Goal: Task Accomplishment & Management: Manage account settings

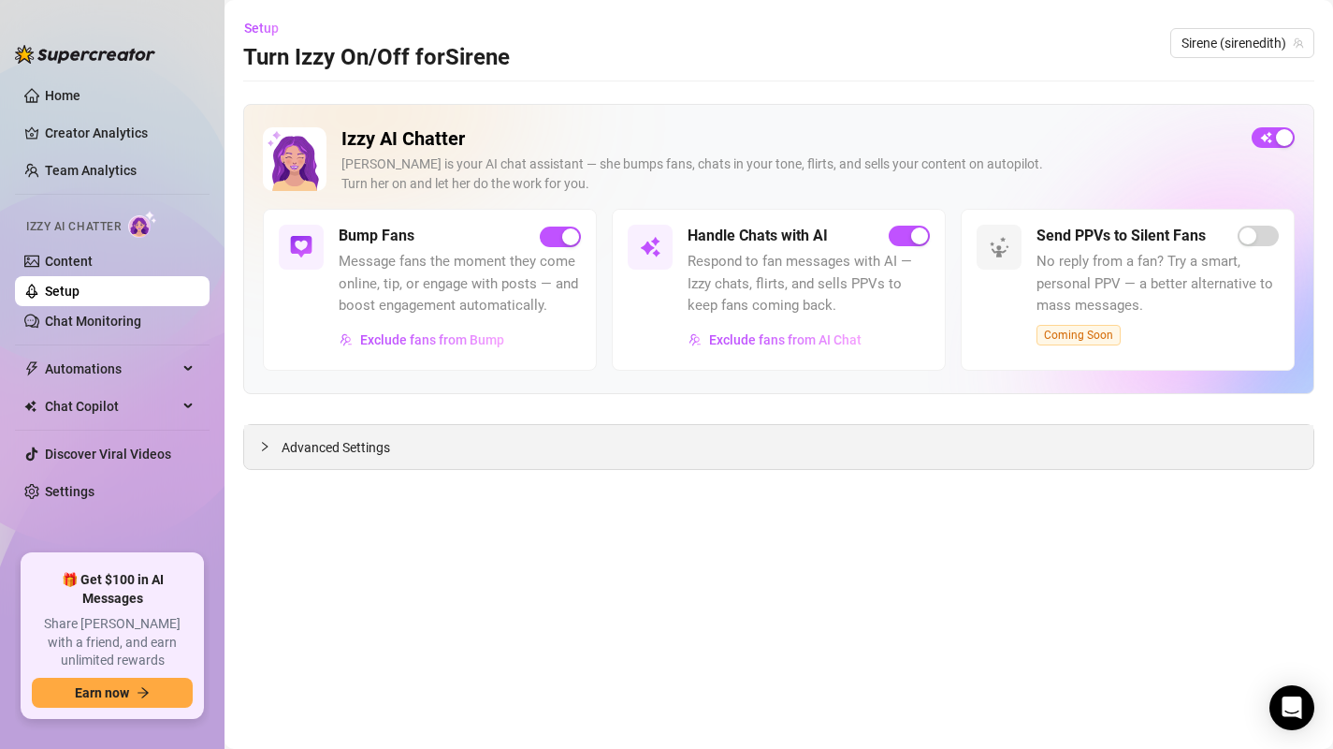
click at [259, 441] on icon "collapsed" at bounding box center [264, 446] width 11 height 11
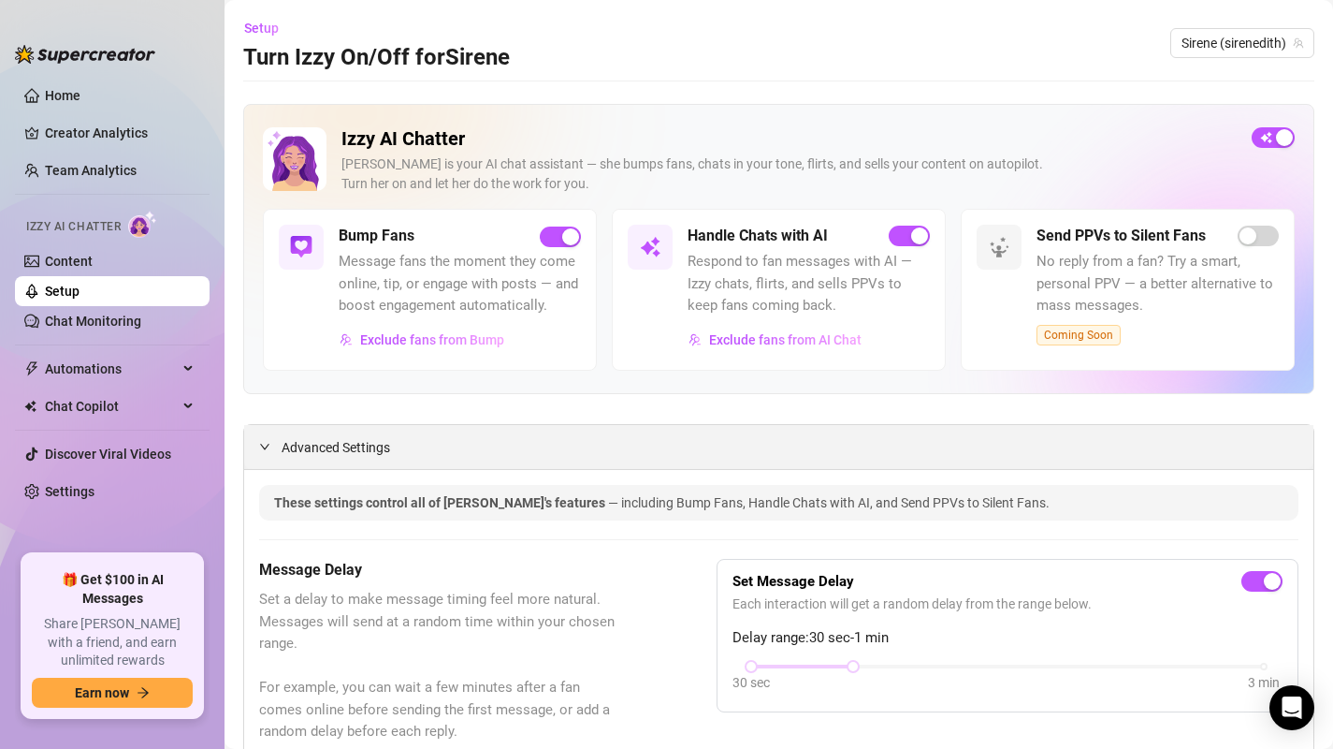
click at [268, 443] on icon "expanded" at bounding box center [264, 446] width 11 height 11
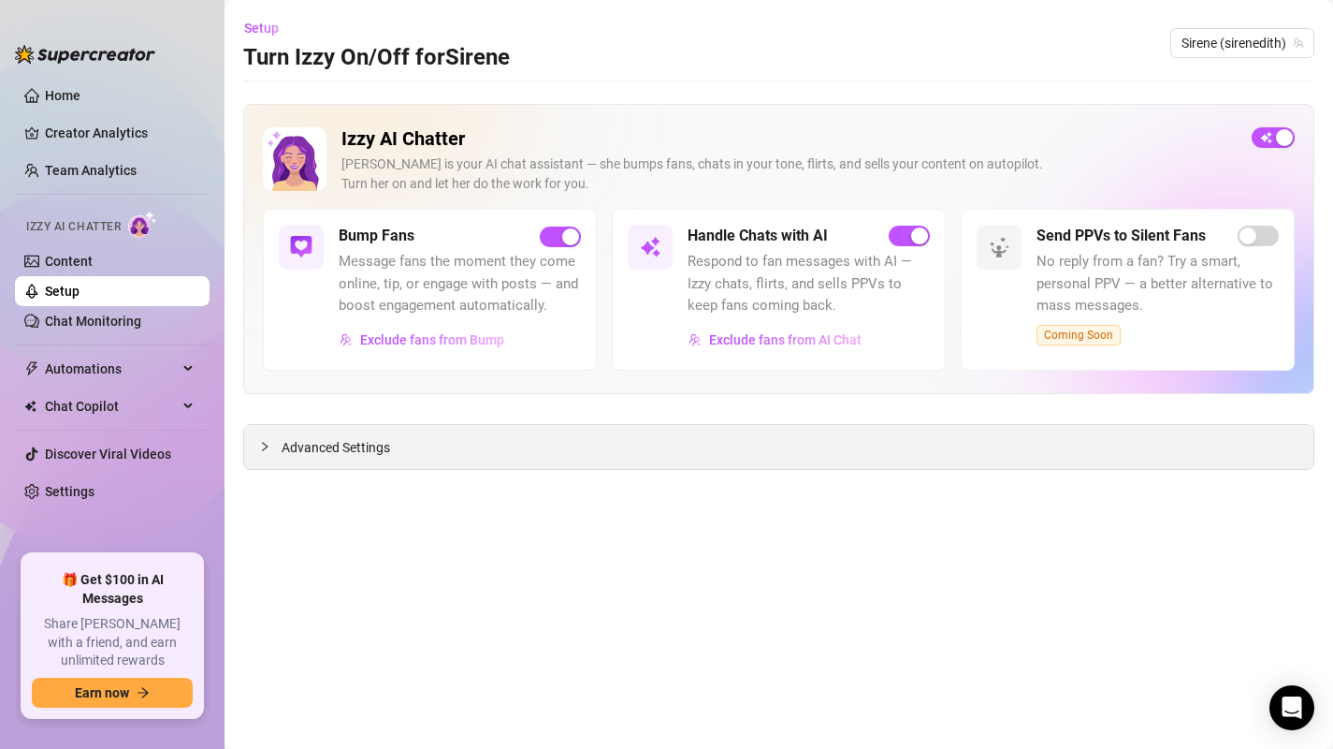
click at [271, 438] on div at bounding box center [270, 446] width 22 height 21
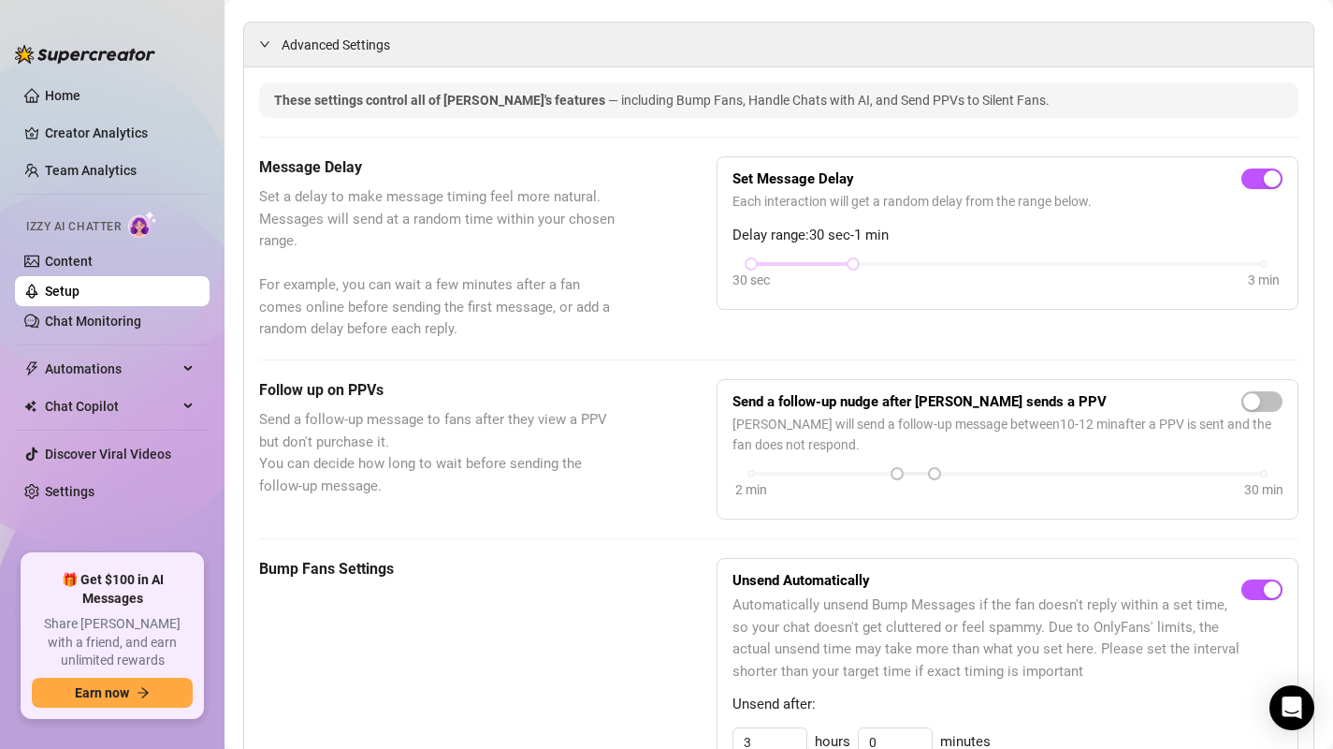
scroll to position [424, 0]
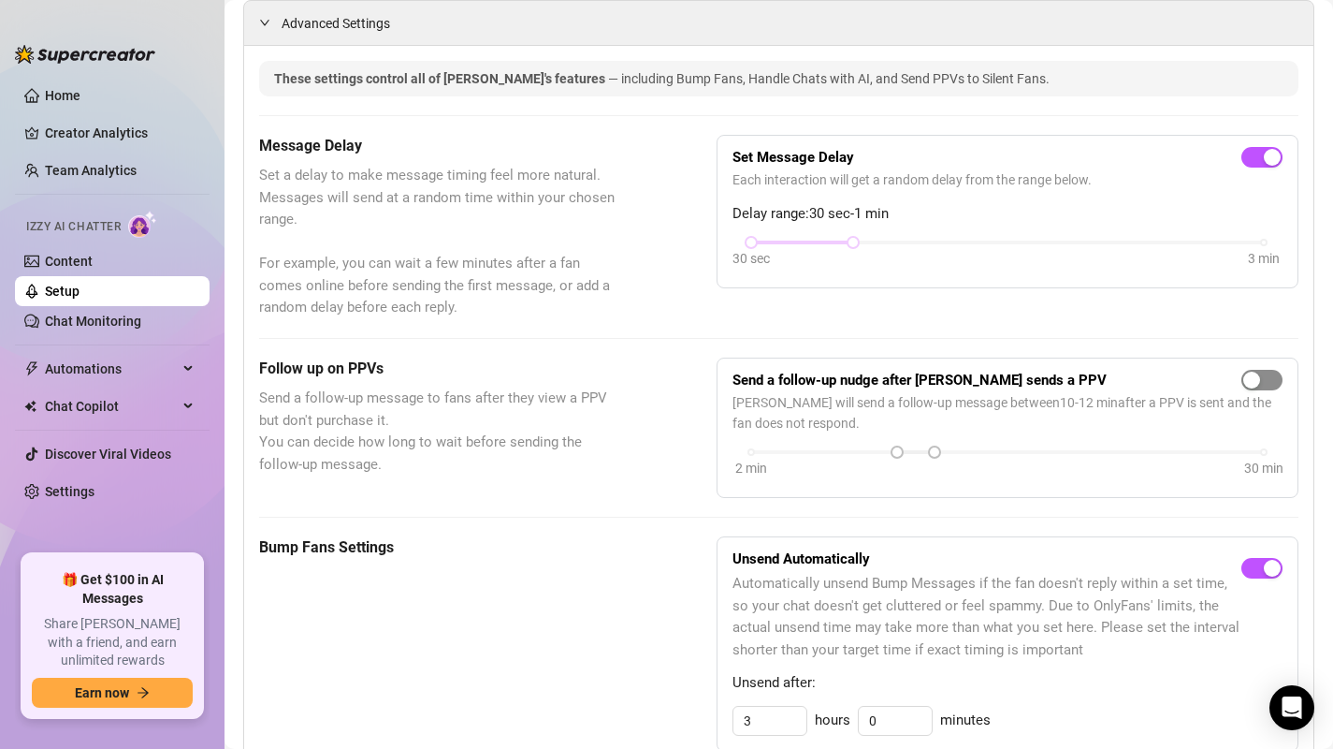
click at [1254, 378] on span "button" at bounding box center [1262, 380] width 41 height 21
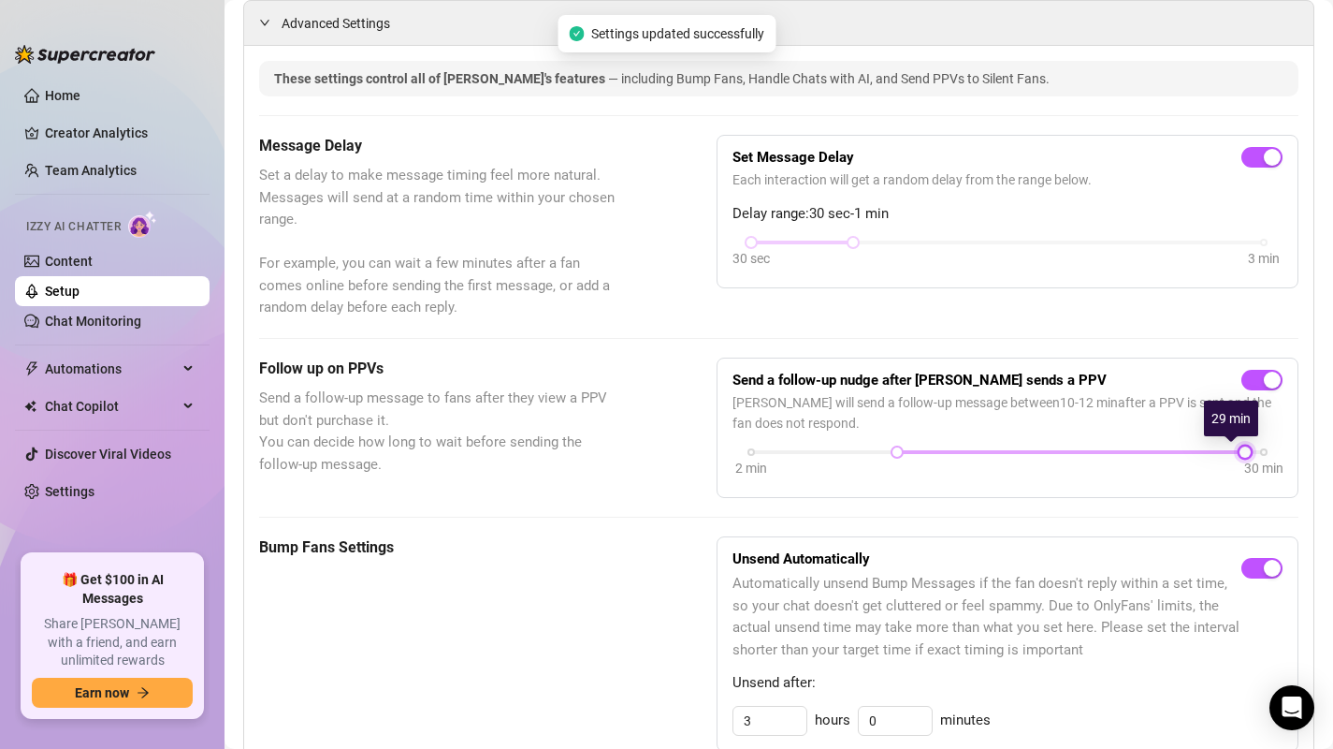
drag, startPoint x: 926, startPoint y: 451, endPoint x: 1241, endPoint y: 454, distance: 314.4
click at [1241, 454] on div "2 min 30 min" at bounding box center [1007, 449] width 513 height 7
drag, startPoint x: 890, startPoint y: 452, endPoint x: 1199, endPoint y: 456, distance: 309.7
click at [1204, 456] on div at bounding box center [1208, 451] width 9 height 9
drag, startPoint x: 1235, startPoint y: 451, endPoint x: 1256, endPoint y: 446, distance: 21.1
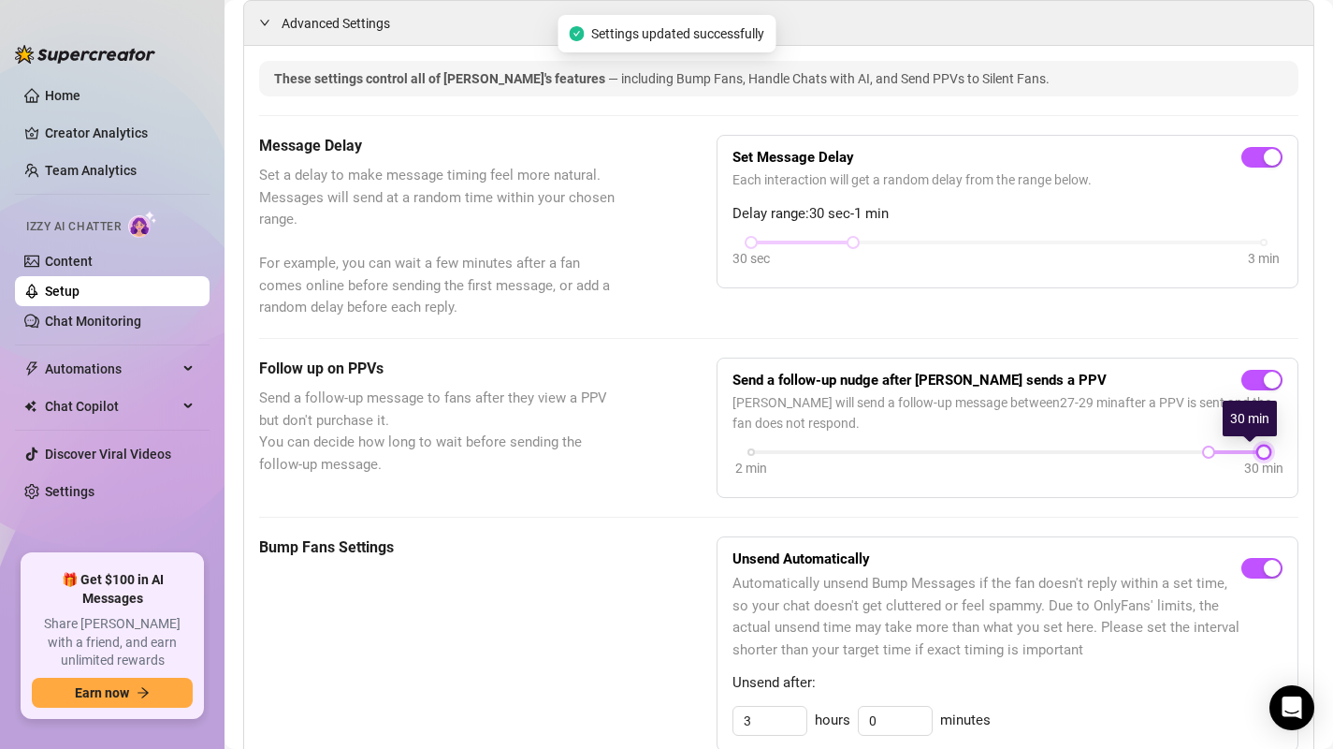
click at [1259, 447] on div at bounding box center [1263, 451] width 9 height 9
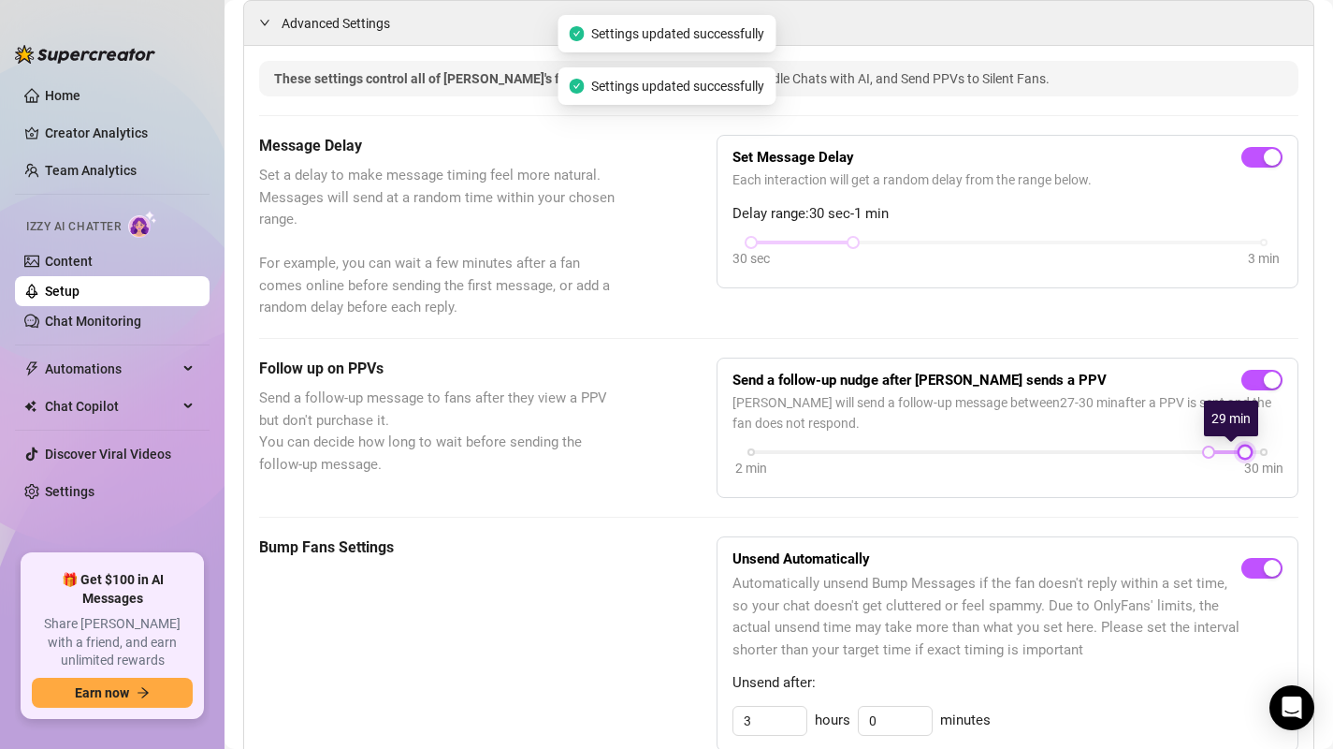
drag, startPoint x: 1255, startPoint y: 446, endPoint x: 1229, endPoint y: 449, distance: 25.4
click at [1241, 449] on div at bounding box center [1245, 451] width 9 height 9
click at [1242, 382] on span "button" at bounding box center [1262, 380] width 41 height 21
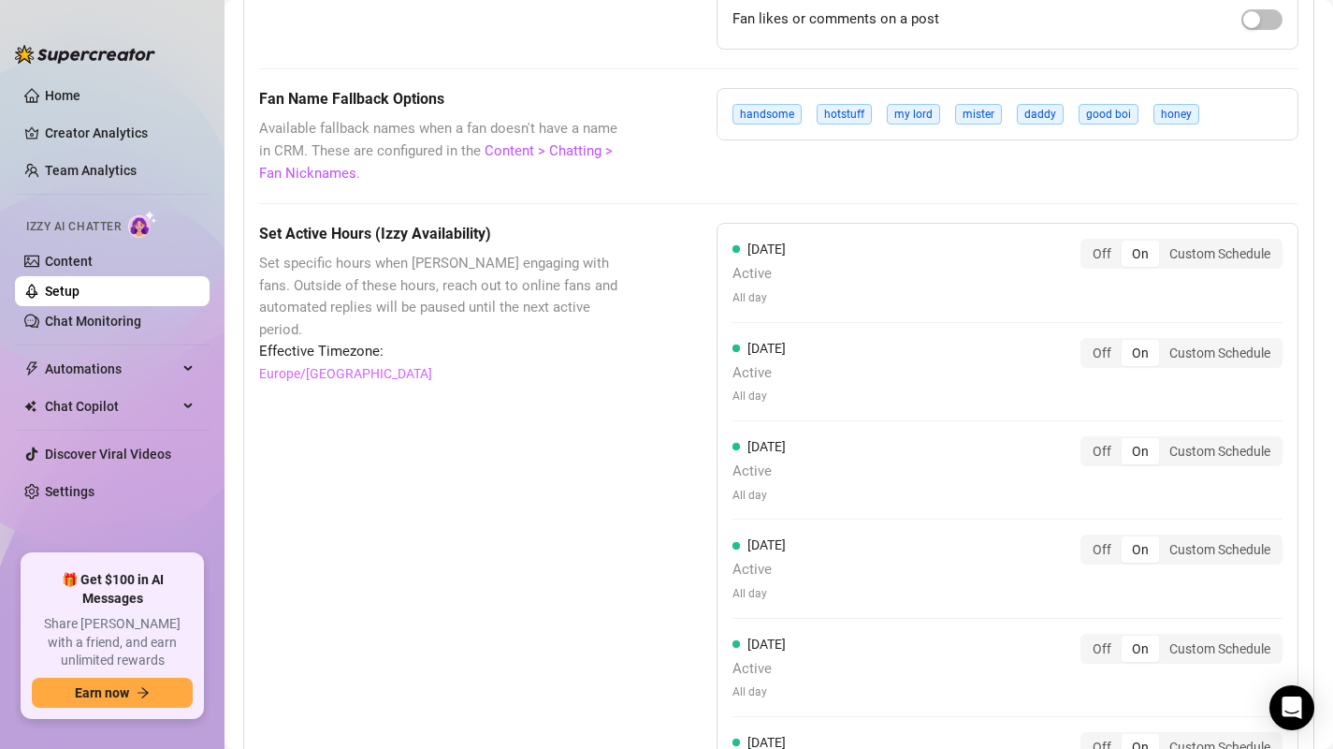
scroll to position [1048, 0]
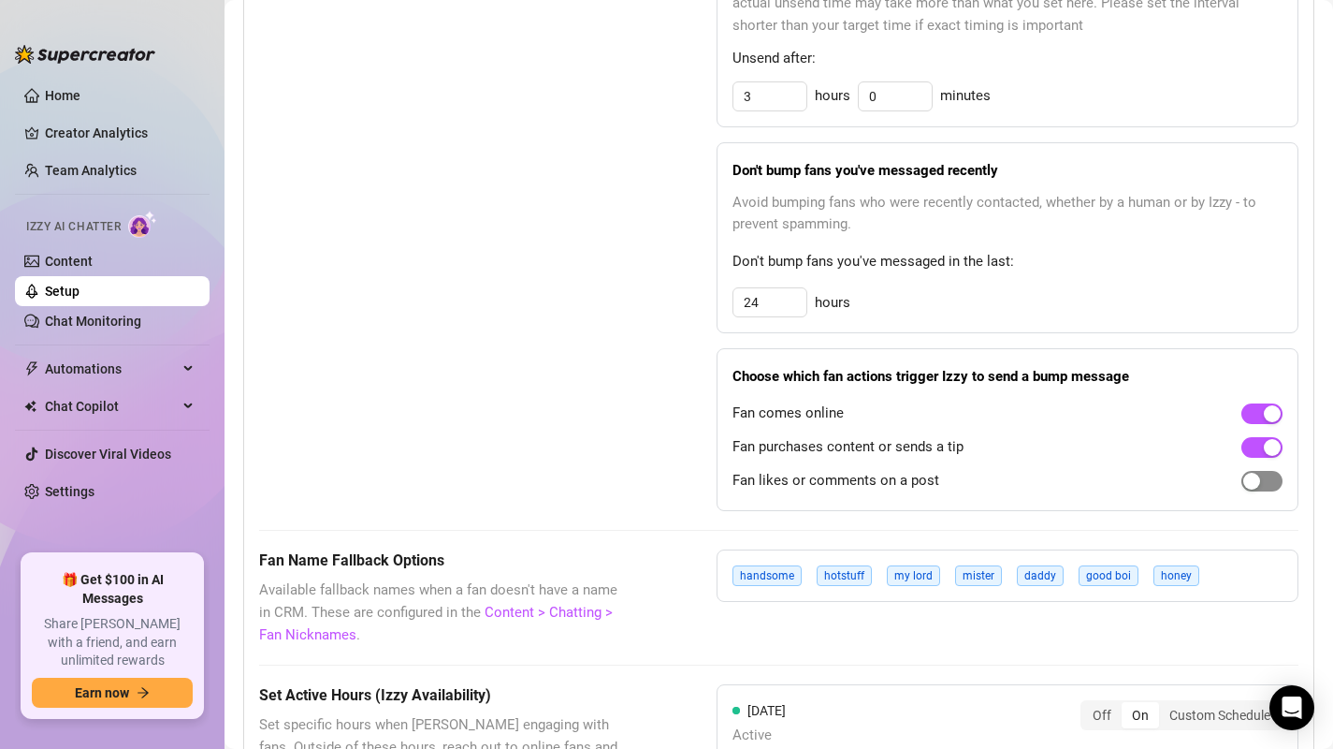
click at [1265, 481] on span "button" at bounding box center [1262, 481] width 41 height 21
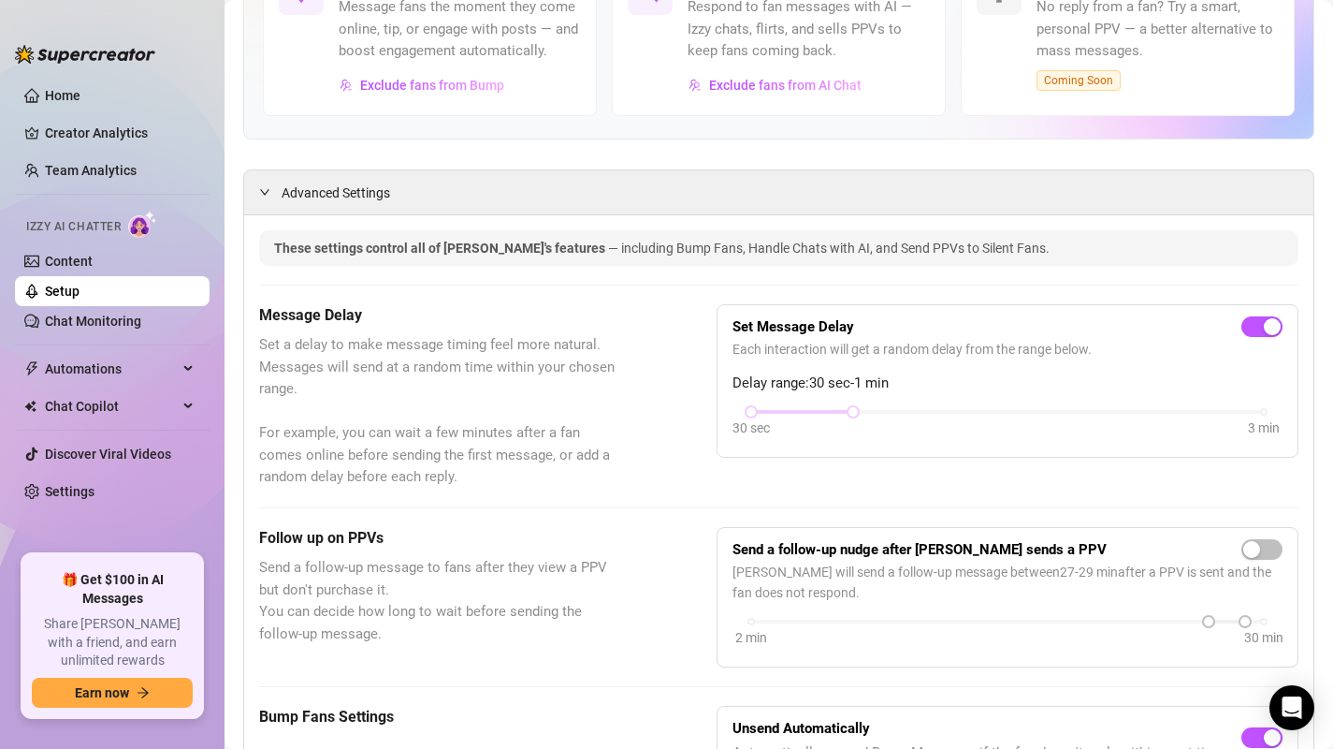
scroll to position [0, 0]
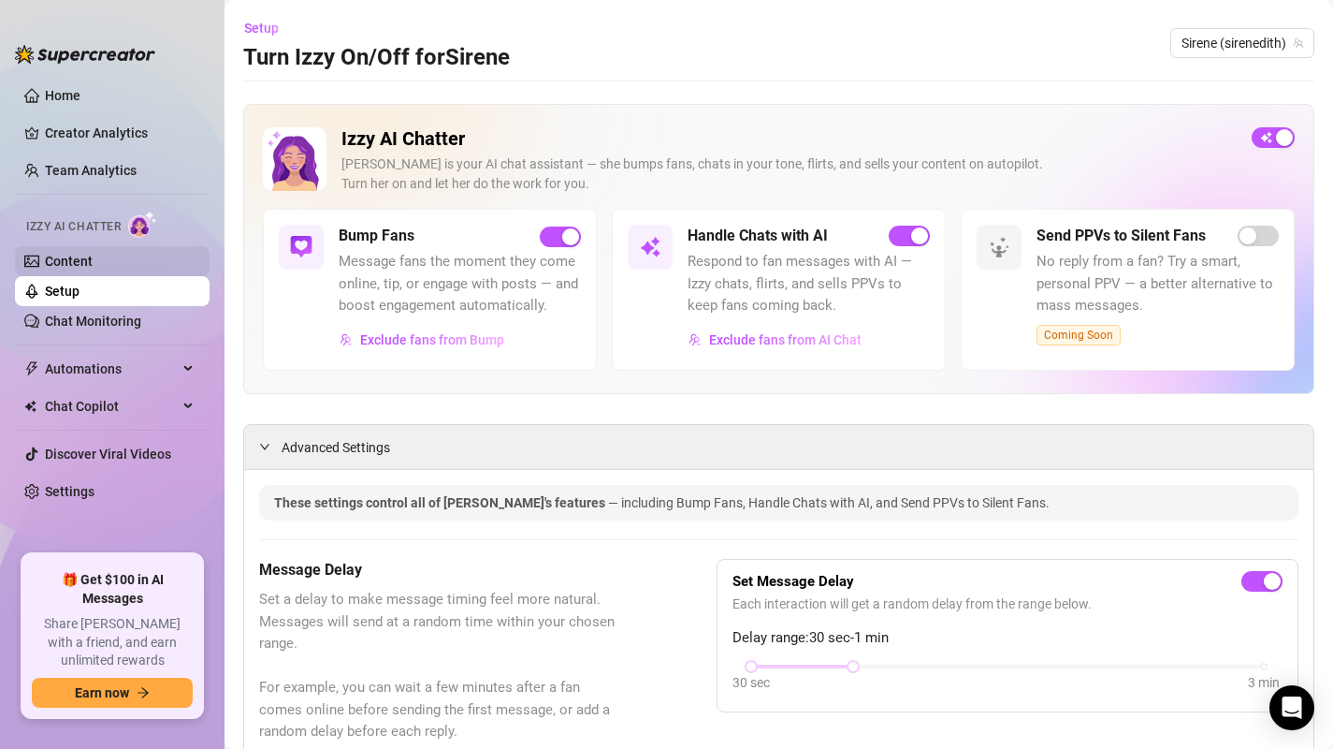
click at [60, 254] on link "Content" at bounding box center [69, 261] width 48 height 15
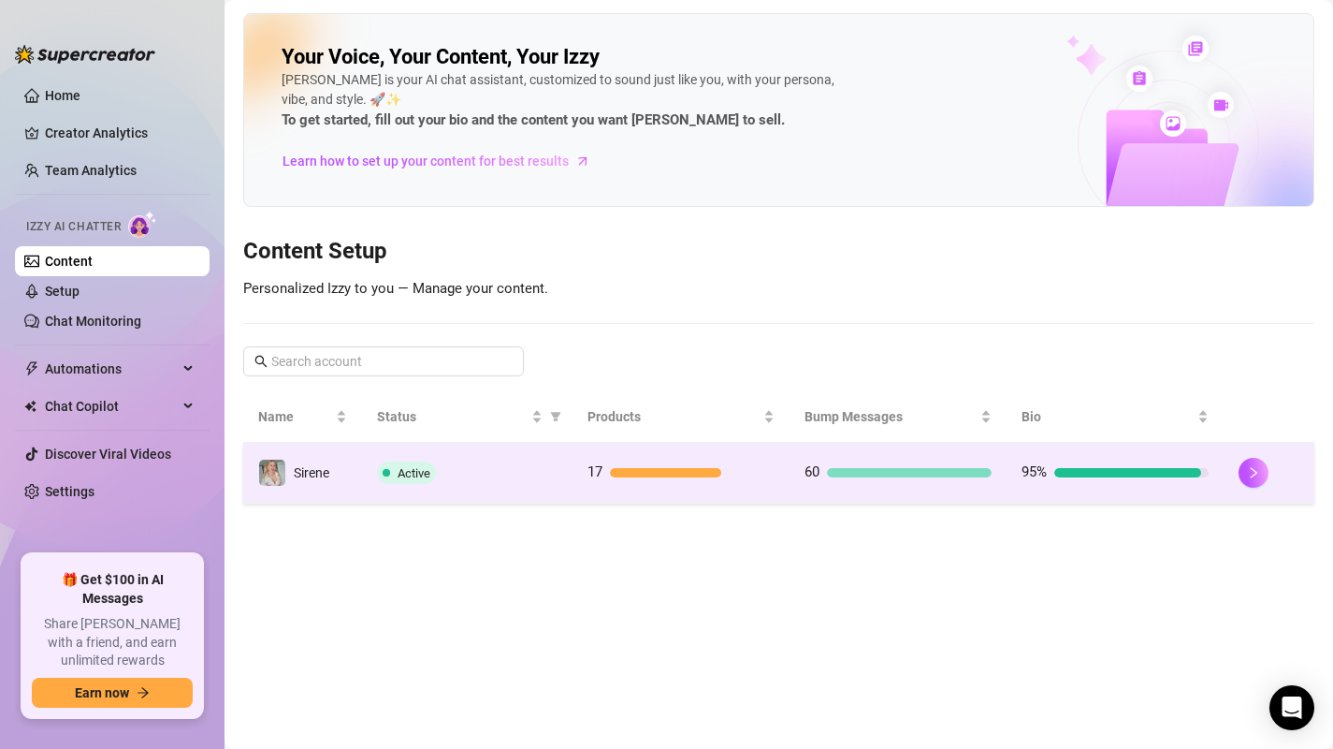
click at [757, 489] on td "17" at bounding box center [681, 473] width 217 height 61
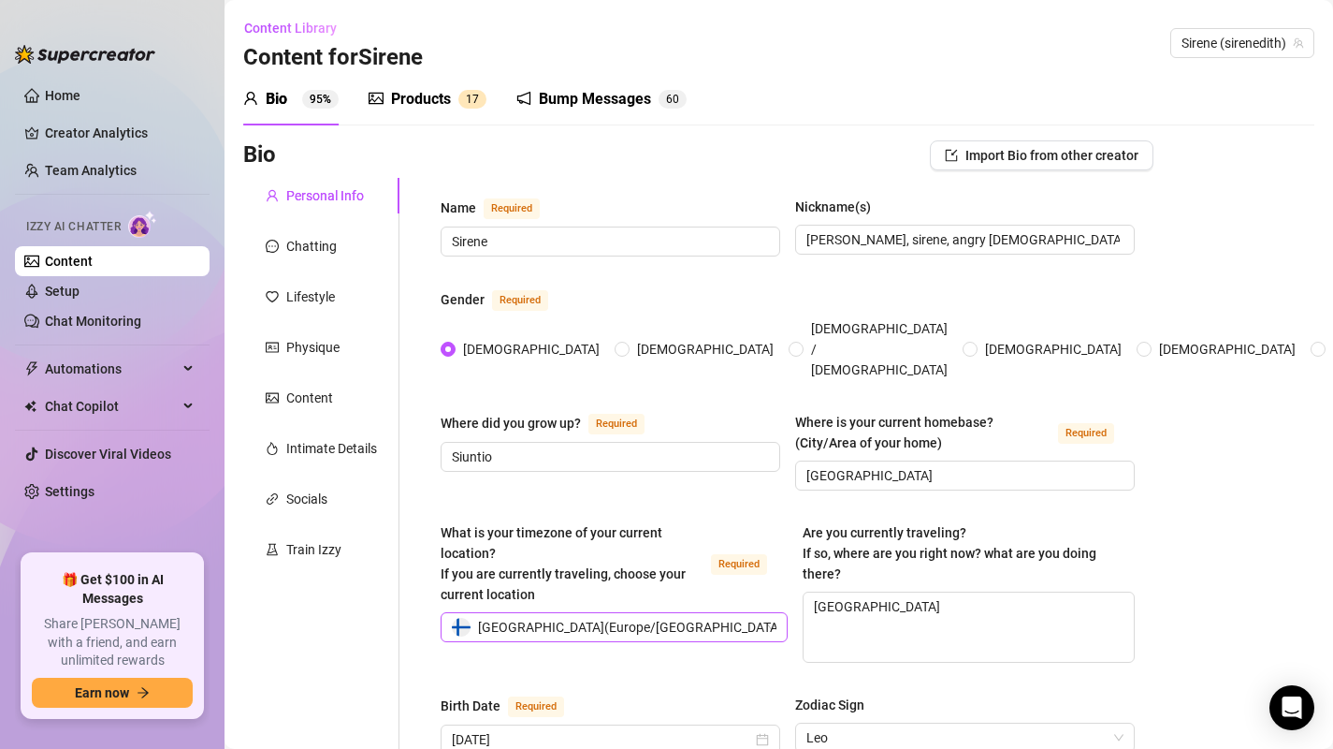
scroll to position [4, 0]
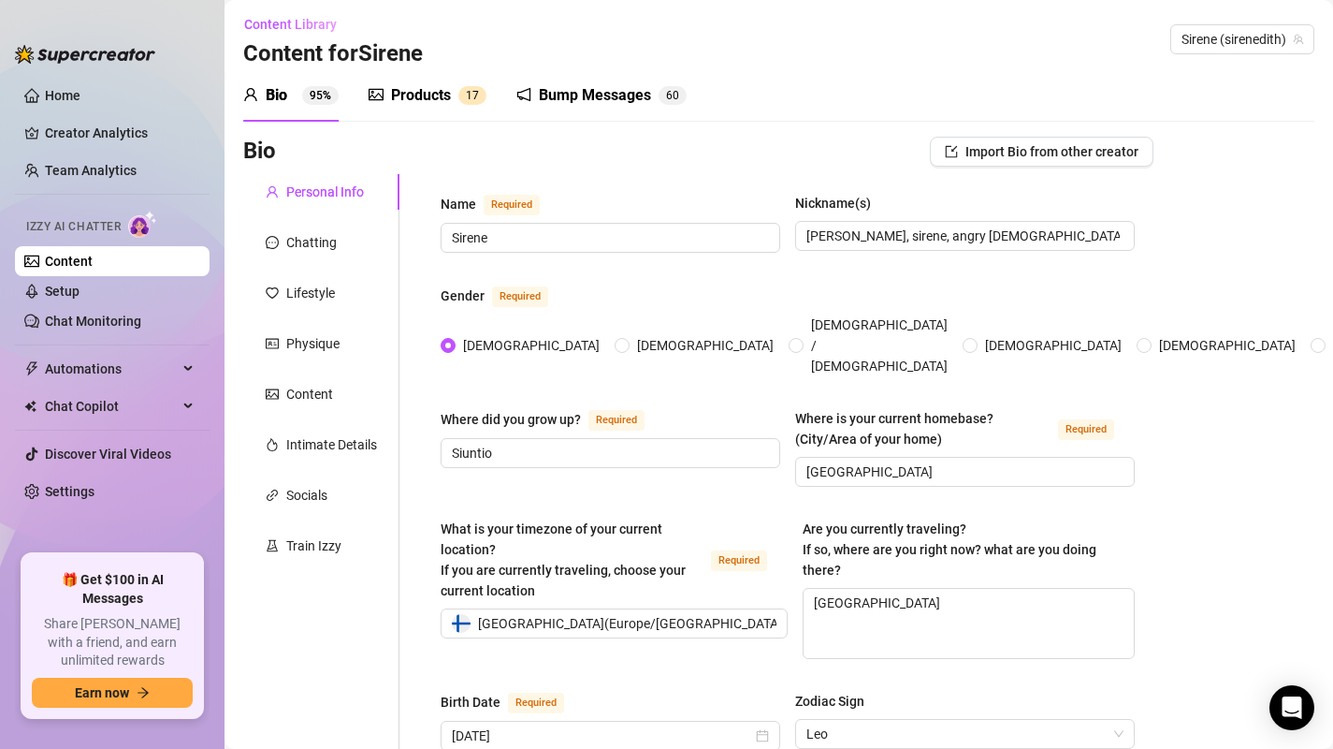
click at [421, 106] on div "Products" at bounding box center [421, 95] width 60 height 22
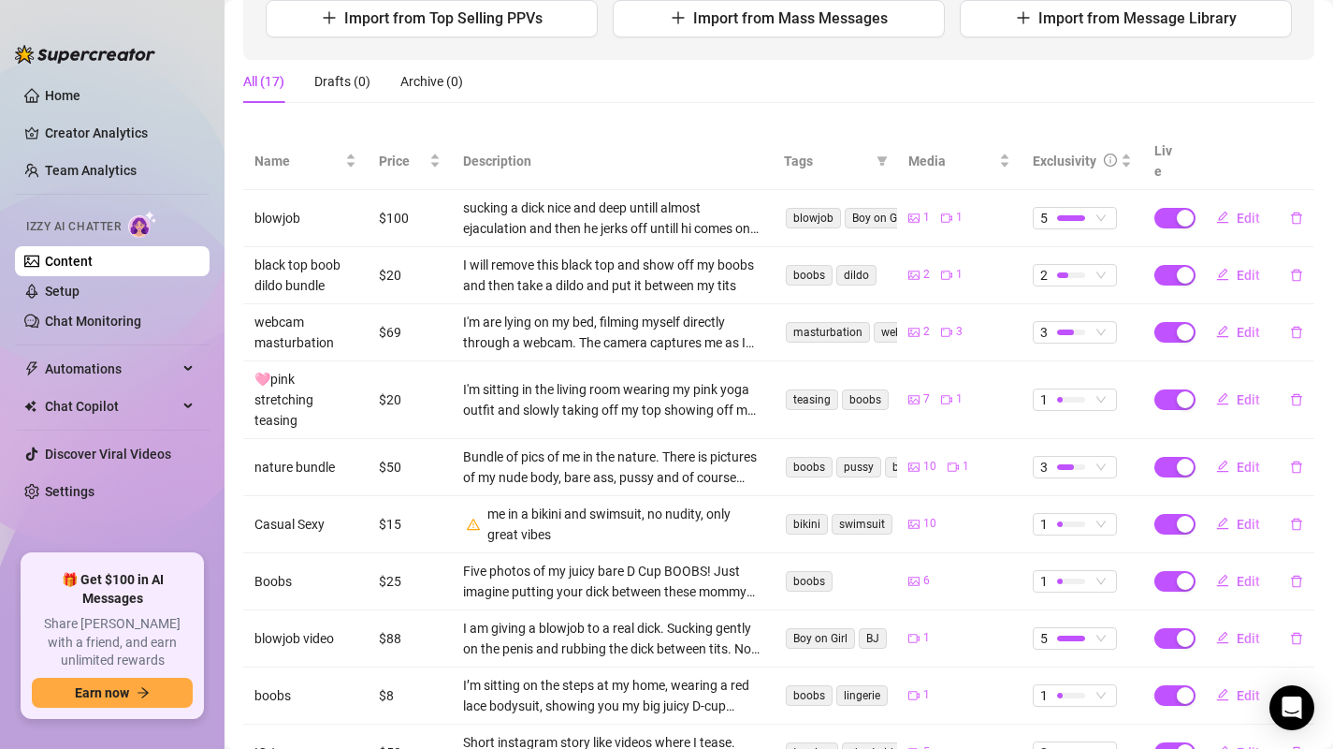
scroll to position [353, 0]
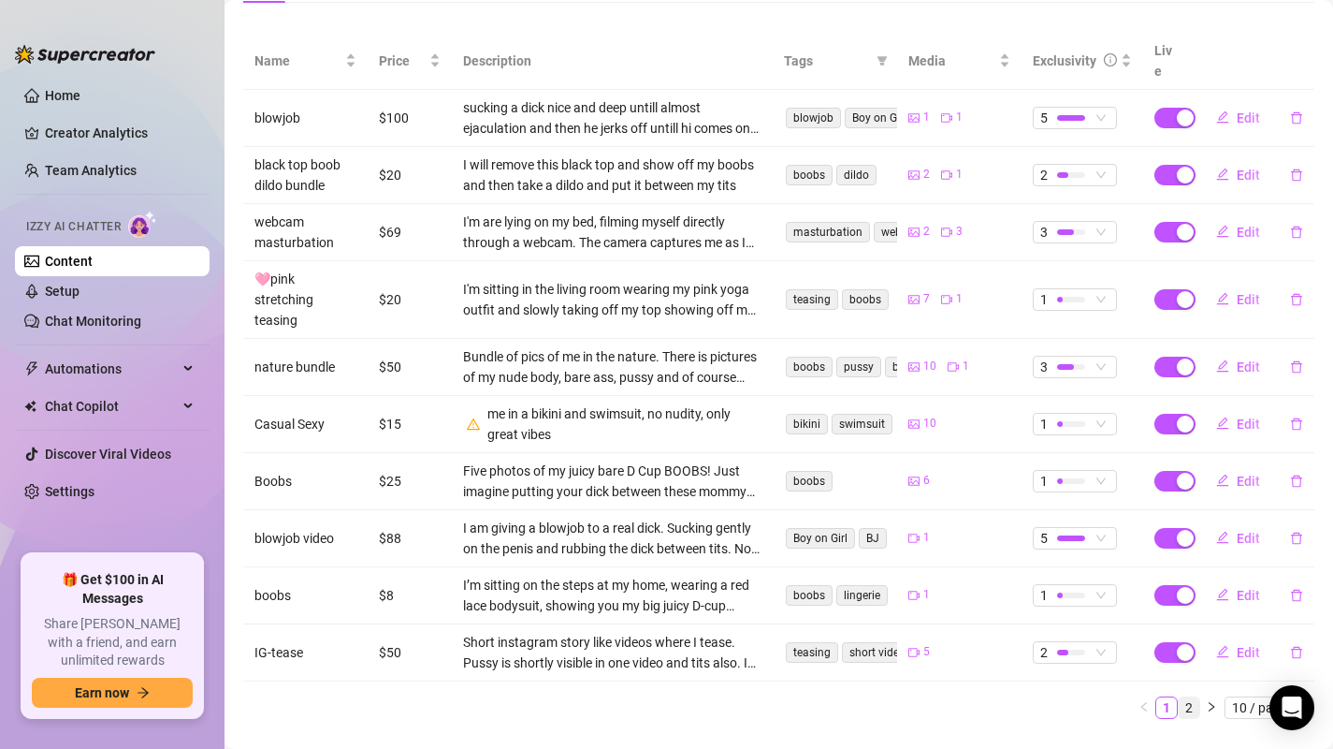
click at [1181, 697] on link "2" at bounding box center [1189, 707] width 21 height 21
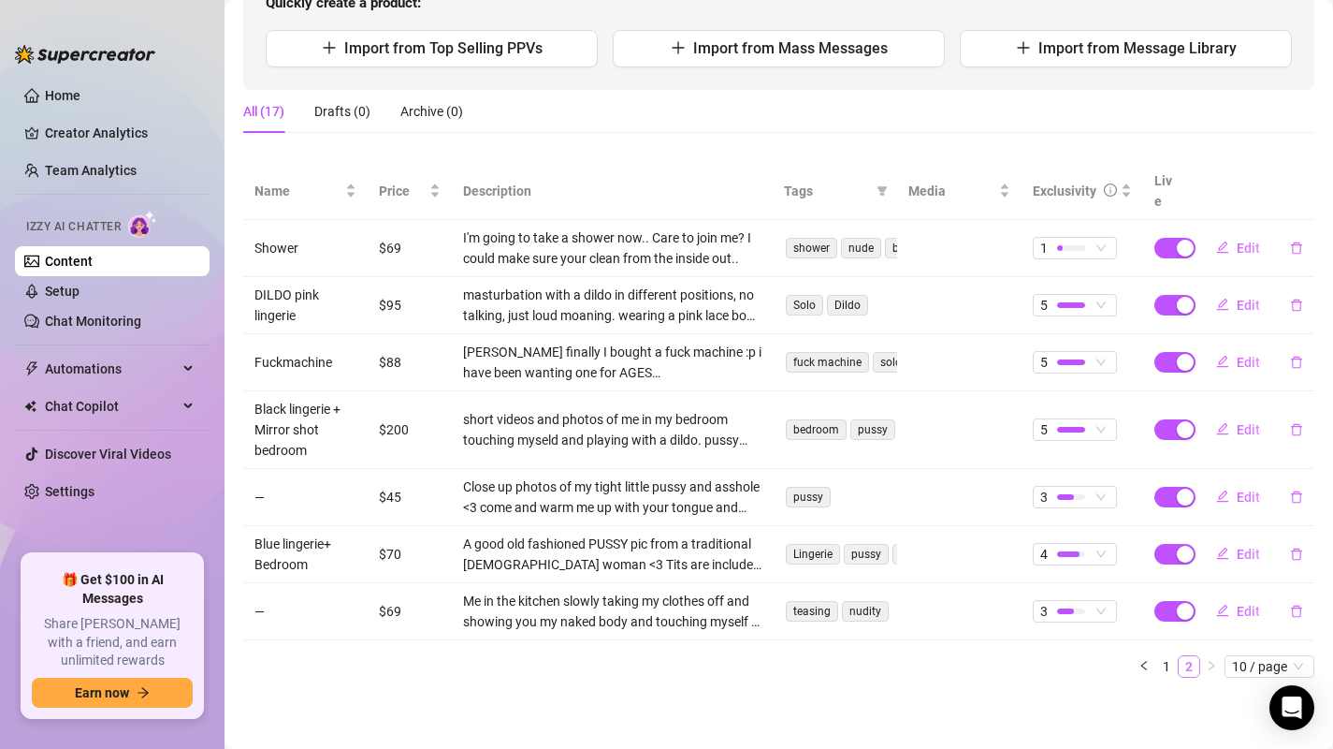
scroll to position [202, 0]
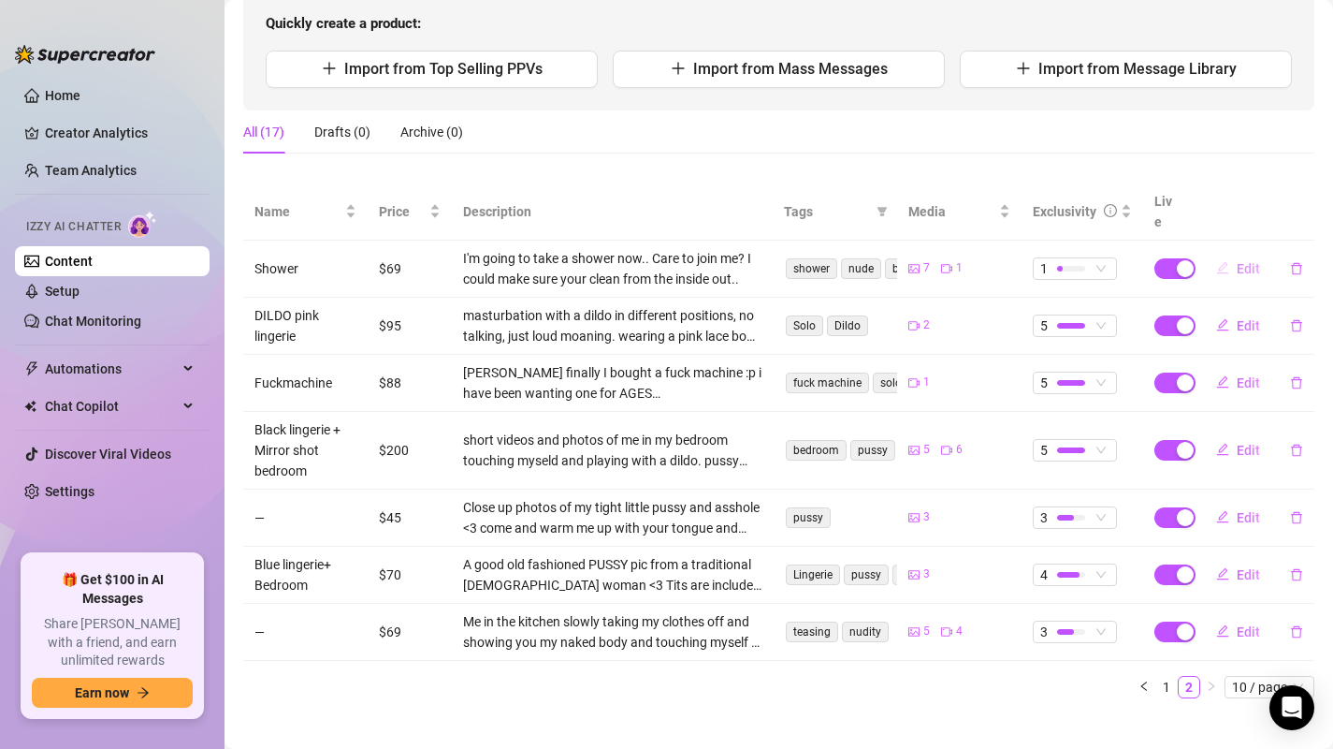
click at [1245, 261] on span "Edit" at bounding box center [1248, 268] width 23 height 15
type textarea "daddy come and shower with me? 👅💦 i can't be left alone here for too long, othe…"
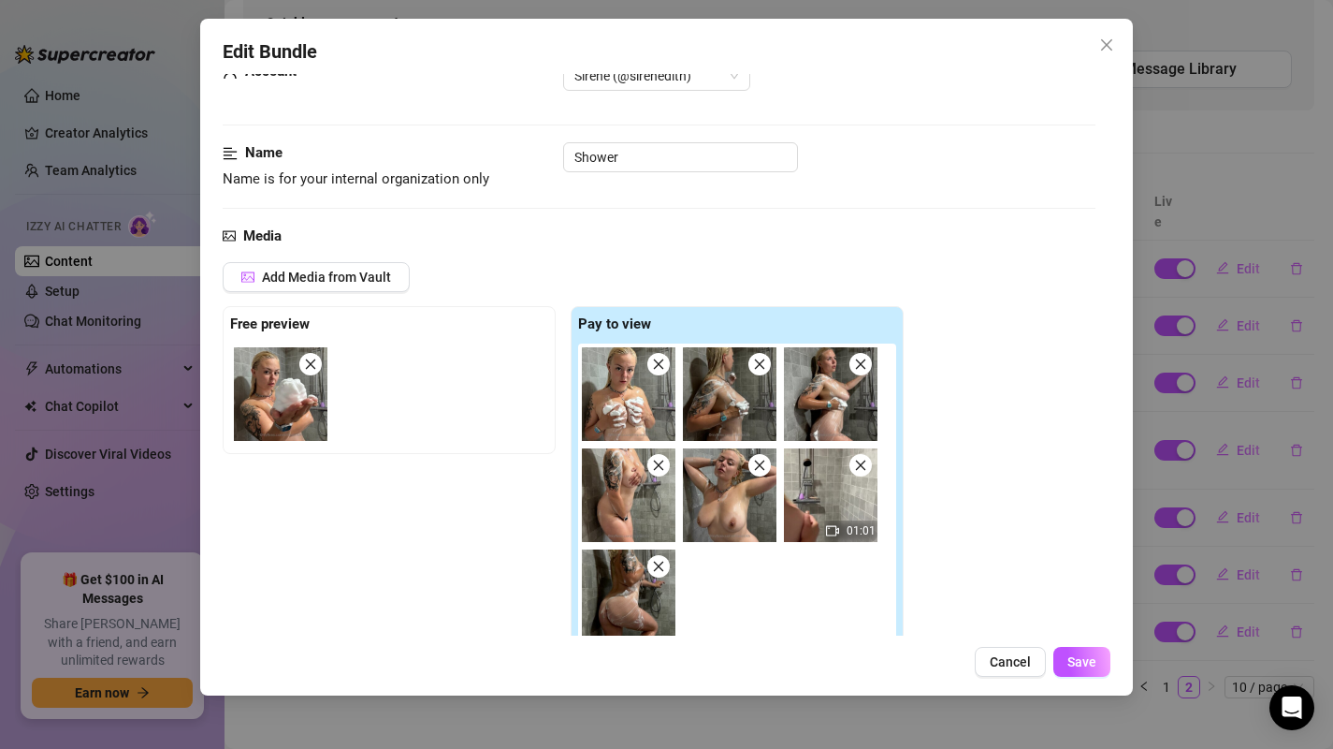
scroll to position [182, 0]
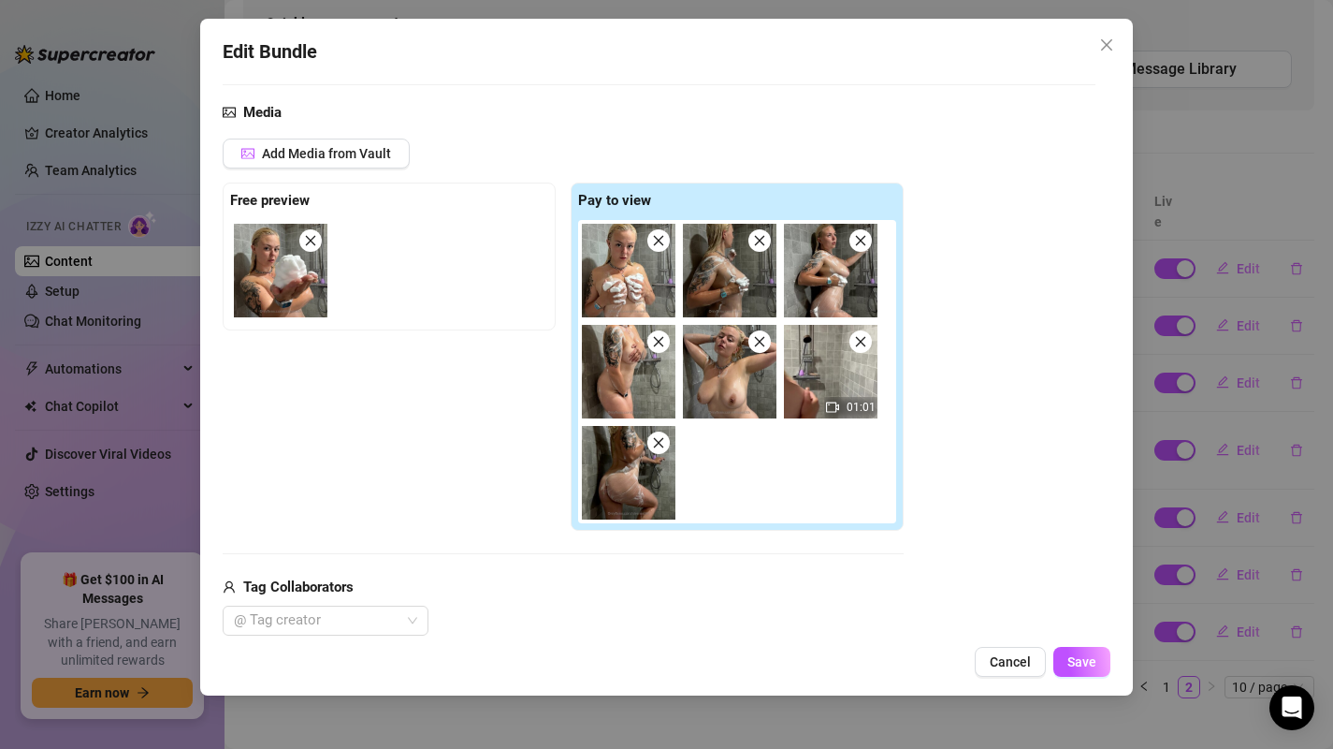
click at [730, 480] on div "01:01" at bounding box center [741, 371] width 326 height 303
click at [278, 158] on span "Add Media from Vault" at bounding box center [326, 153] width 129 height 15
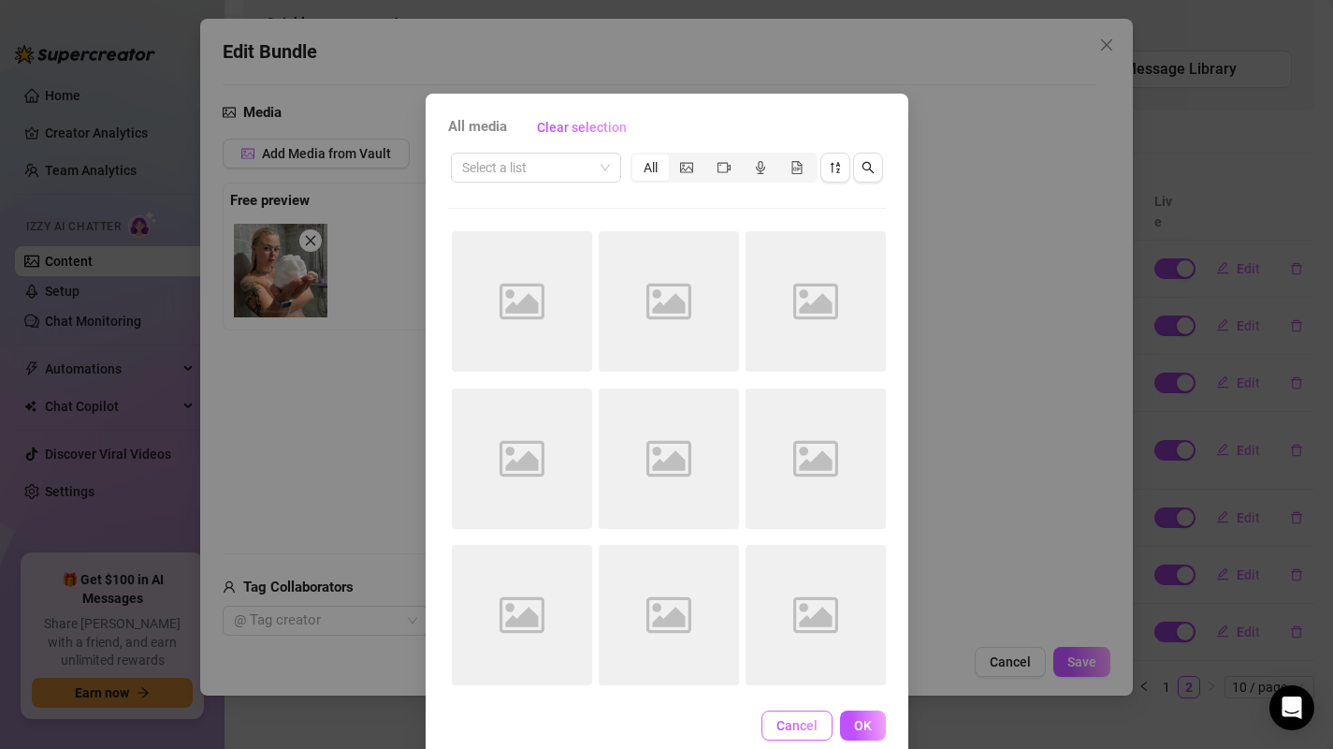
click at [777, 727] on span "Cancel" at bounding box center [797, 725] width 41 height 15
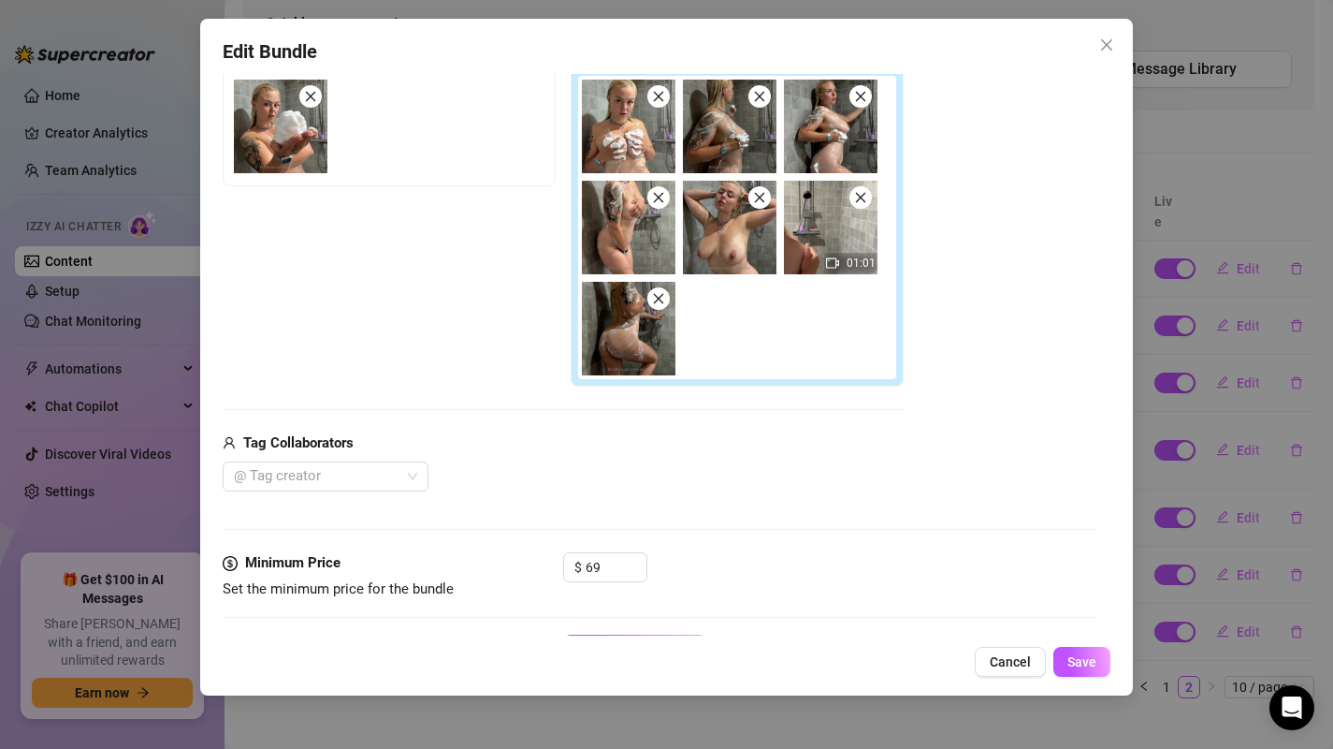
scroll to position [757, 0]
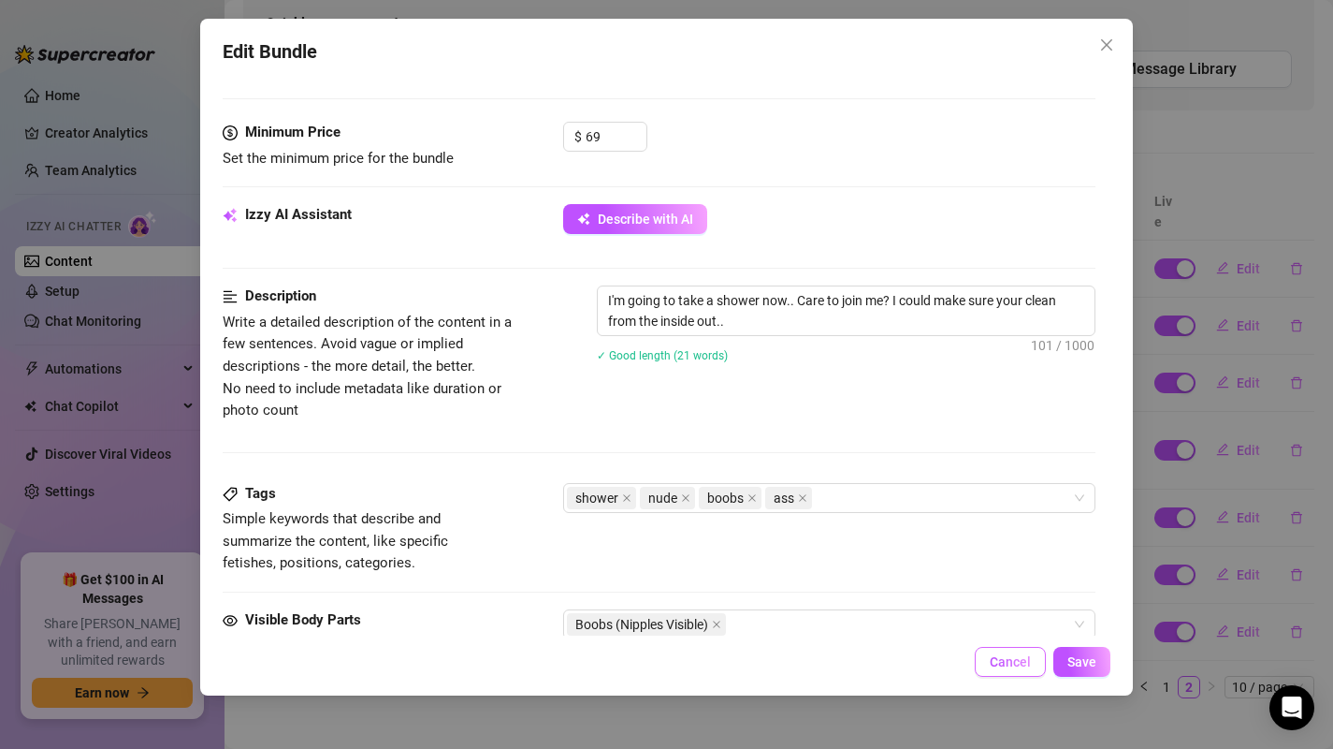
click at [1002, 662] on span "Cancel" at bounding box center [1010, 661] width 41 height 15
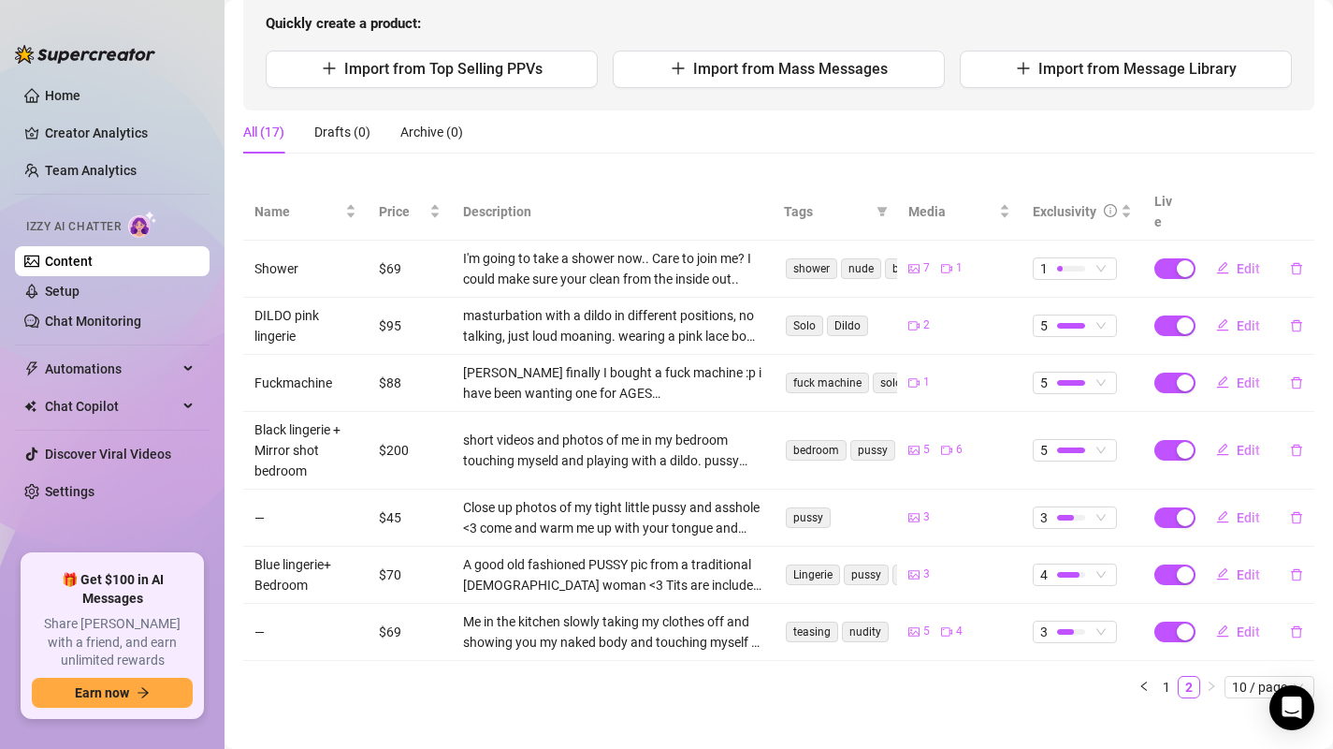
click at [65, 261] on link "Content" at bounding box center [69, 261] width 48 height 15
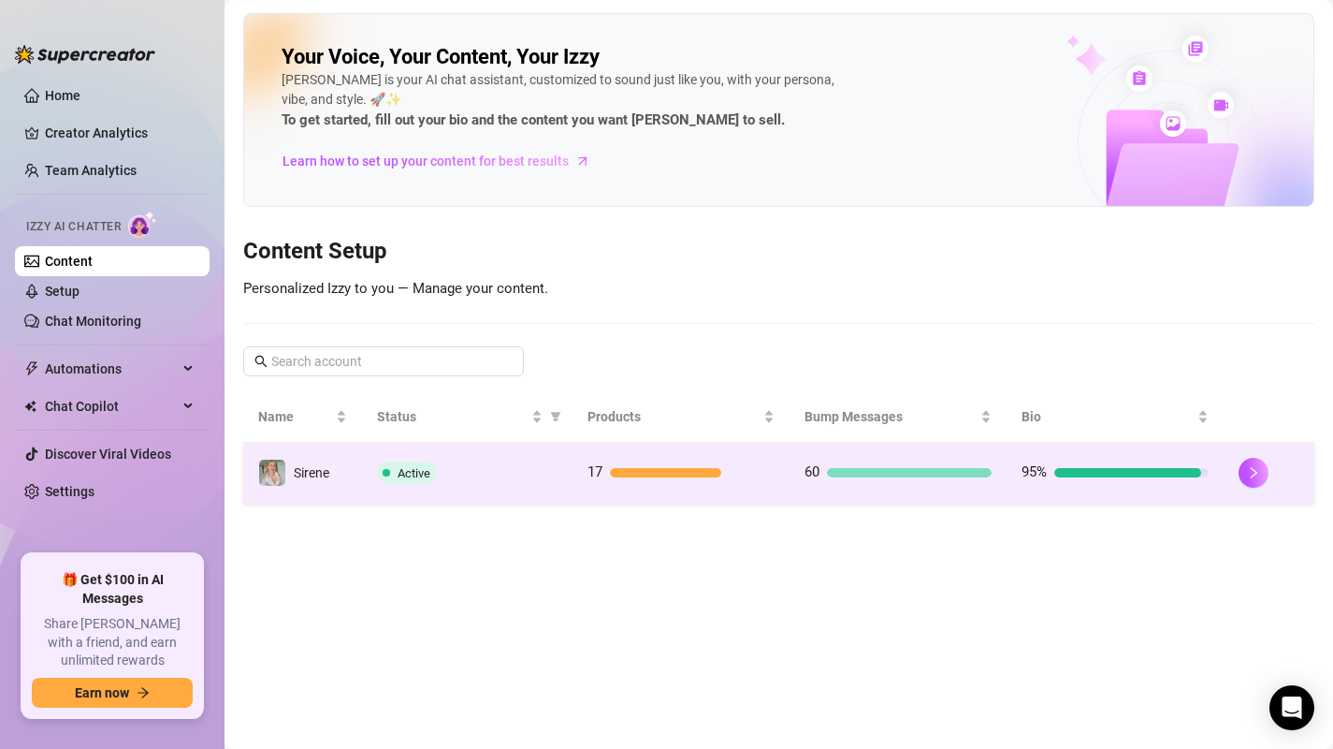
click at [732, 480] on div "17" at bounding box center [681, 472] width 187 height 22
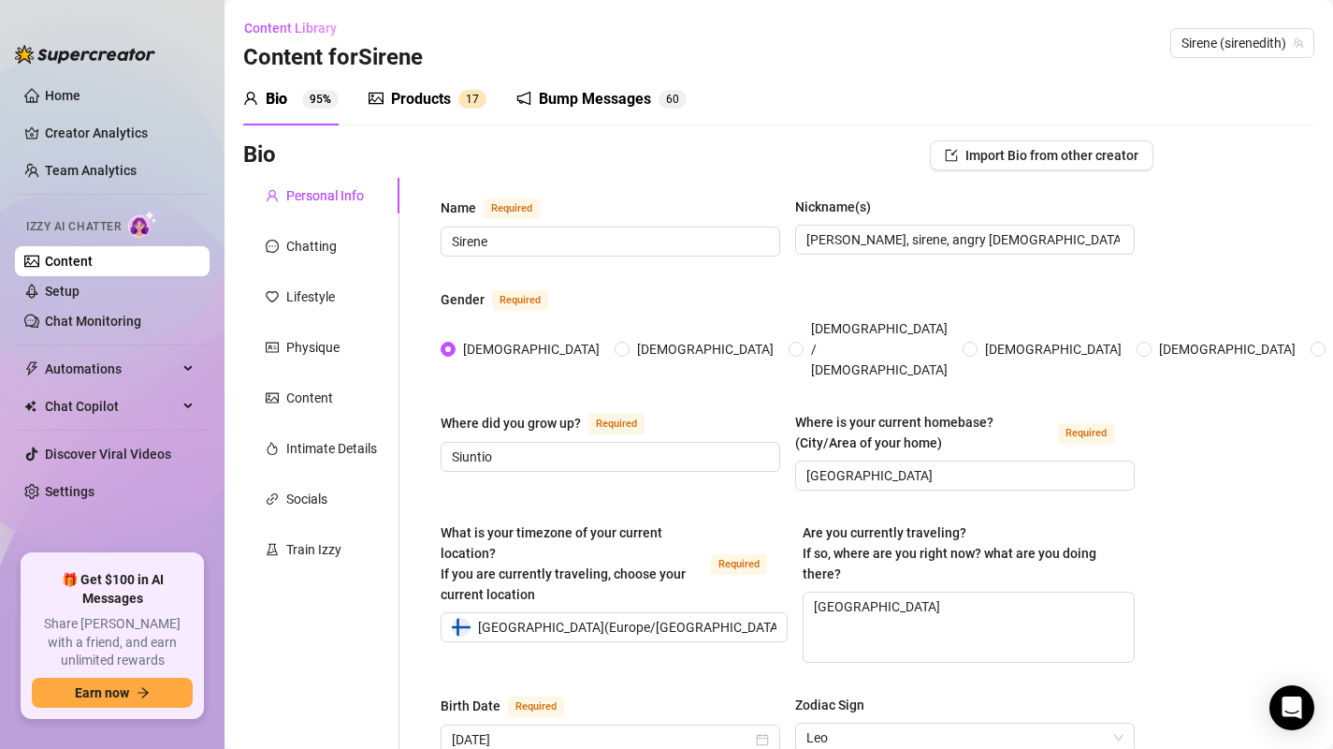
click at [428, 105] on div "Products" at bounding box center [421, 99] width 60 height 22
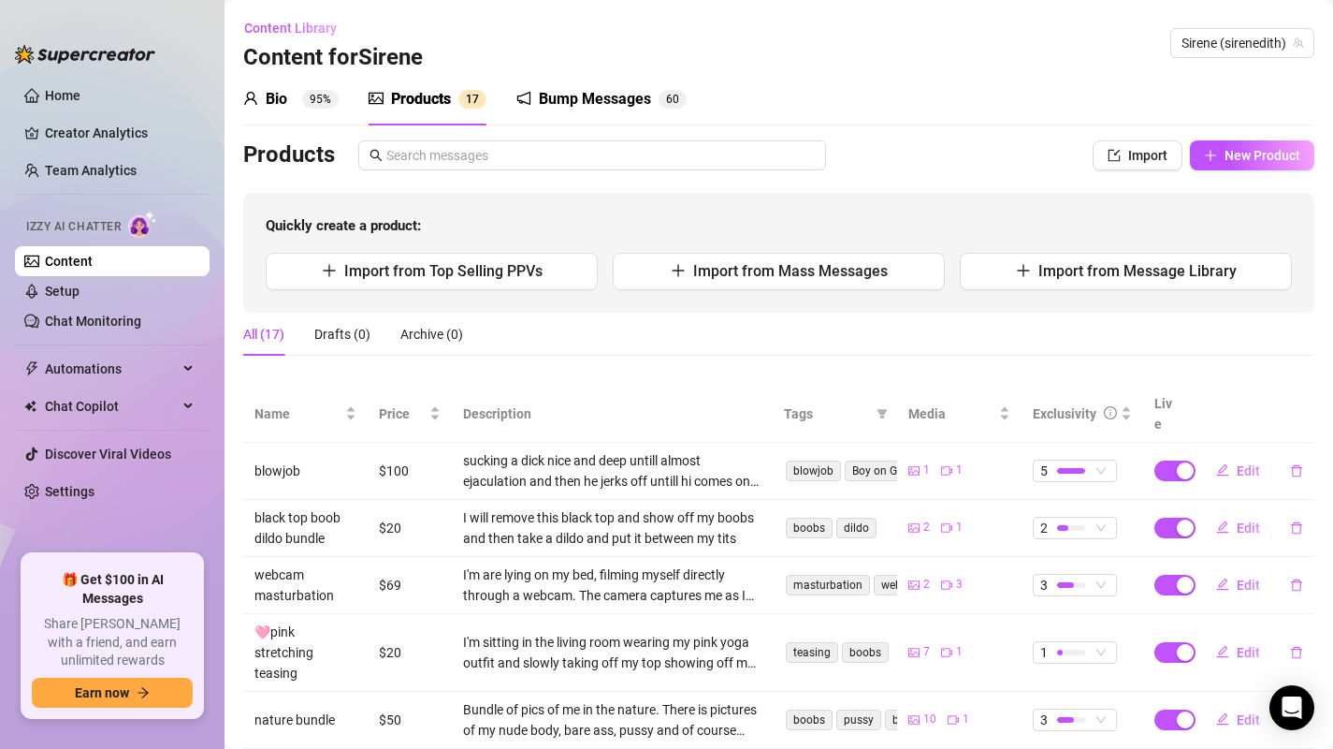
scroll to position [353, 0]
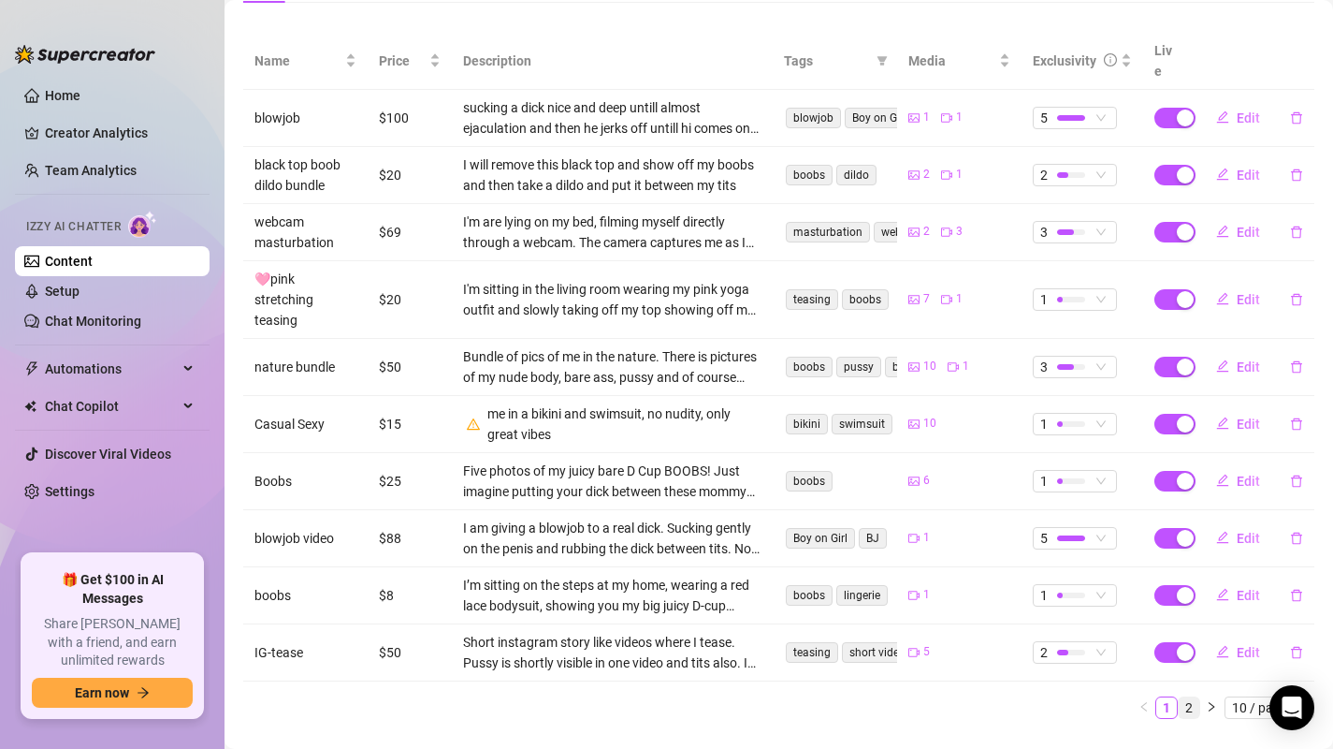
click at [1179, 697] on link "2" at bounding box center [1189, 707] width 21 height 21
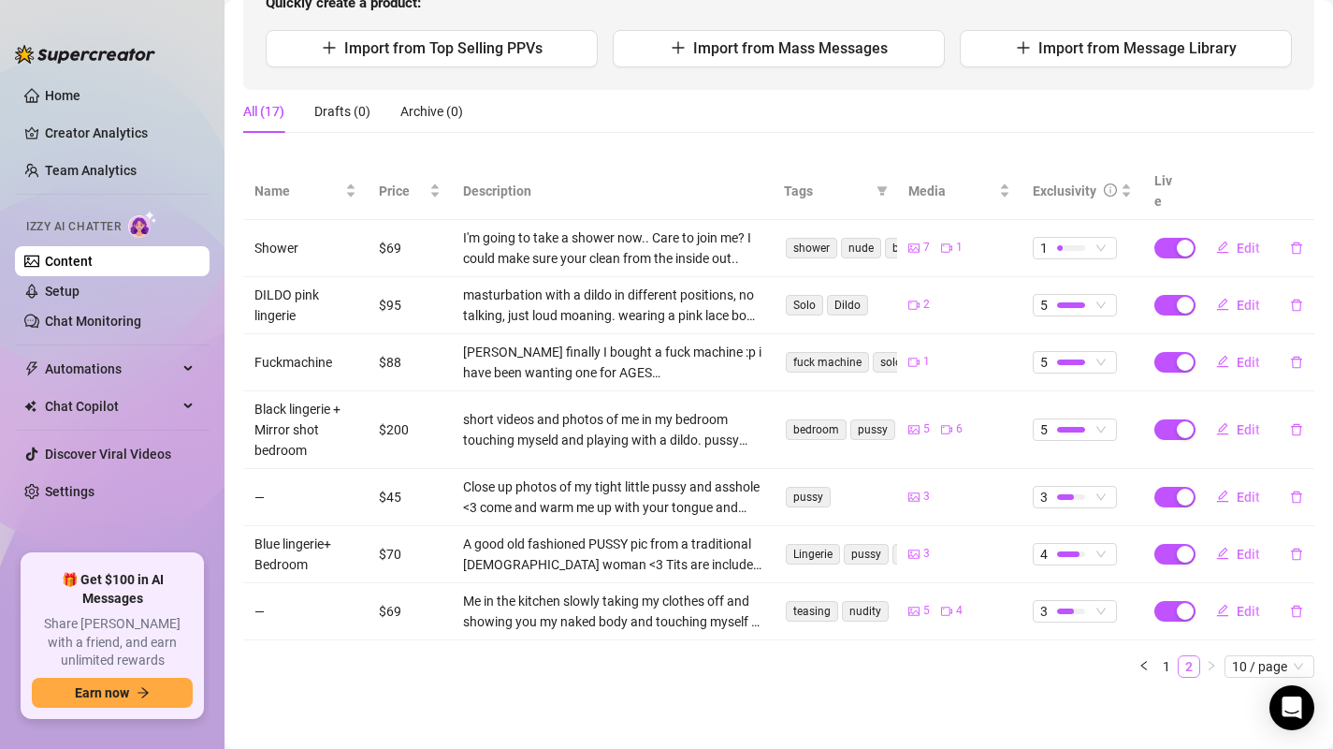
scroll to position [202, 0]
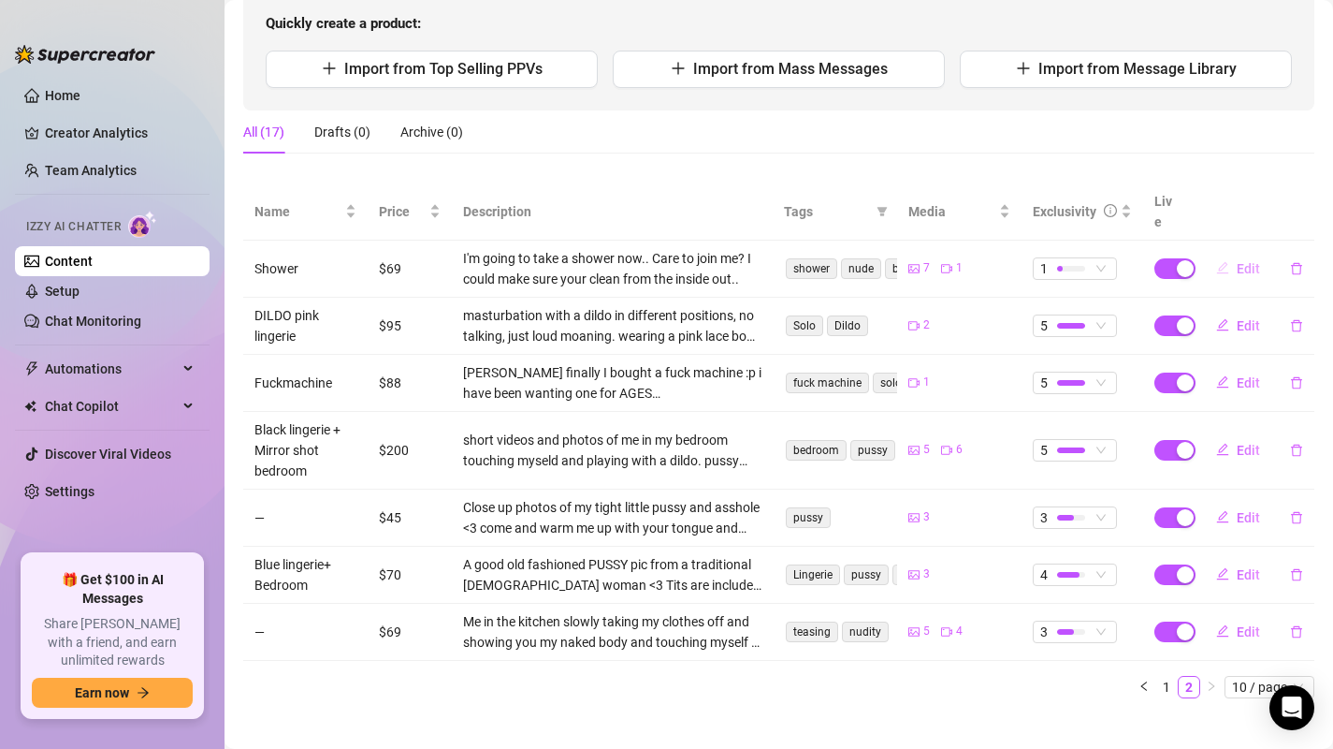
click at [1237, 261] on span "Edit" at bounding box center [1248, 268] width 23 height 15
type textarea "daddy come and shower with me? 👅💦 i can't be left alone here for too long, othe…"
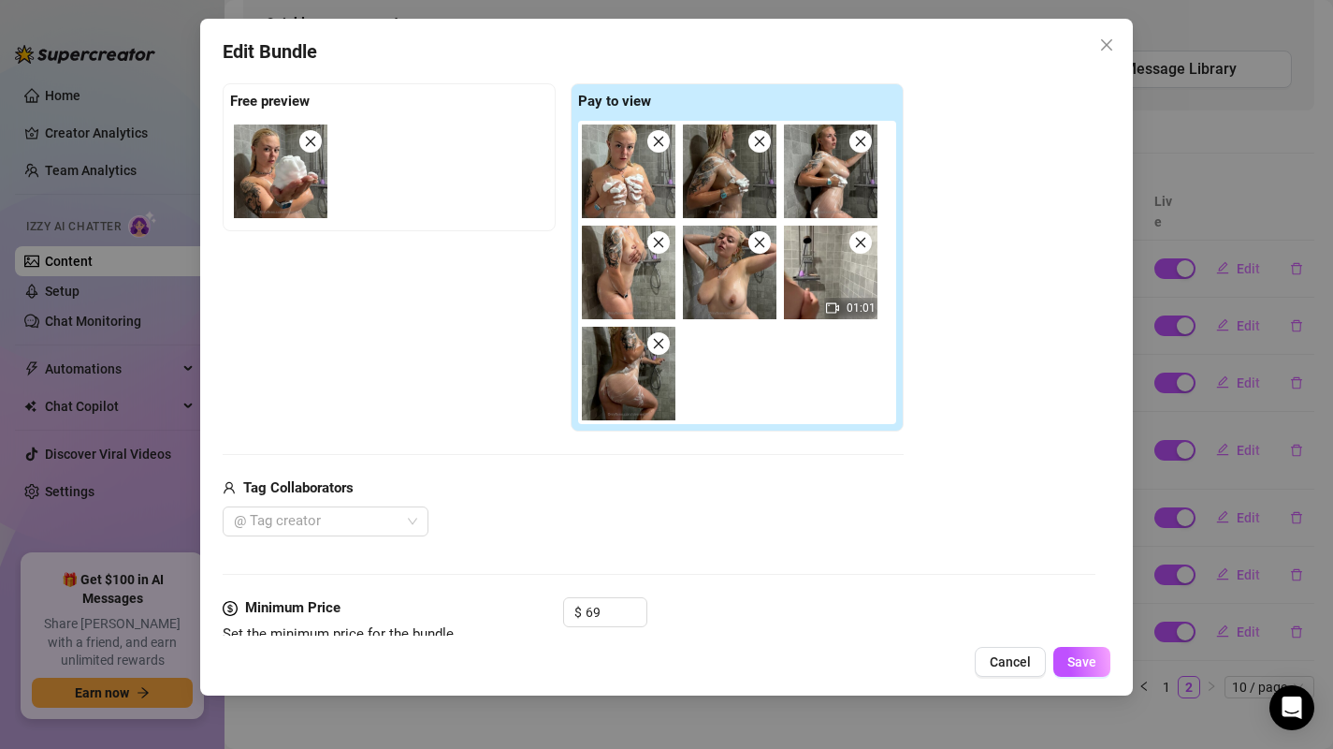
scroll to position [497, 0]
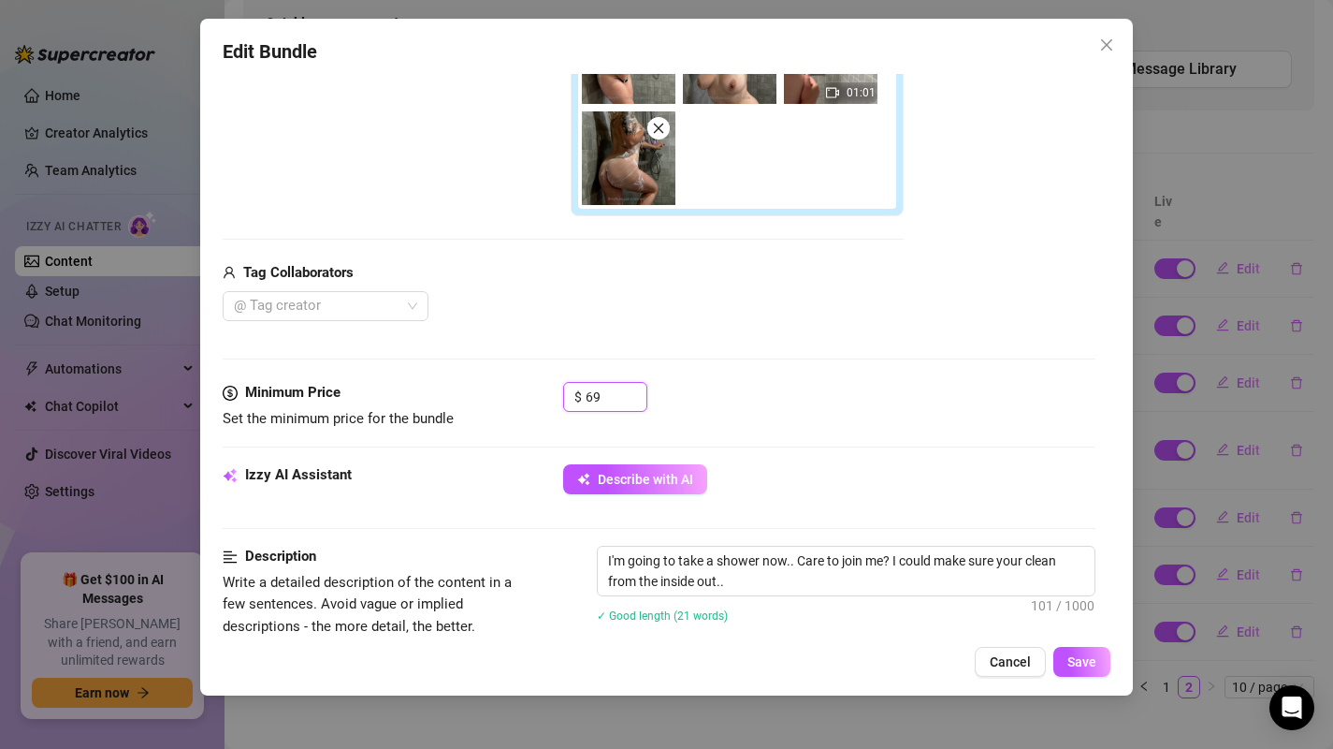
drag, startPoint x: 600, startPoint y: 397, endPoint x: 556, endPoint y: 396, distance: 44.0
click at [556, 396] on div "Minimum Price Set the minimum price for the bundle $ 69" at bounding box center [660, 406] width 874 height 48
type input "40"
click at [1085, 659] on span "Save" at bounding box center [1082, 661] width 29 height 15
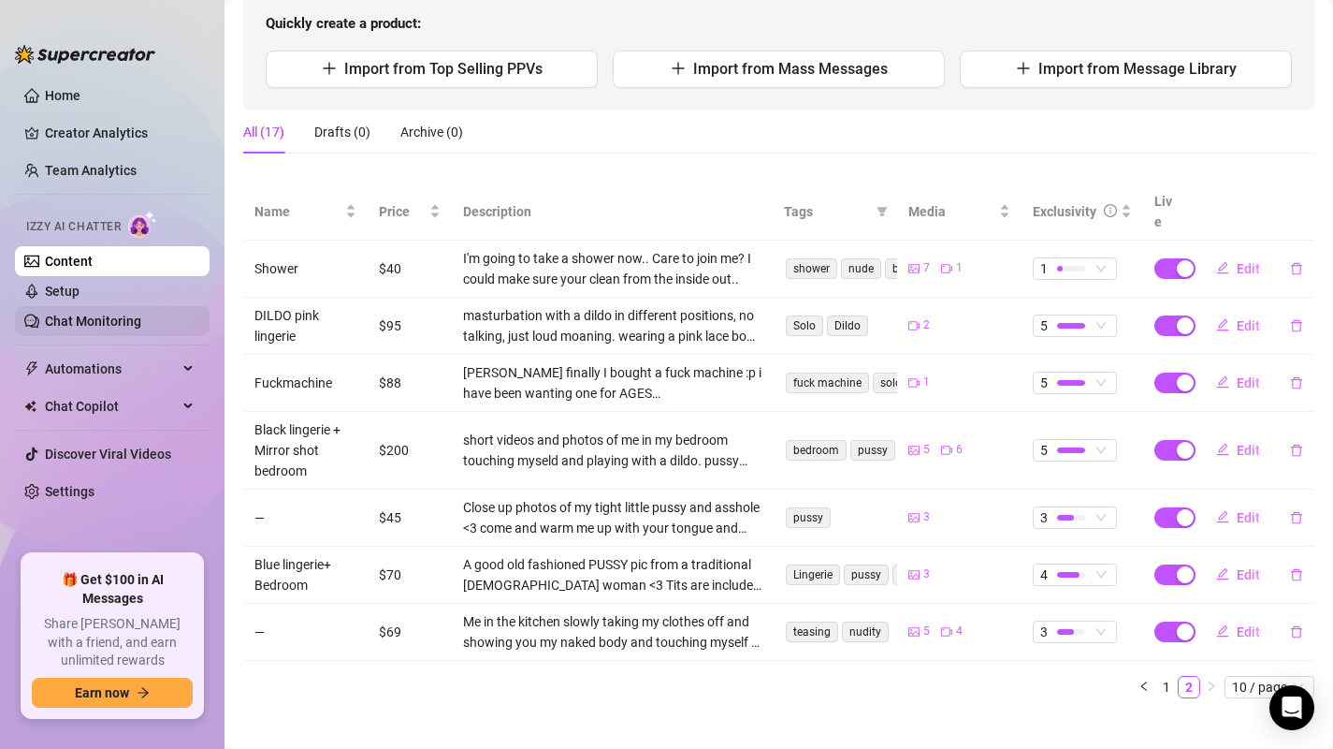
click at [107, 320] on link "Chat Monitoring" at bounding box center [93, 320] width 96 height 15
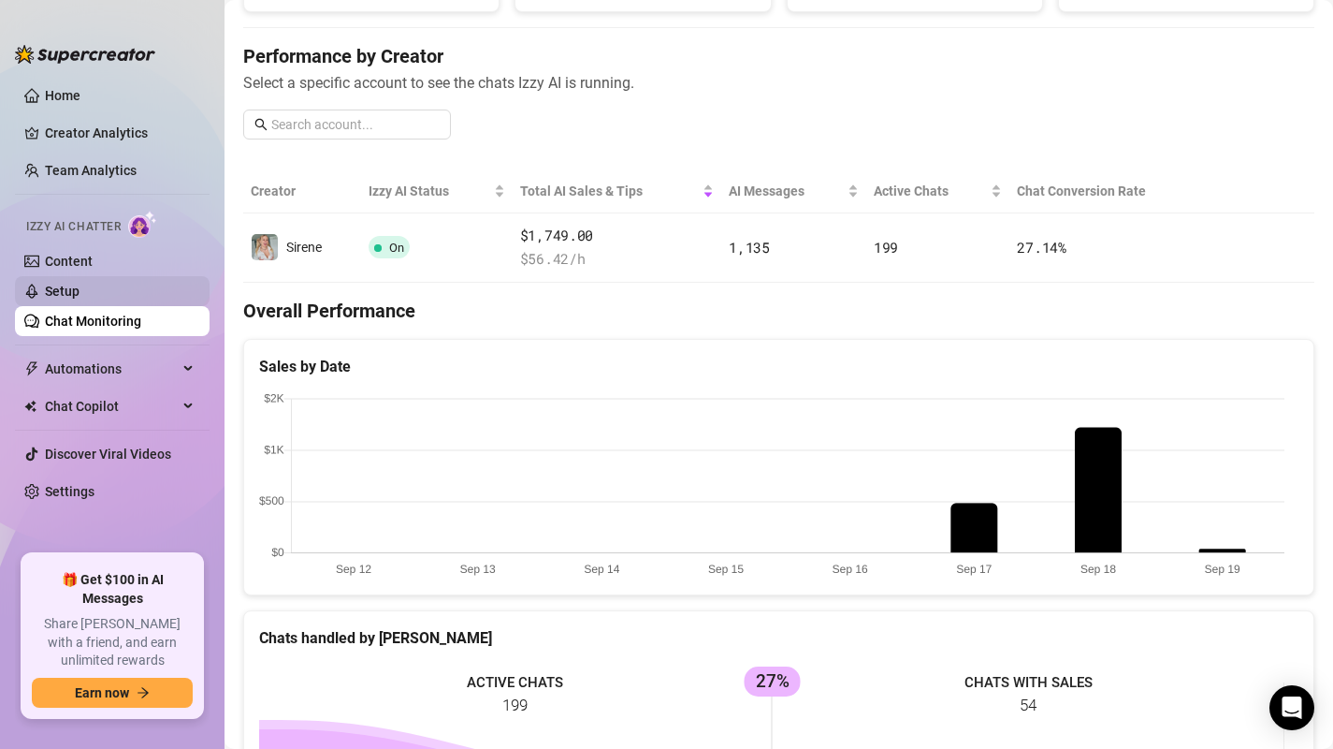
click at [80, 290] on link "Setup" at bounding box center [62, 290] width 35 height 15
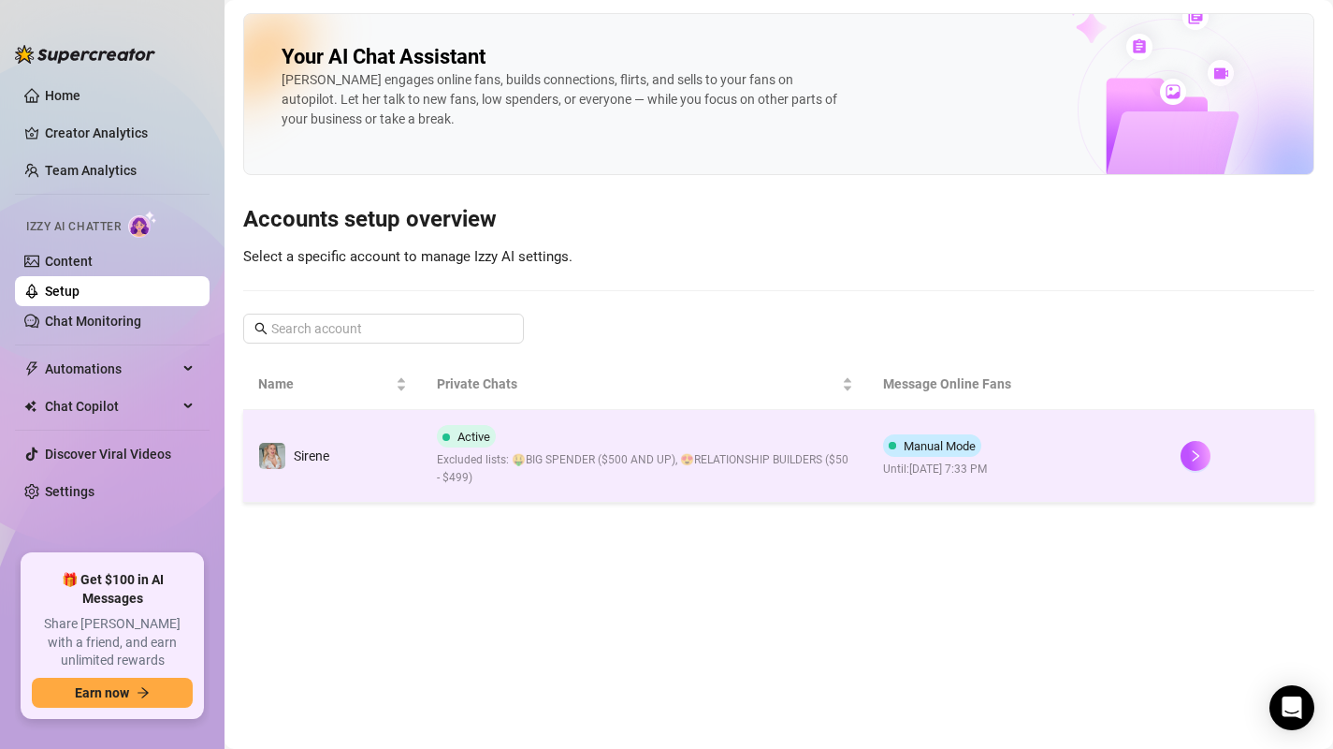
click at [718, 472] on span "Excluded lists: 🤑BIG SPENDER ($500 AND UP), 😍RELATIONSHIP BUILDERS ($50 - $499)" at bounding box center [645, 469] width 416 height 36
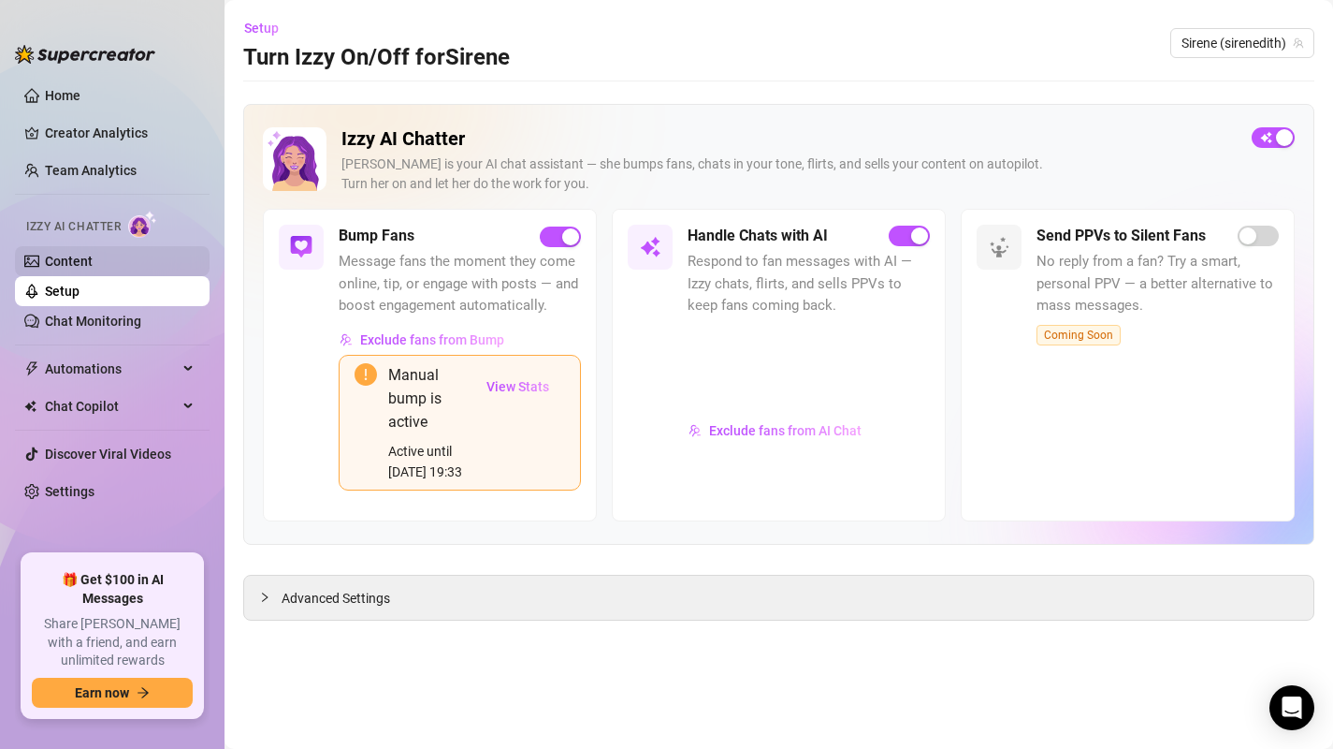
click at [75, 269] on link "Content" at bounding box center [69, 261] width 48 height 15
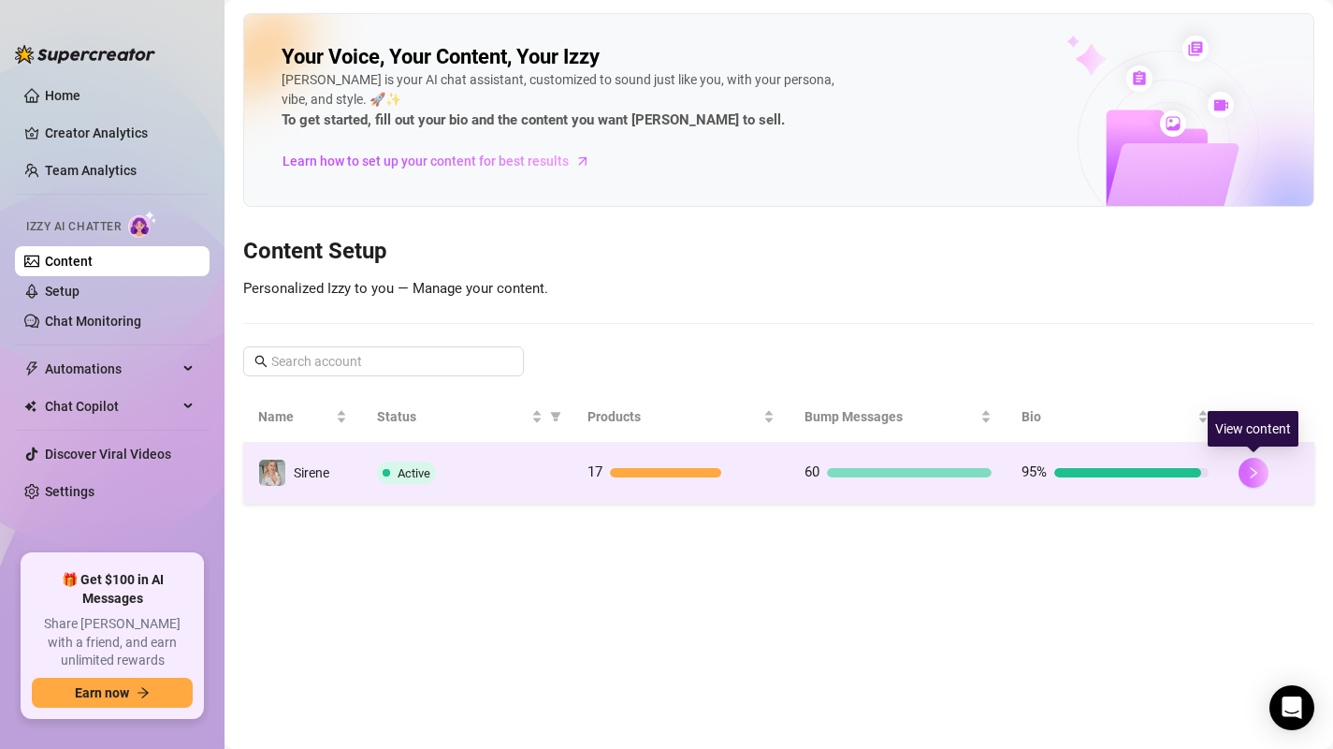
click at [1253, 472] on icon "right" at bounding box center [1253, 472] width 13 height 13
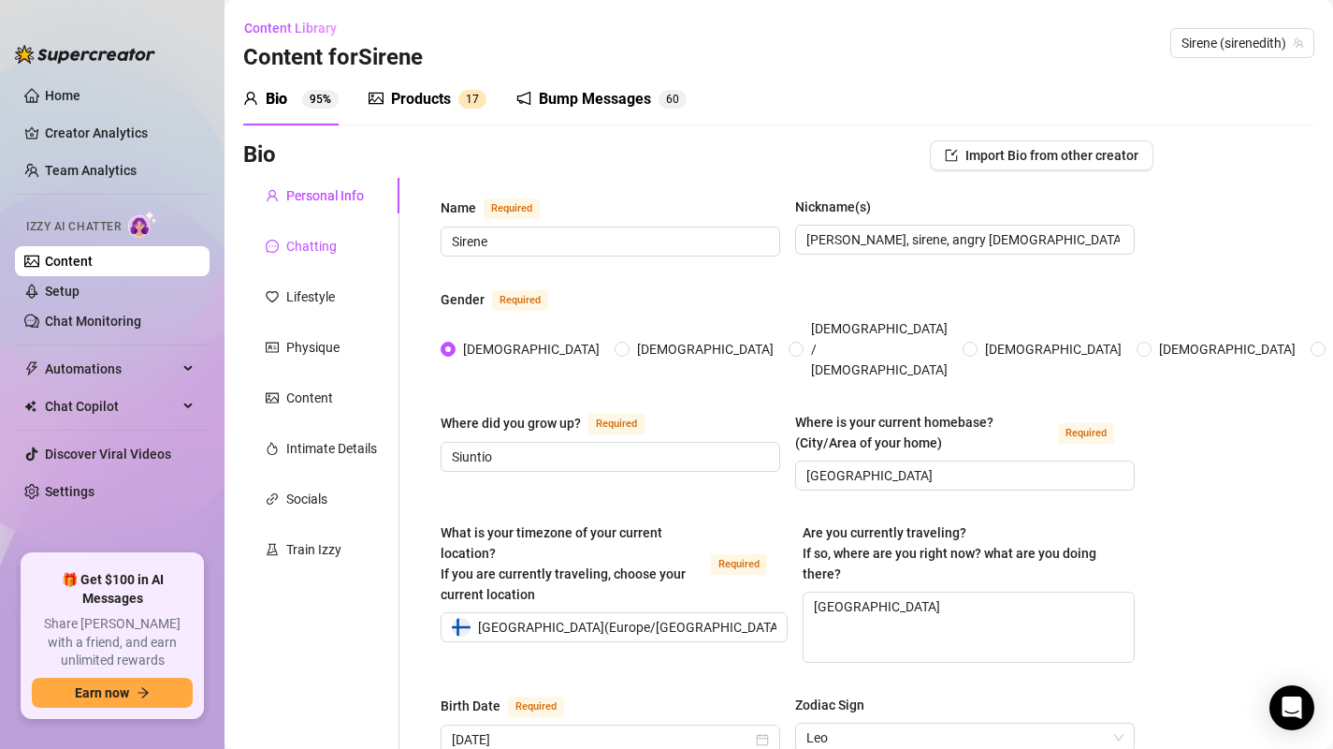
click at [319, 252] on div "Chatting" at bounding box center [311, 246] width 51 height 21
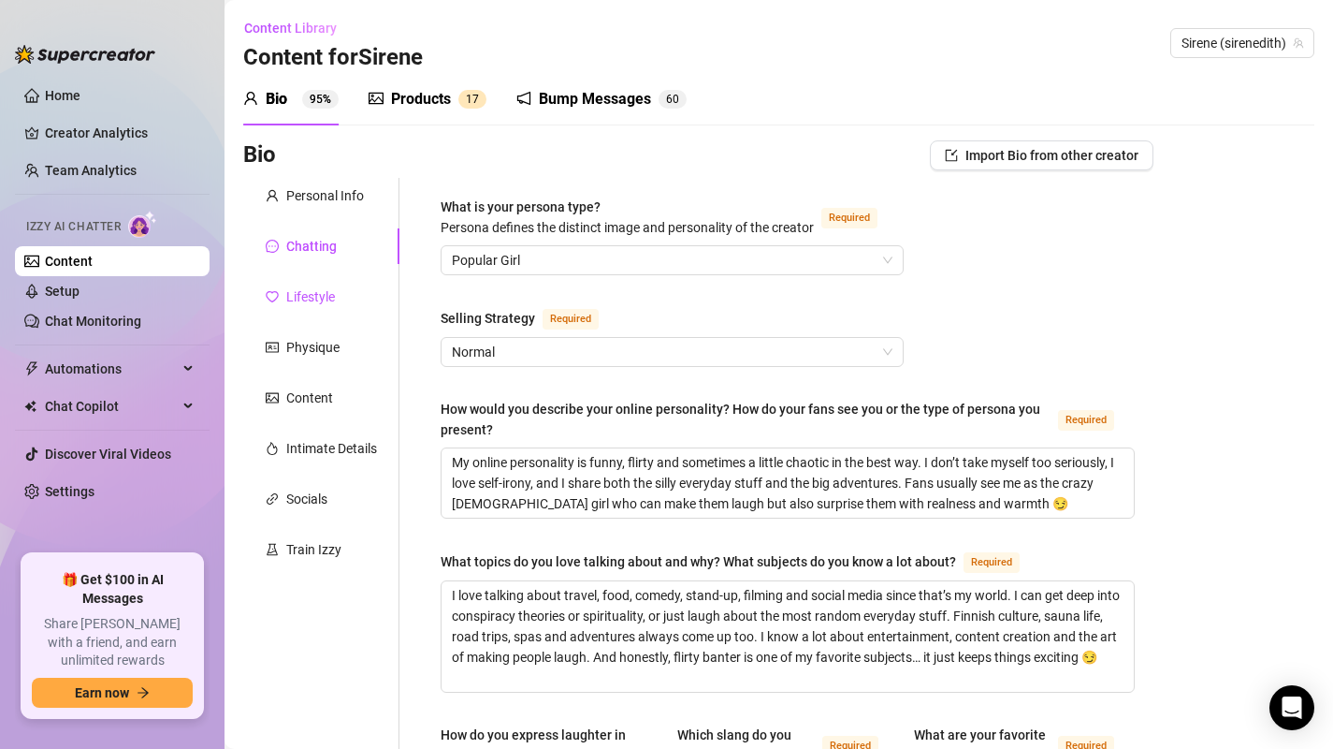
click at [293, 297] on div "Lifestyle" at bounding box center [310, 296] width 49 height 21
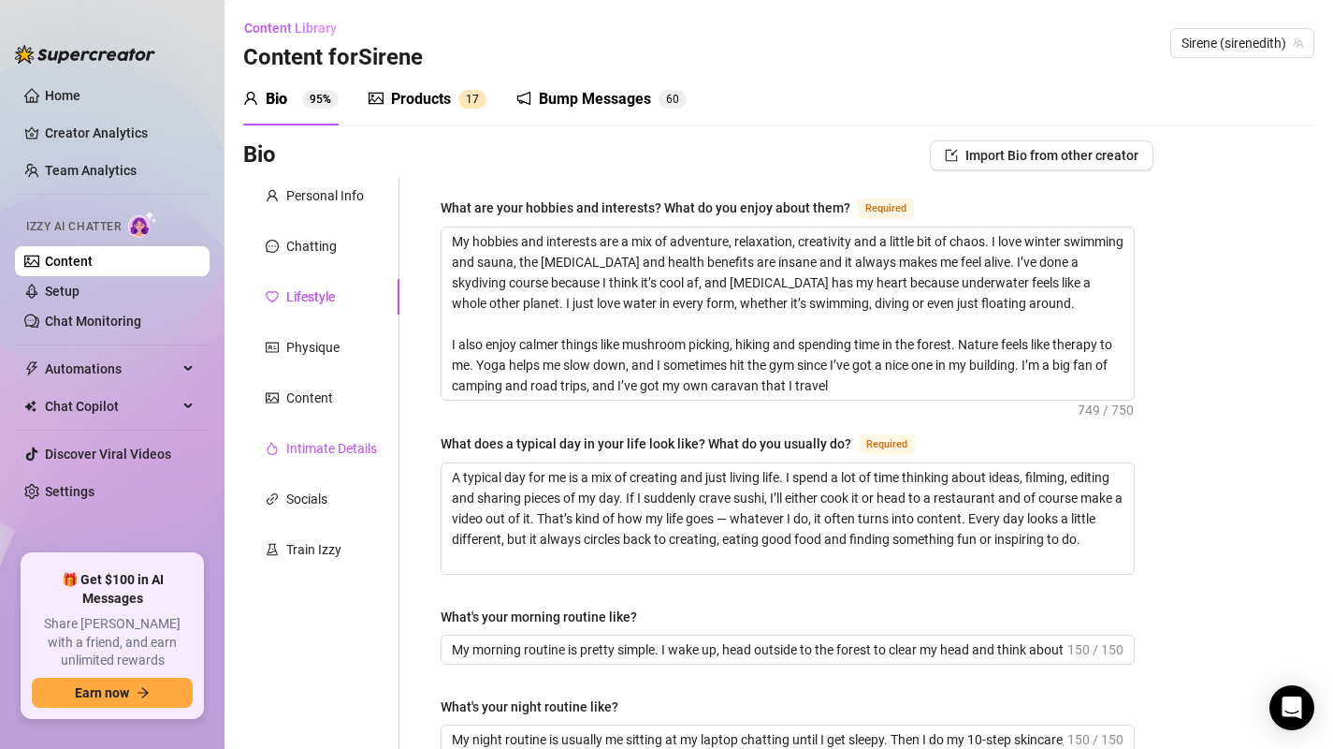
click at [308, 449] on div "Intimate Details" at bounding box center [331, 448] width 91 height 21
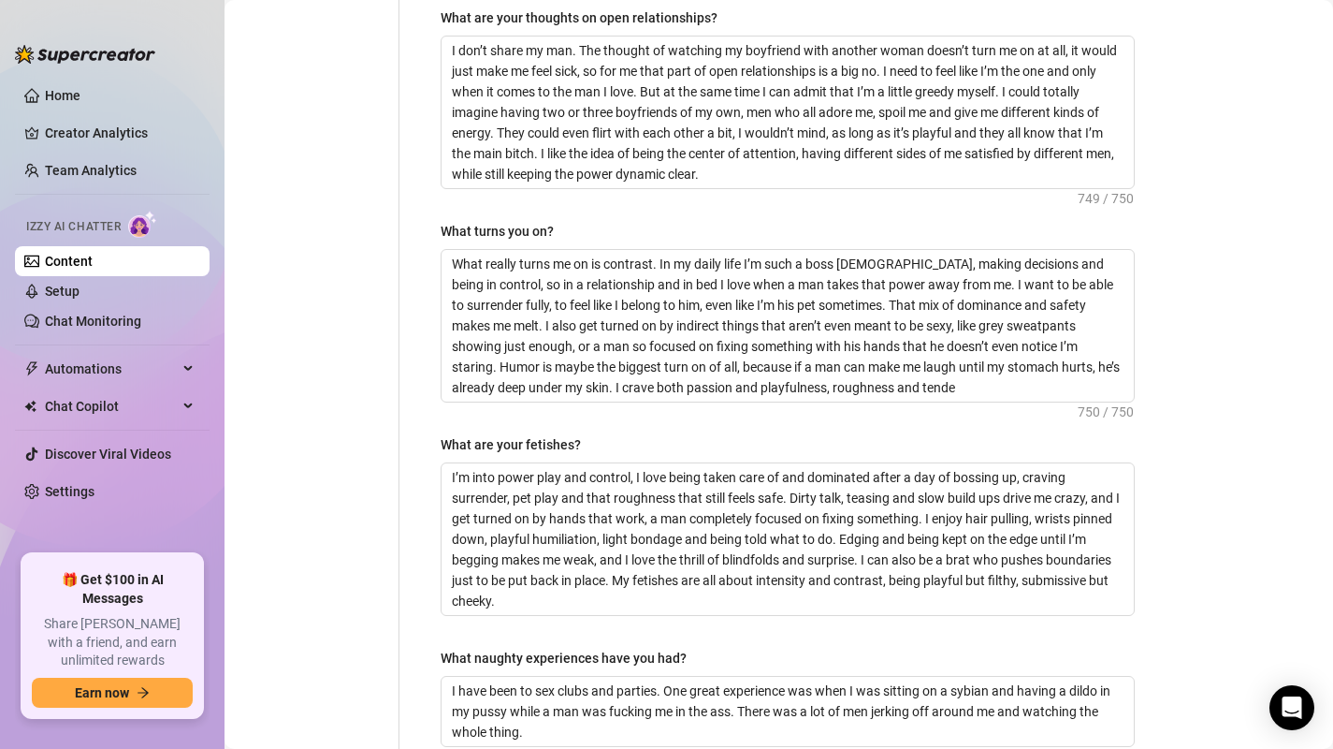
scroll to position [1027, 0]
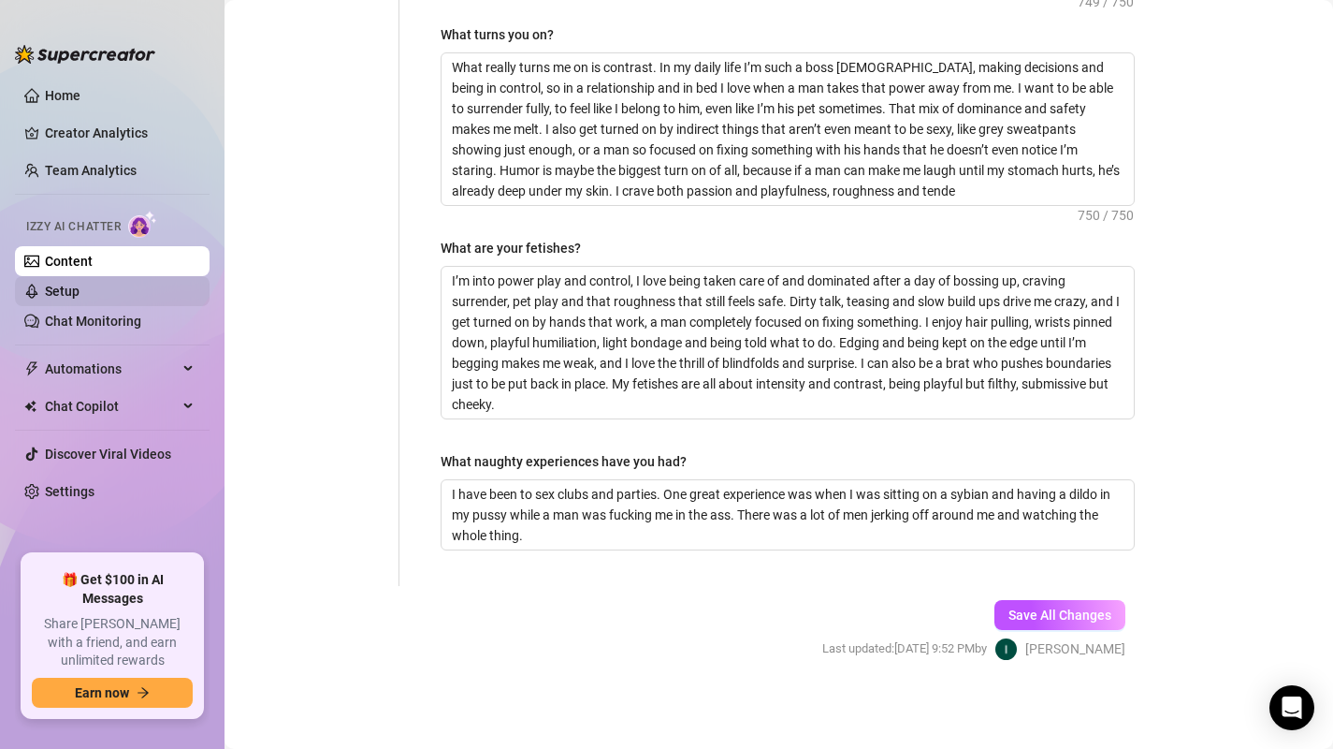
click at [53, 289] on link "Setup" at bounding box center [62, 290] width 35 height 15
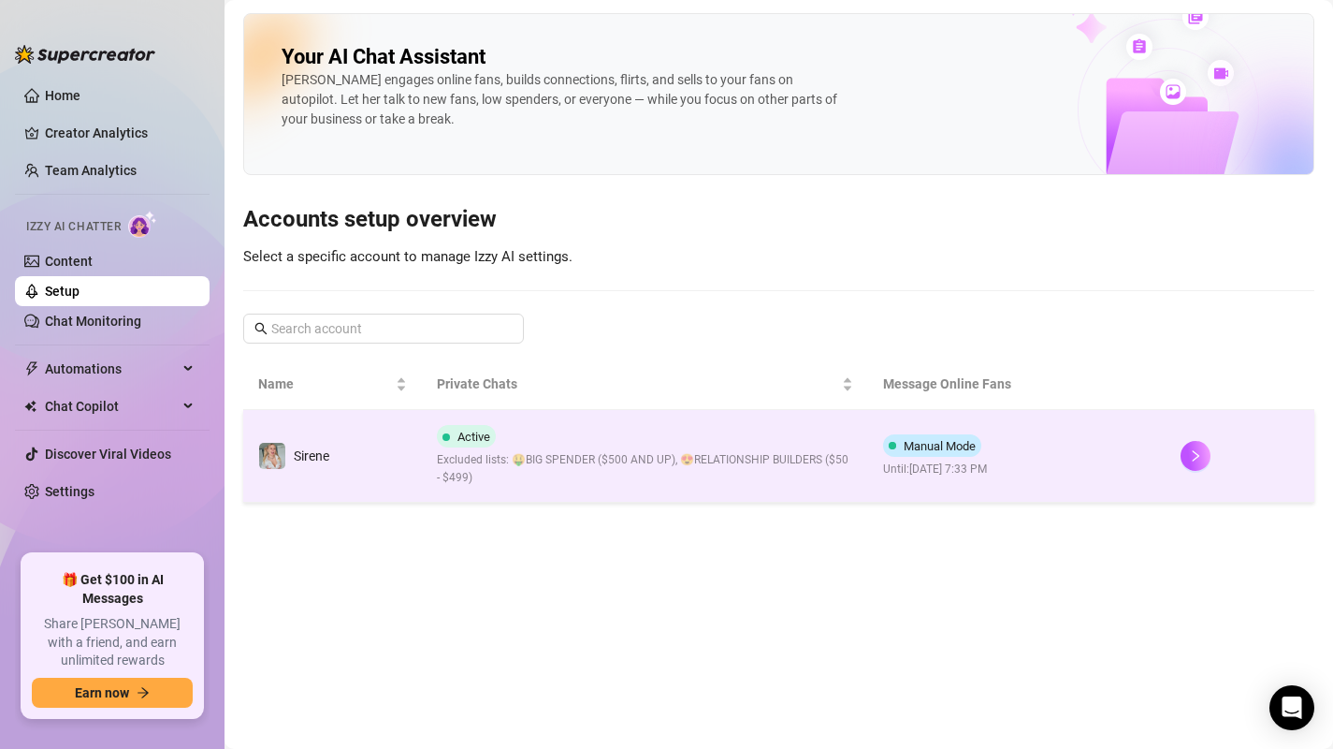
click at [737, 463] on span "Excluded lists: 🤑BIG SPENDER ($500 AND UP), 😍RELATIONSHIP BUILDERS ($50 - $499)" at bounding box center [645, 469] width 416 height 36
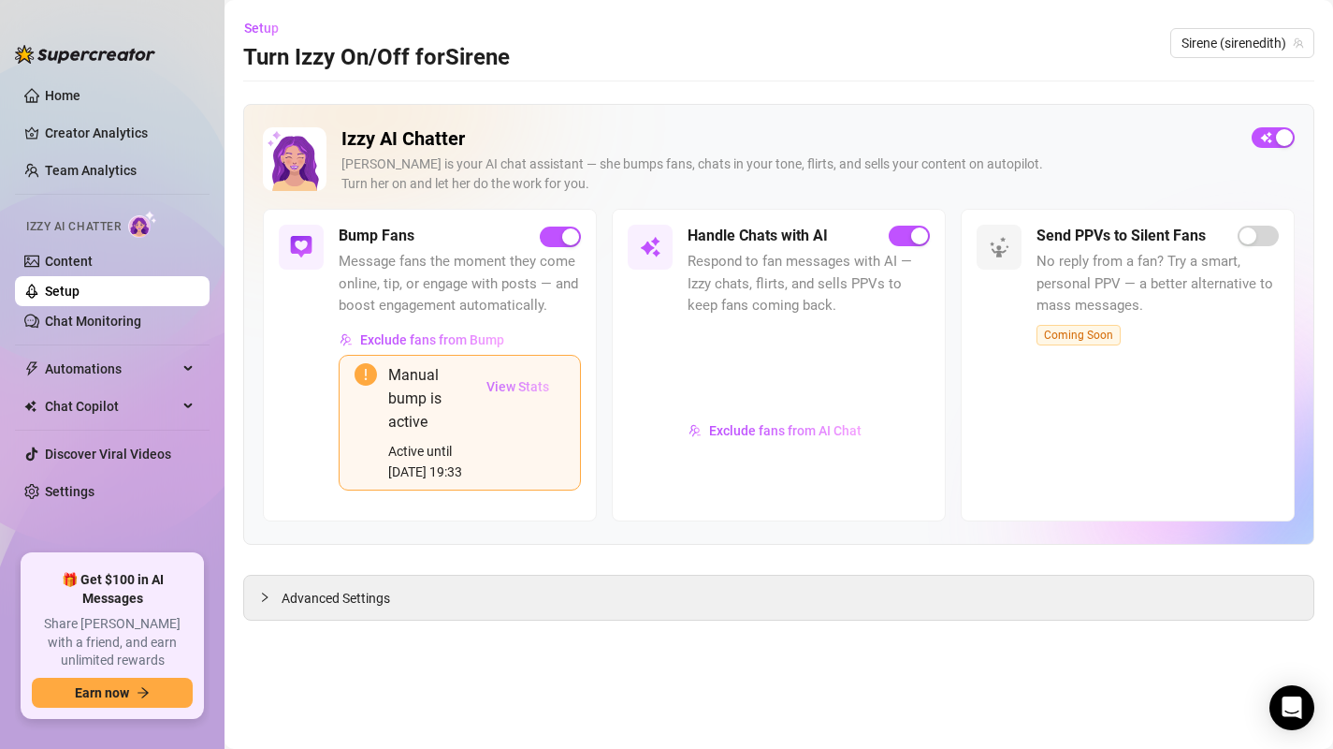
click at [514, 381] on span "View Stats" at bounding box center [518, 386] width 63 height 15
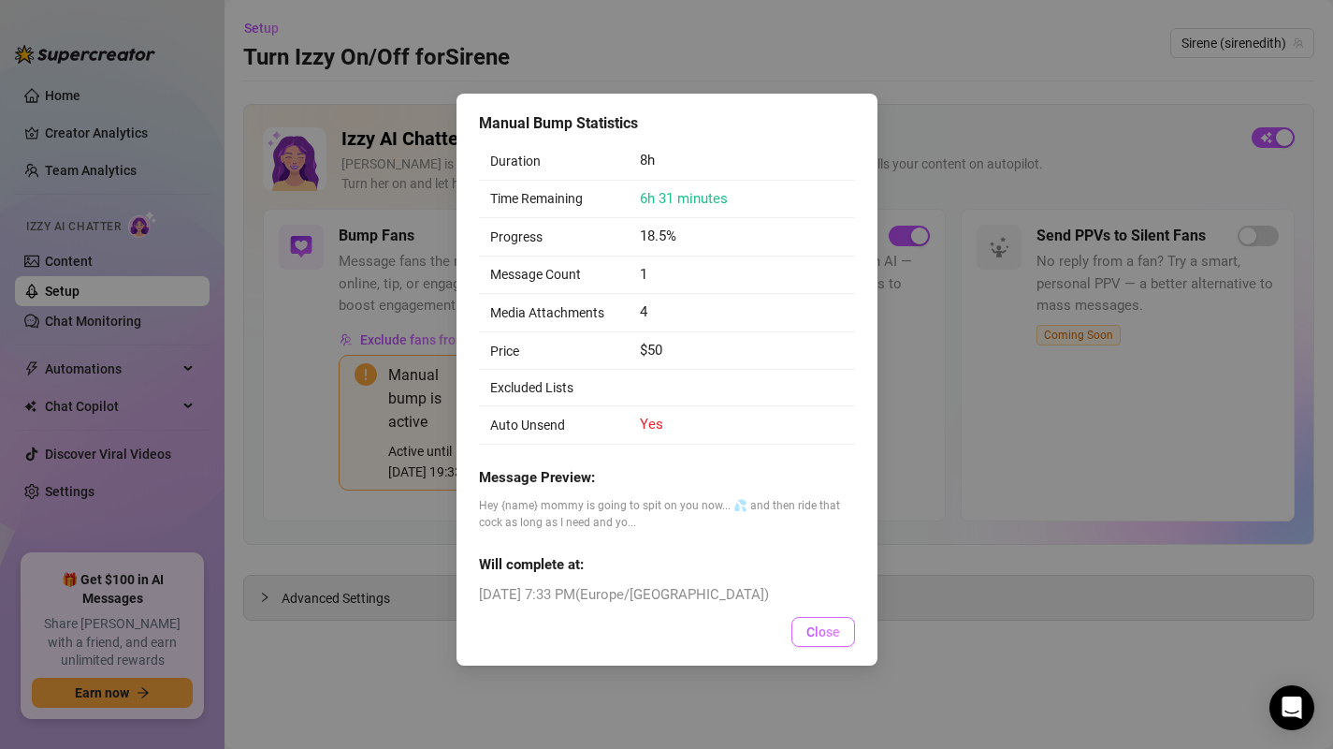
click at [812, 639] on span "Close" at bounding box center [824, 631] width 34 height 15
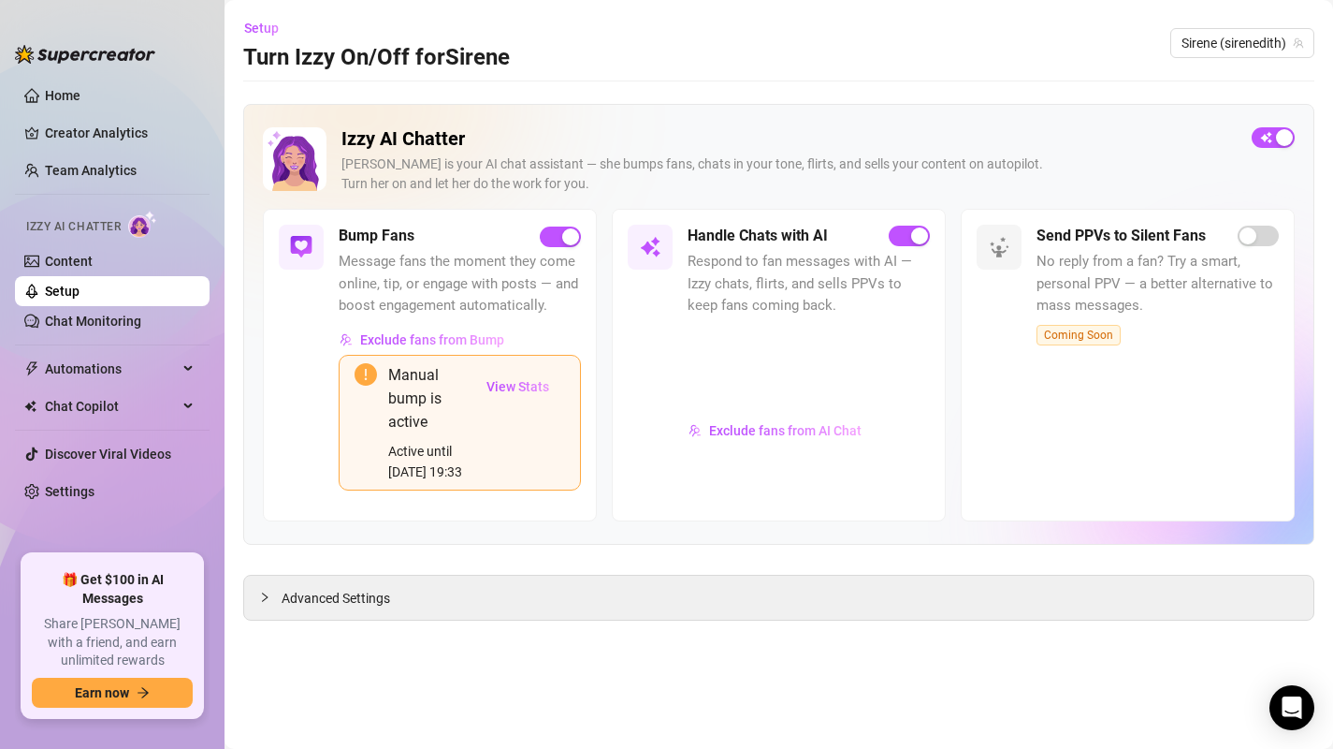
click at [425, 293] on span "Message fans the moment they come online, tip, or engage with posts — and boost…" at bounding box center [460, 284] width 242 height 66
click at [256, 595] on div "Advanced Settings" at bounding box center [778, 597] width 1069 height 44
click at [269, 595] on icon "collapsed" at bounding box center [264, 596] width 11 height 11
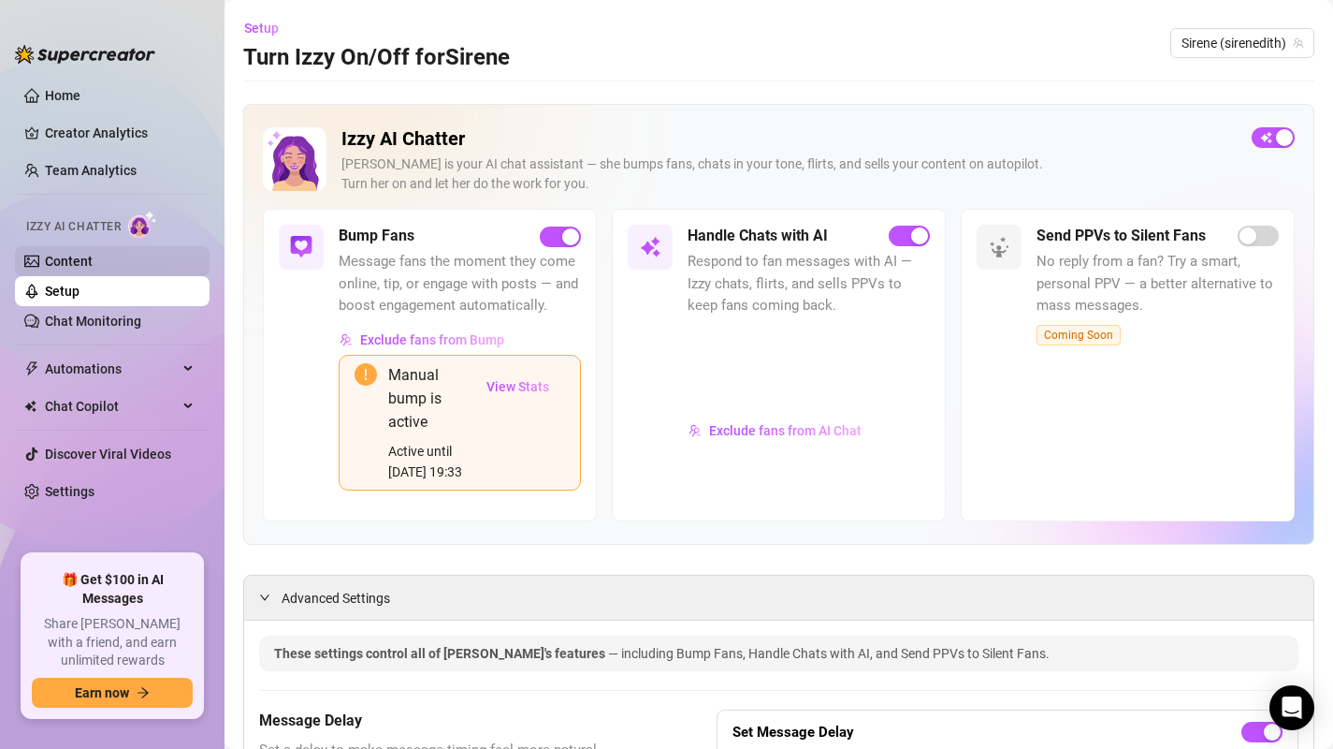
click at [93, 264] on link "Content" at bounding box center [69, 261] width 48 height 15
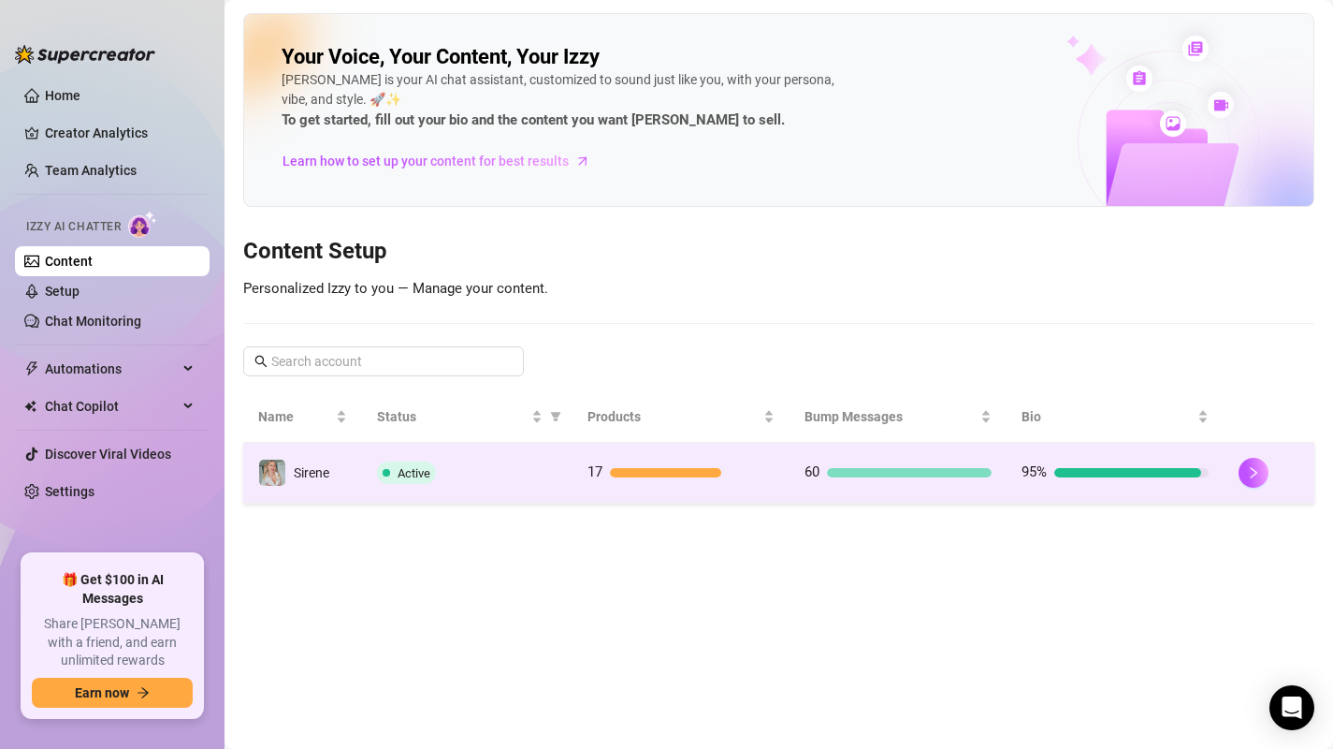
click at [752, 479] on div "17" at bounding box center [681, 472] width 187 height 22
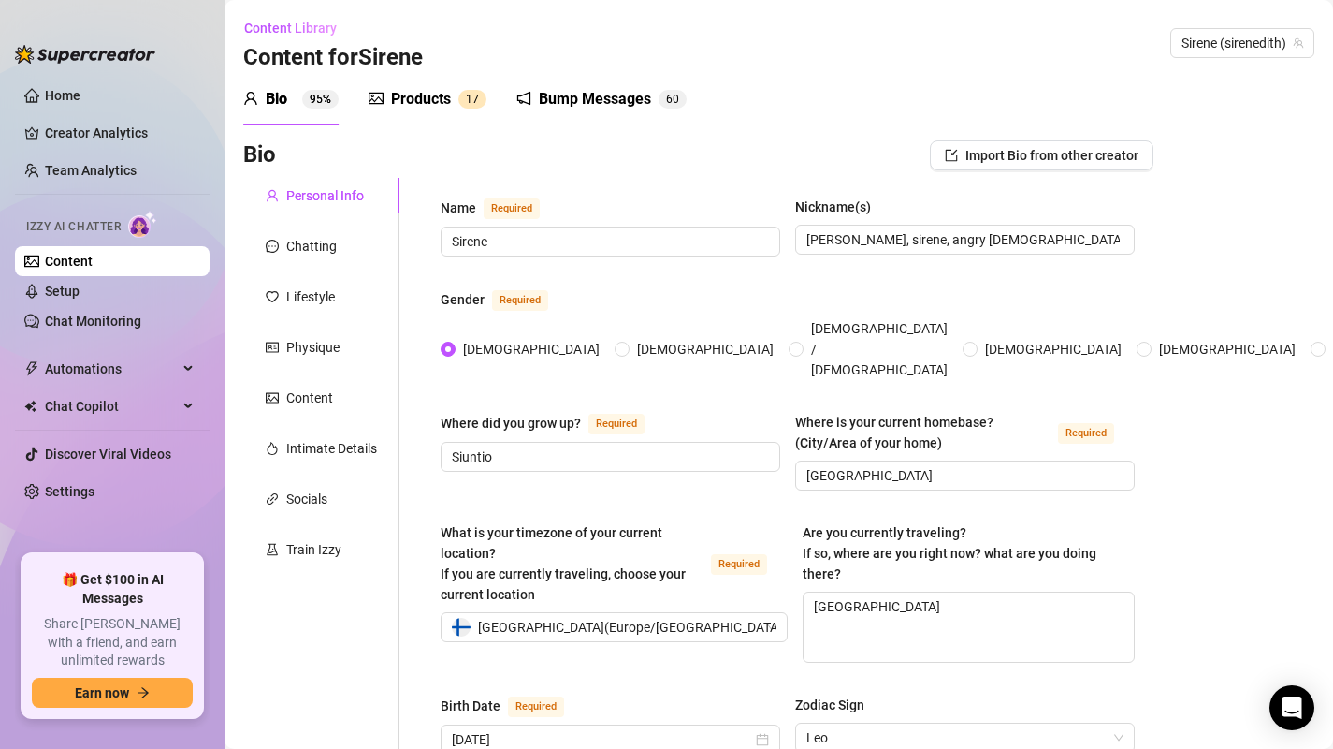
click at [562, 97] on div "Bump Messages" at bounding box center [595, 99] width 112 height 22
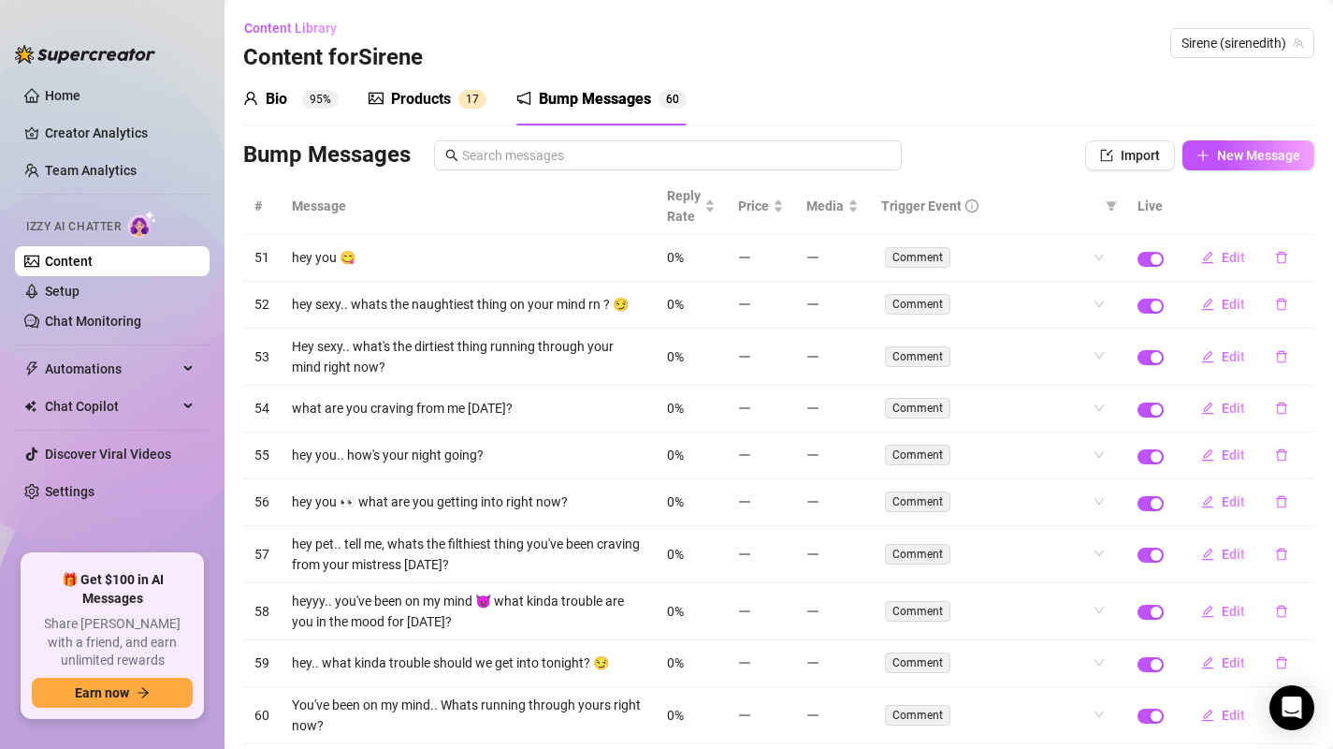
scroll to position [104, 0]
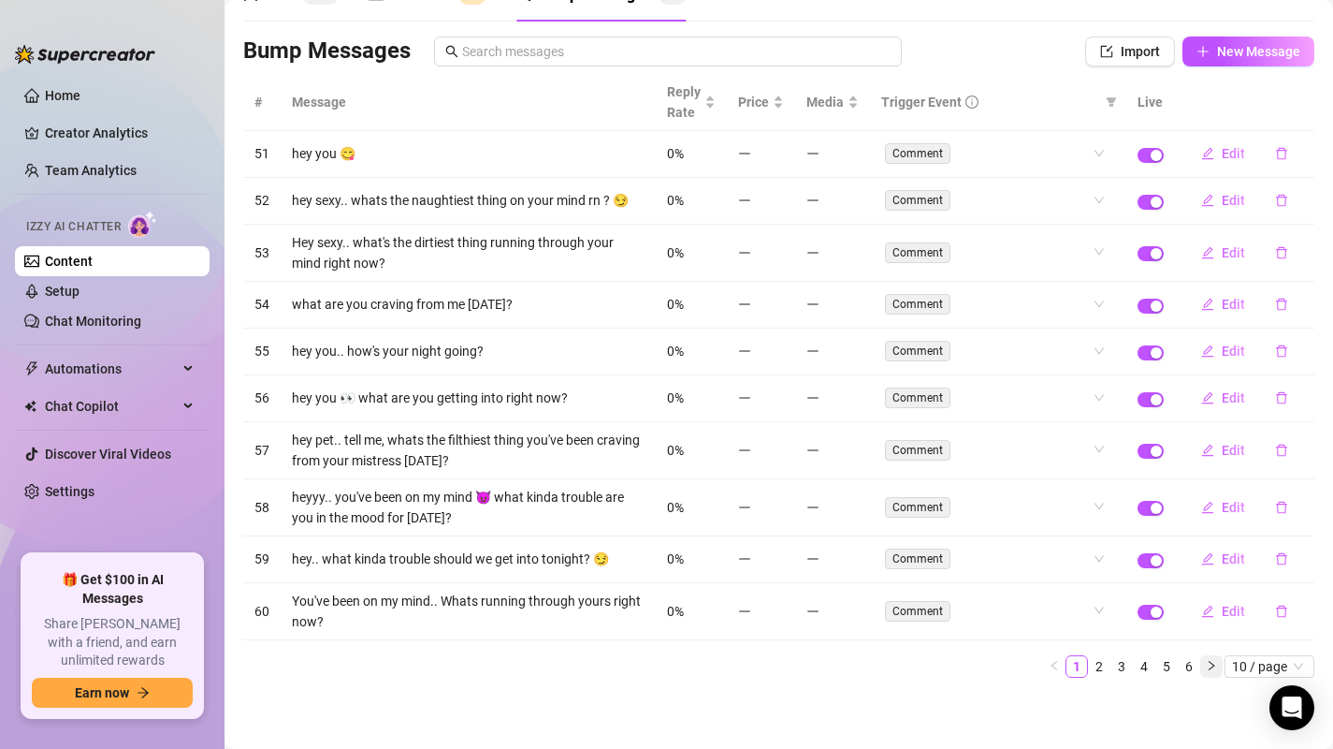
click at [1206, 662] on icon "right" at bounding box center [1211, 665] width 11 height 11
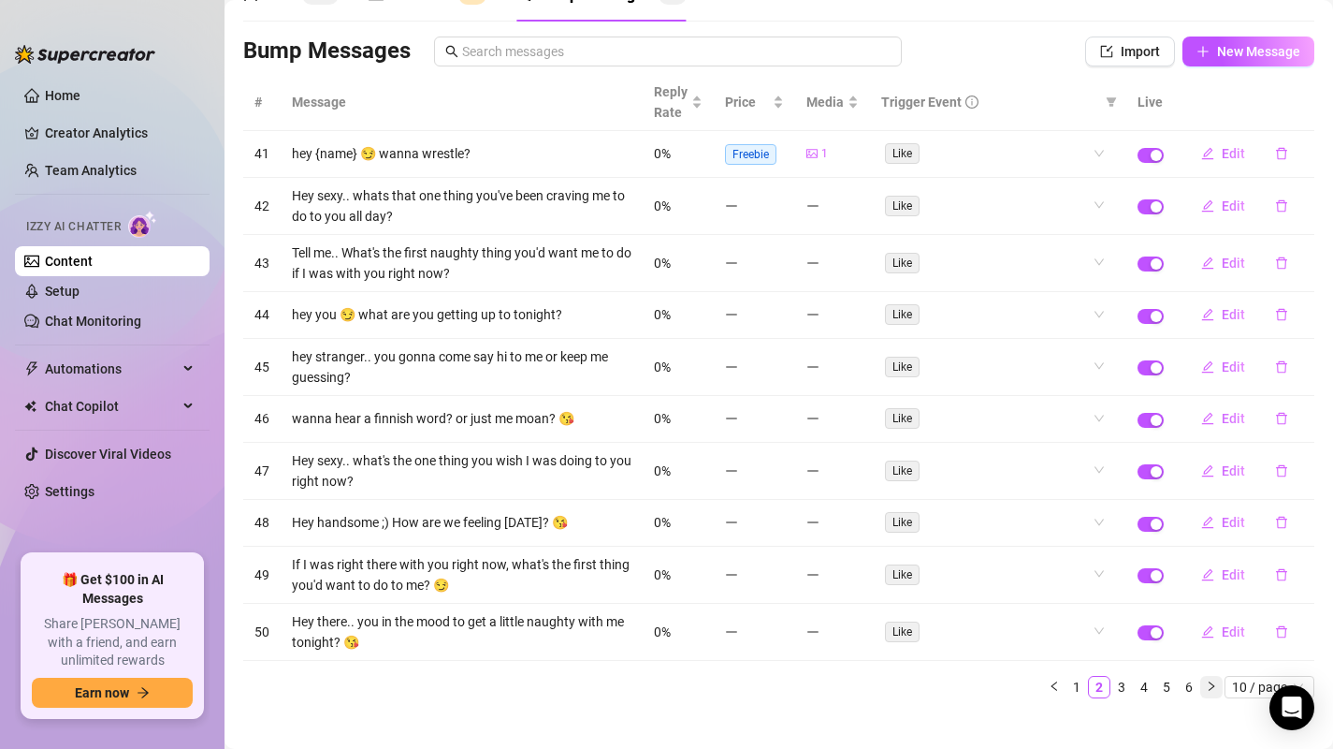
click at [1200, 684] on button "button" at bounding box center [1211, 687] width 22 height 22
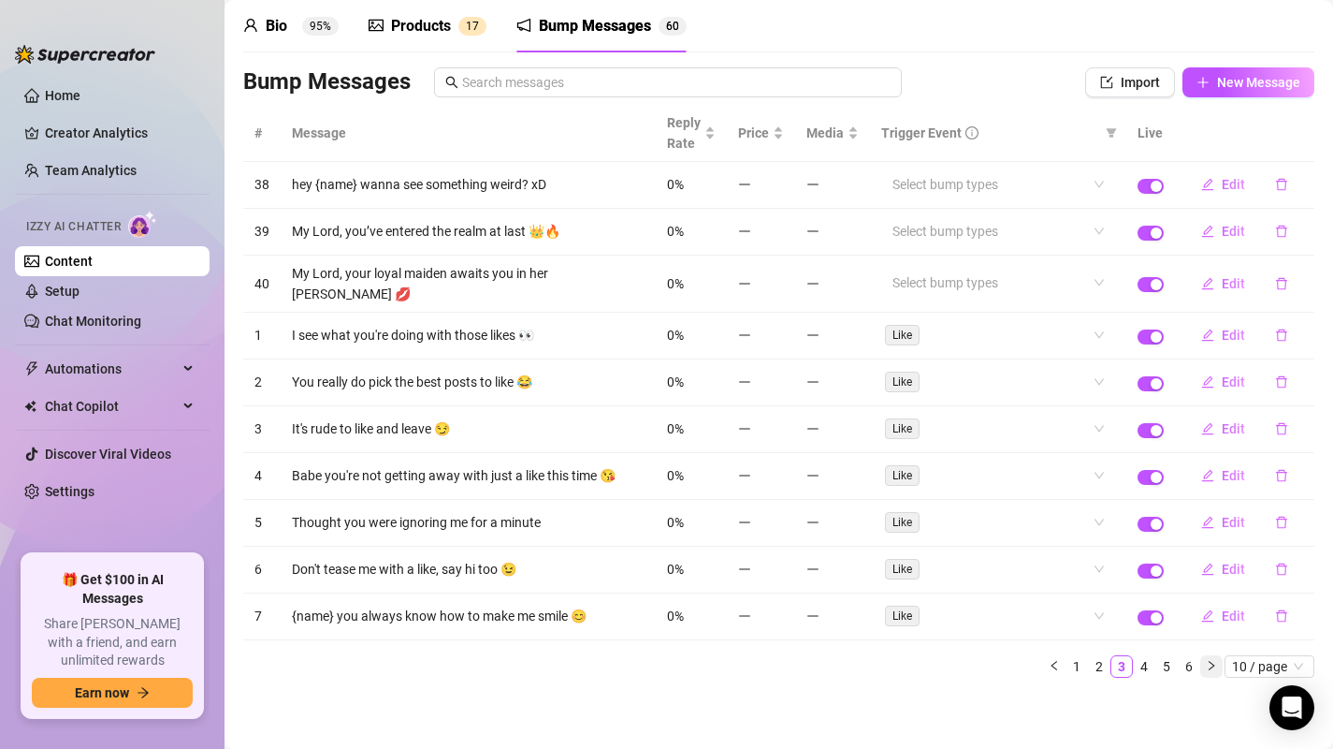
scroll to position [63, 0]
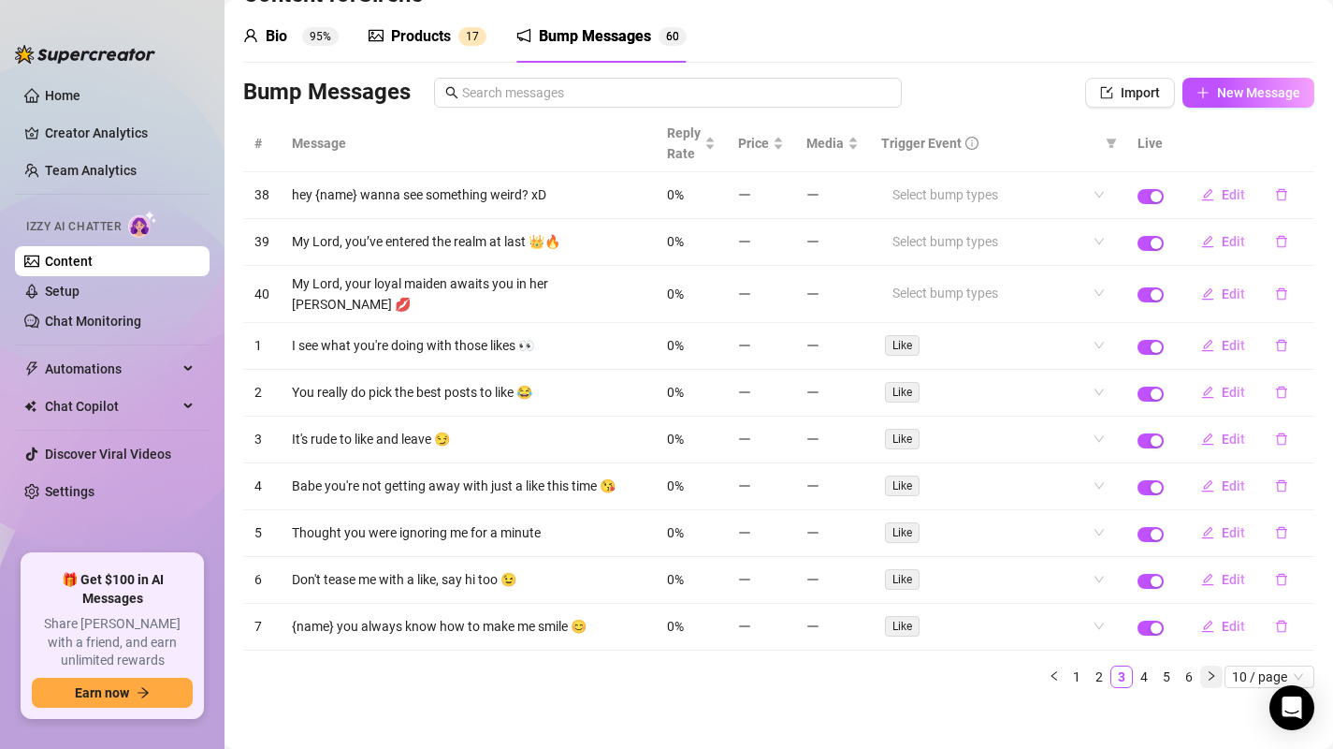
click at [1206, 670] on icon "right" at bounding box center [1211, 675] width 11 height 11
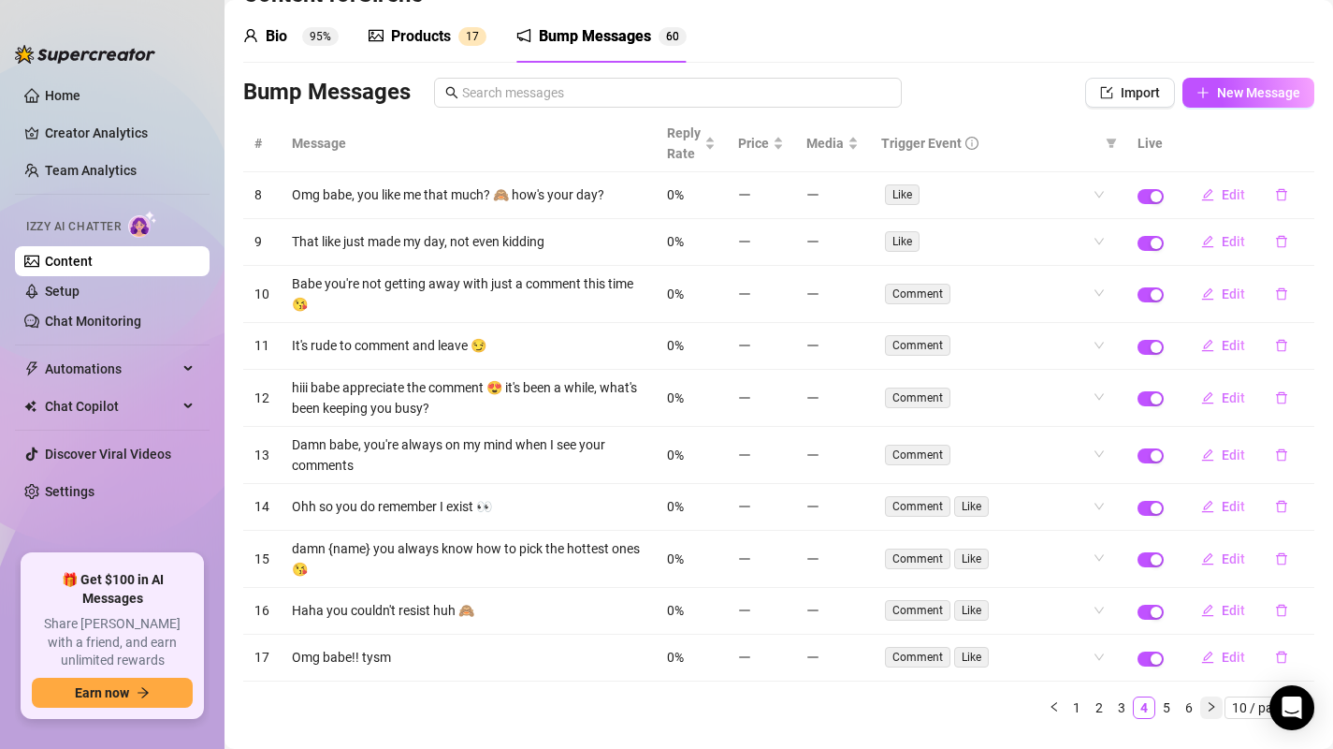
scroll to position [104, 0]
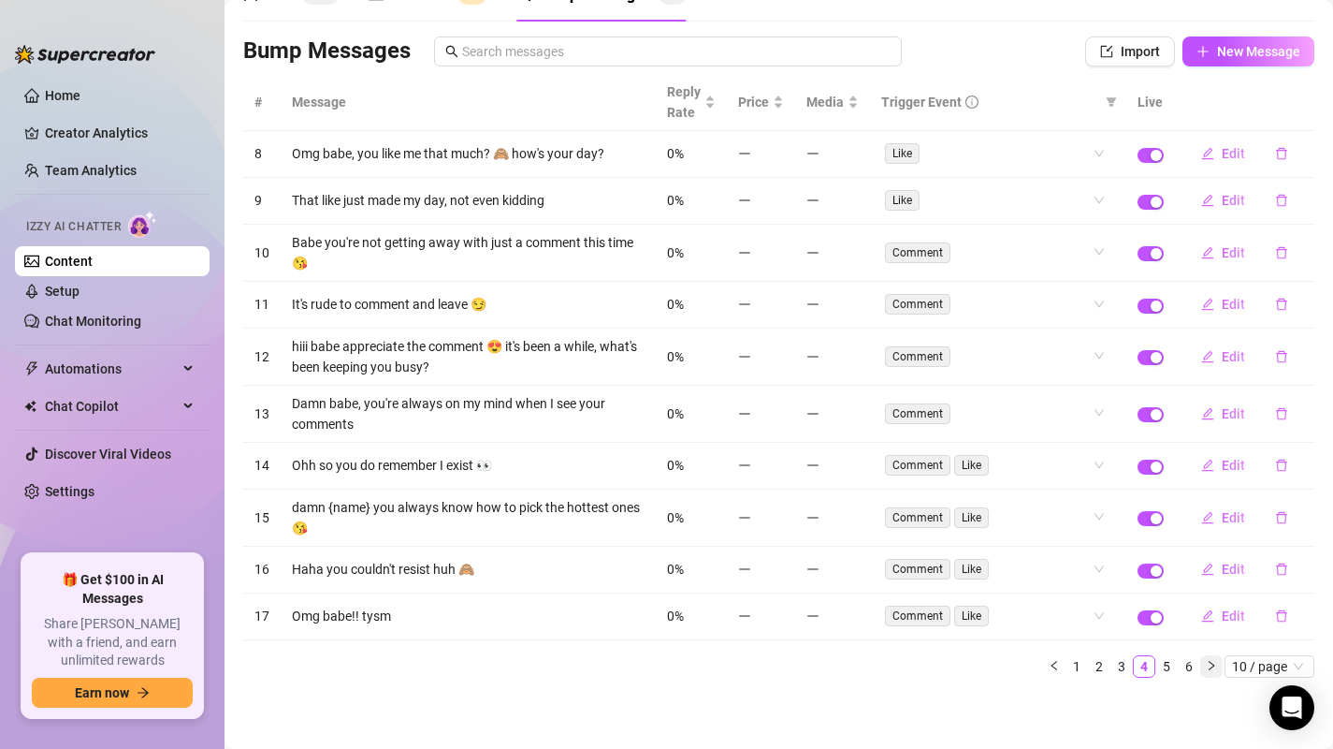
click at [1203, 667] on button "button" at bounding box center [1211, 666] width 22 height 22
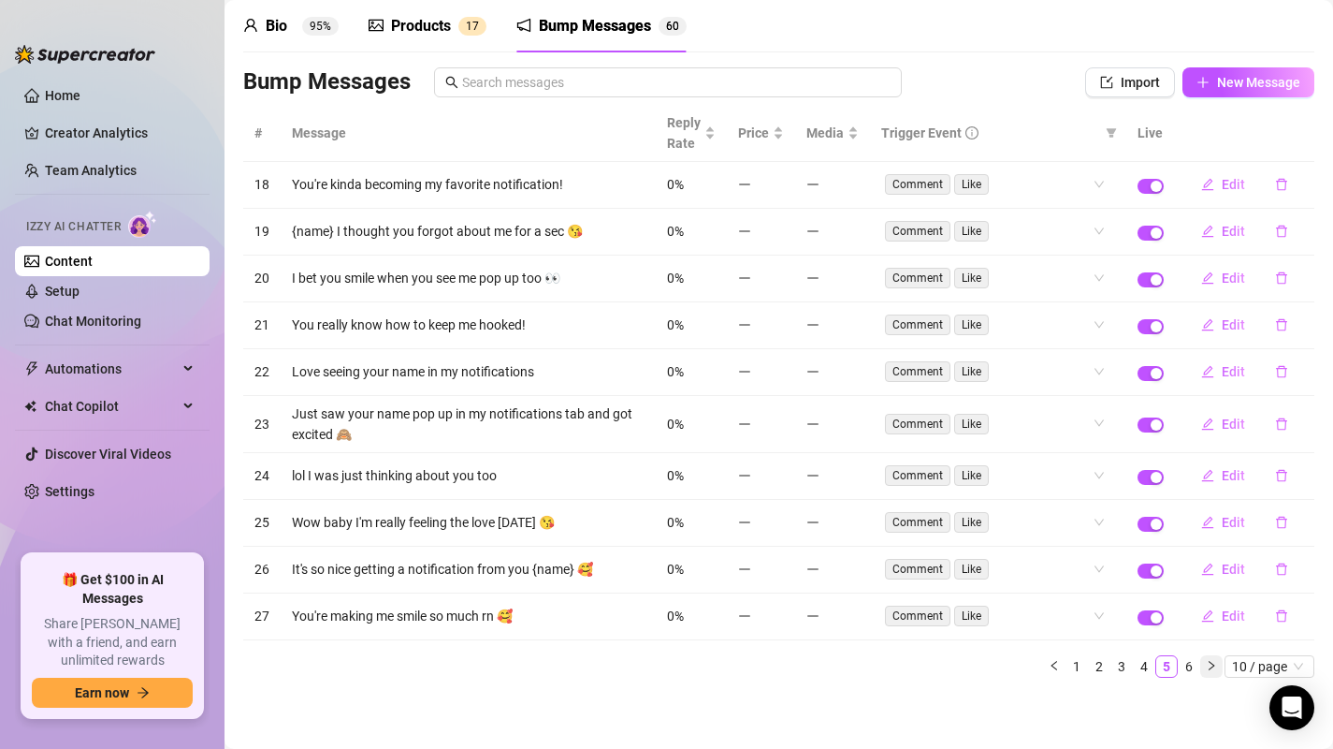
scroll to position [73, 0]
click at [1203, 667] on button "button" at bounding box center [1211, 666] width 22 height 22
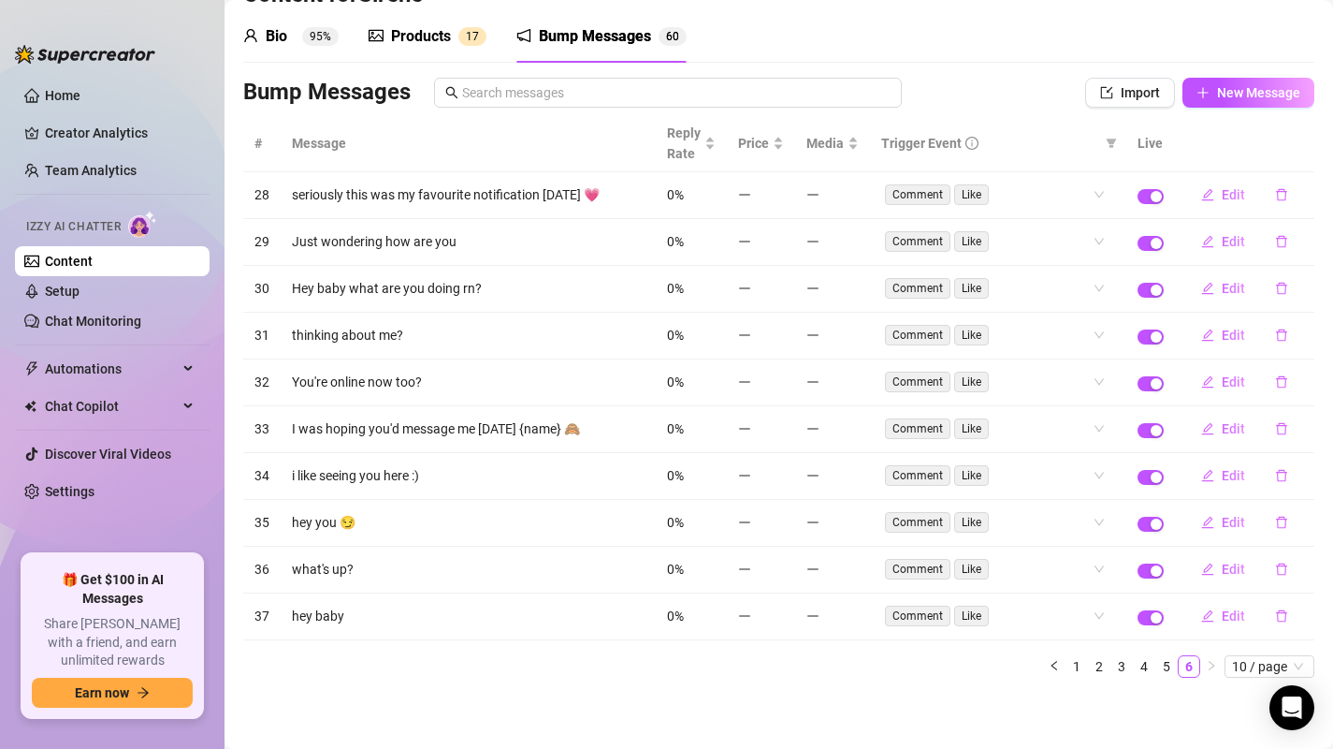
scroll to position [63, 0]
click at [1048, 666] on button "button" at bounding box center [1054, 666] width 22 height 22
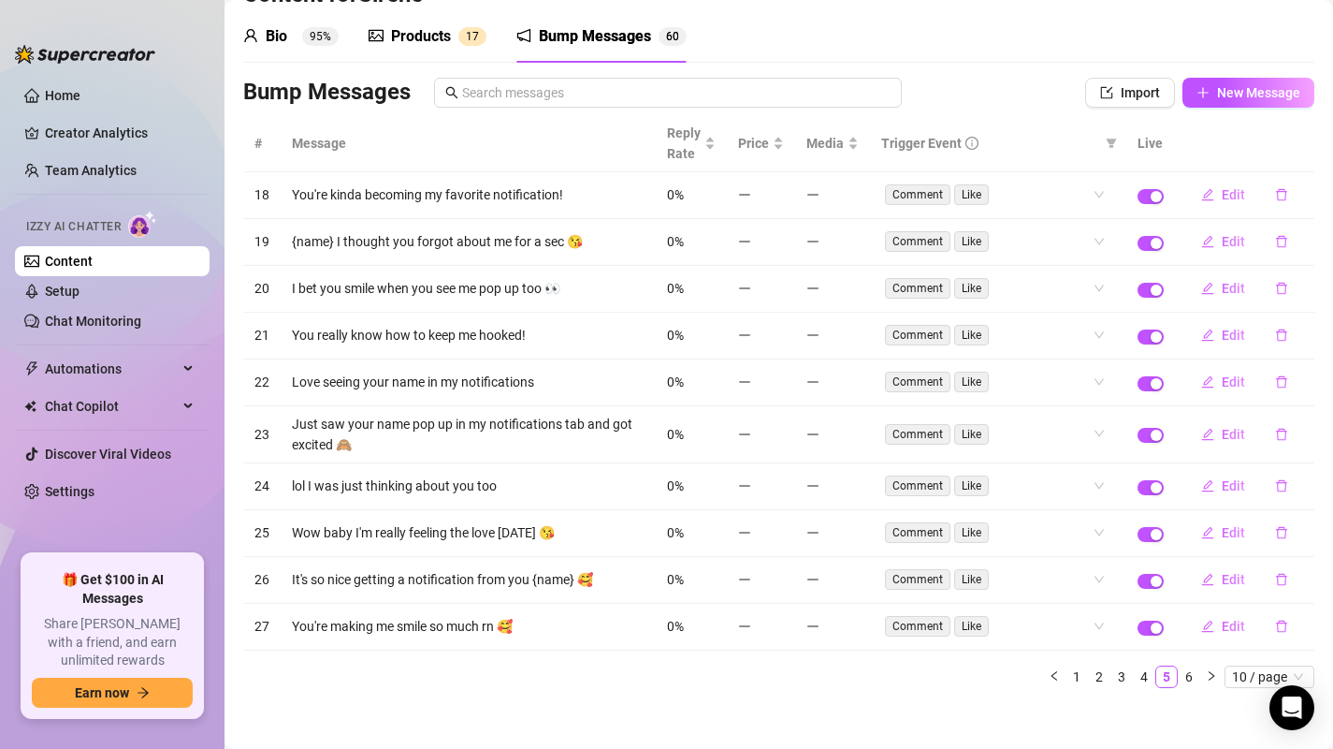
scroll to position [0, 0]
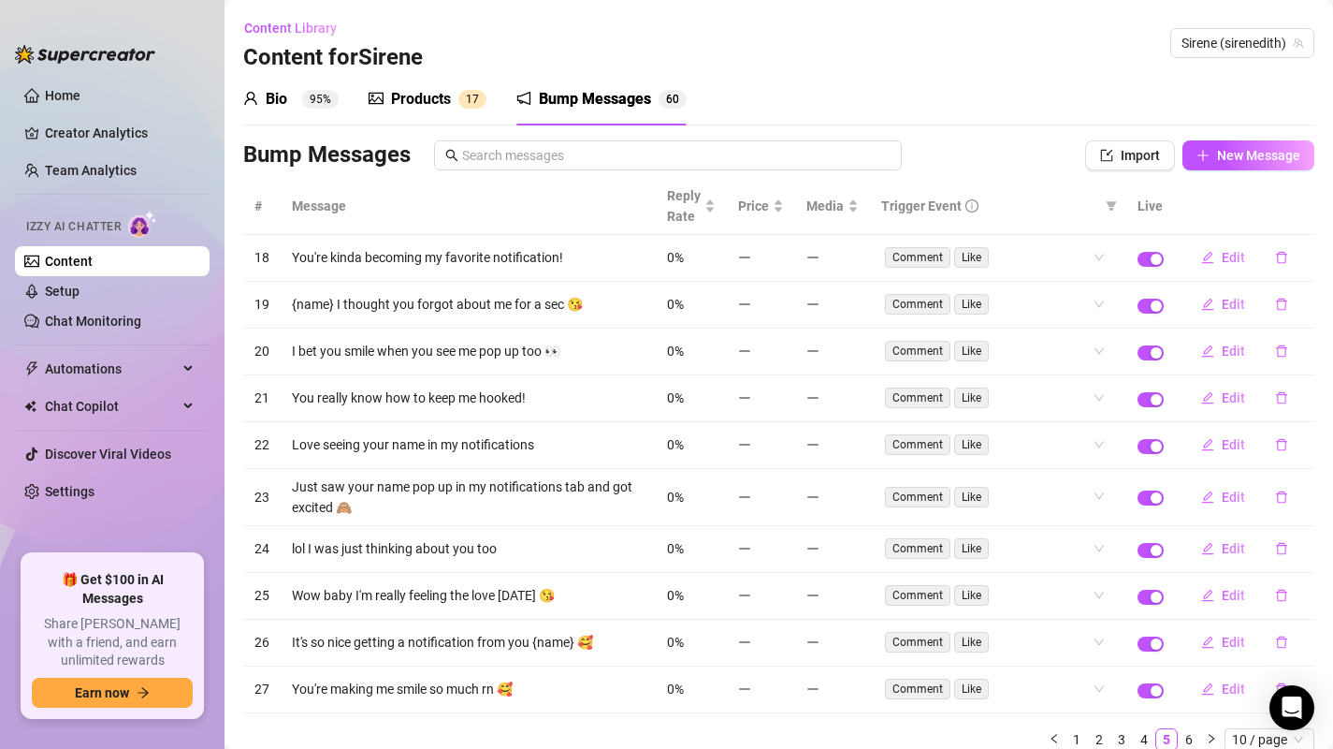
click at [594, 101] on div "Bump Messages" at bounding box center [595, 99] width 112 height 22
click at [80, 285] on link "Setup" at bounding box center [62, 290] width 35 height 15
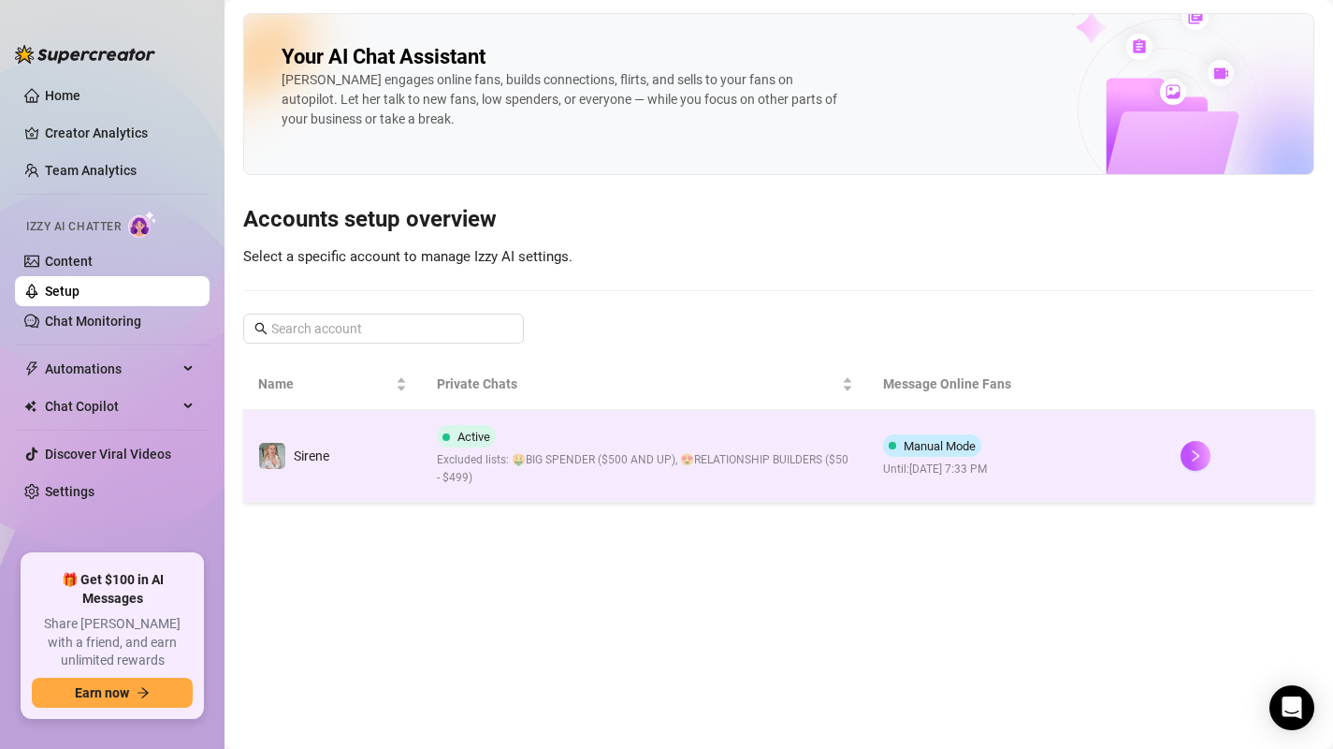
click at [574, 458] on span "Excluded lists: 🤑BIG SPENDER ($500 AND UP), 😍RELATIONSHIP BUILDERS ($50 - $499)" at bounding box center [645, 469] width 416 height 36
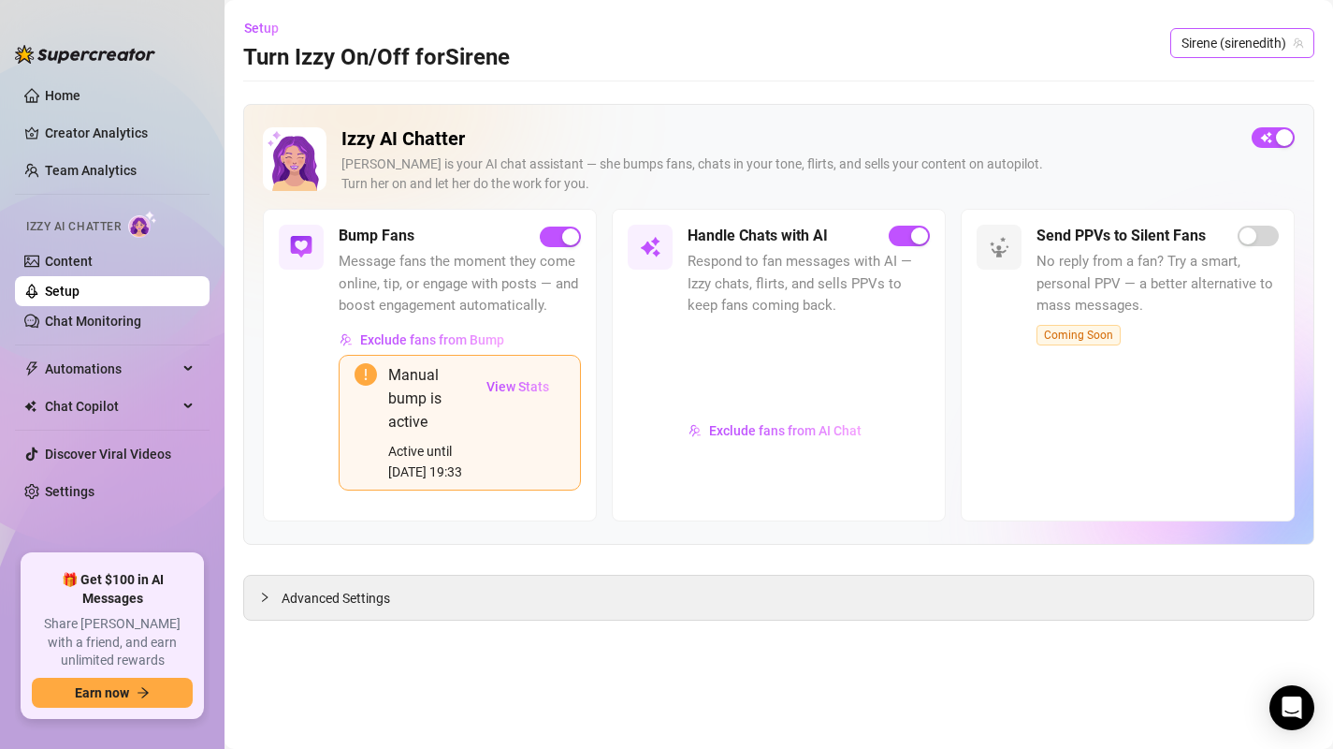
click at [1223, 48] on span "Sirene (sirenedith)" at bounding box center [1243, 43] width 122 height 28
click at [961, 72] on div "Setup Turn Izzy On/Off for [PERSON_NAME] (sirenedith)" at bounding box center [778, 43] width 1071 height 60
click at [76, 313] on link "Chat Monitoring" at bounding box center [93, 320] width 96 height 15
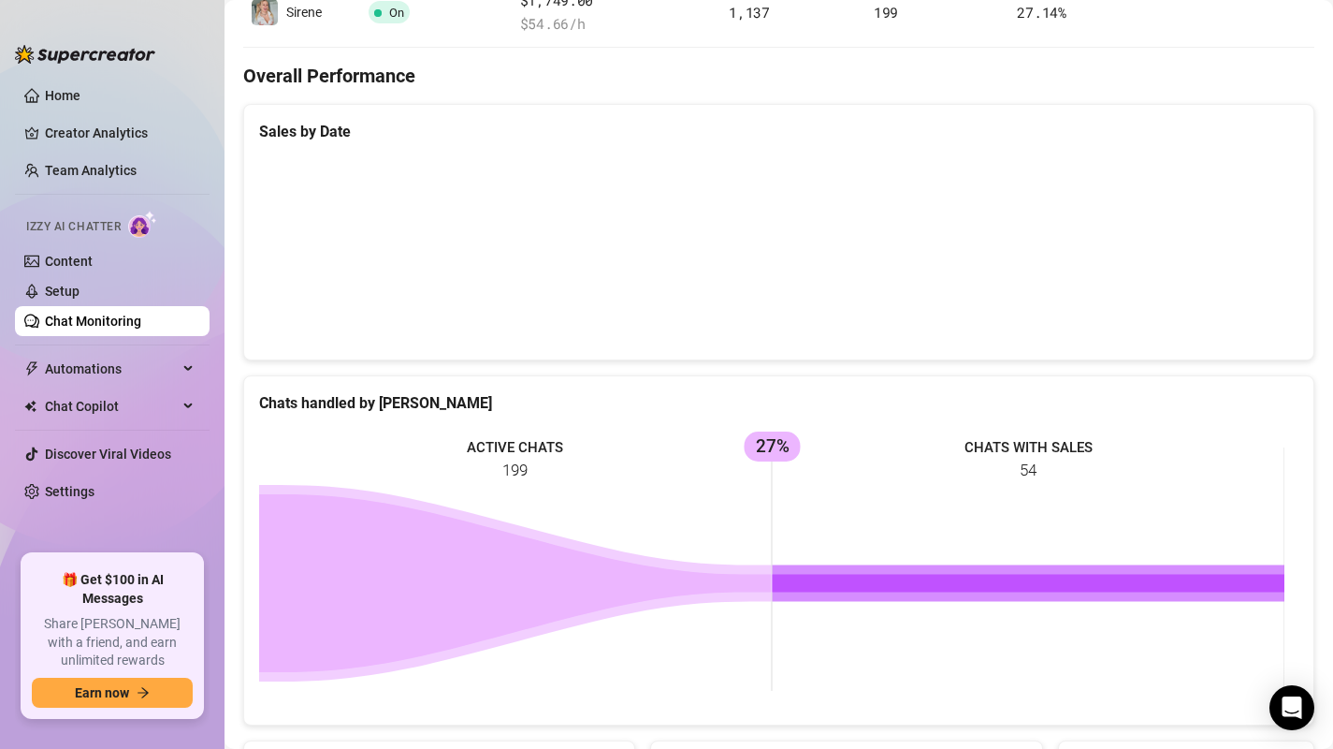
scroll to position [584, 0]
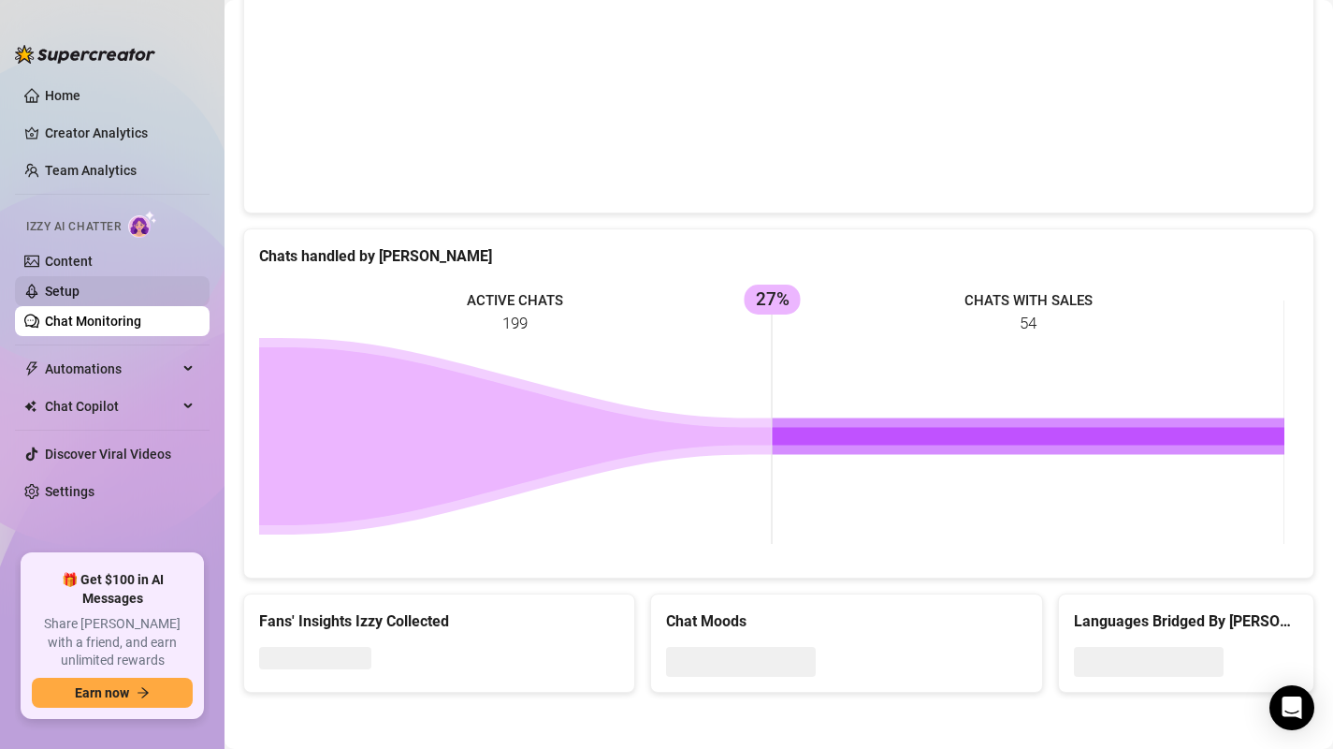
click at [80, 294] on link "Setup" at bounding box center [62, 290] width 35 height 15
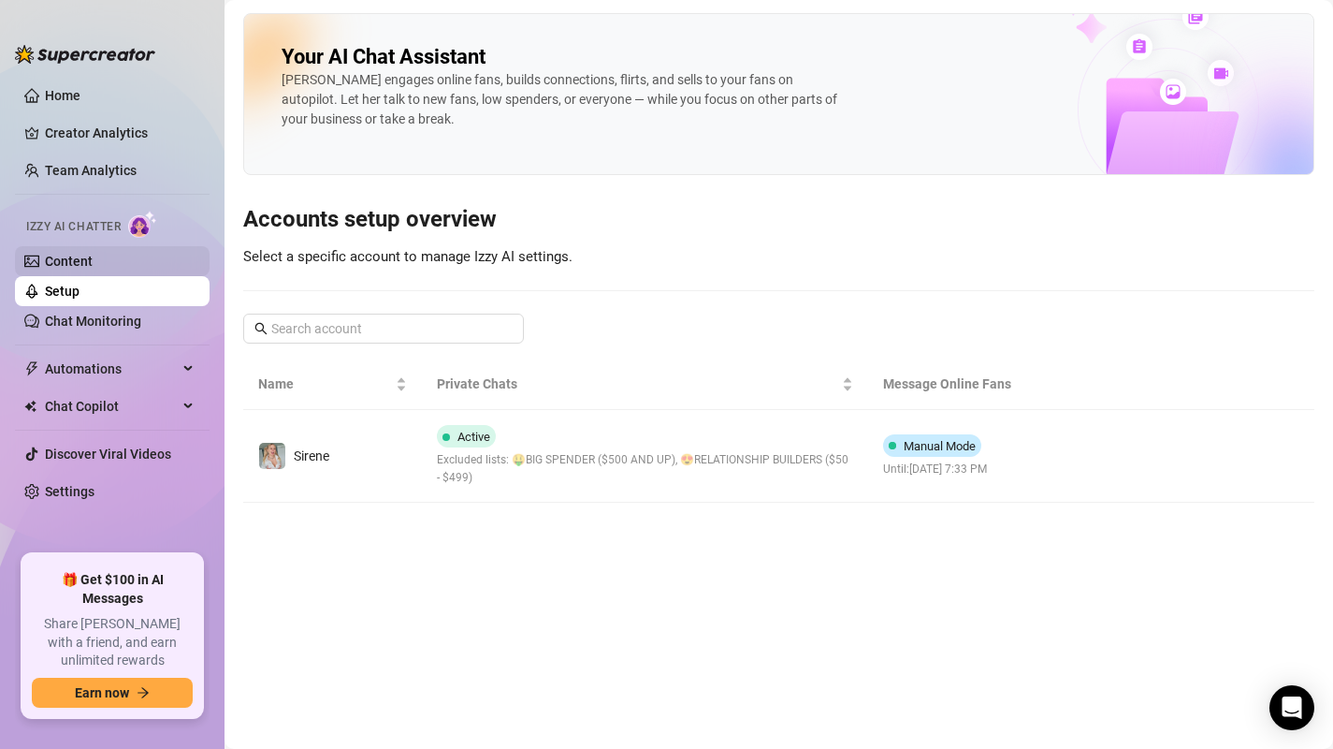
click at [78, 263] on link "Content" at bounding box center [69, 261] width 48 height 15
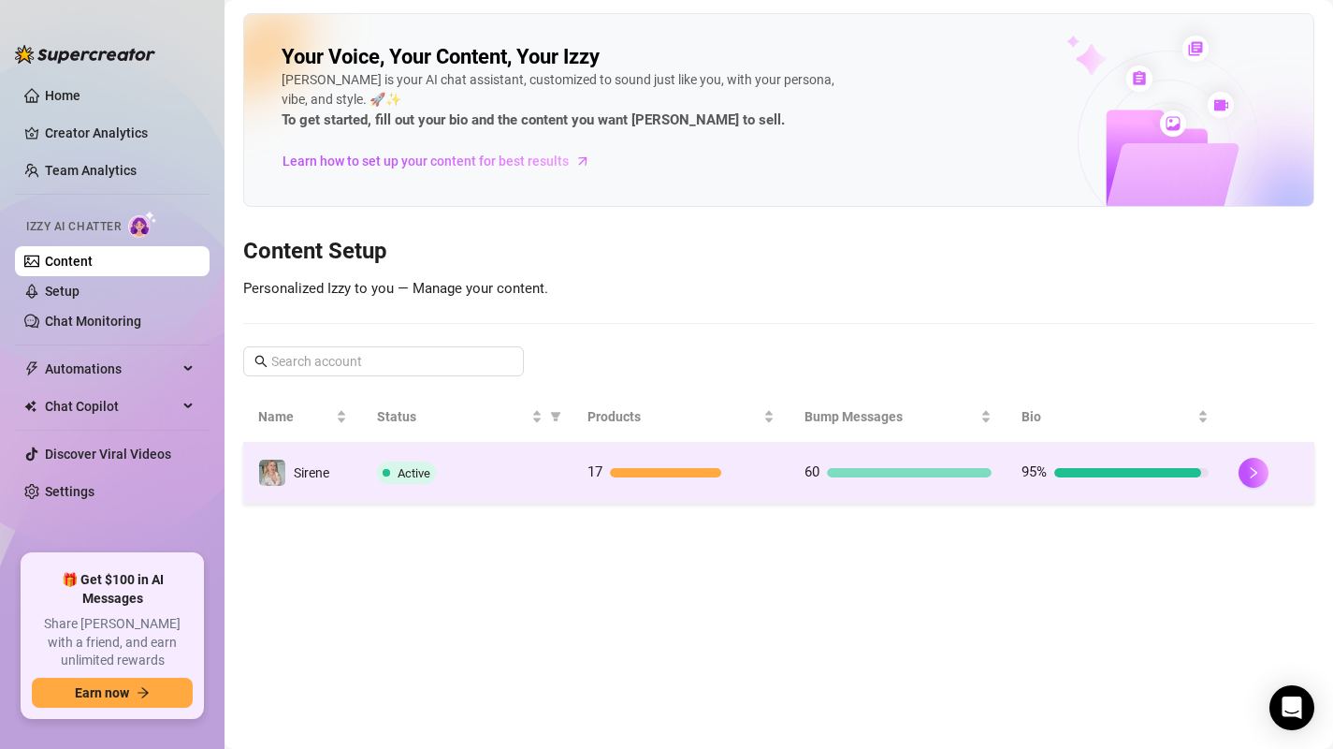
click at [502, 509] on main "Your Voice, Your Content, Your [PERSON_NAME] is your AI chat assistant, customi…" at bounding box center [779, 374] width 1109 height 749
click at [493, 480] on div "Active" at bounding box center [467, 472] width 180 height 22
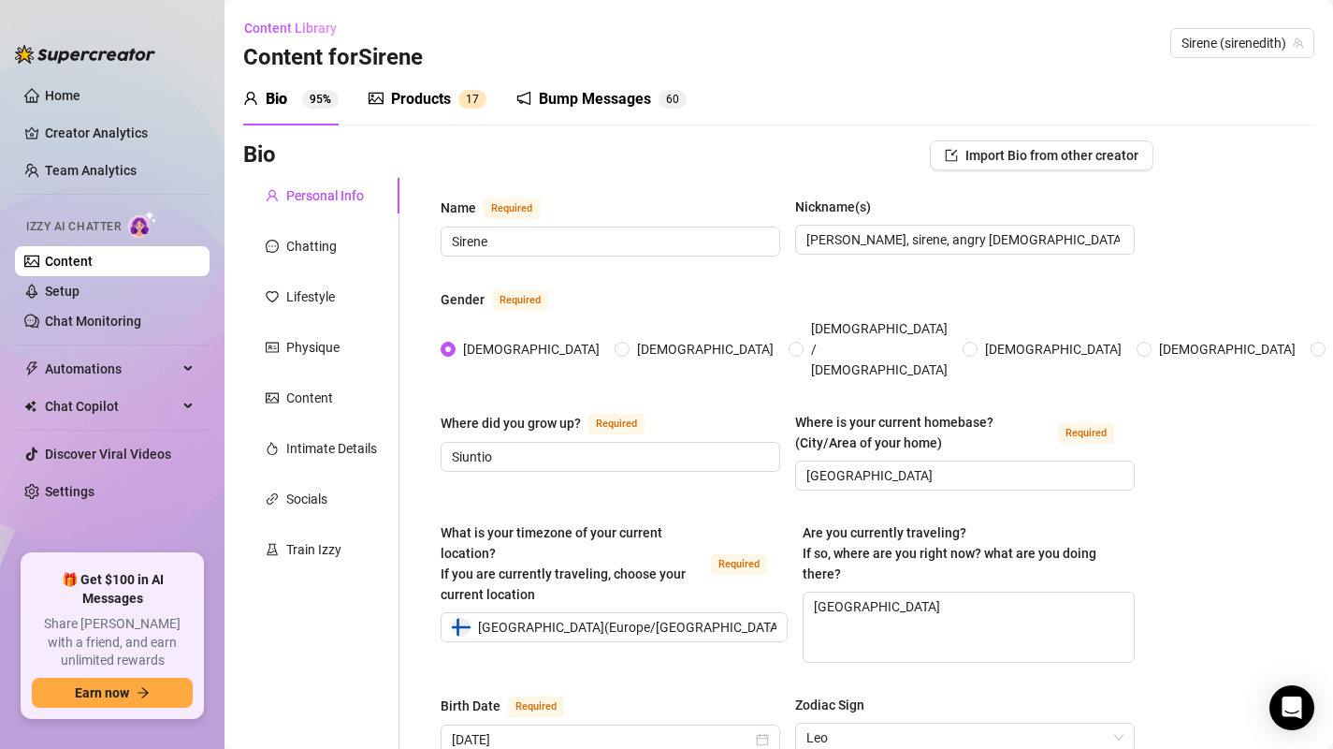
click at [552, 91] on div "Bump Messages" at bounding box center [595, 99] width 112 height 22
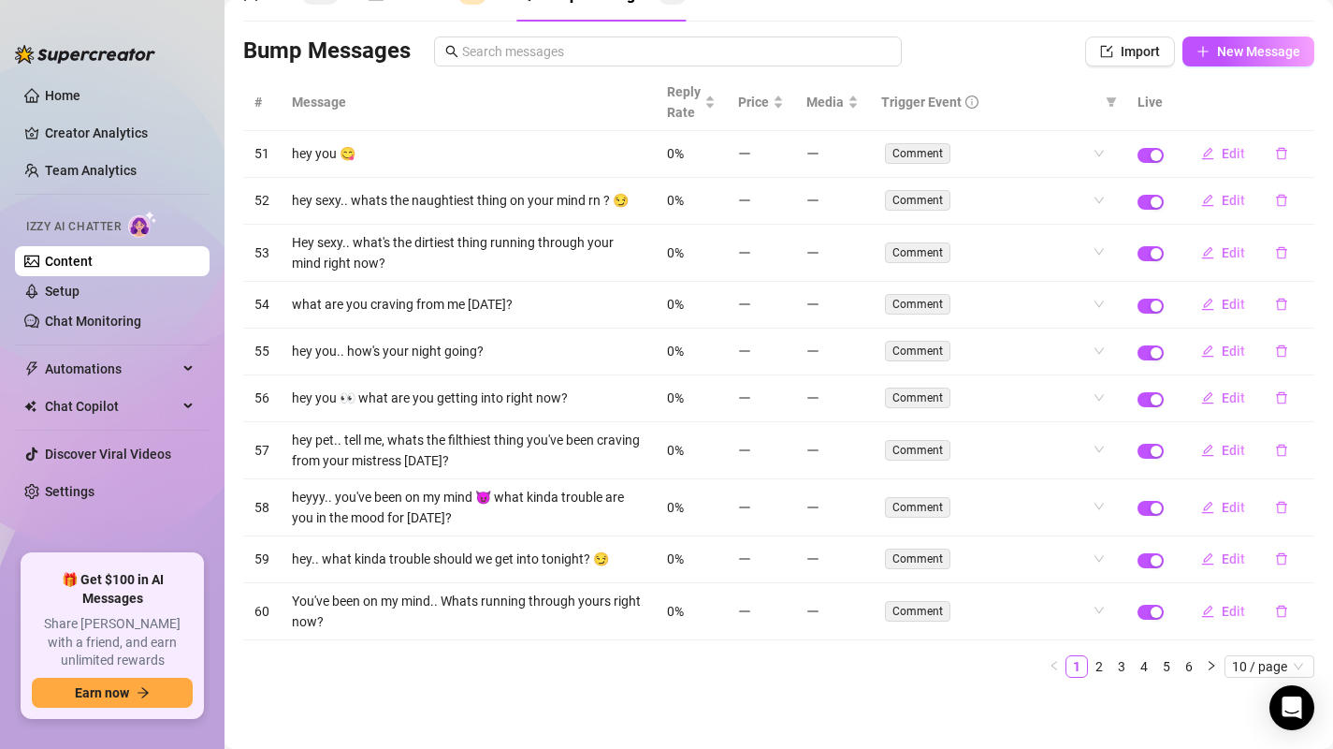
scroll to position [83, 0]
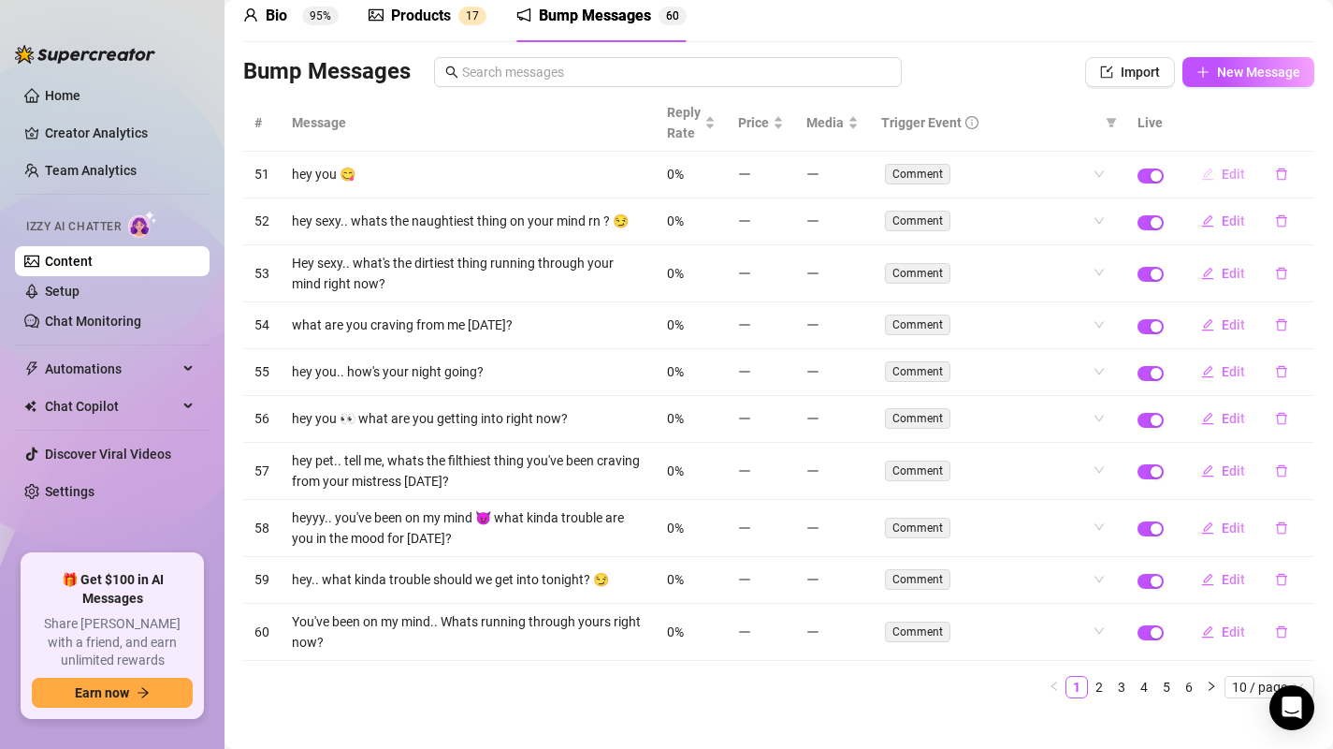
click at [1222, 174] on span "Edit" at bounding box center [1233, 174] width 23 height 15
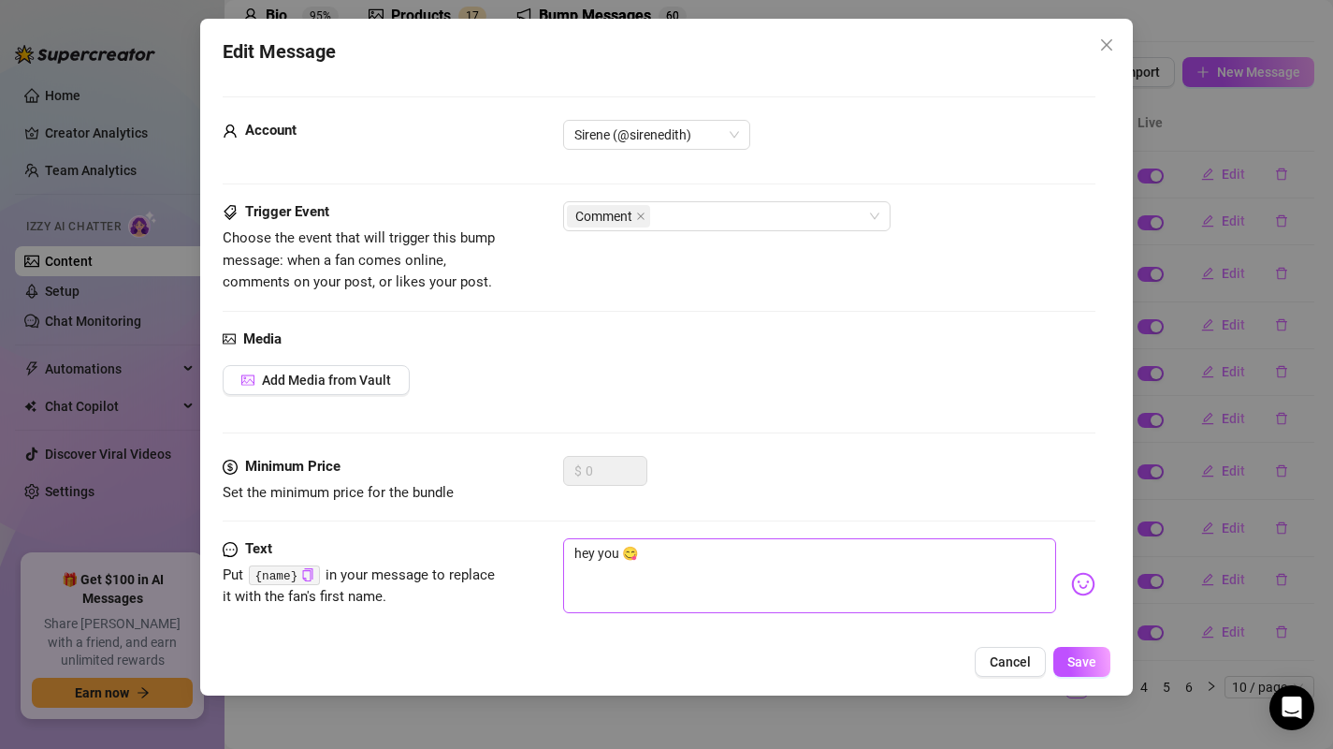
scroll to position [2, 0]
drag, startPoint x: 670, startPoint y: 553, endPoint x: 497, endPoint y: 543, distance: 173.4
click at [497, 543] on div "Text Put {name} in your message to replace it with the fan's first name. hey yo…" at bounding box center [660, 582] width 874 height 92
type textarea "Type your message here..."
type textarea "M"
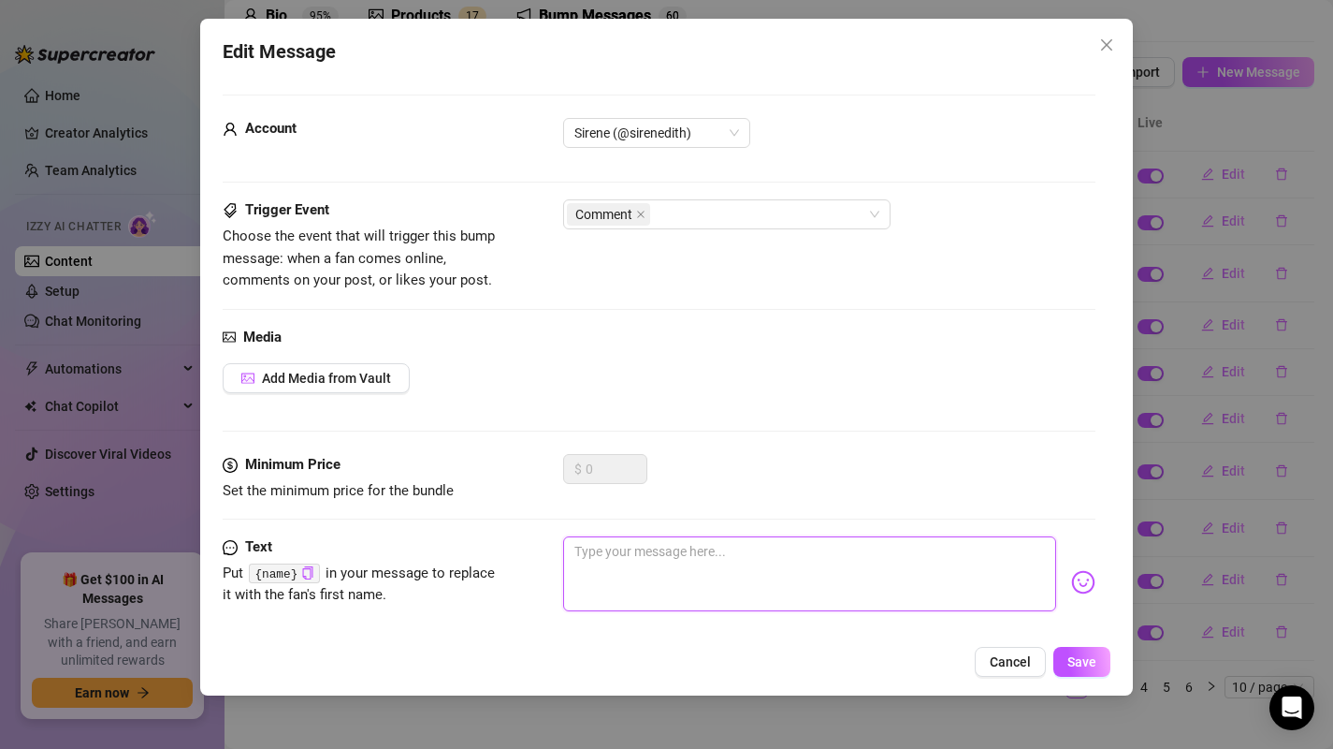
type textarea "M"
type textarea "MO"
type textarea "MOR"
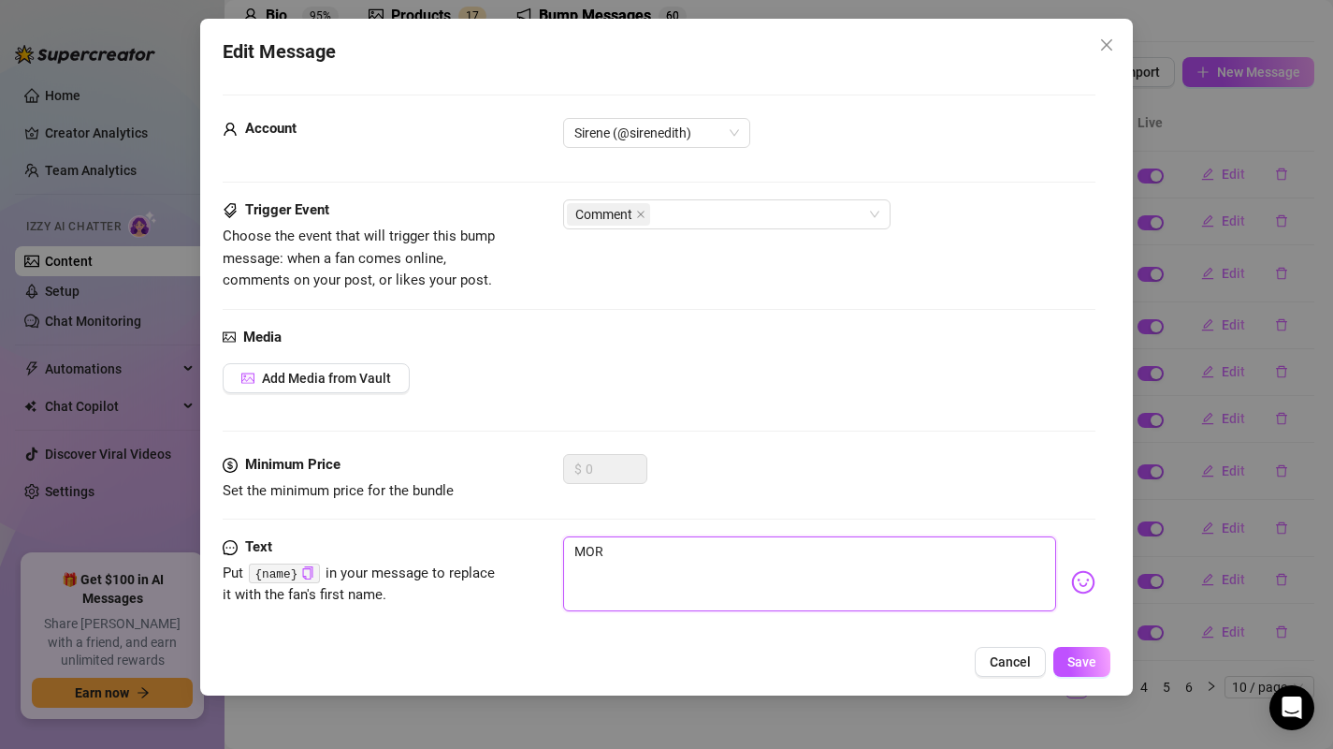
type textarea "MORJ"
type textarea "MORJE"
type textarea "MORJEN"
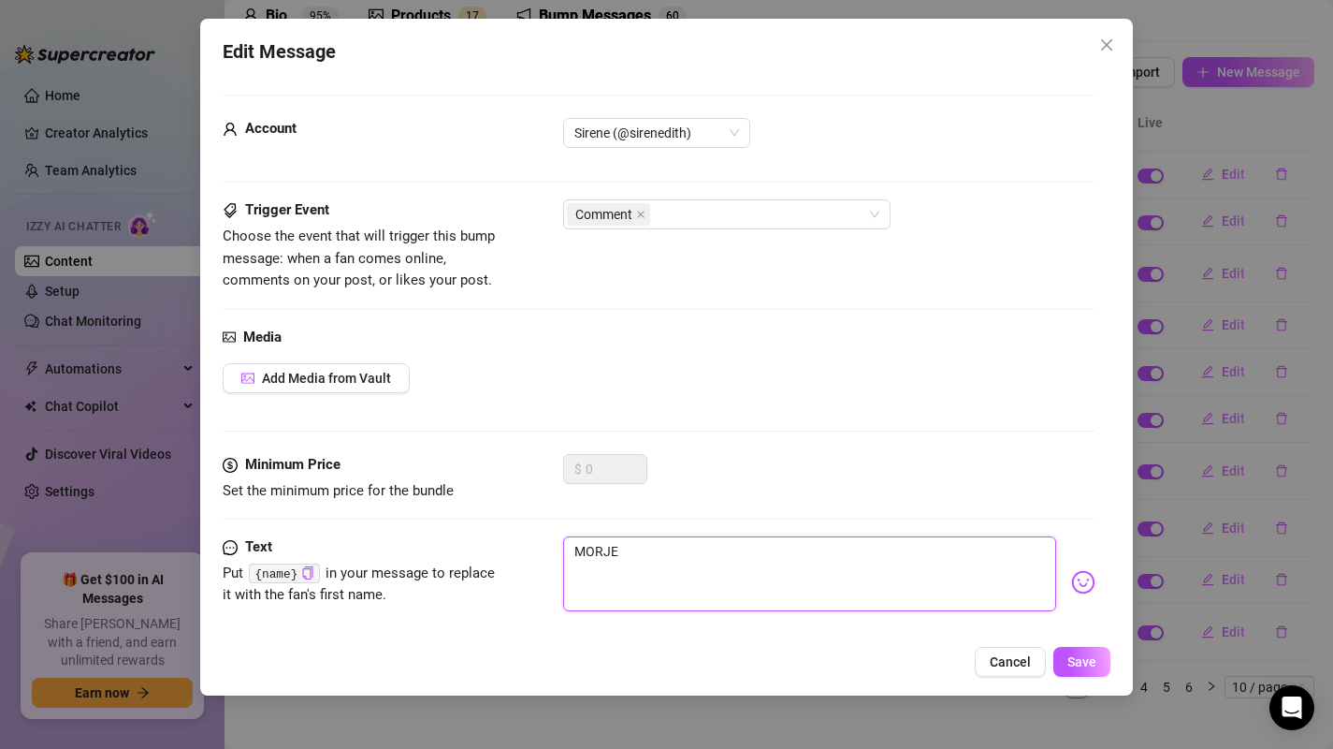
type textarea "MORJEN"
type textarea "MORJENS"
type textarea "MORJEN"
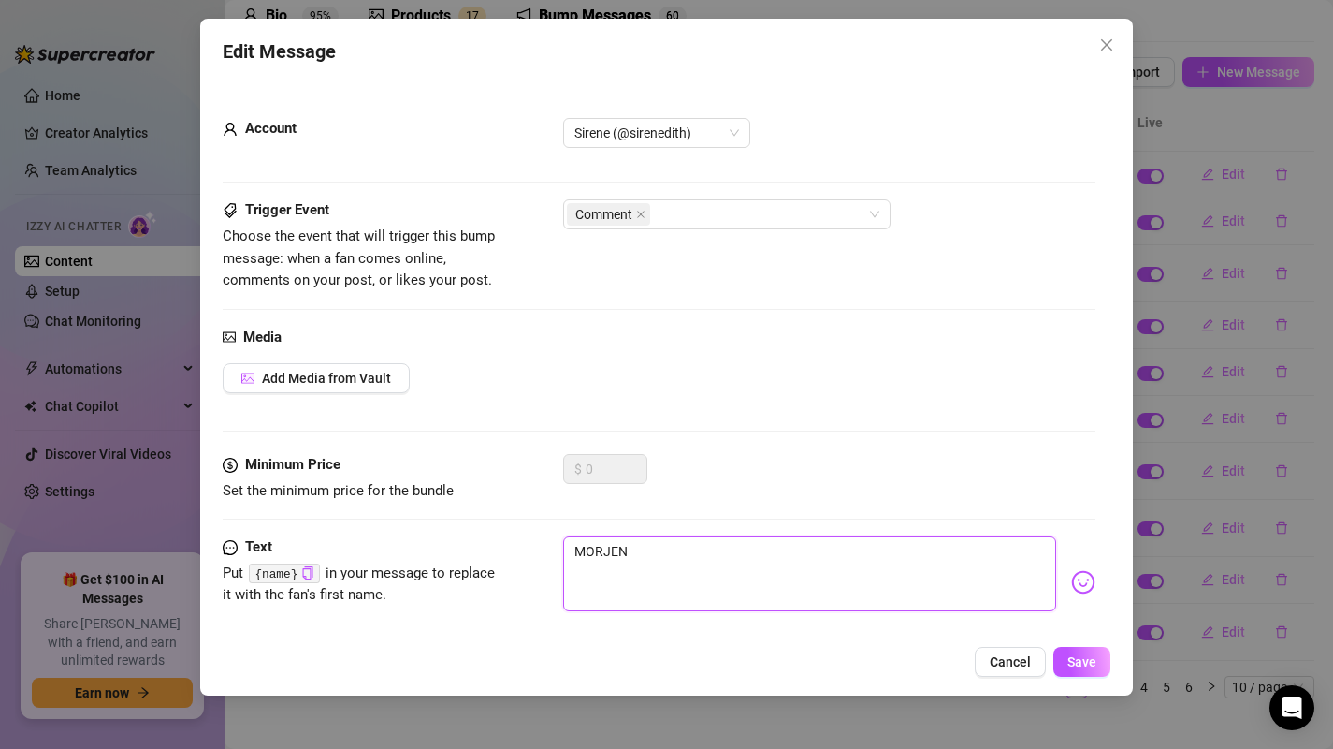
type textarea "MORJE"
type textarea "MORJ"
type textarea "MOR"
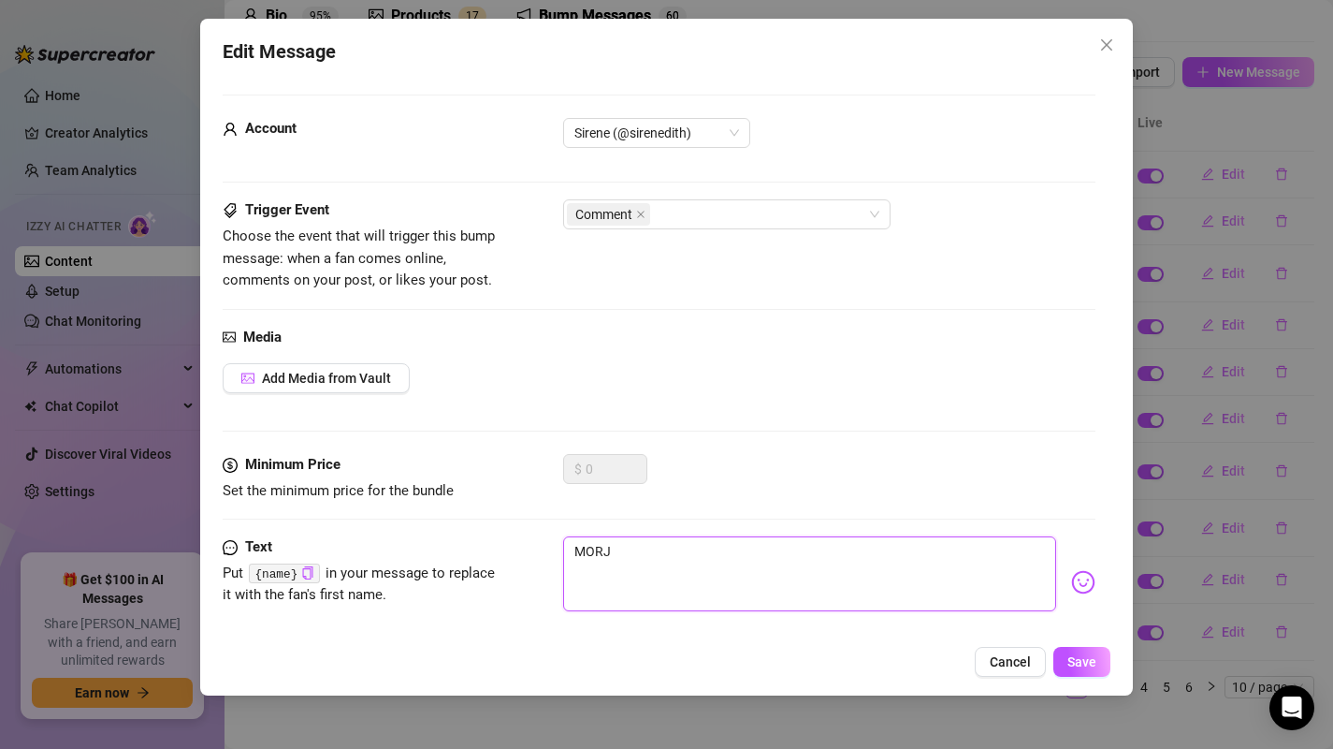
type textarea "MOR"
type textarea "MO"
type textarea "M"
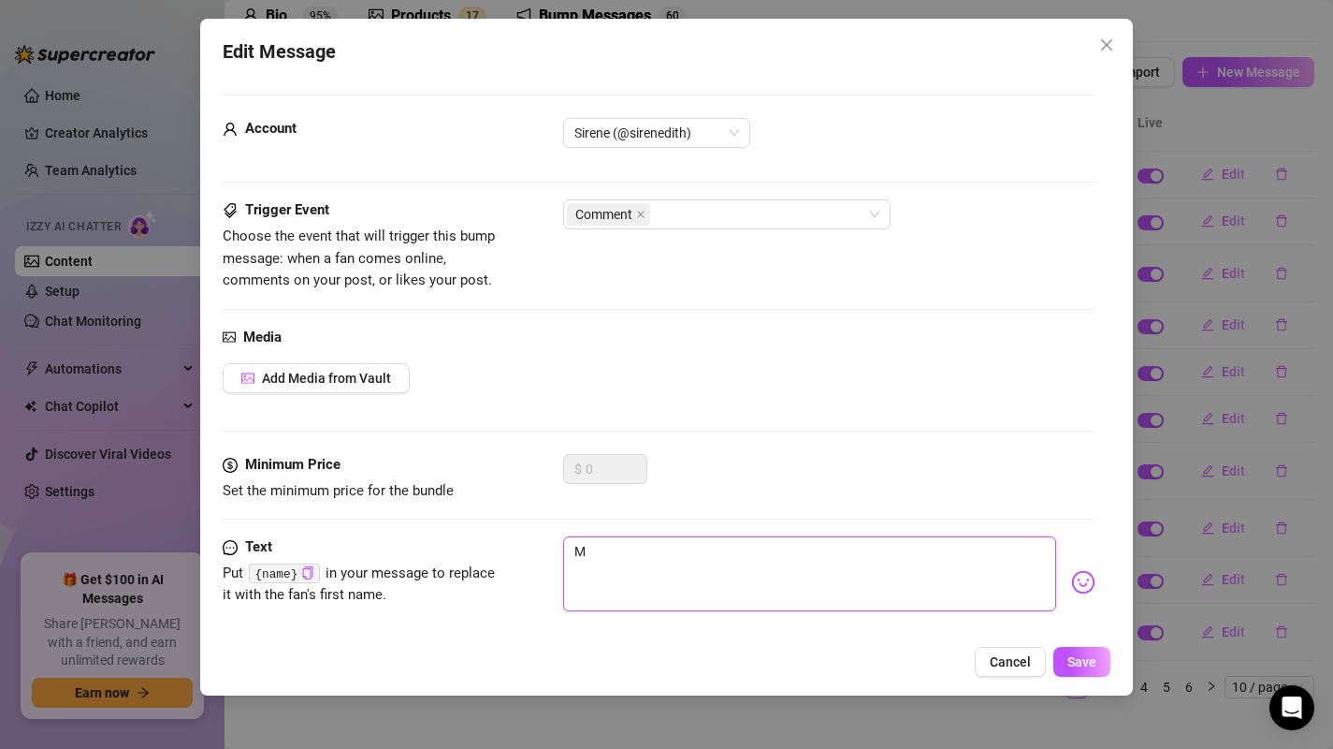
type textarea "Type your message here..."
type textarea "m"
type textarea "mo"
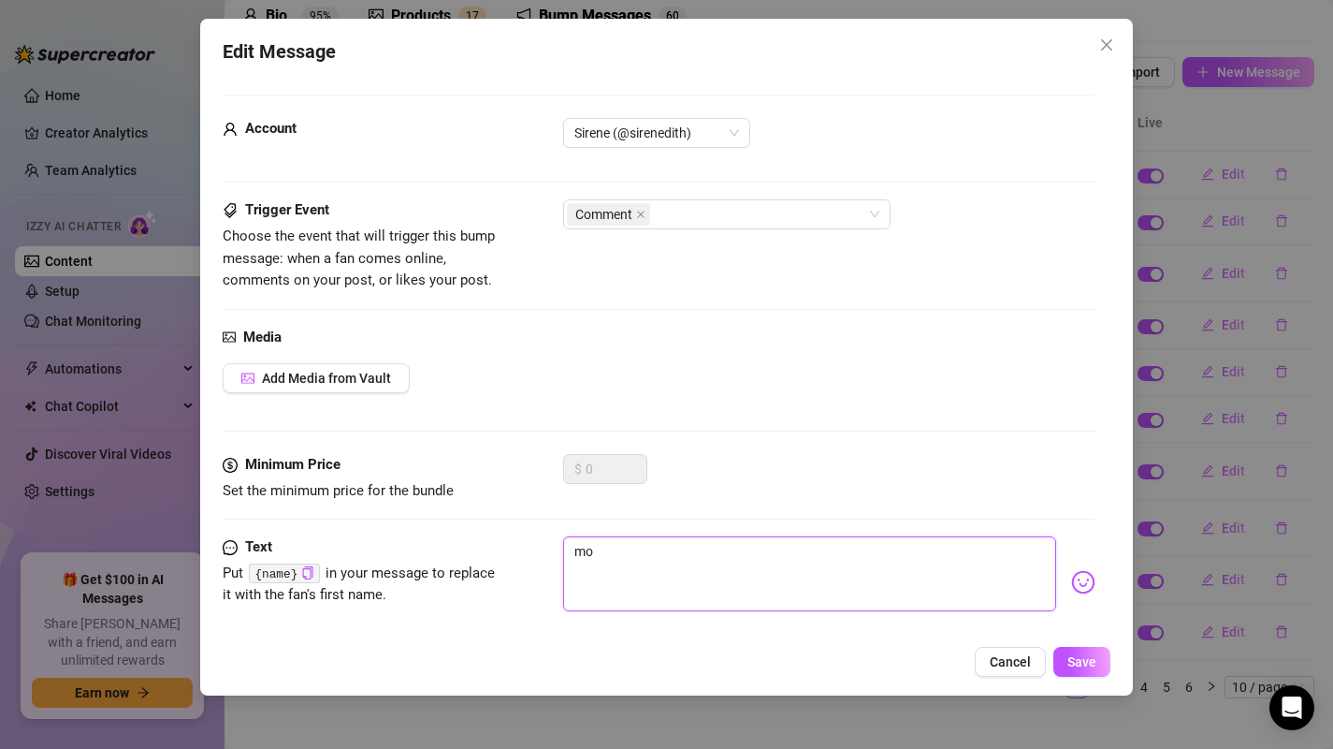
type textarea "mor"
type textarea "moro"
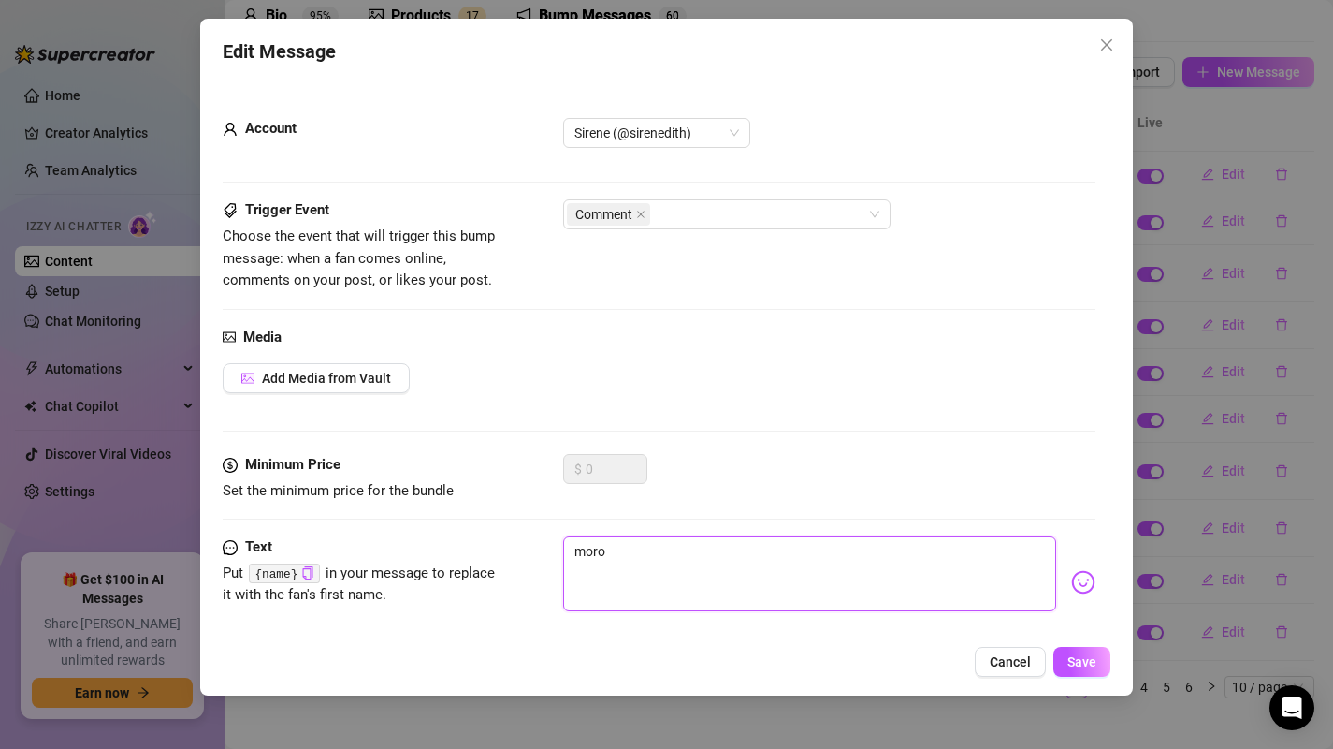
type textarea "moro"
type textarea "moro m"
type textarea "moro mi"
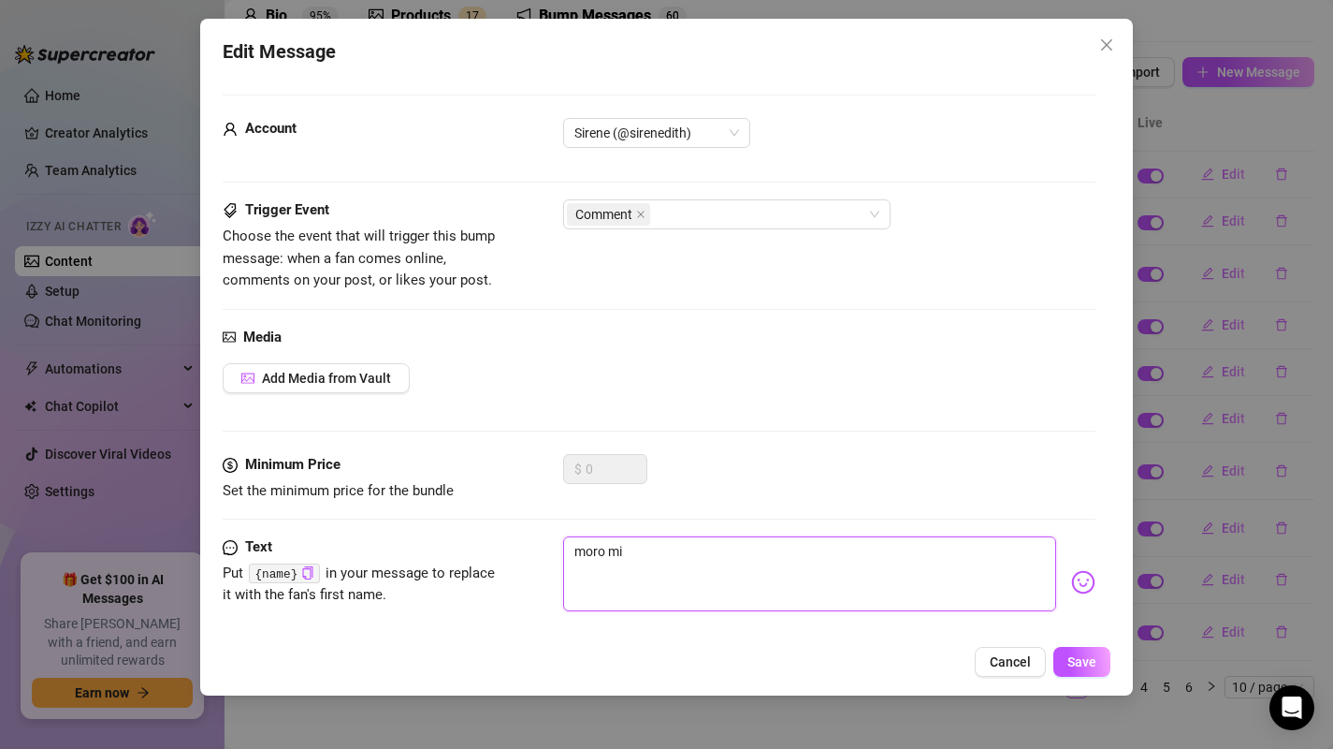
type textarea "moro mit"
type textarea "moro mitä"
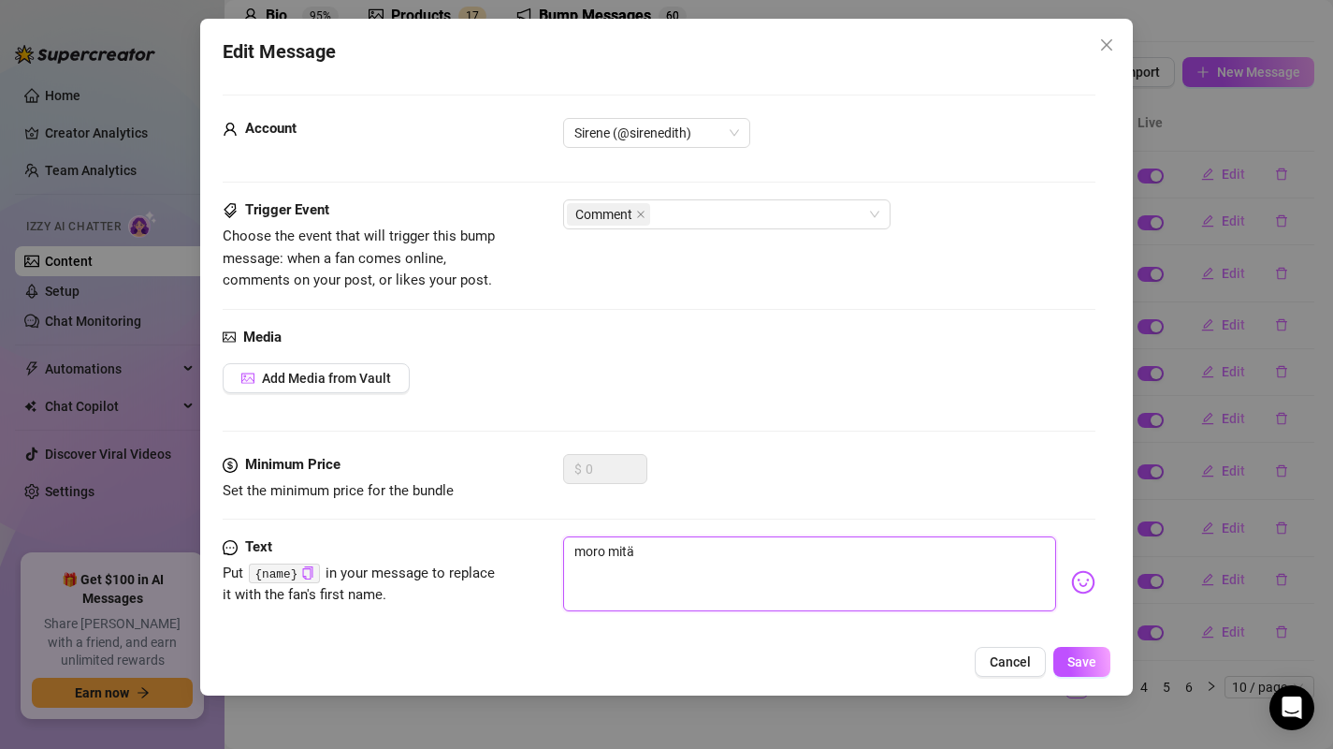
type textarea "moro mitä"
type textarea "moro mitä ä"
type textarea "moro mitä äi"
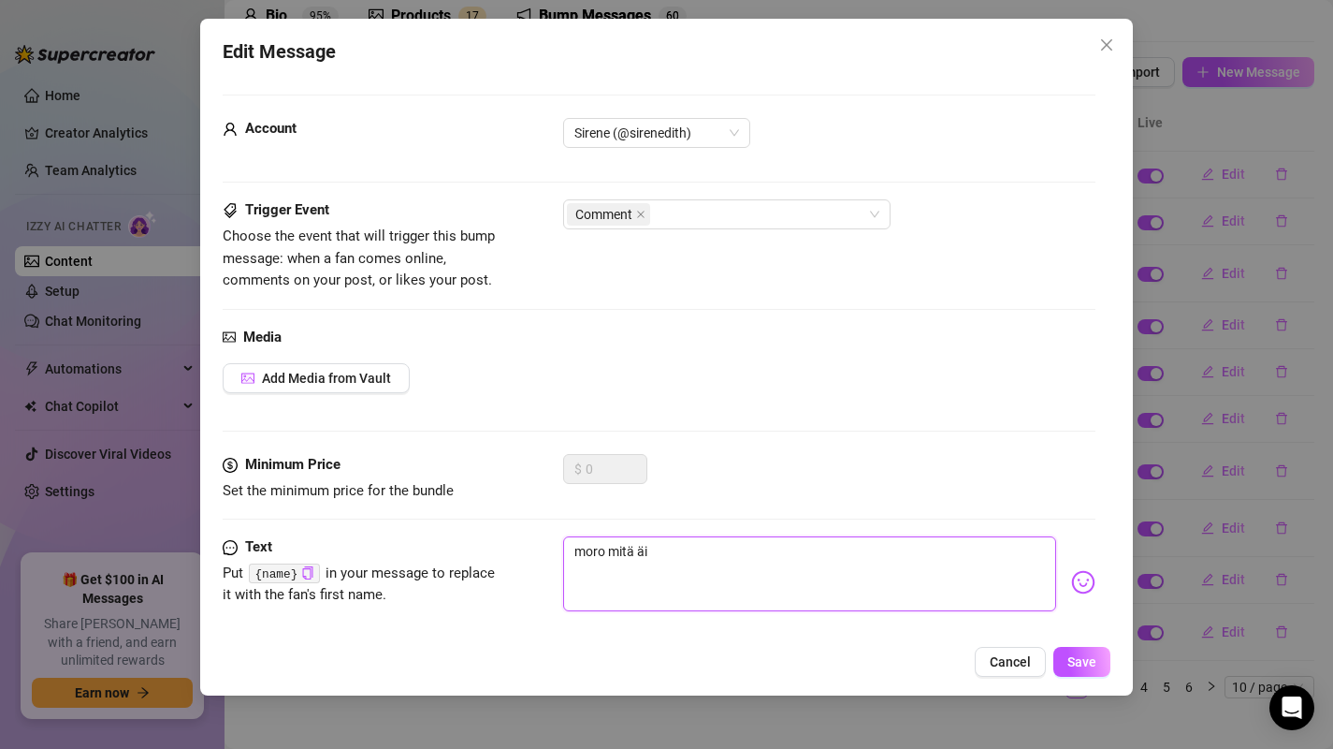
type textarea "moro mitä äij"
type textarea "moro mitä äijä"
type textarea "moro mitä äijäö"
type textarea "moro mitä äijä"
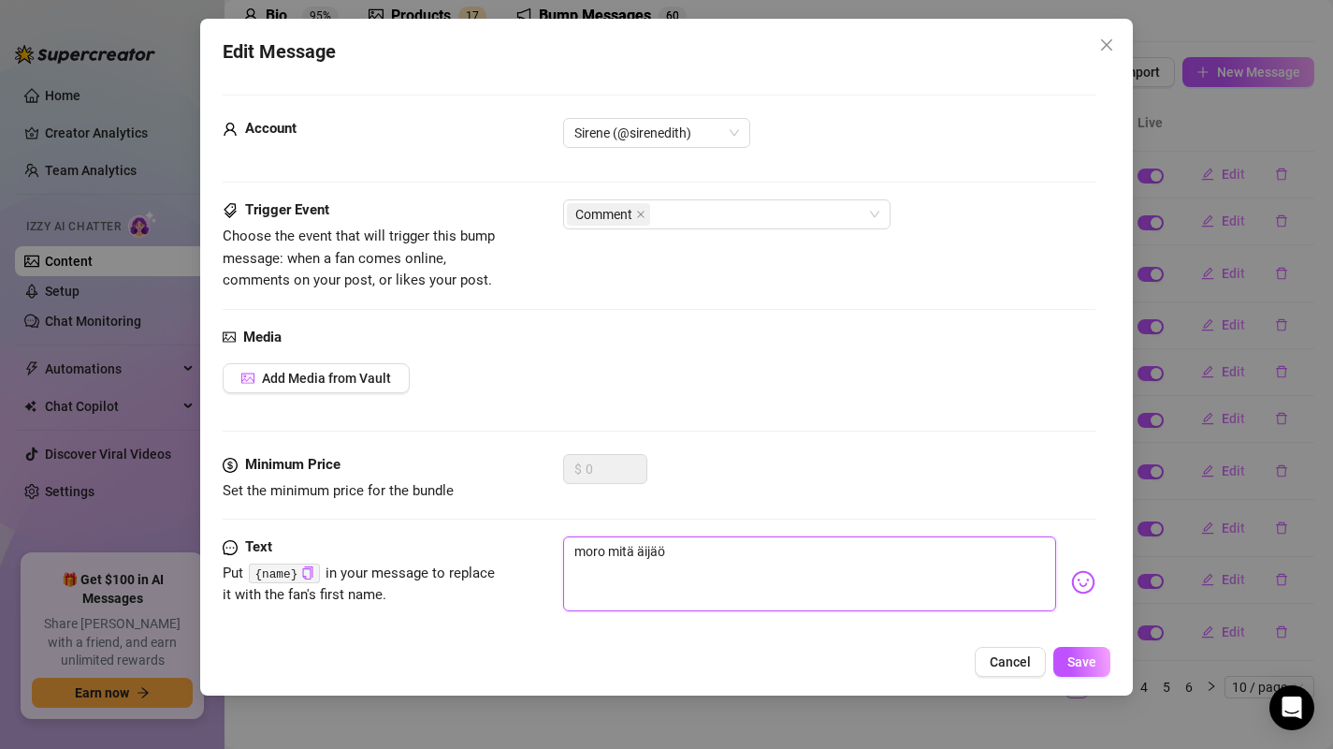
type textarea "moro mitä äijä"
type textarea "moro mitä äijä?"
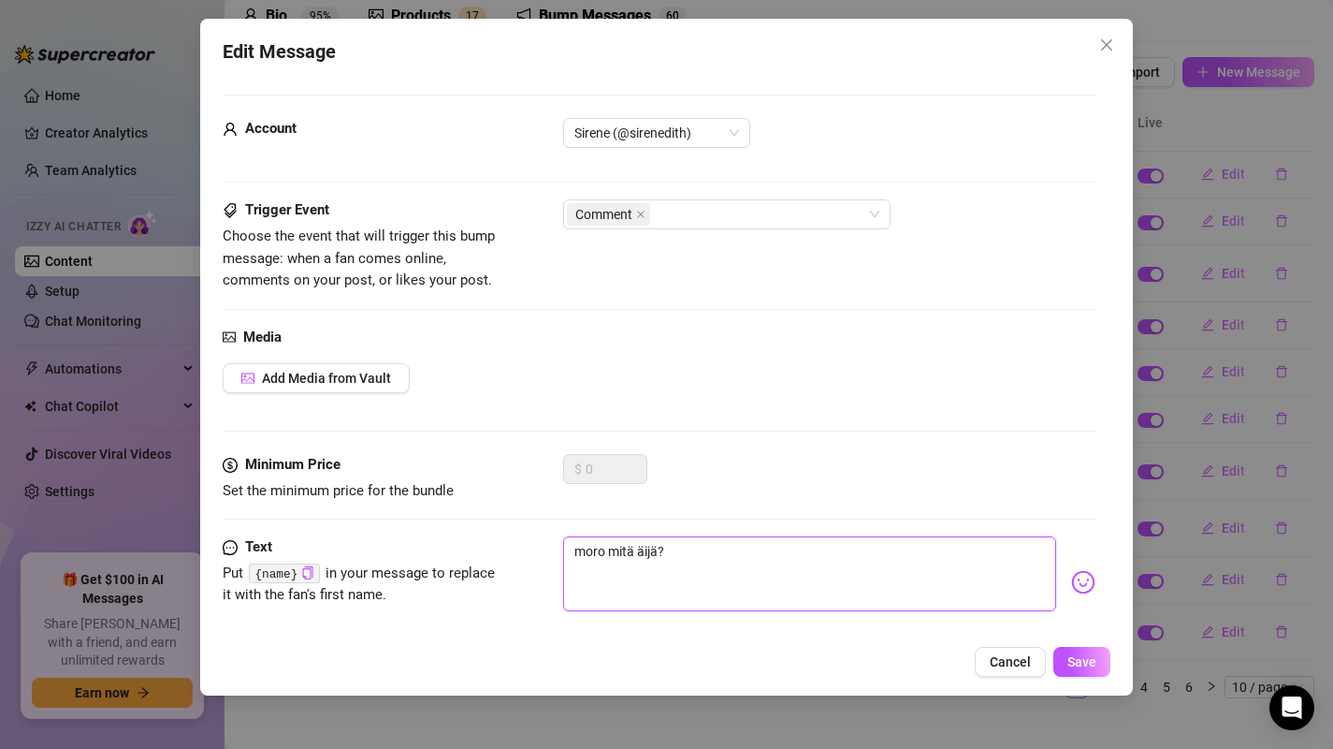
type textarea "M"
type textarea "Mo"
type textarea "Mor"
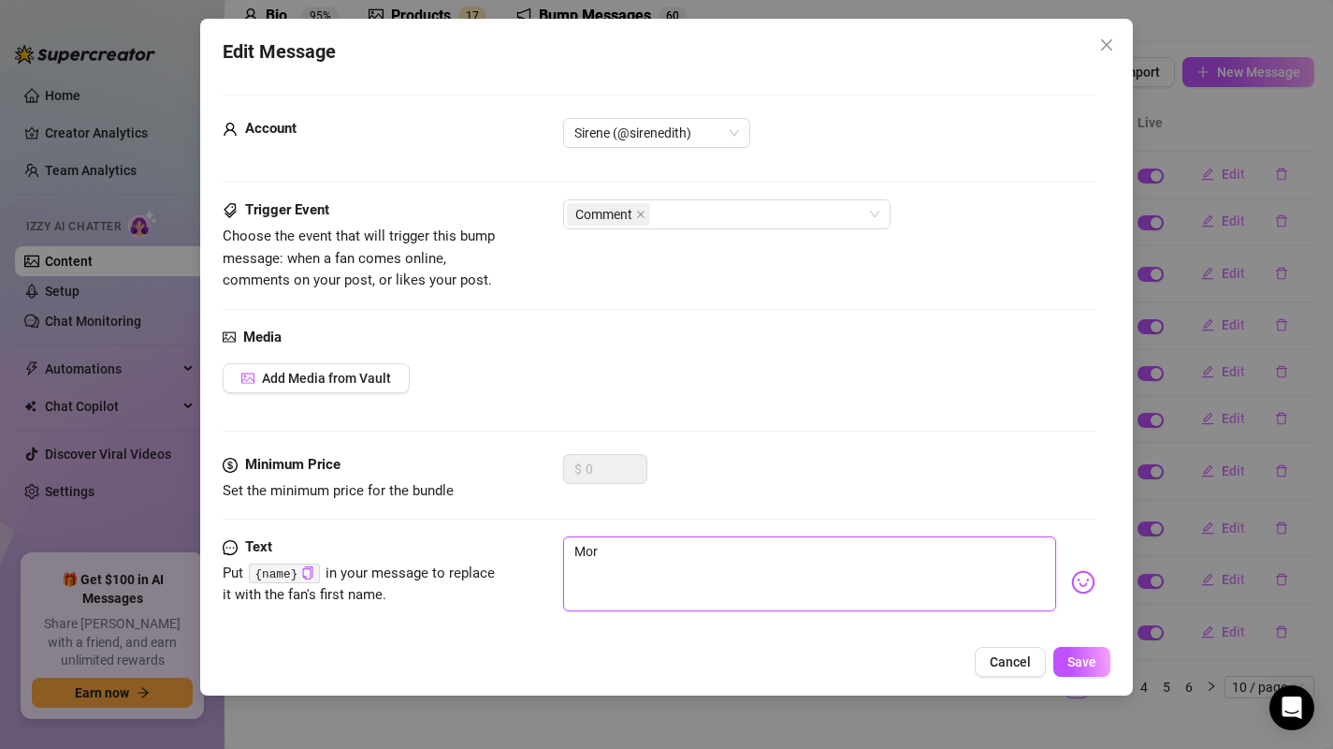
type textarea "Moro"
type textarea "Moro m"
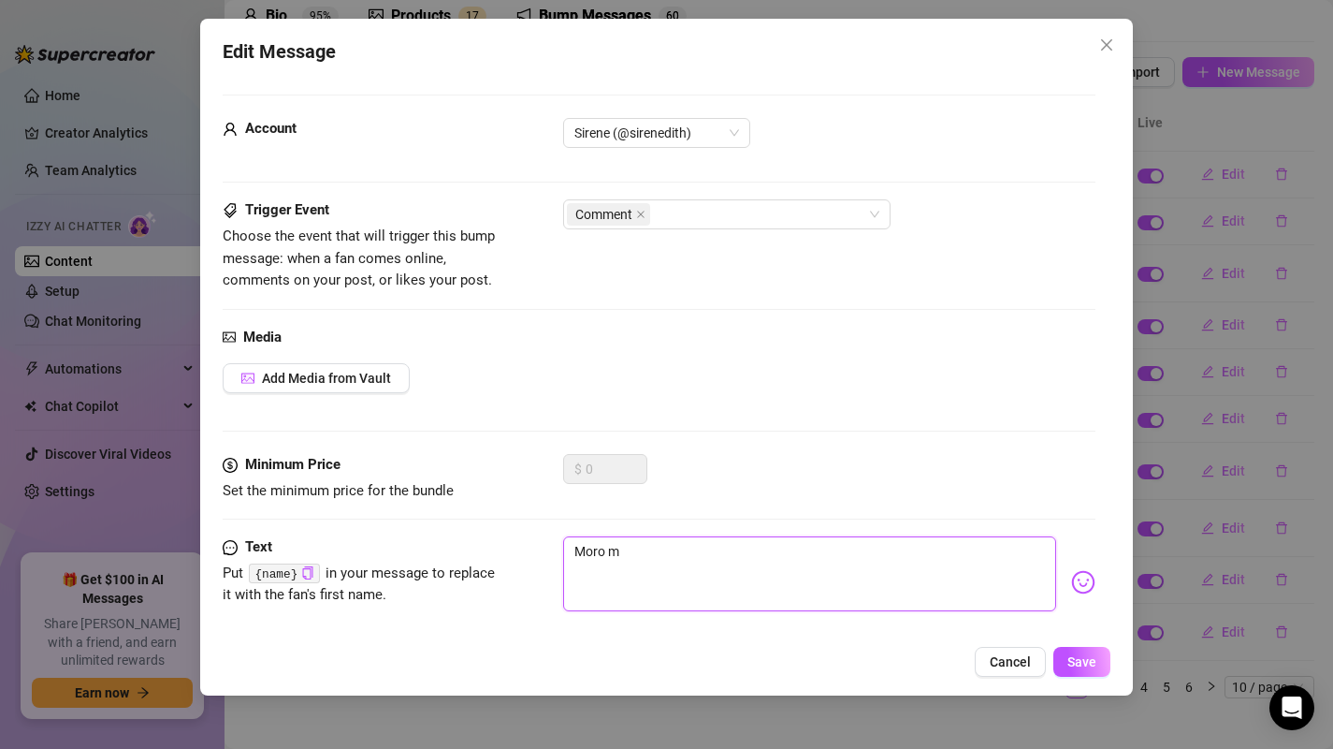
type textarea "Moro mi"
type textarea "Moro mit"
type textarea "Moro mitä"
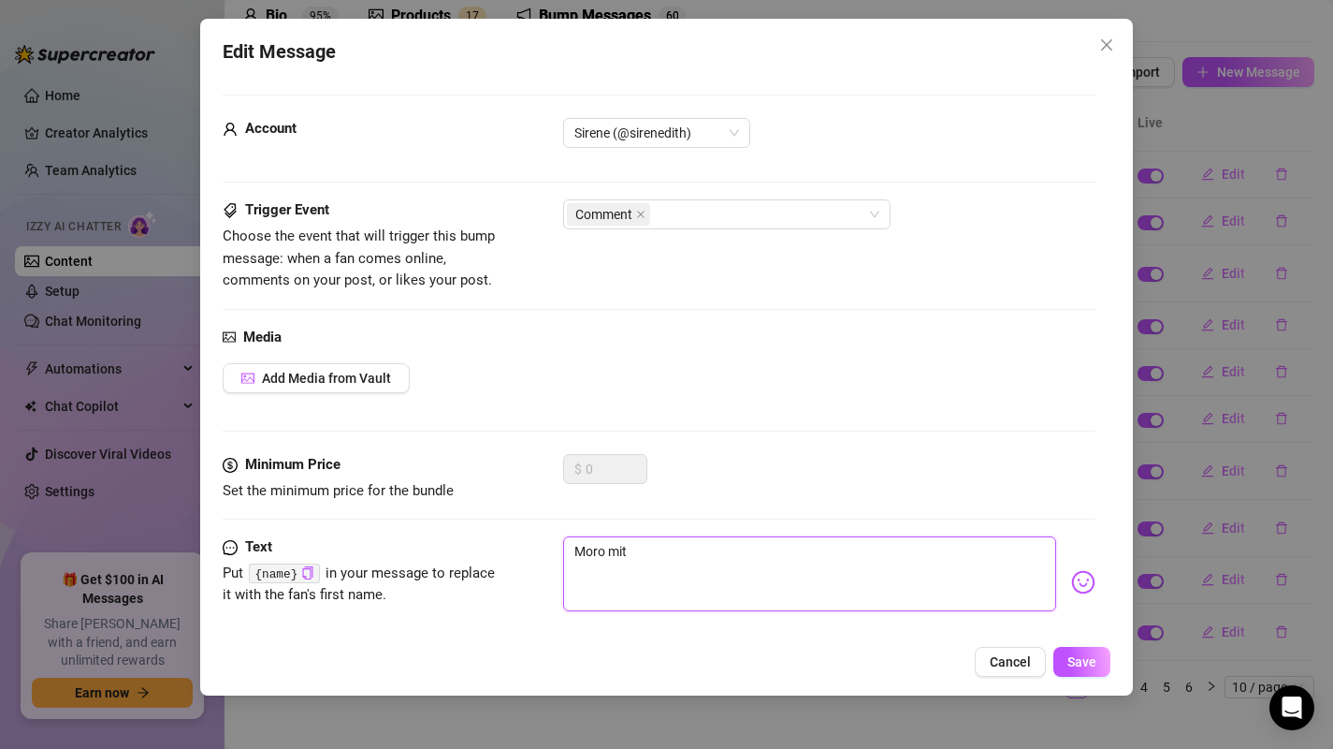
type textarea "Moro mitä"
type textarea "Moro mitä m"
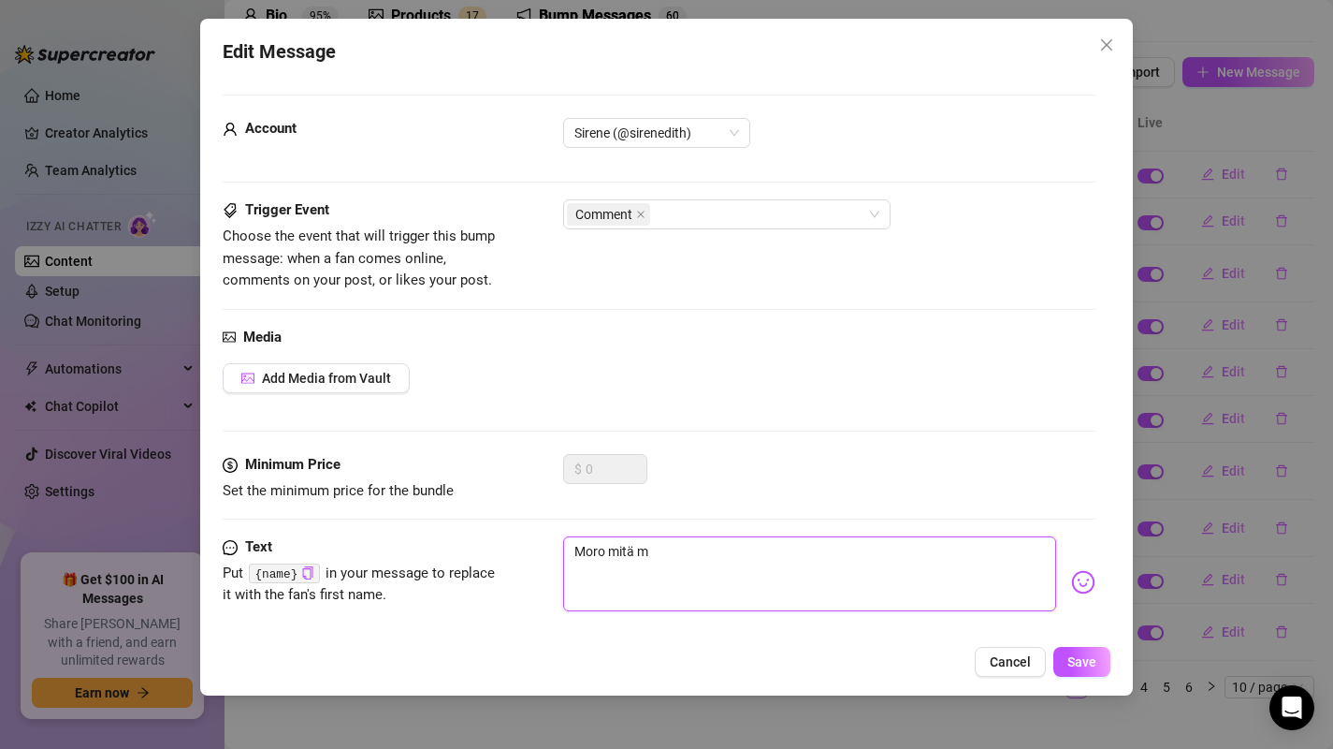
type textarea "Moro mitä mi"
type textarea "Moro mitä mie"
type textarea "Moro [PERSON_NAME]"
type textarea "Moro mitä miesa"
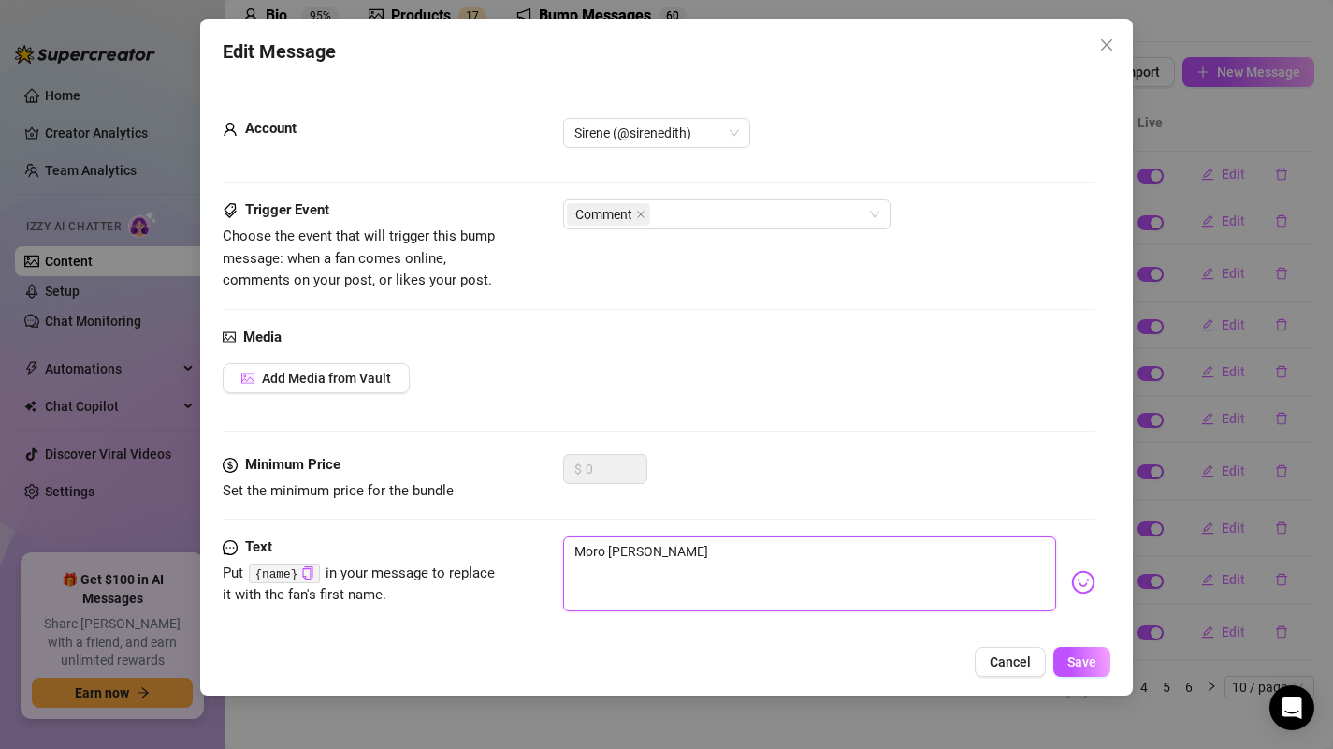
type textarea "Moro mitä miesa"
type textarea "Moro [PERSON_NAME]"
type textarea "Moro [PERSON_NAME]?"
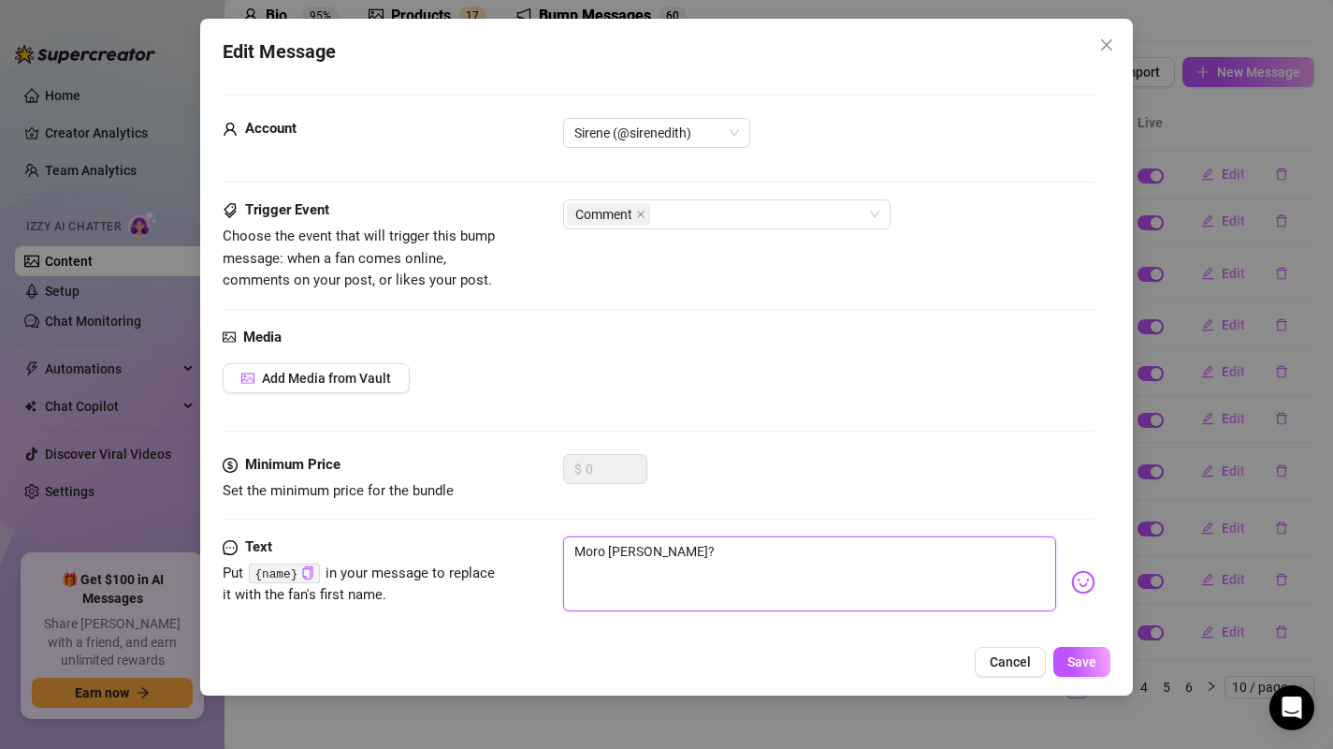
type textarea "Moro [PERSON_NAME]?"
type textarea "Moro [PERSON_NAME]? ;"
type textarea "Moro [PERSON_NAME]? ;)"
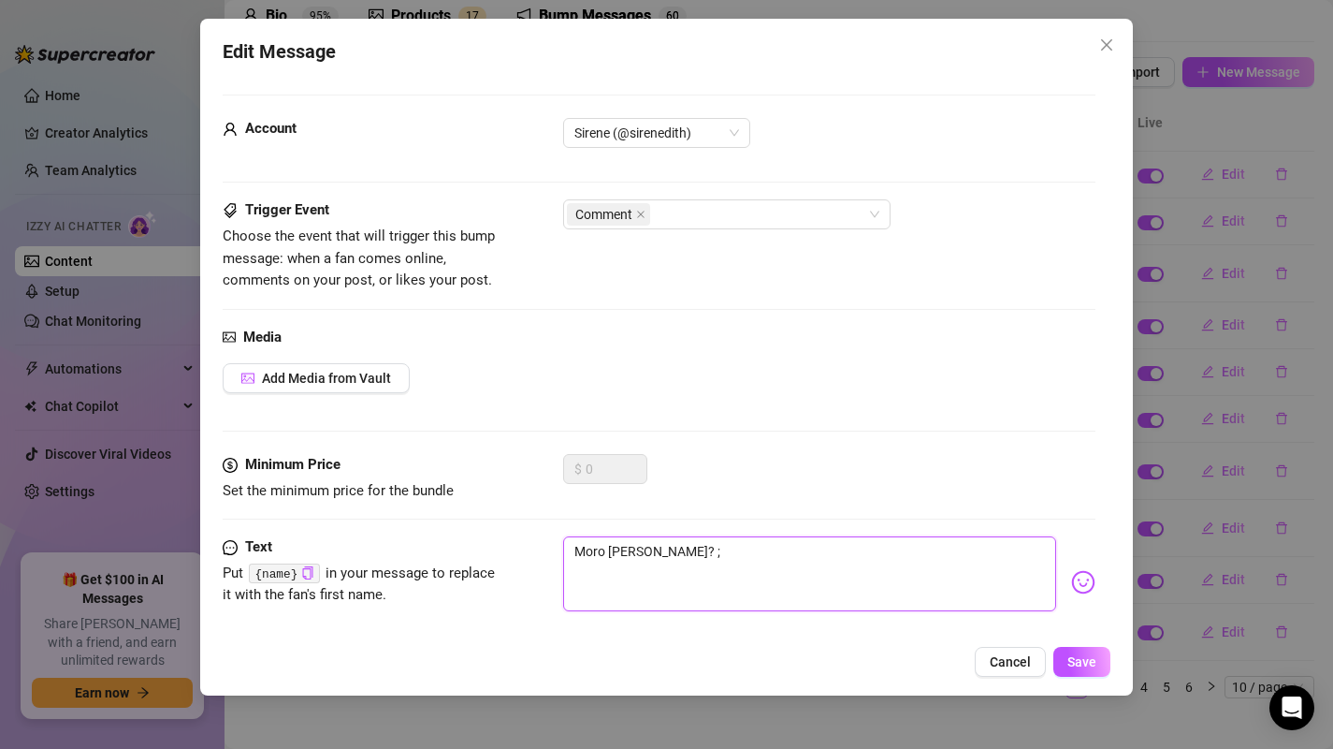
type textarea "Moro [PERSON_NAME]? ;)"
type textarea "Type your message here..."
type textarea "H"
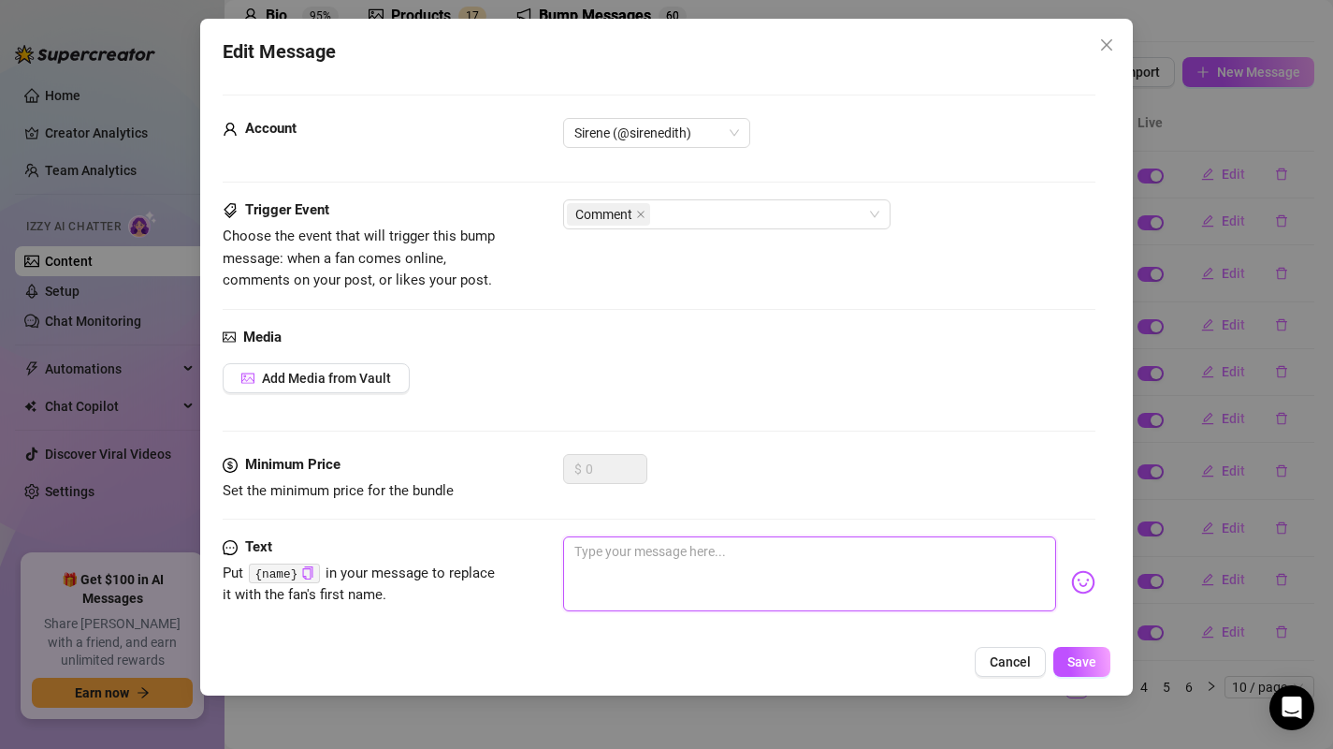
type textarea "H"
type textarea "He"
type textarea "Hel"
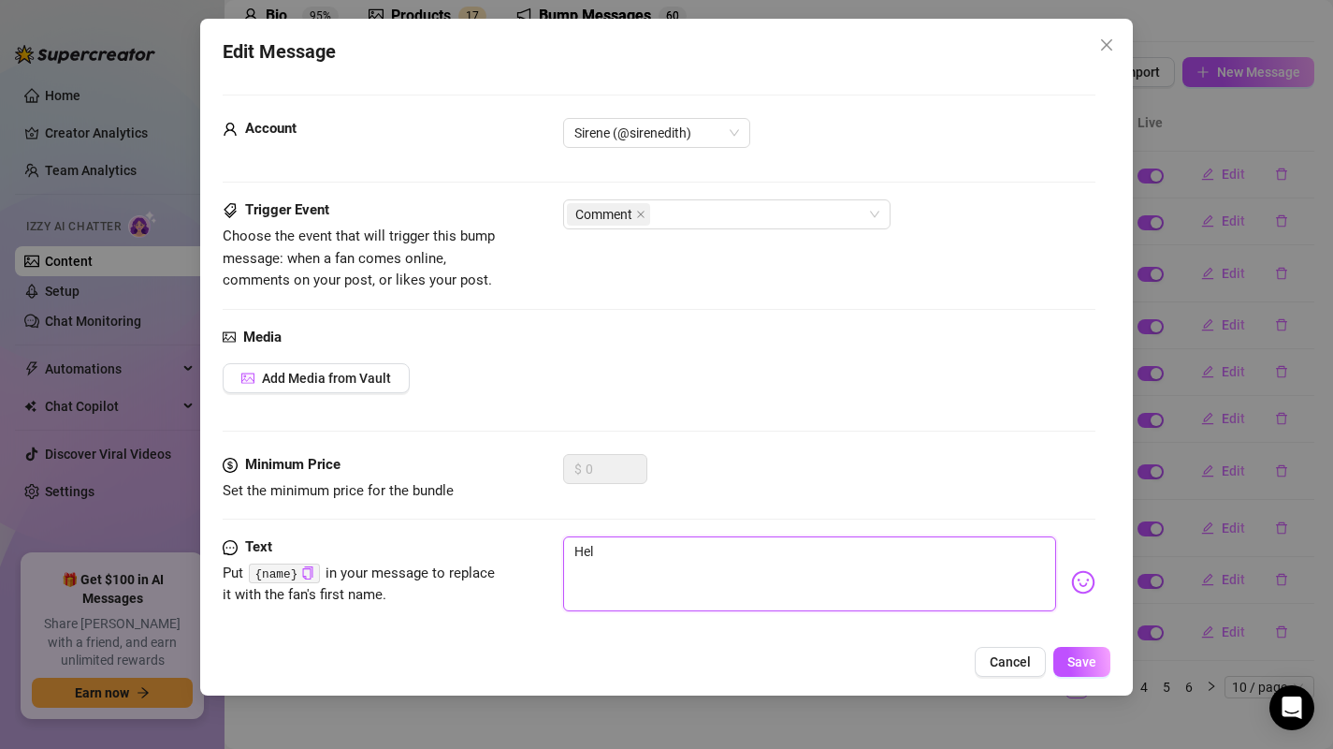
type textarea "Hell"
type textarea "Hello"
type textarea "Hell"
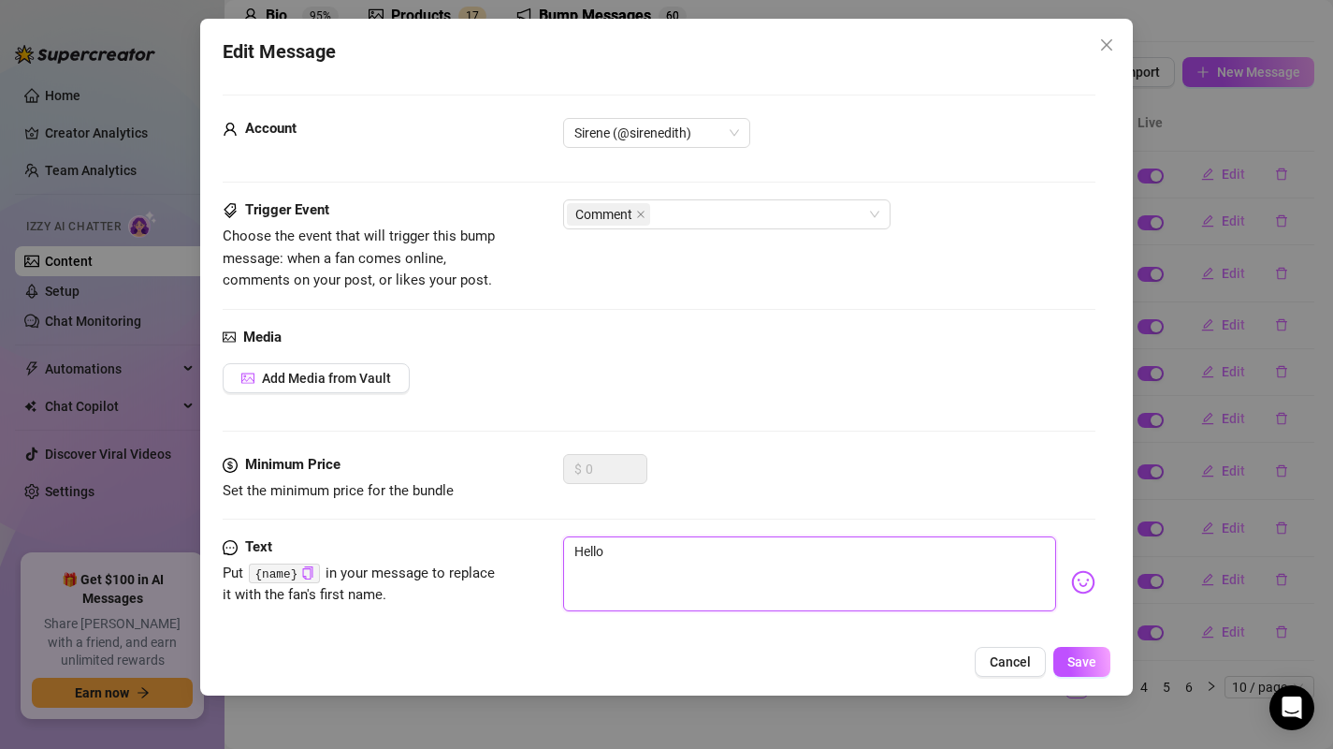
type textarea "Hell"
type textarea "Hel"
type textarea "He"
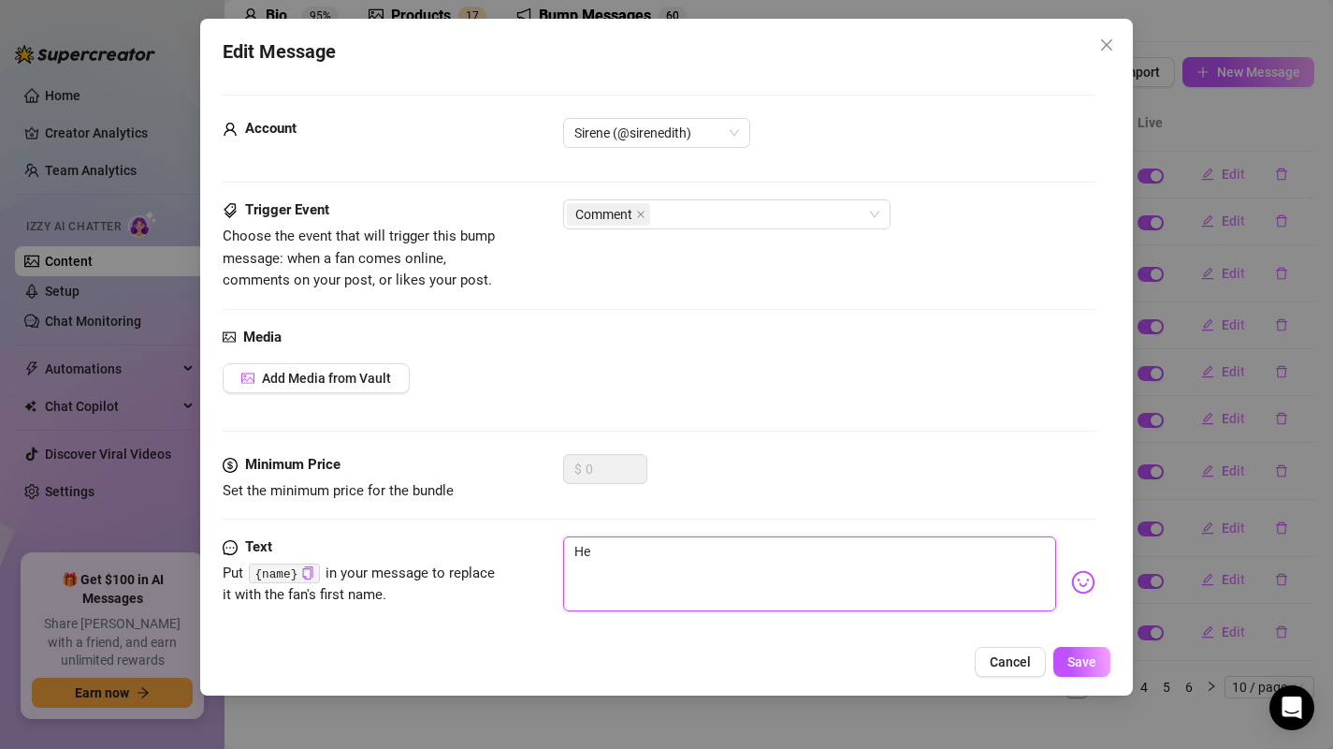
type textarea "H"
type textarea "Type your message here..."
type textarea "h"
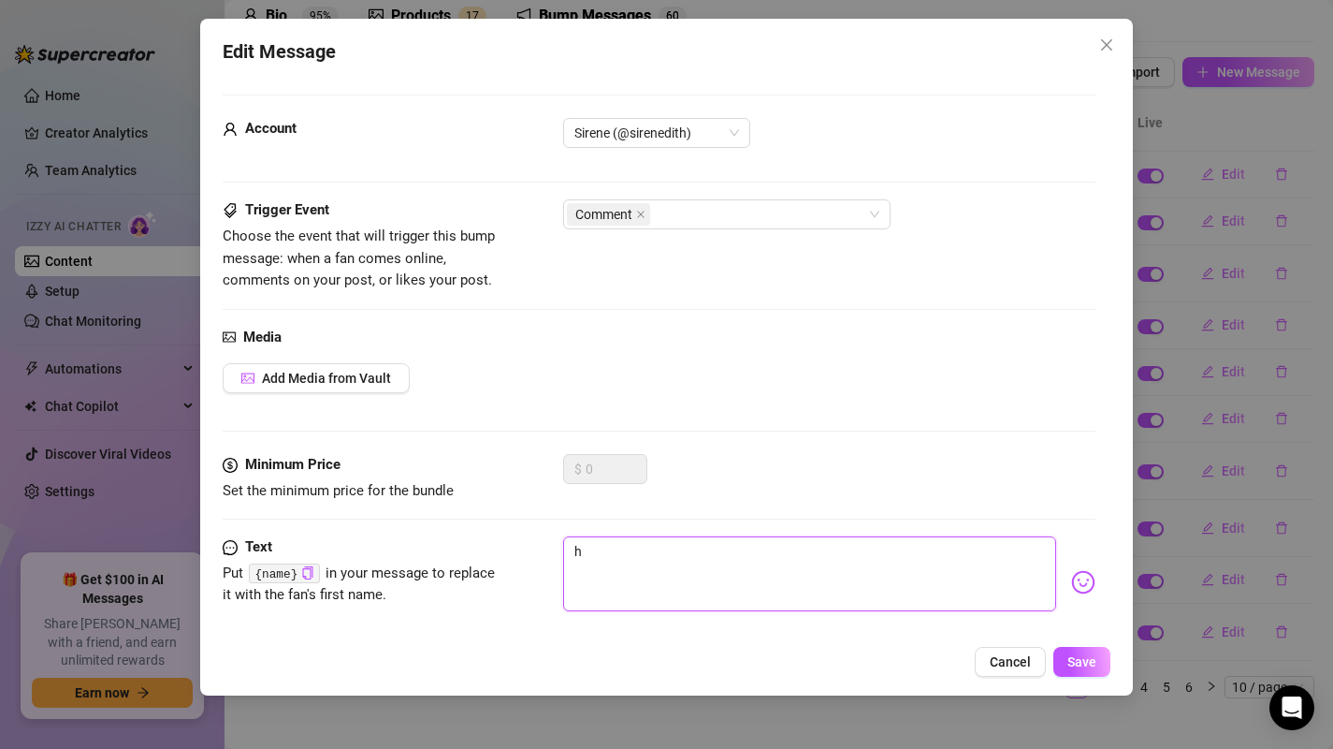
type textarea "hy"
type textarea "hyv"
type textarea "hyvä"
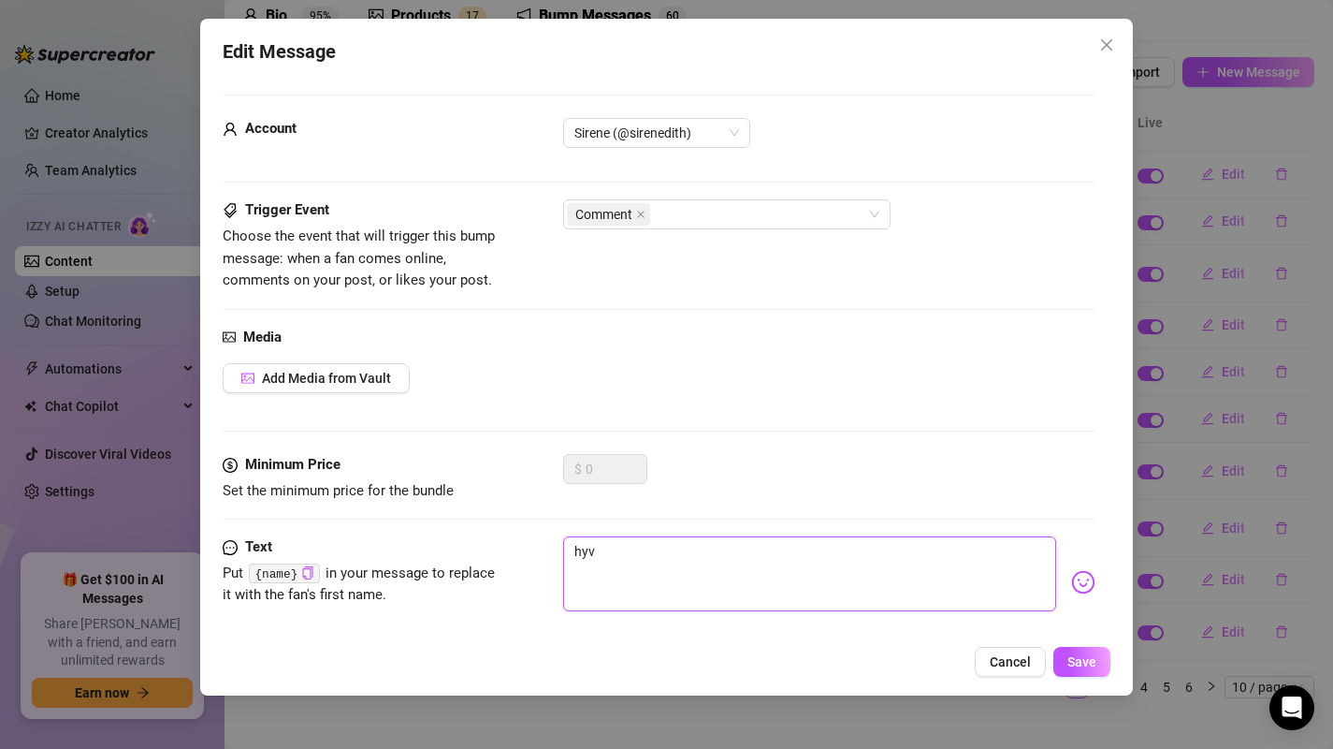
type textarea "hyvä"
type textarea "hyvää"
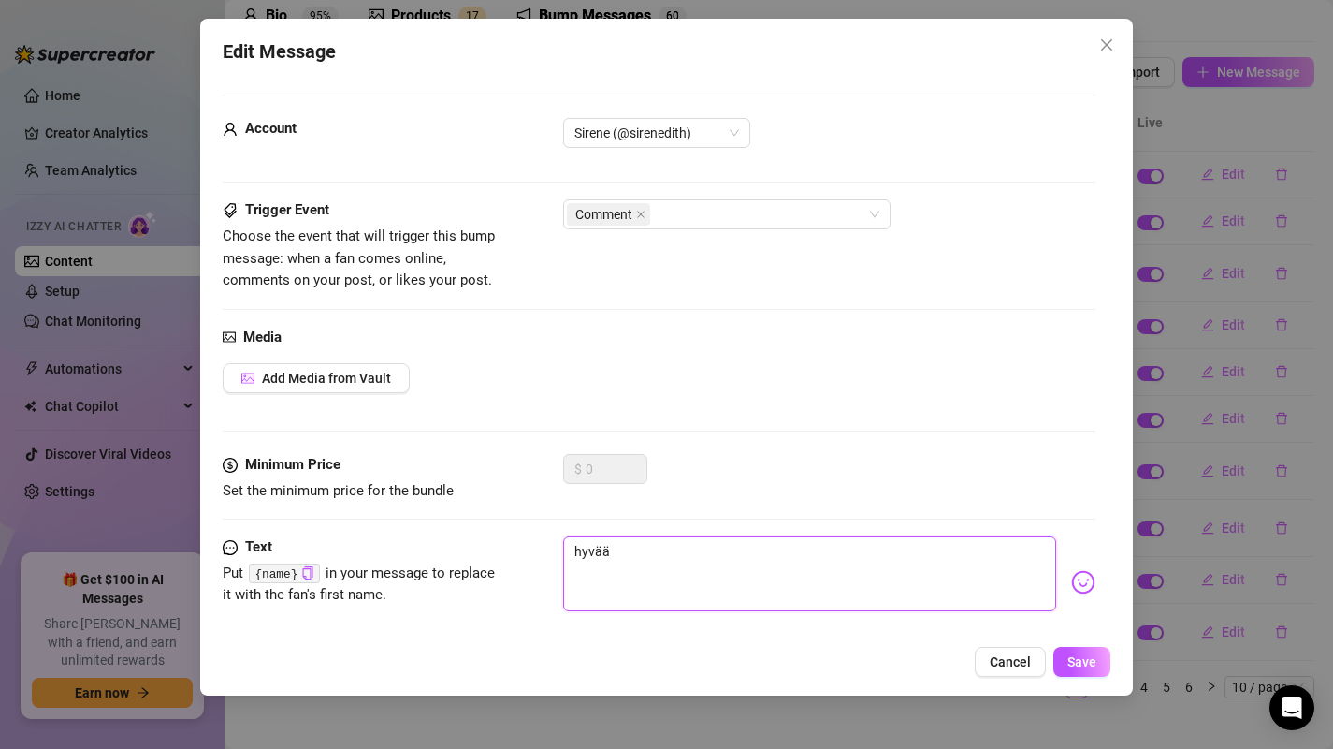
type textarea "hyvää p"
type textarea "hyvää pä"
type textarea "hyvää päi"
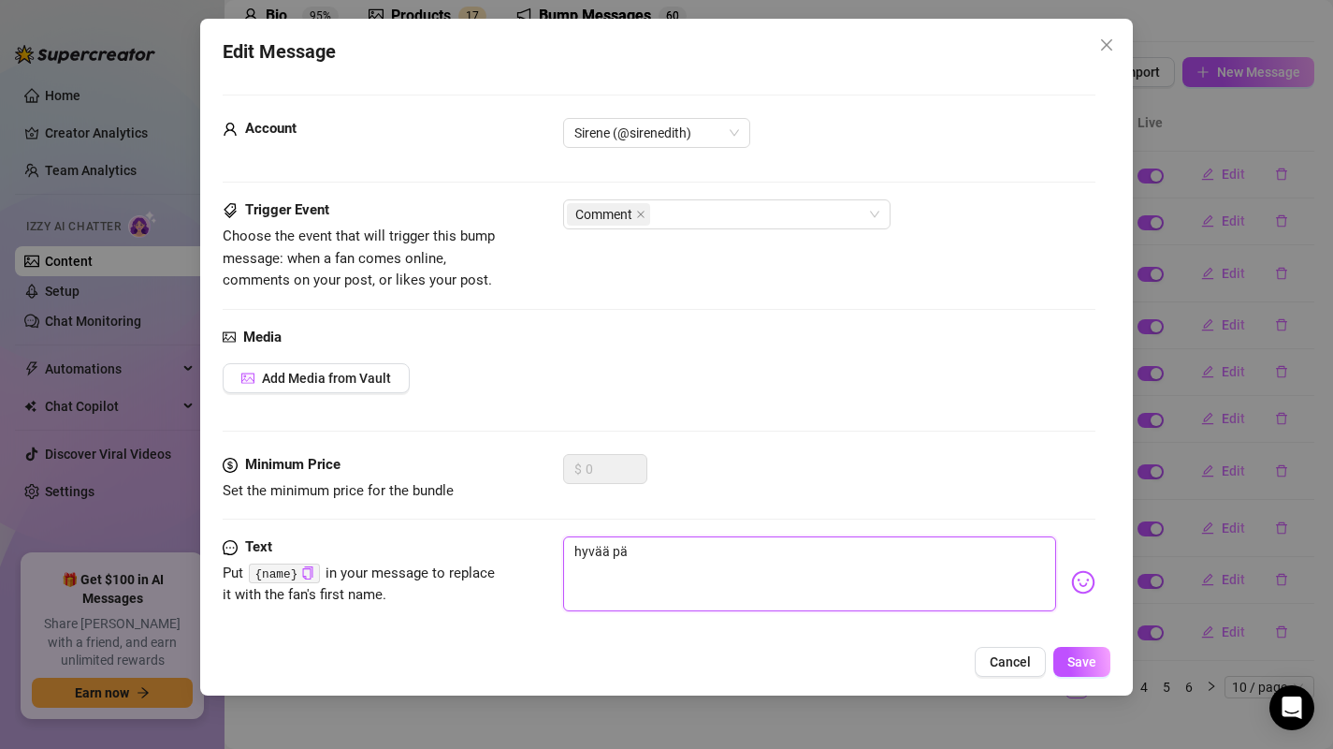
type textarea "hyvää päi"
type textarea "hyvää päiv"
type textarea "hyvää [PERSON_NAME]"
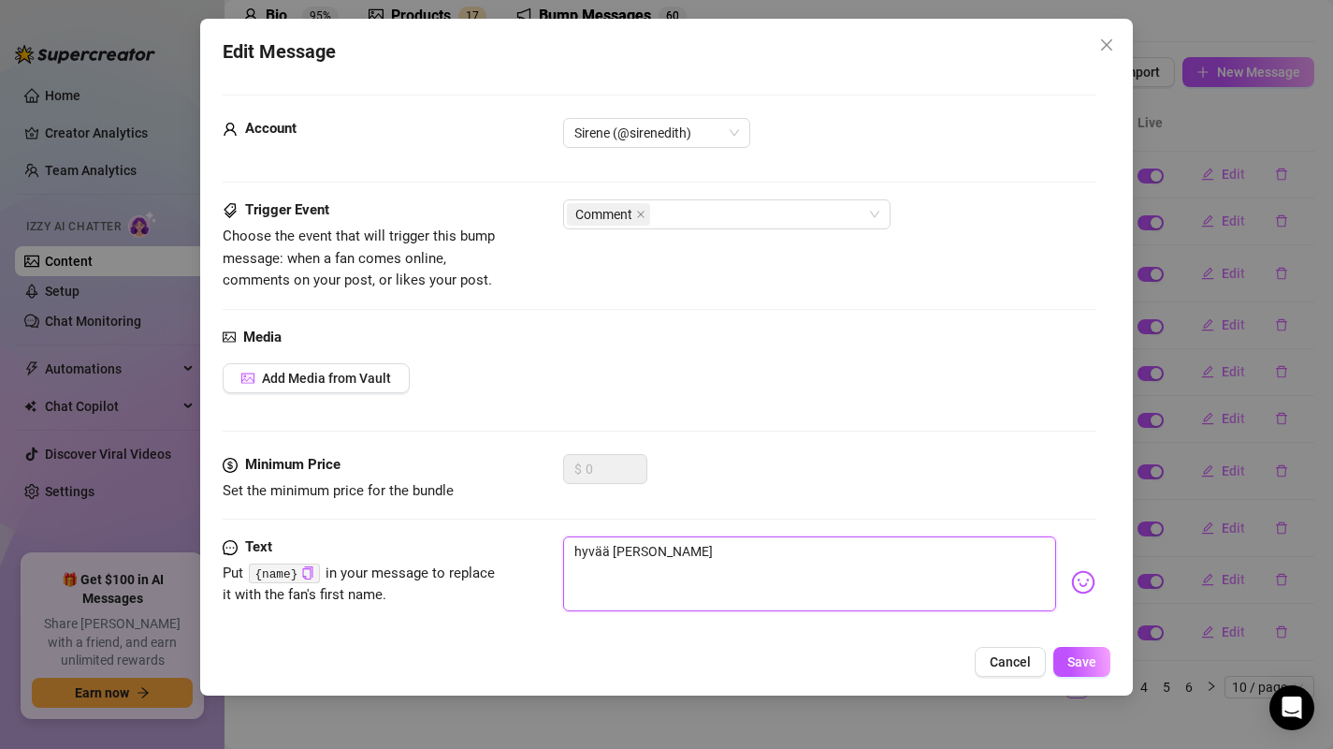
type textarea "hyvää päivää"
type textarea "hyvää päivää s"
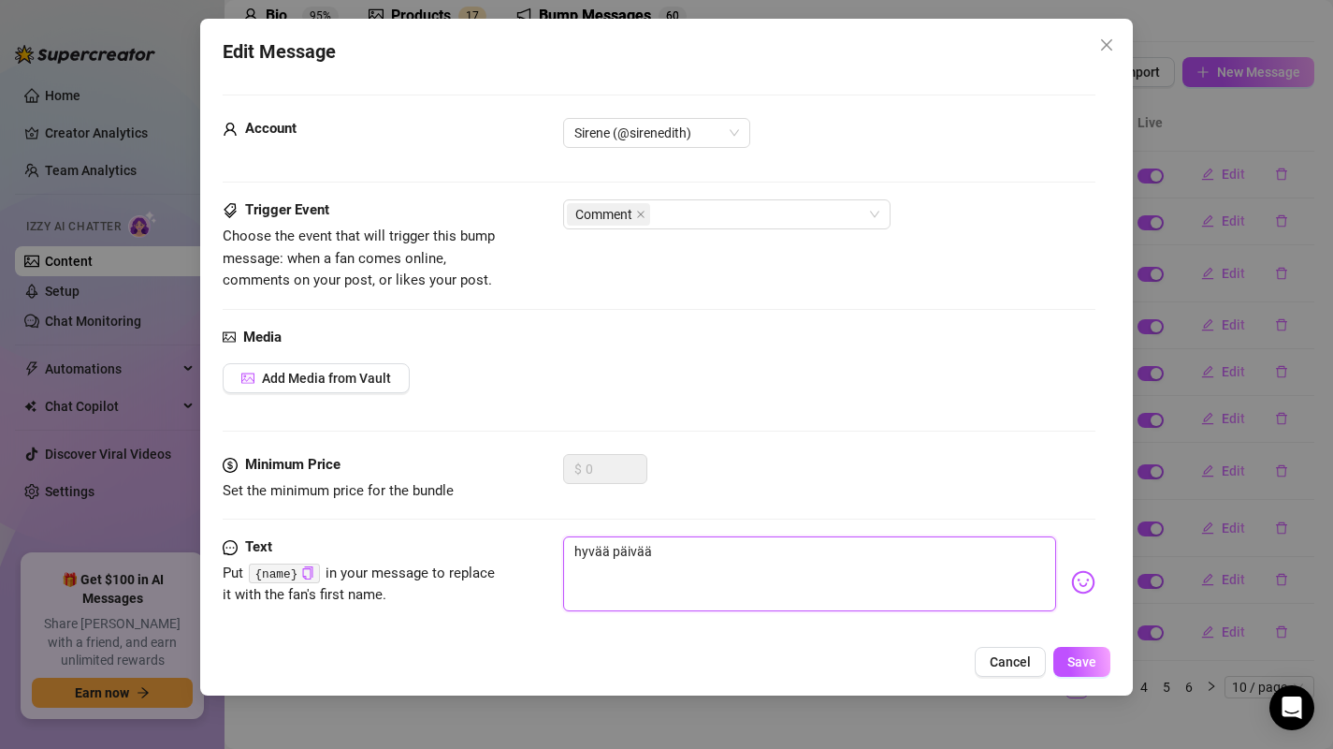
type textarea "hyvää päivää s"
type textarea "hyvää päivää sa"
type textarea "hyvää päivää say"
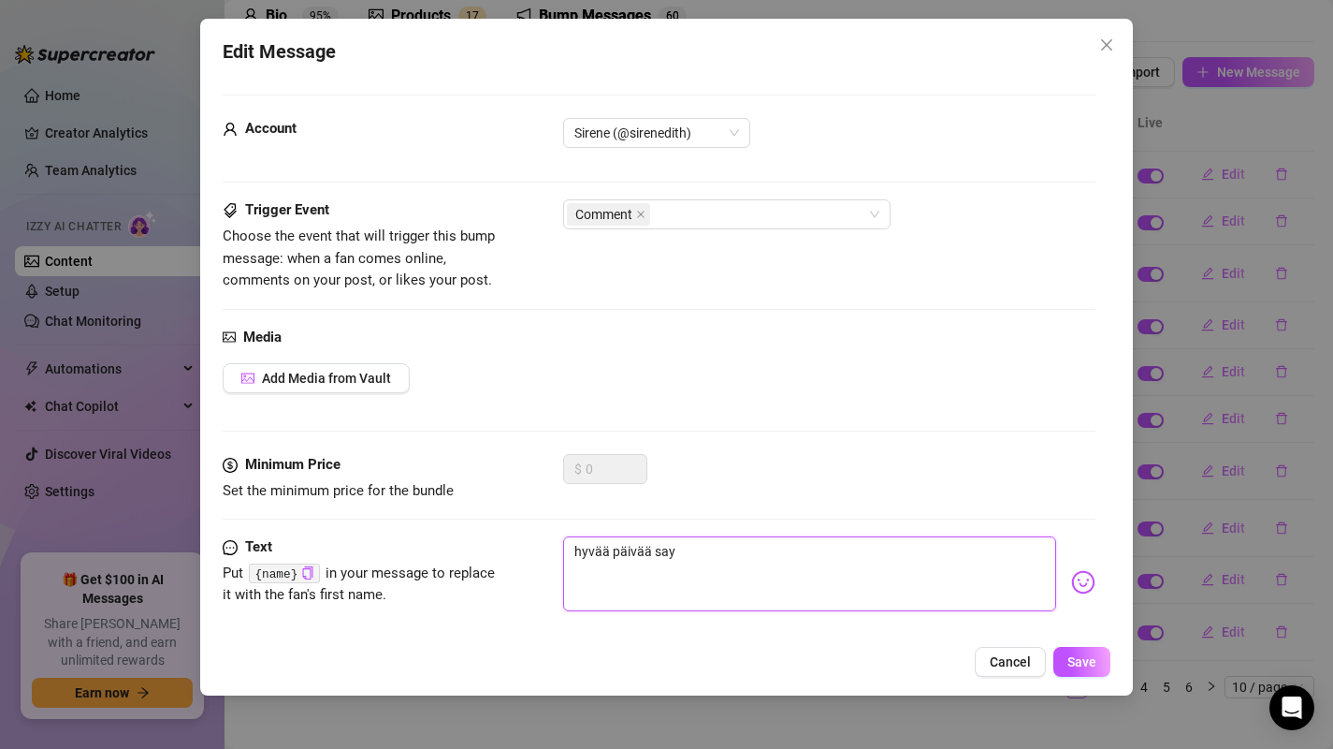
type textarea "hyvää päivää say"
type textarea "hyvää päivää say w"
type textarea "hyvää päivää say wi"
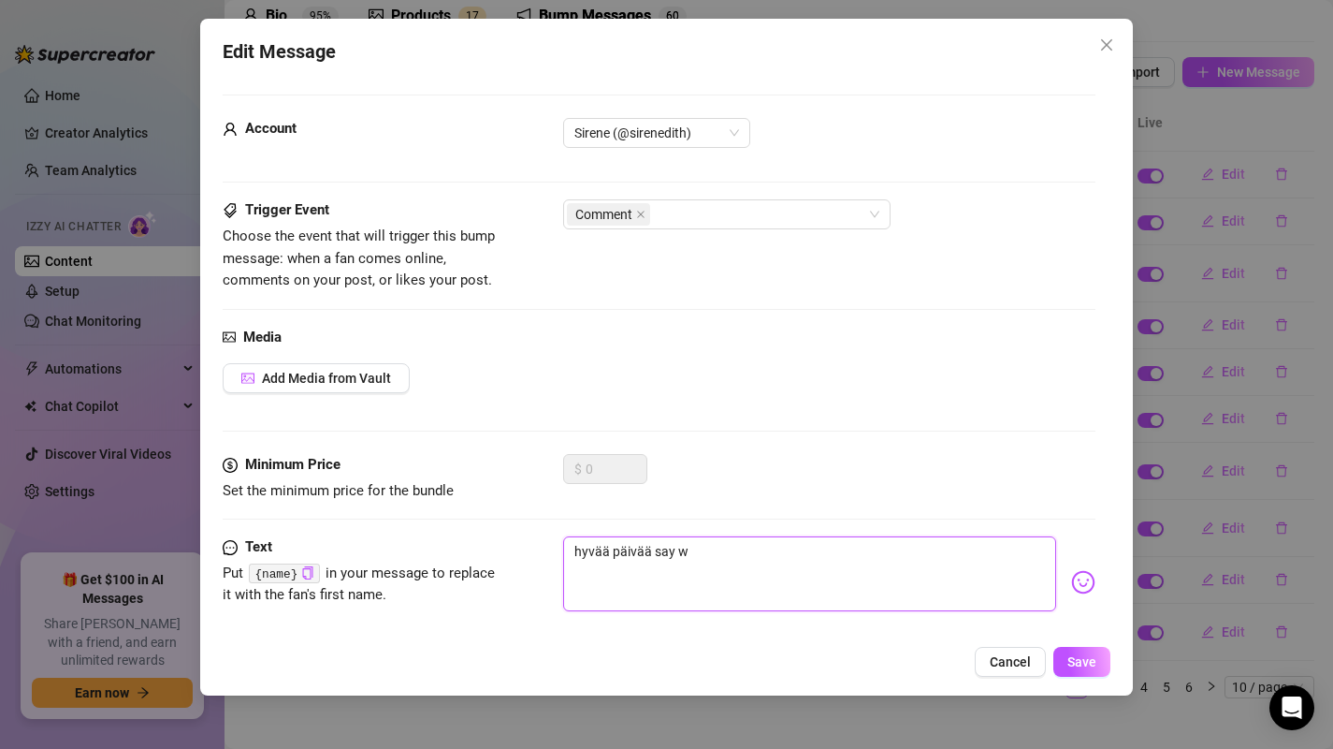
type textarea "hyvää päivää say wi"
type textarea "hyvää päivää say w"
type textarea "hyvää päivää say"
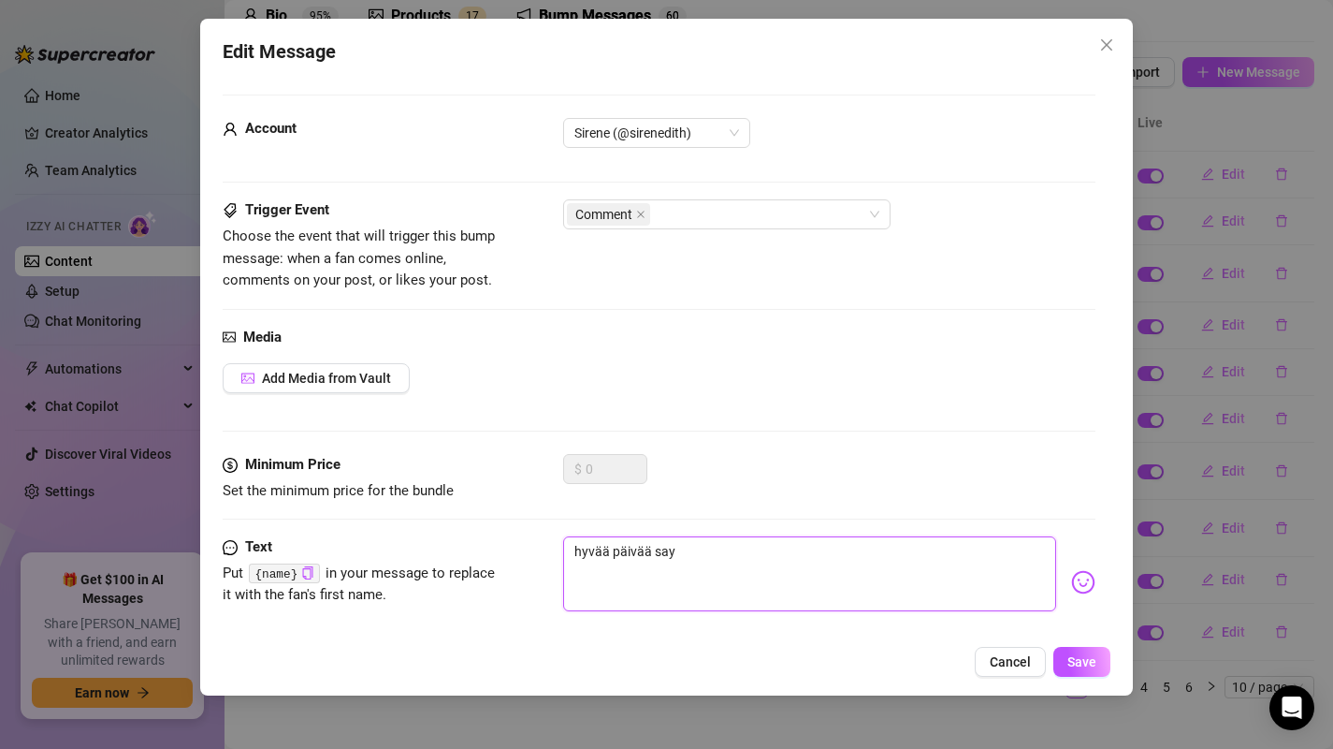
type textarea "hyvää päivää say i"
type textarea "hyvää päivää say it"
type textarea "hyvää päivää say it w"
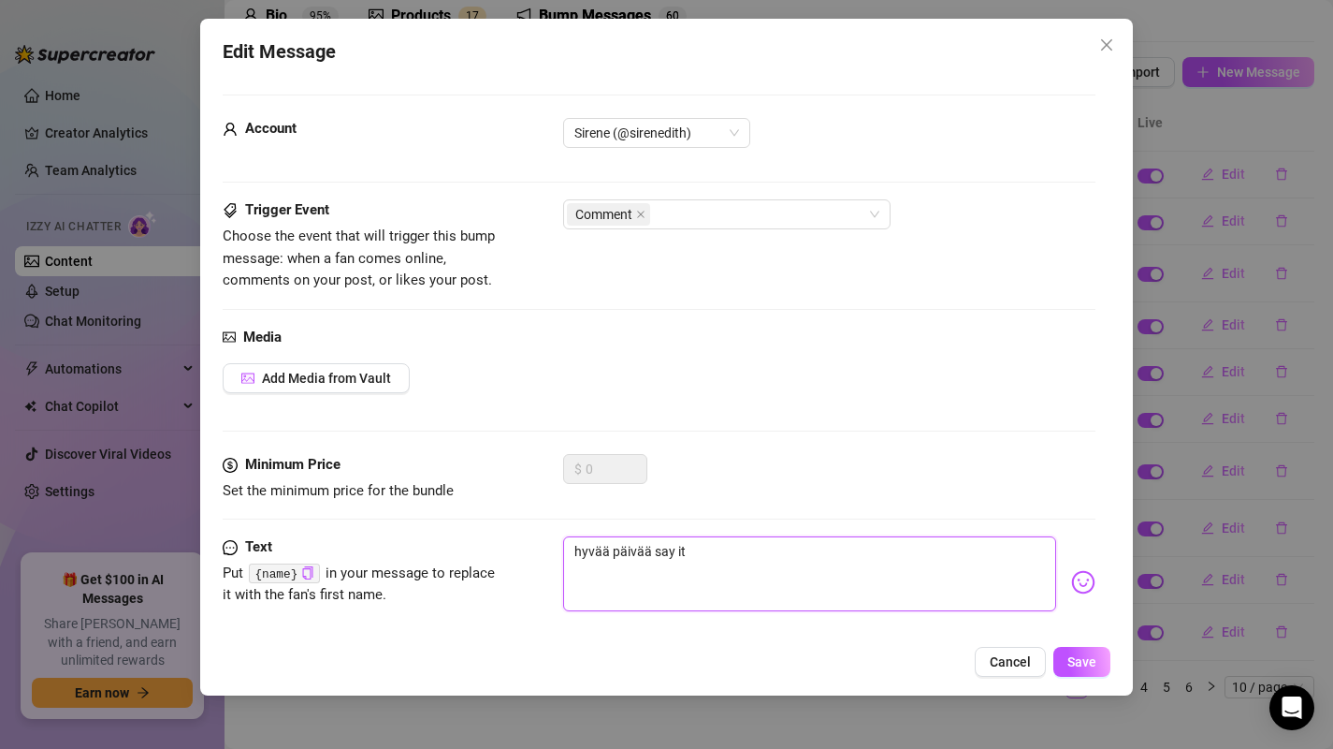
type textarea "hyvää päivää say it w"
type textarea "hyvää päivää say it wi"
type textarea "hyvää päivää say it wit"
type textarea "hyvää päivää say it with"
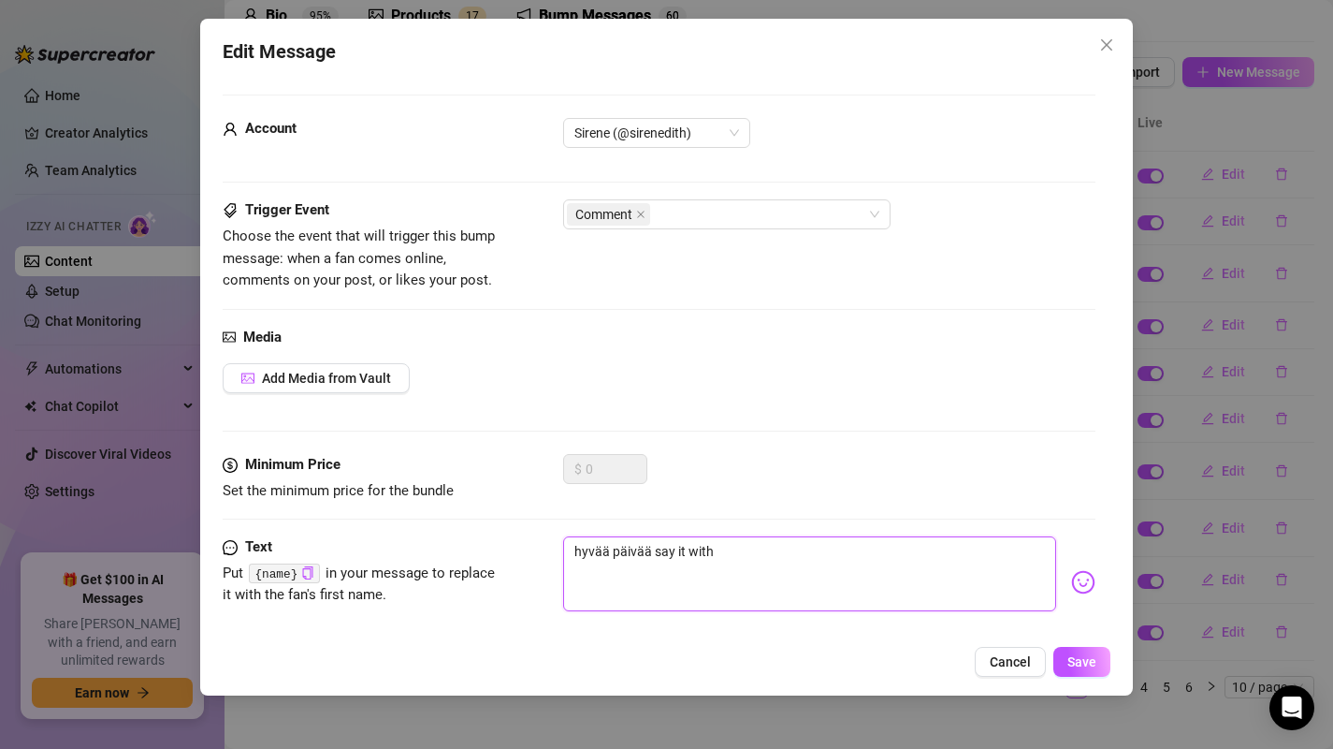
type textarea "hyvää päivää say it with"
type textarea "hyvää päivää say it with m"
type textarea "hyvää päivää say it with me"
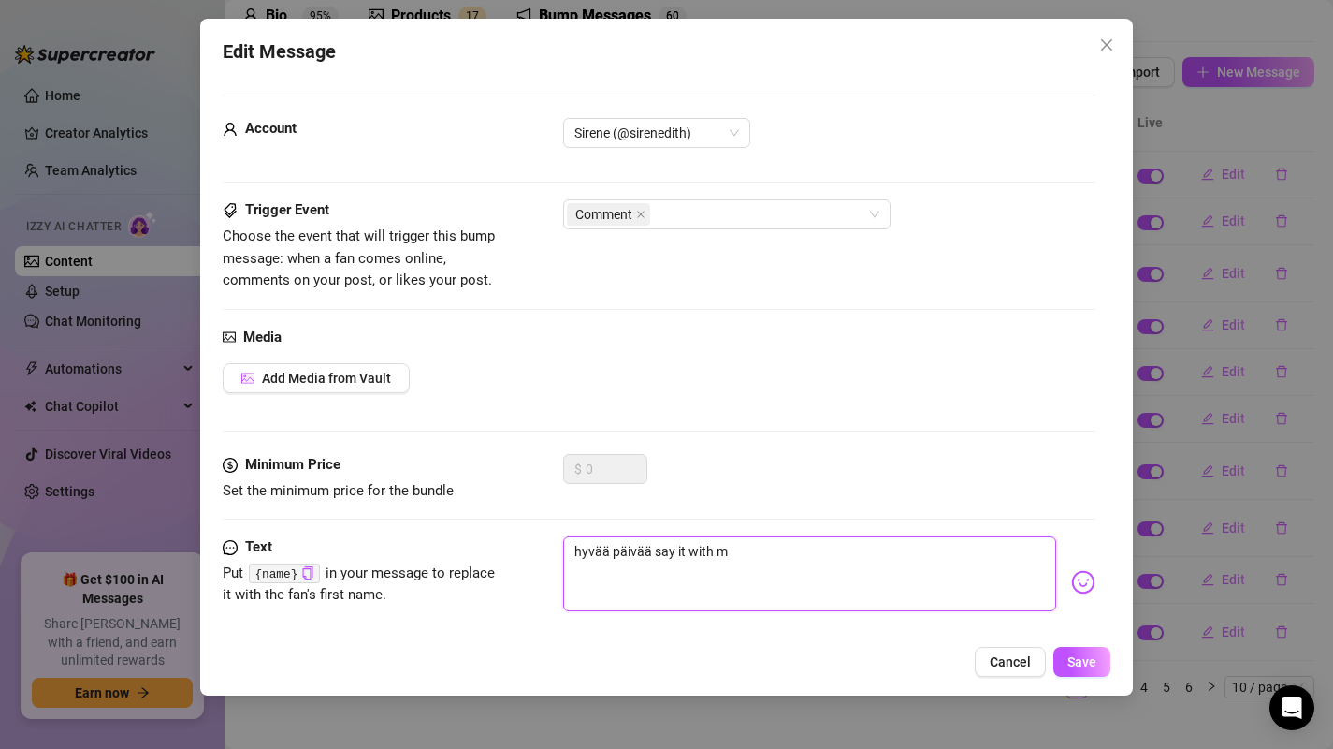
type textarea "hyvää päivää say it with me"
type textarea "hyvää päivää say it with me <"
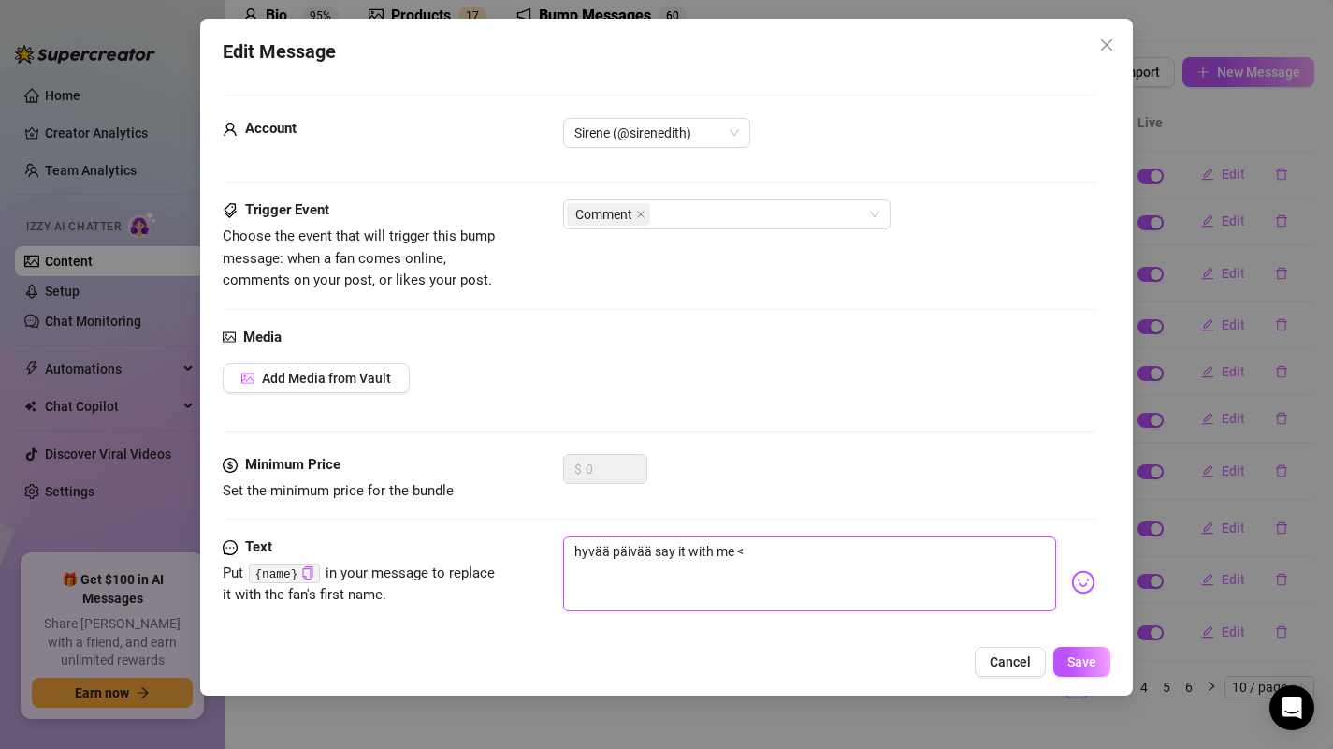
type textarea "hyvää päivää say it with me <3"
type textarea "h"
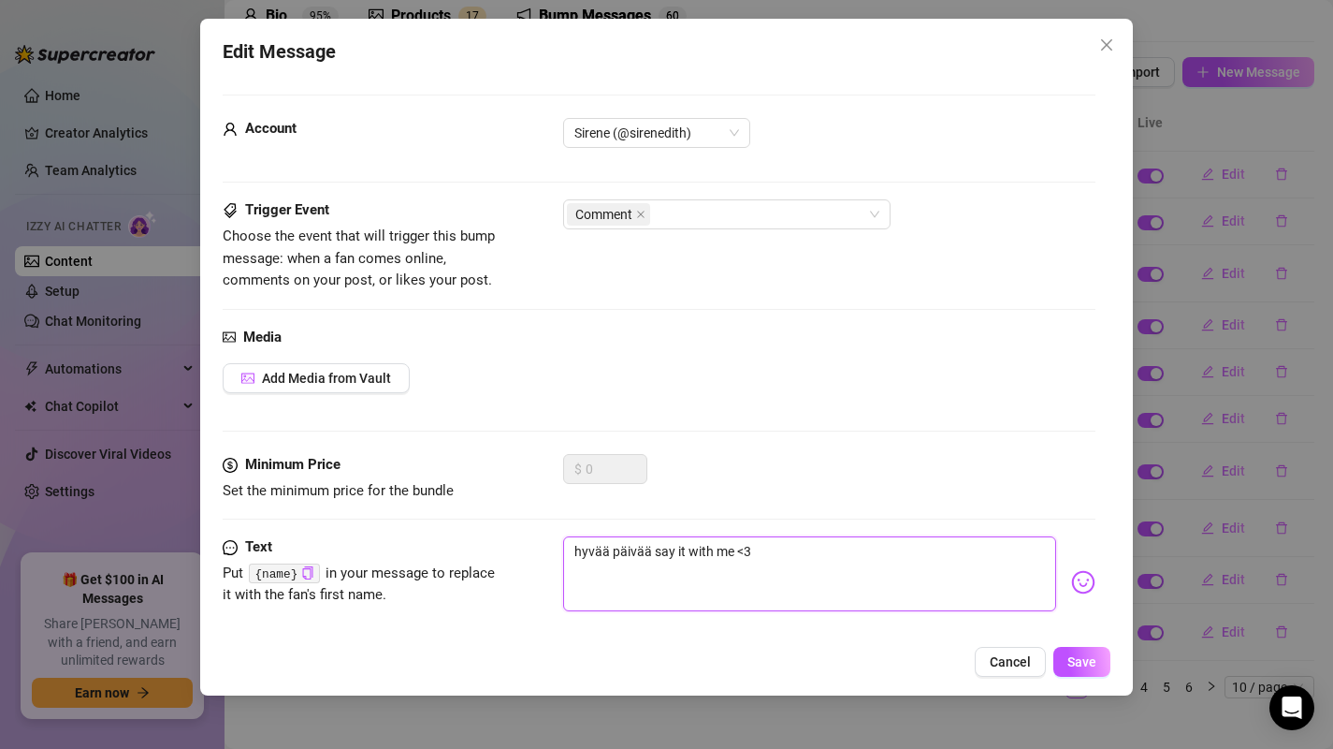
type textarea "h"
type textarea "hy"
type textarea "hyv"
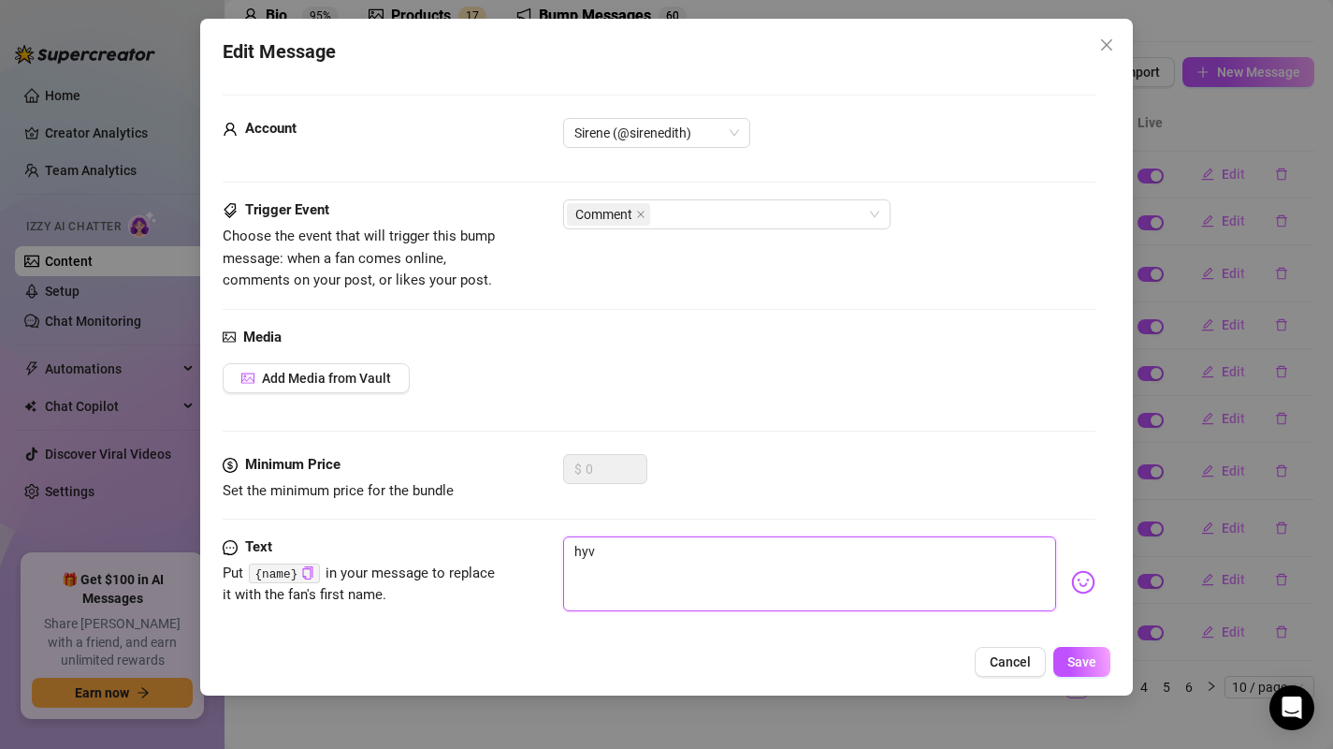
type textarea "hyvä"
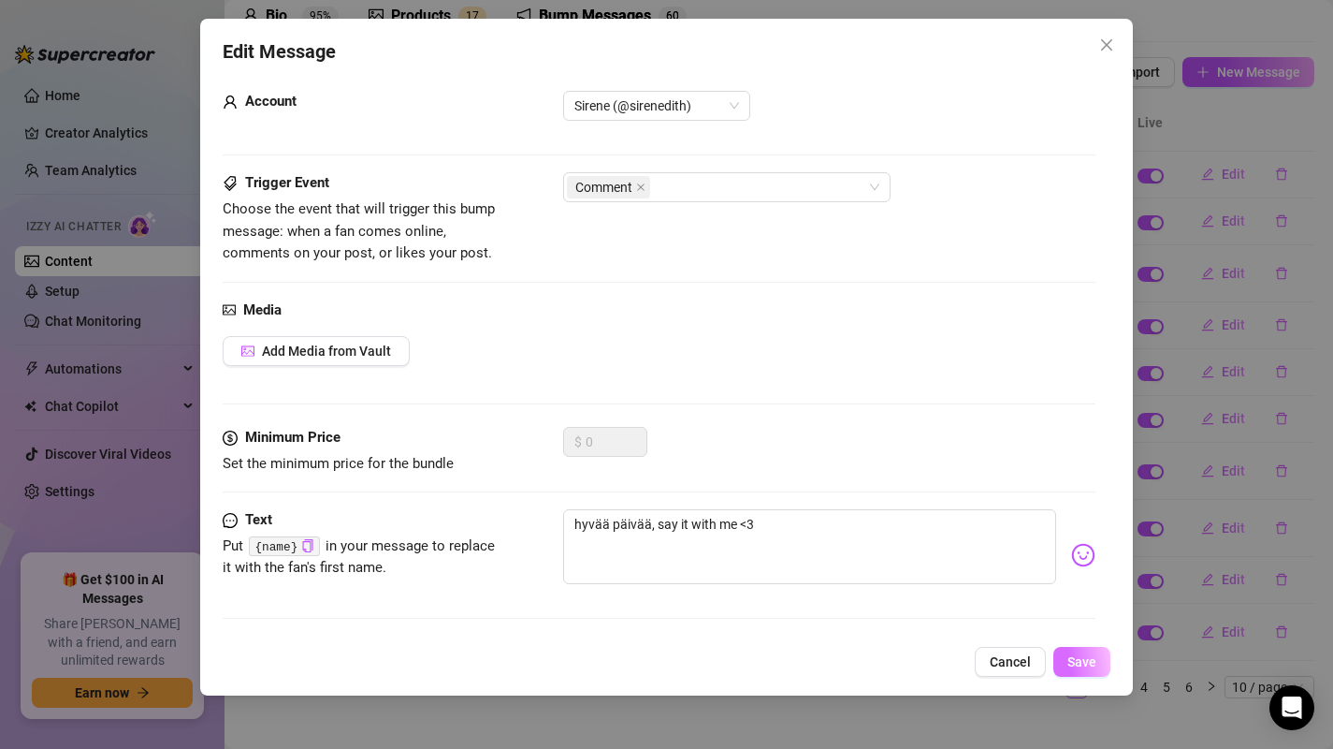
click at [1089, 660] on span "Save" at bounding box center [1082, 661] width 29 height 15
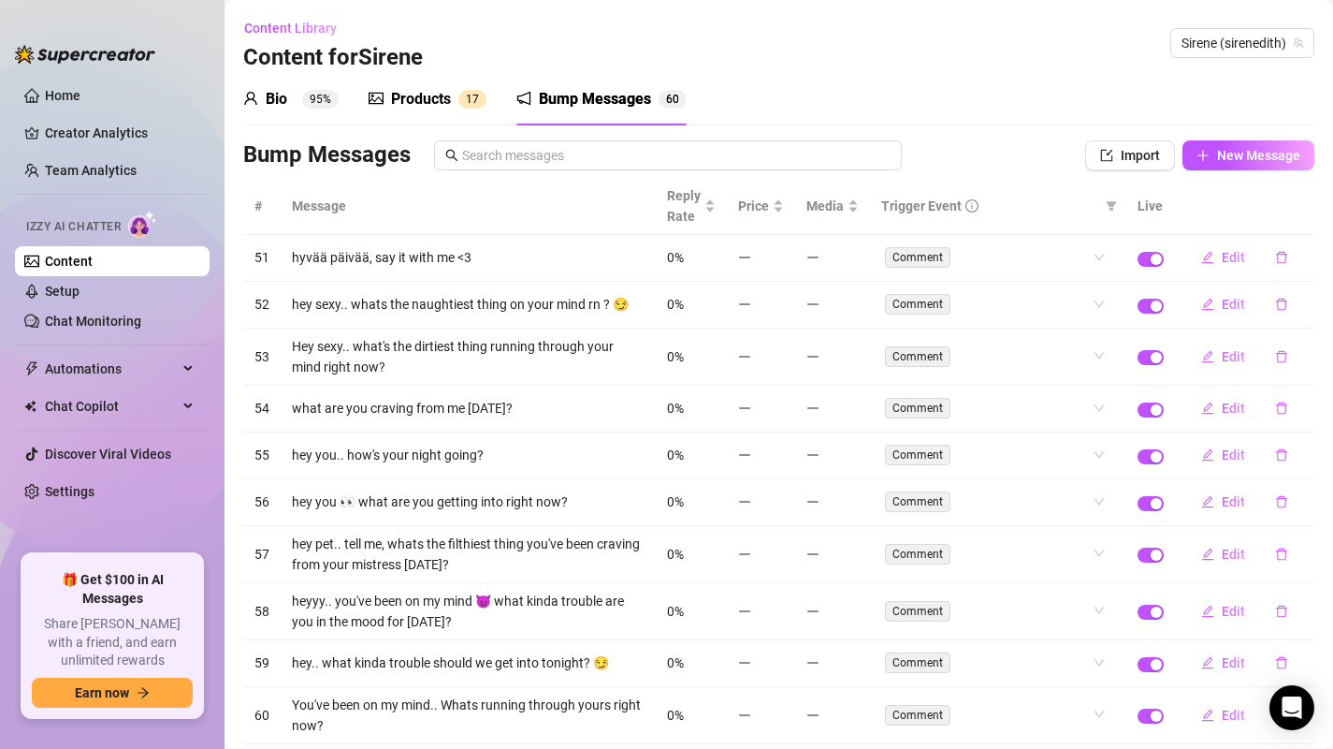
scroll to position [1, 0]
click at [298, 97] on div "Bio 95%" at bounding box center [290, 98] width 95 height 22
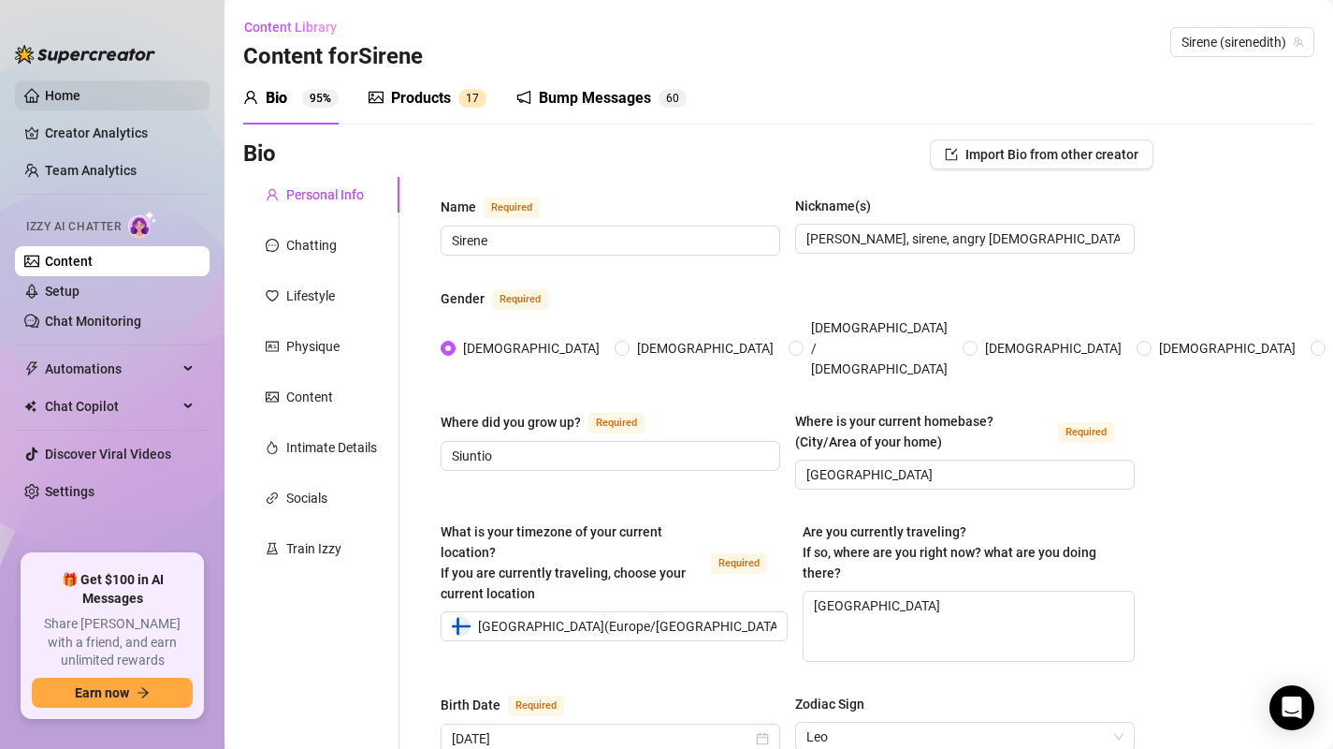
click at [63, 92] on link "Home" at bounding box center [63, 95] width 36 height 15
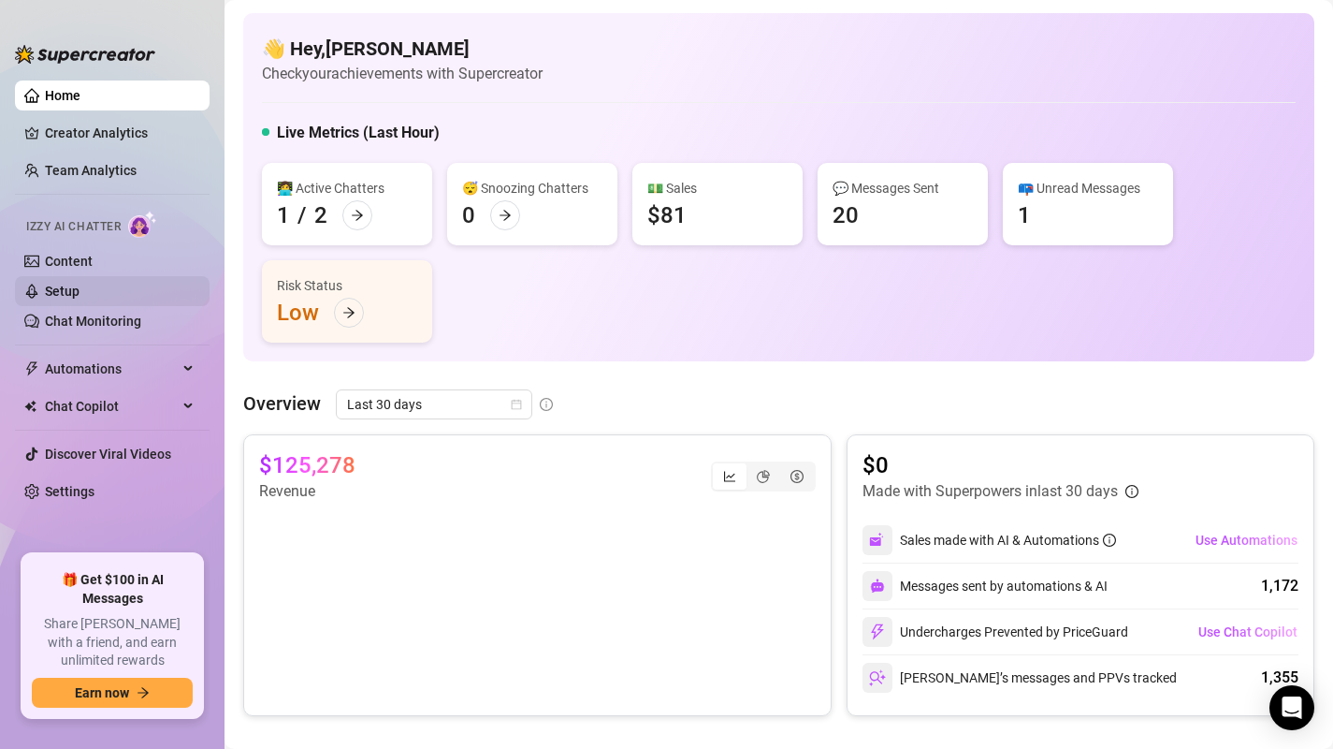
click at [70, 293] on link "Setup" at bounding box center [62, 290] width 35 height 15
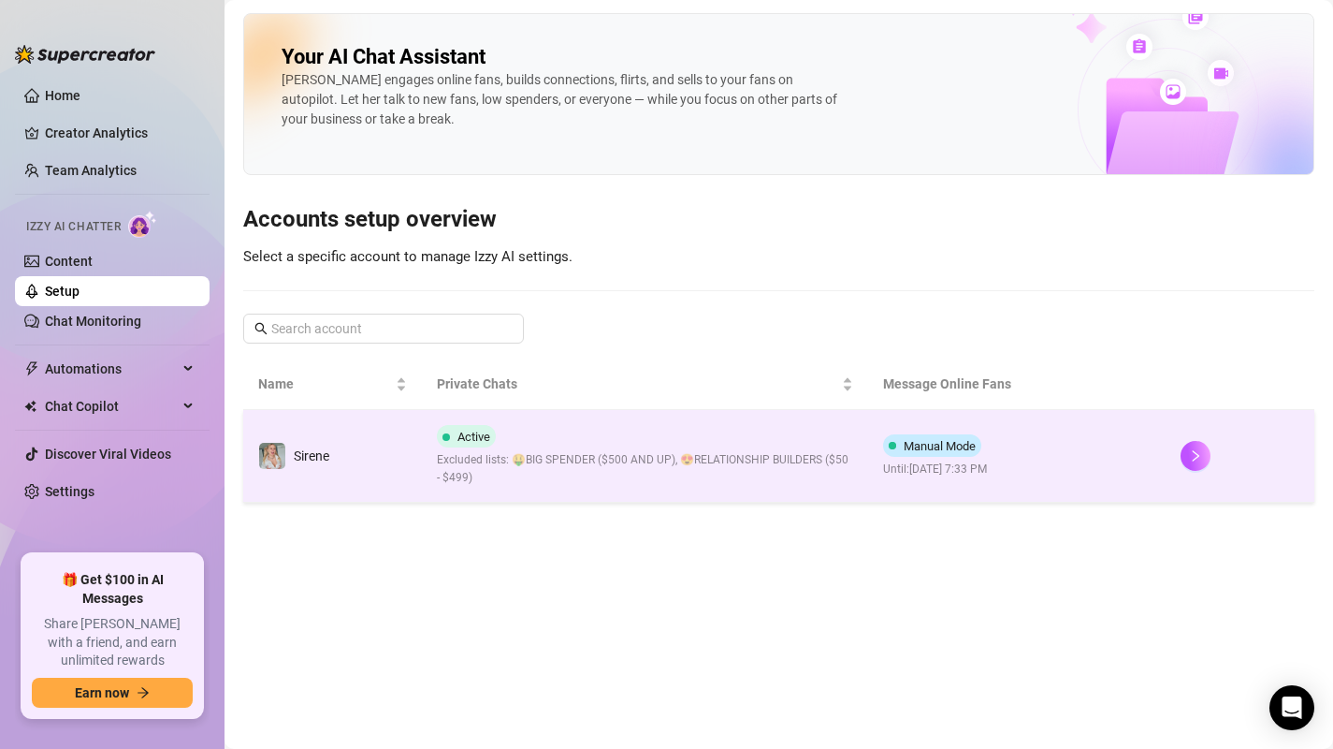
click at [667, 458] on span "Excluded lists: 🤑BIG SPENDER ($500 AND UP), 😍RELATIONSHIP BUILDERS ($50 - $499)" at bounding box center [645, 469] width 416 height 36
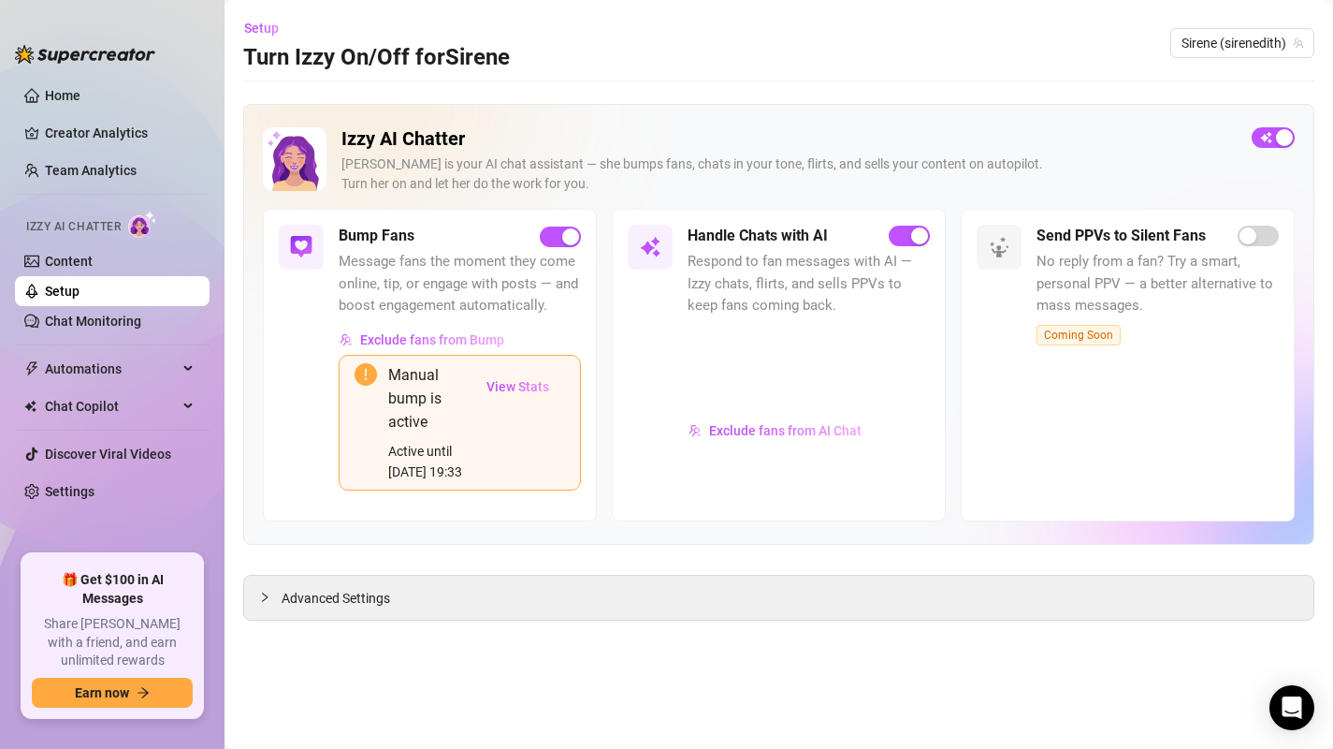
click at [443, 308] on span "Message fans the moment they come online, tip, or engage with posts — and boost…" at bounding box center [460, 284] width 242 height 66
click at [545, 237] on span "button" at bounding box center [560, 236] width 41 height 21
click at [509, 385] on span "View Stats" at bounding box center [518, 386] width 63 height 15
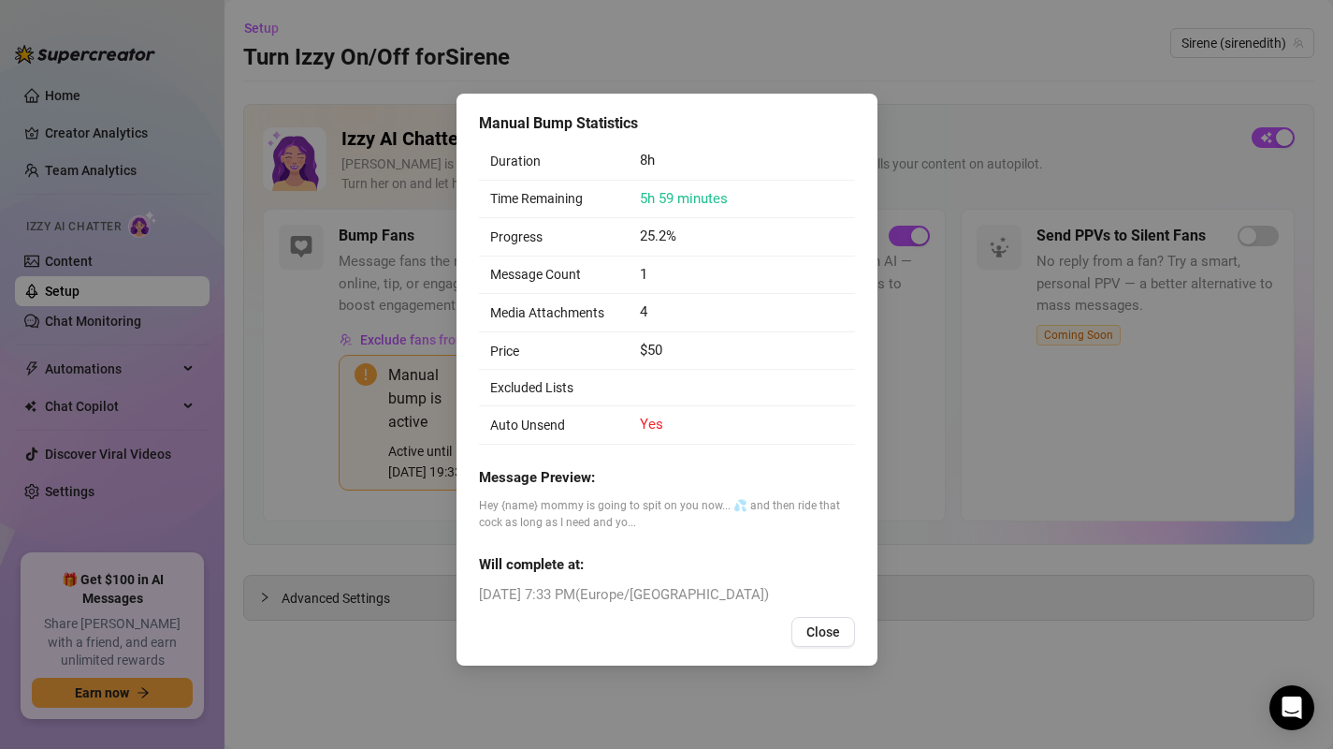
click at [597, 516] on span "Hey {name} mommy is going to spit on you now... 💦 and then ride that cock as lo…" at bounding box center [667, 515] width 376 height 36
click at [551, 502] on span "Hey {name} mommy is going to spit on you now... 💦 and then ride that cock as lo…" at bounding box center [667, 515] width 376 height 36
click at [640, 526] on span "Hey {name} mommy is going to spit on you now... 💦 and then ride that cock as lo…" at bounding box center [667, 515] width 376 height 36
click at [821, 633] on span "Close" at bounding box center [824, 631] width 34 height 15
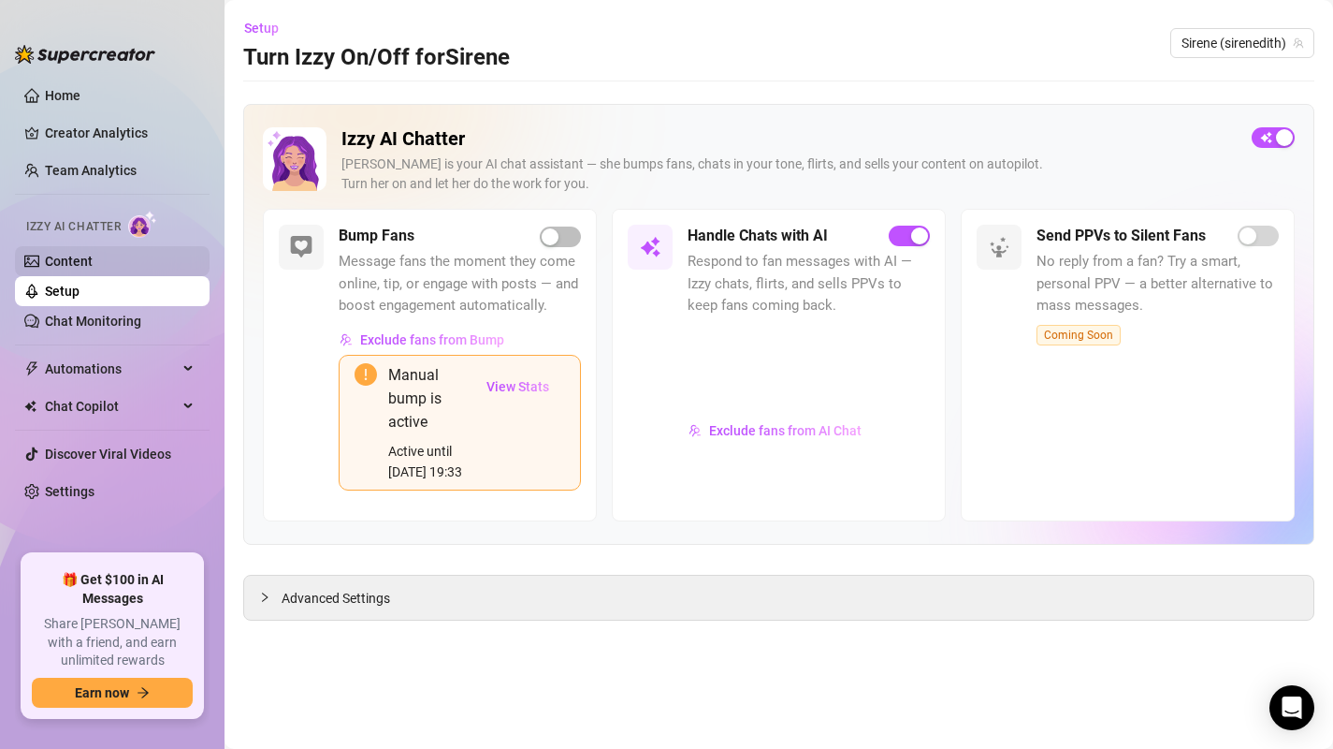
click at [82, 261] on link "Content" at bounding box center [69, 261] width 48 height 15
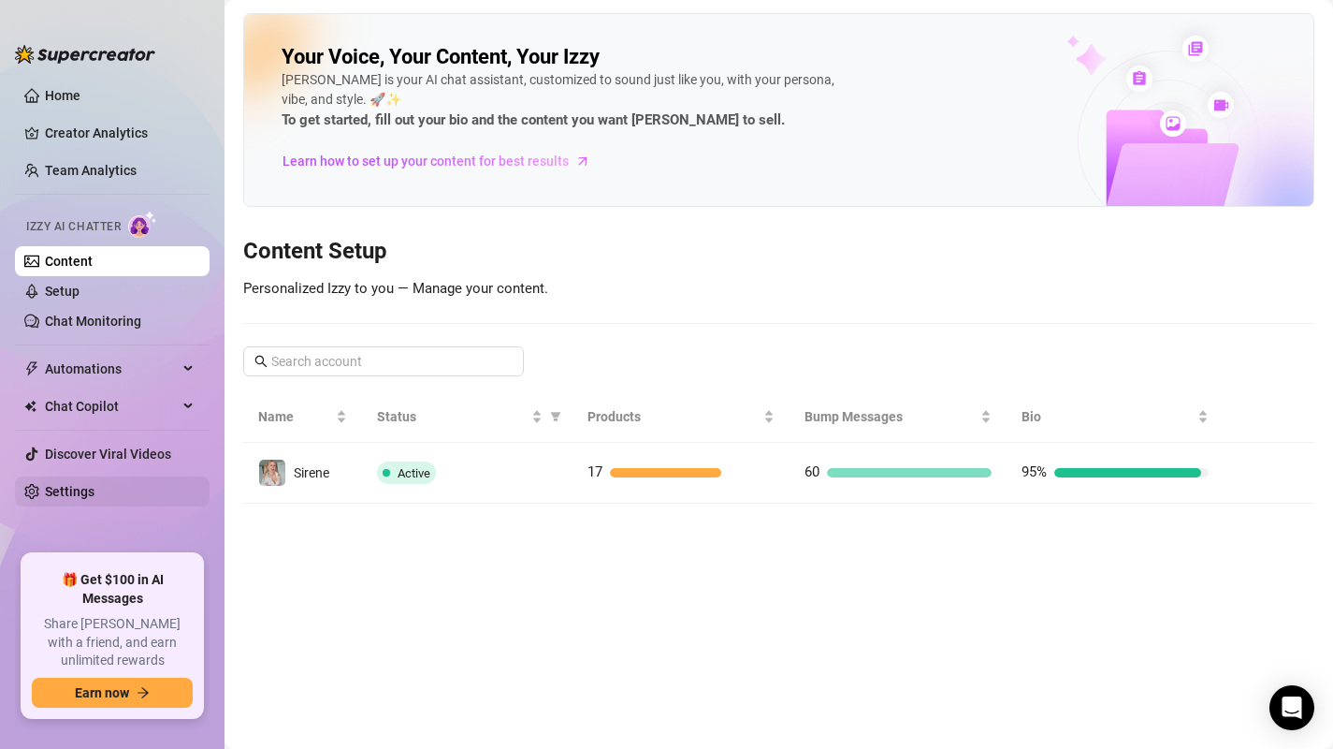
click at [93, 487] on link "Settings" at bounding box center [70, 491] width 50 height 15
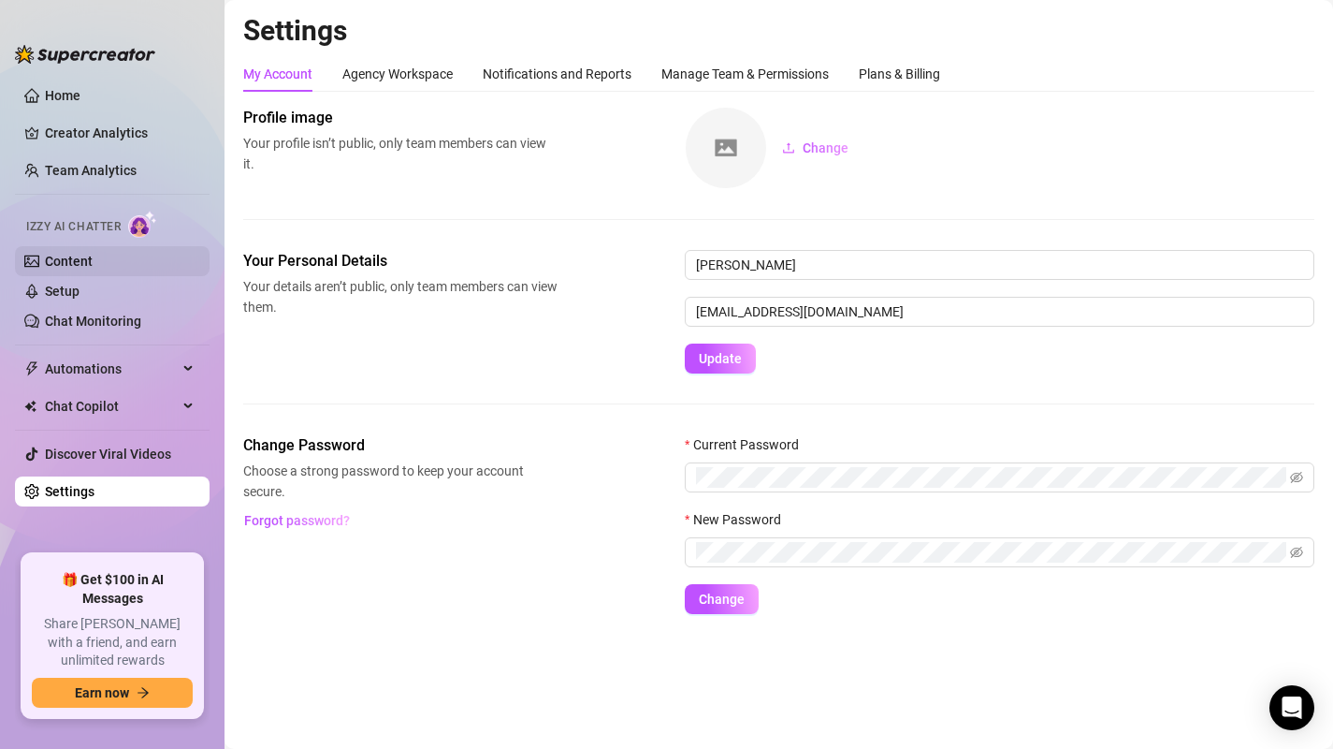
click at [83, 254] on link "Content" at bounding box center [69, 261] width 48 height 15
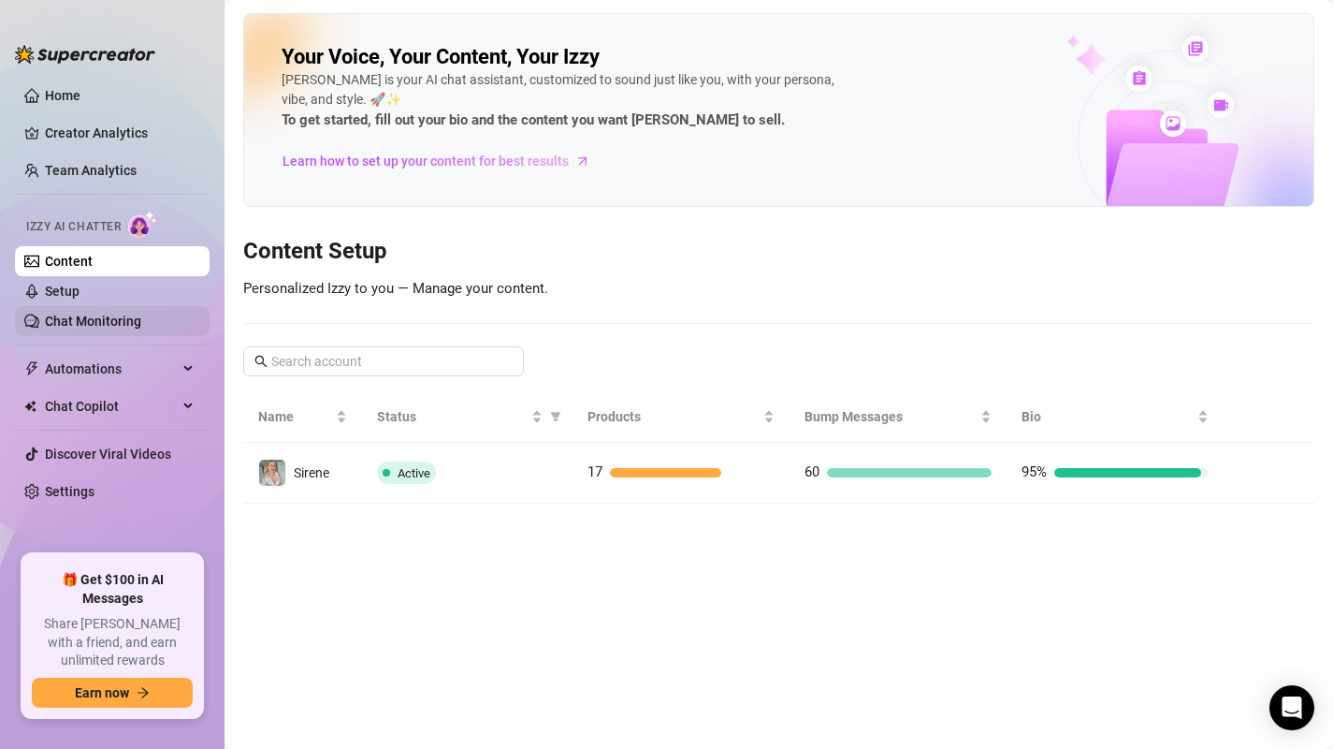
click at [96, 328] on link "Chat Monitoring" at bounding box center [93, 320] width 96 height 15
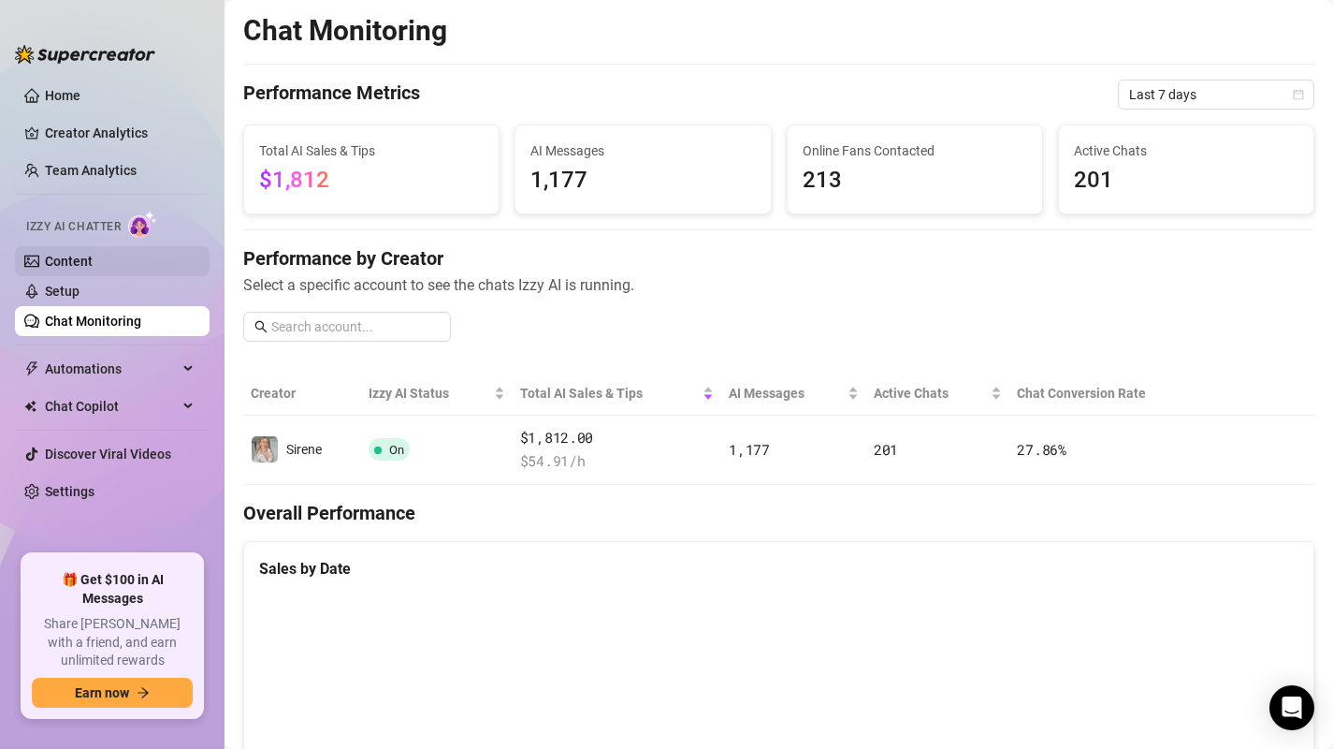
click at [86, 265] on link "Content" at bounding box center [69, 261] width 48 height 15
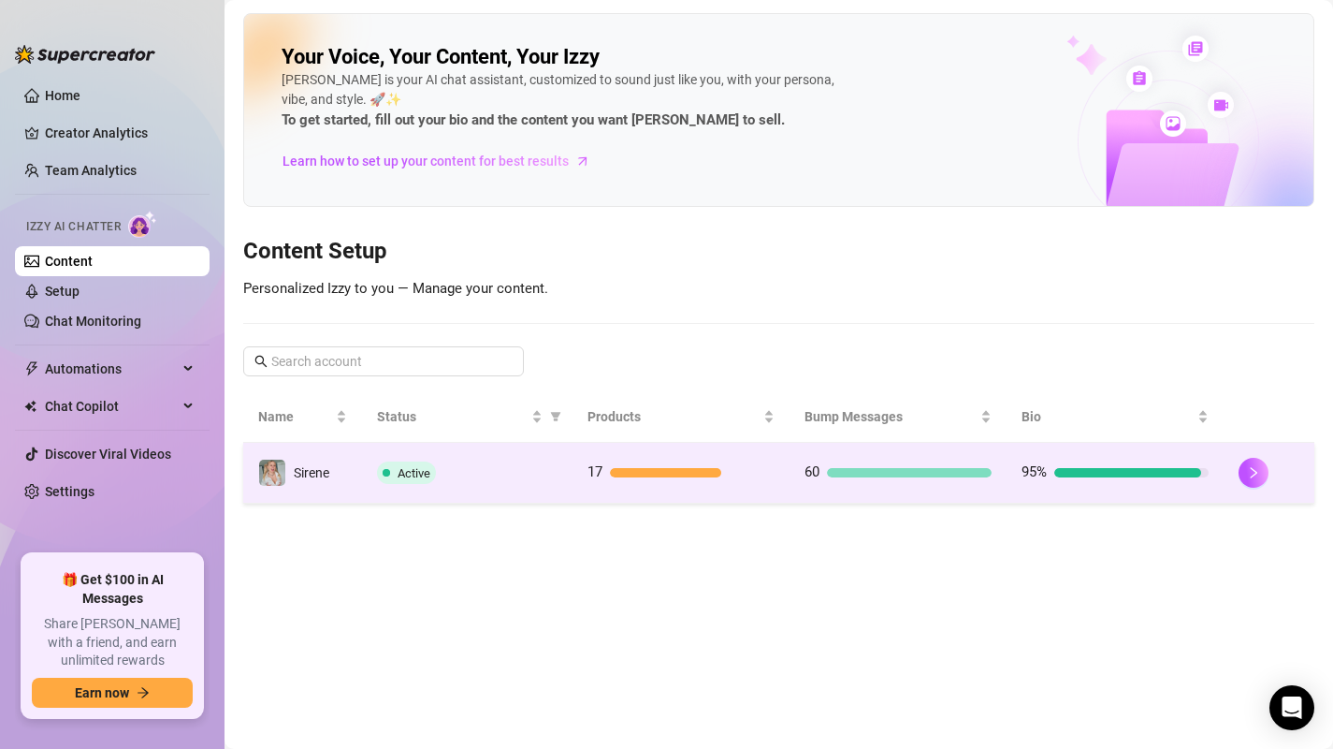
click at [502, 465] on div "Active" at bounding box center [467, 472] width 180 height 22
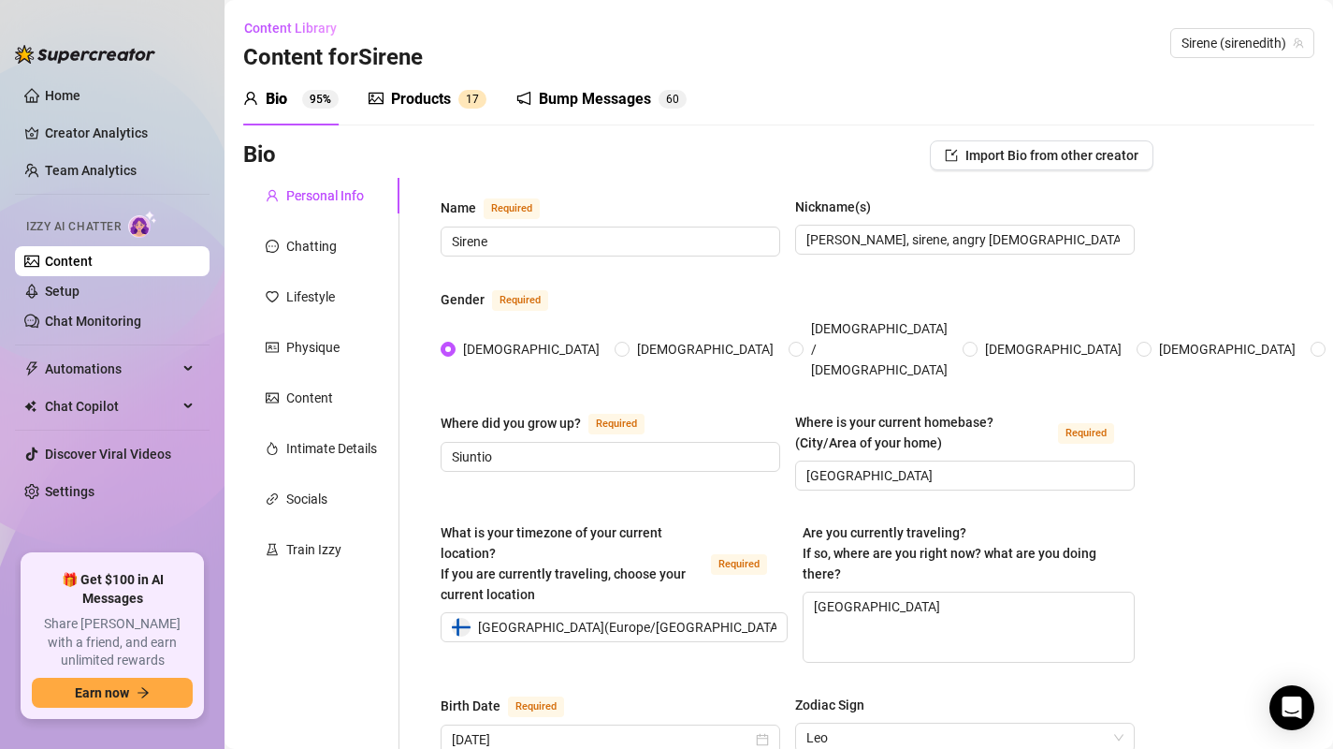
click at [401, 94] on div "Products" at bounding box center [421, 99] width 60 height 22
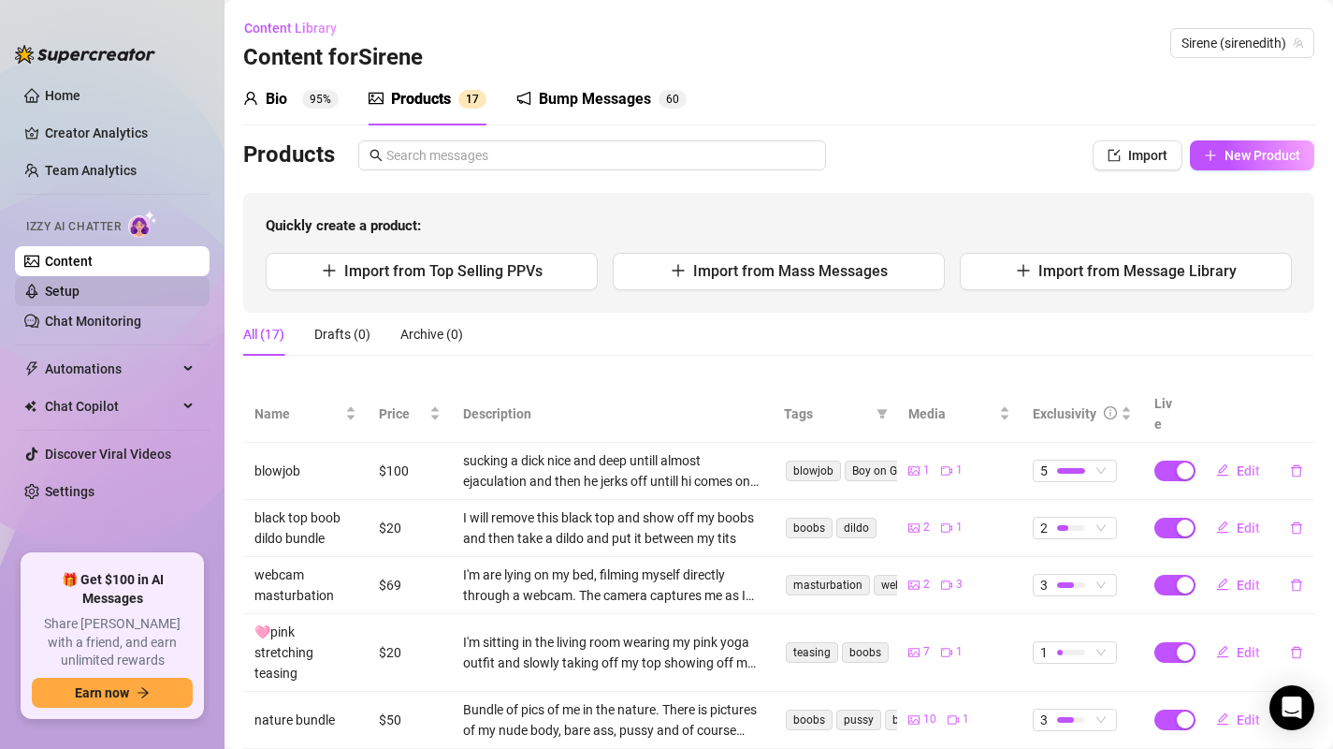
click at [80, 283] on link "Setup" at bounding box center [62, 290] width 35 height 15
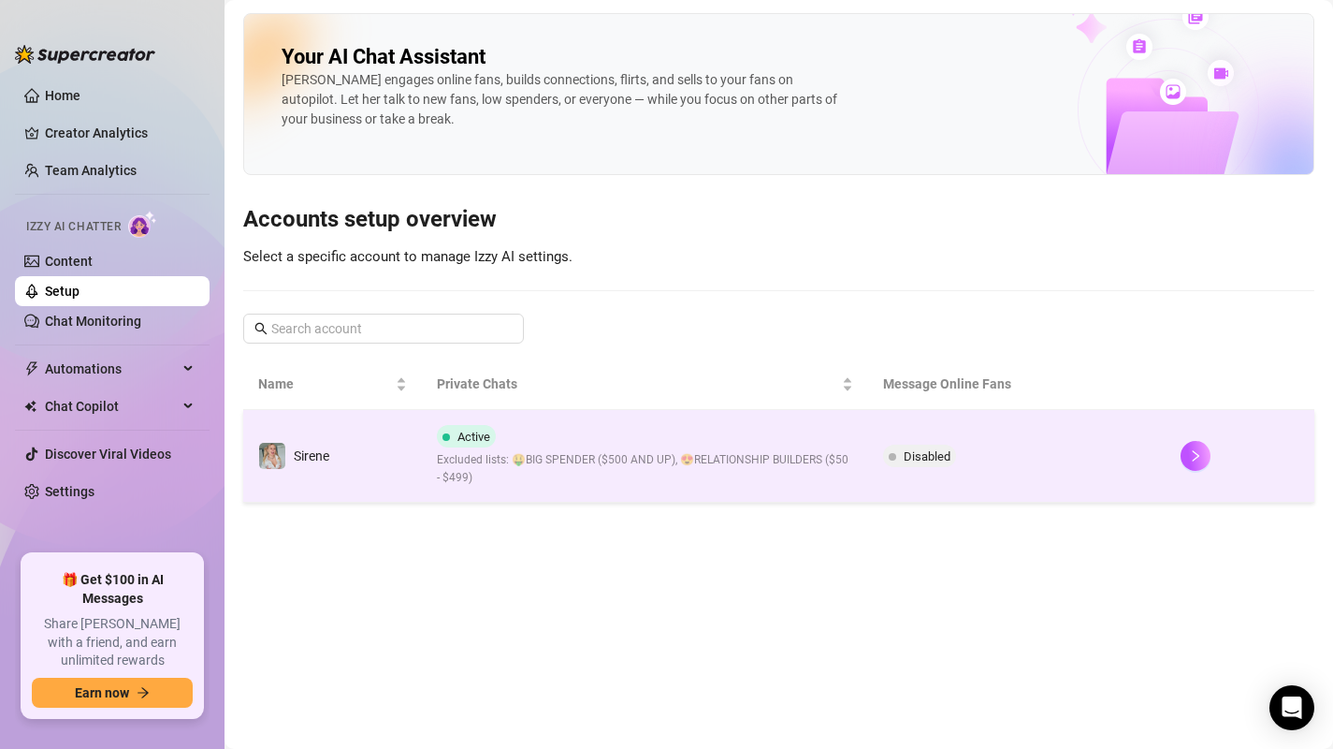
click at [724, 465] on span "Excluded lists: 🤑BIG SPENDER ($500 AND UP), 😍RELATIONSHIP BUILDERS ($50 - $499)" at bounding box center [645, 469] width 416 height 36
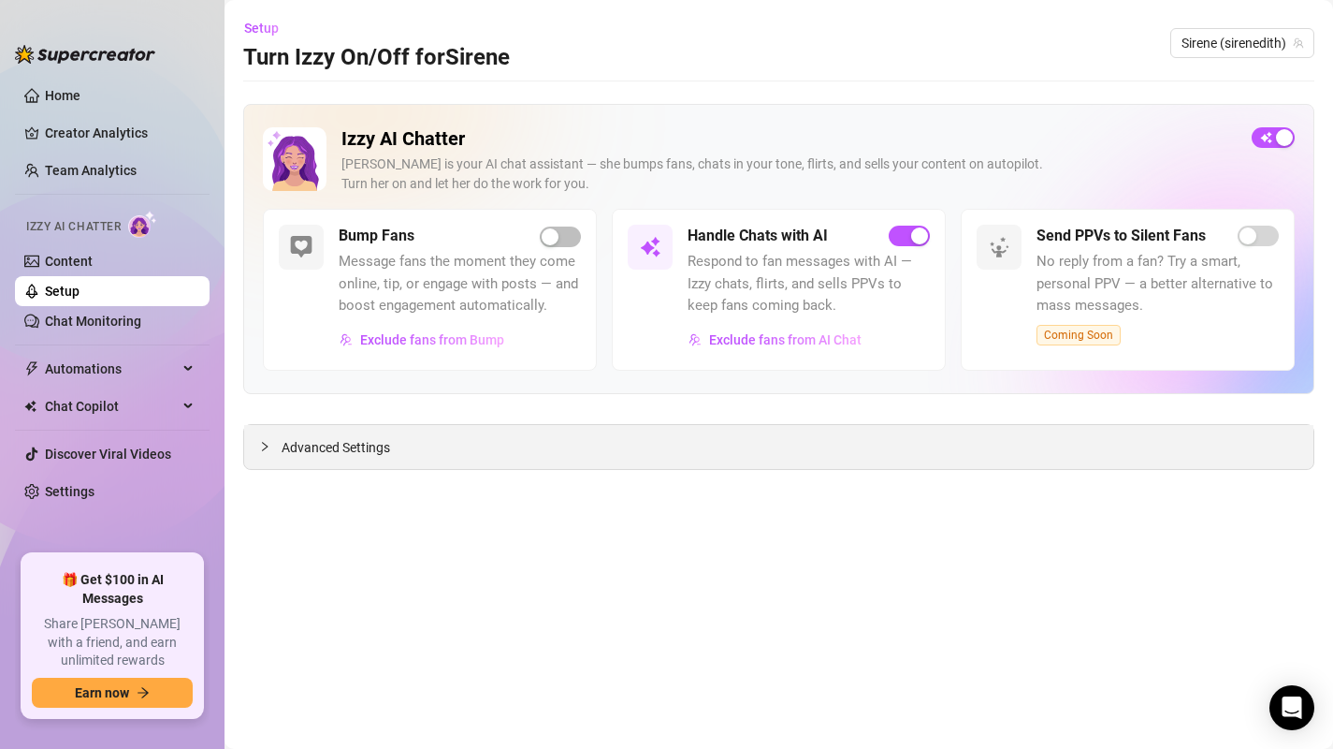
click at [544, 447] on div "Advanced Settings" at bounding box center [778, 447] width 1069 height 44
click at [310, 452] on span "Advanced Settings" at bounding box center [336, 447] width 109 height 21
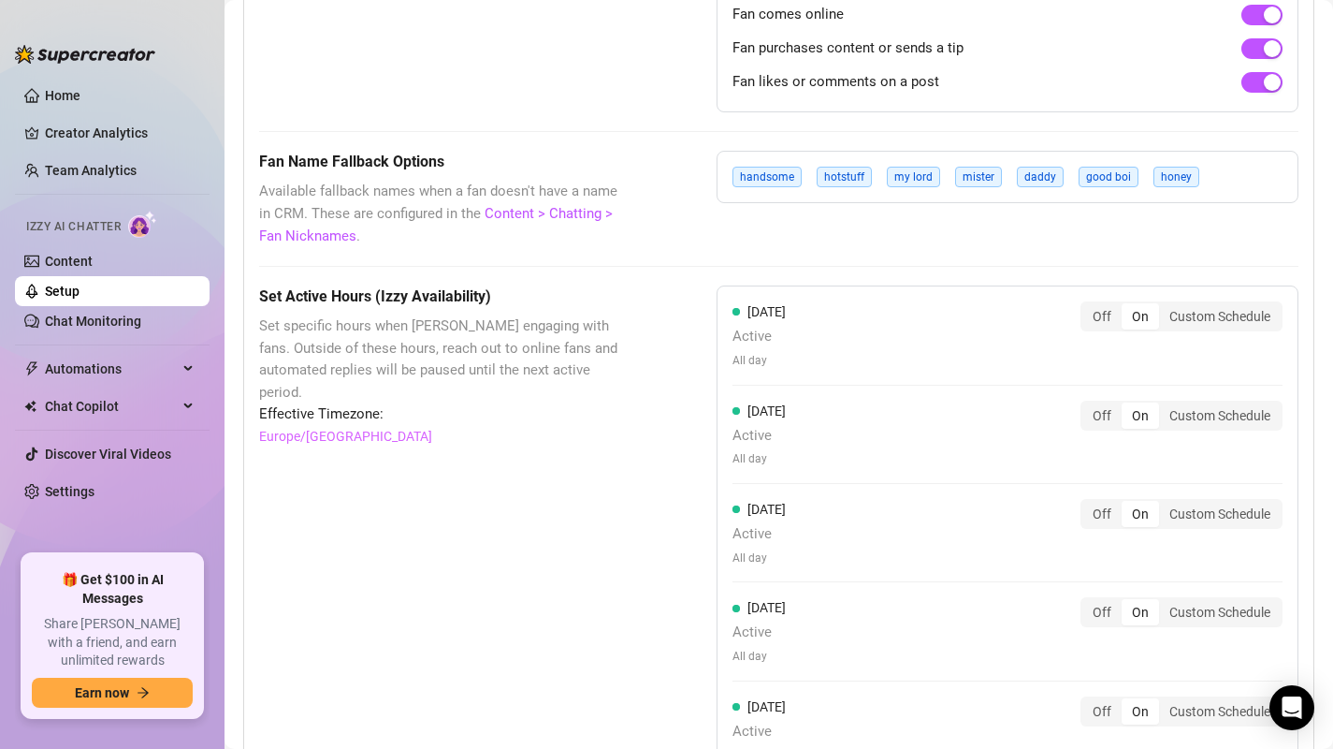
scroll to position [1425, 0]
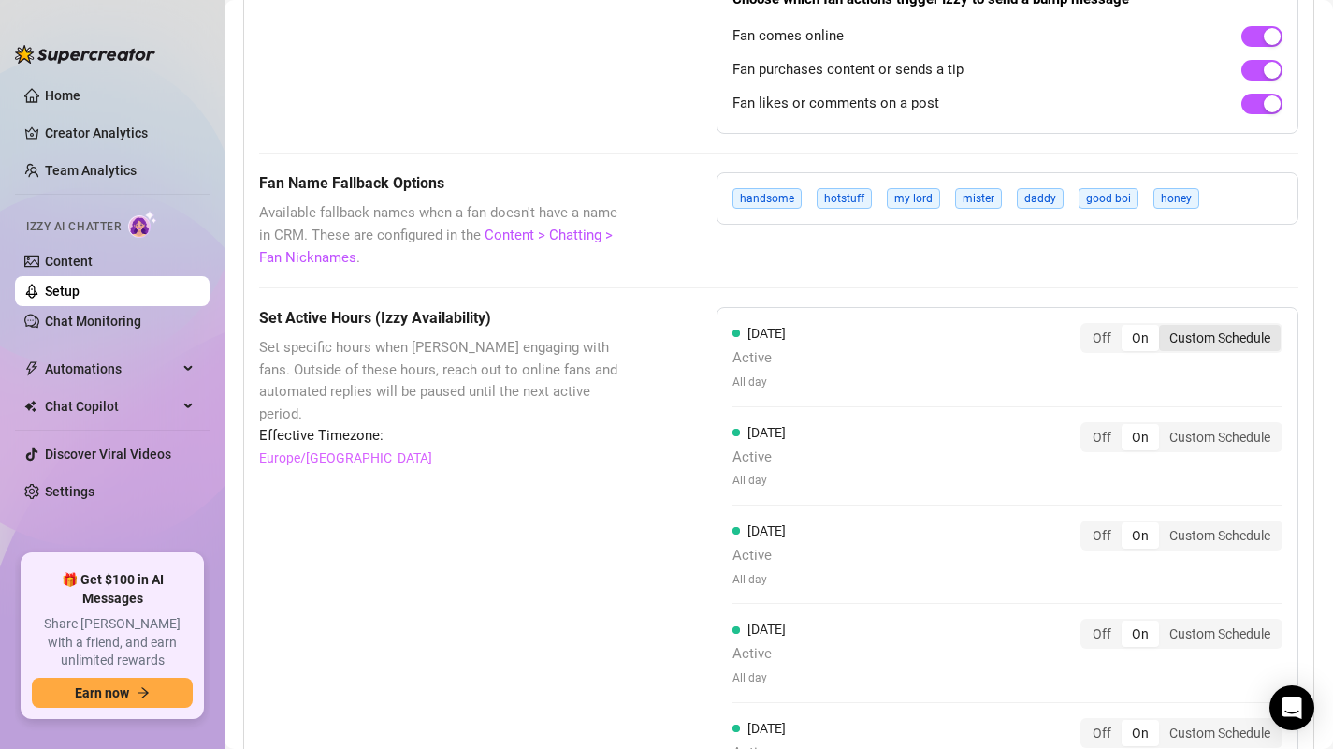
click at [1196, 337] on div "Custom Schedule" at bounding box center [1220, 338] width 122 height 26
click at [1164, 327] on input "Custom Schedule" at bounding box center [1164, 327] width 0 height 0
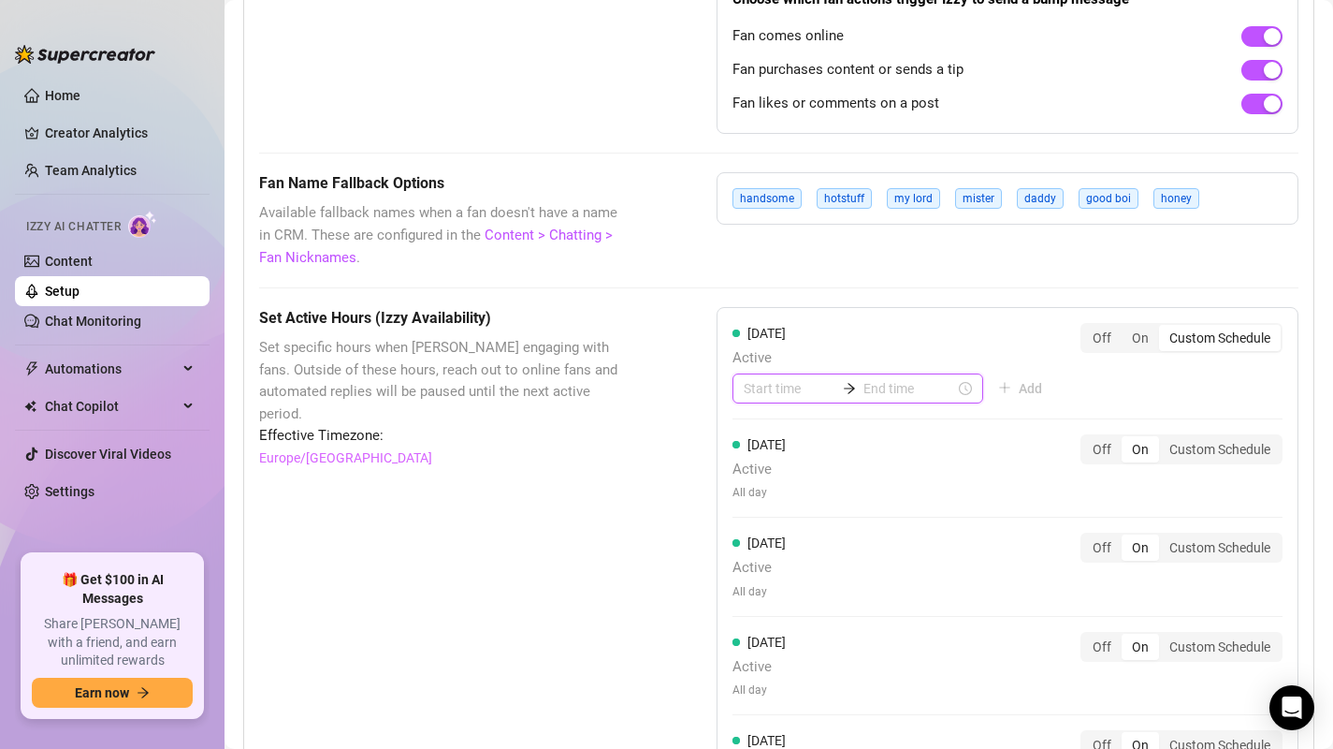
click at [757, 392] on input at bounding box center [790, 388] width 92 height 21
click at [749, 462] on div "06" at bounding box center [754, 465] width 45 height 26
click at [753, 470] on div "05" at bounding box center [754, 474] width 45 height 26
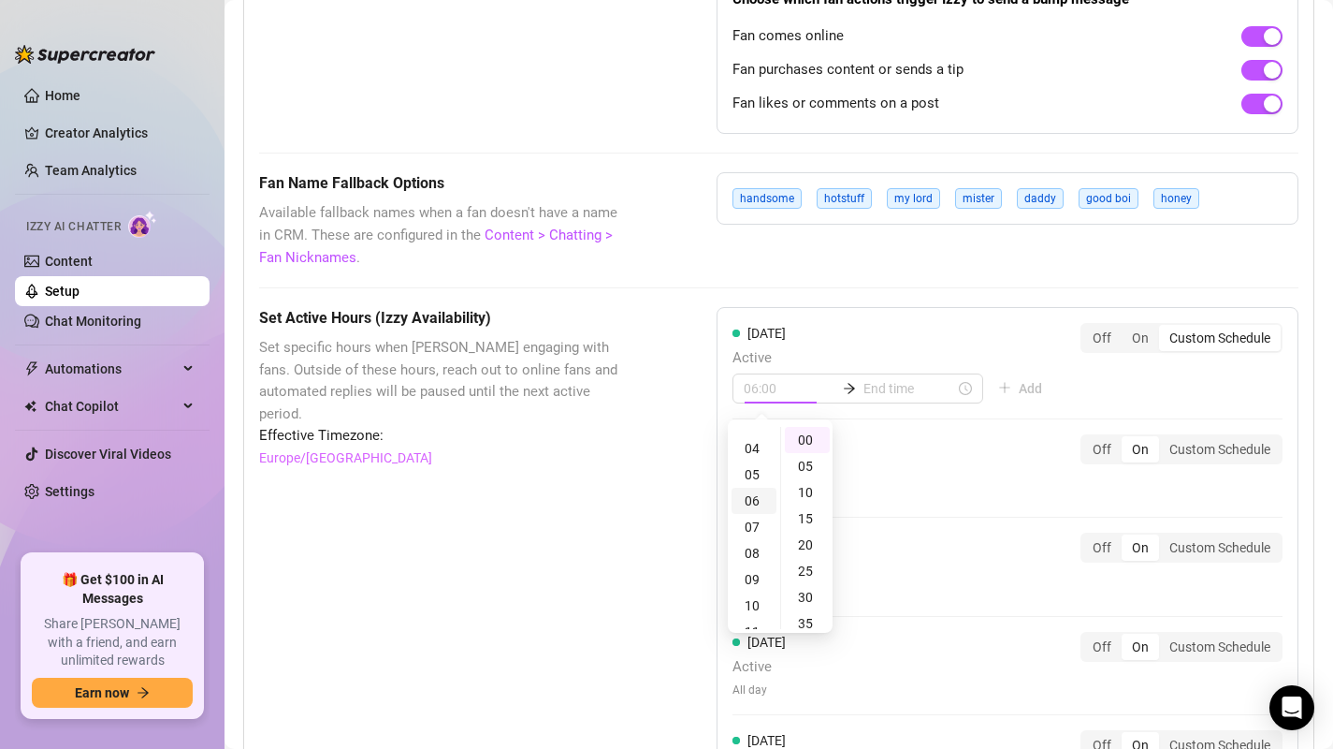
scroll to position [131, 0]
click at [884, 398] on input at bounding box center [910, 388] width 92 height 21
click at [807, 542] on div "04" at bounding box center [806, 544] width 45 height 26
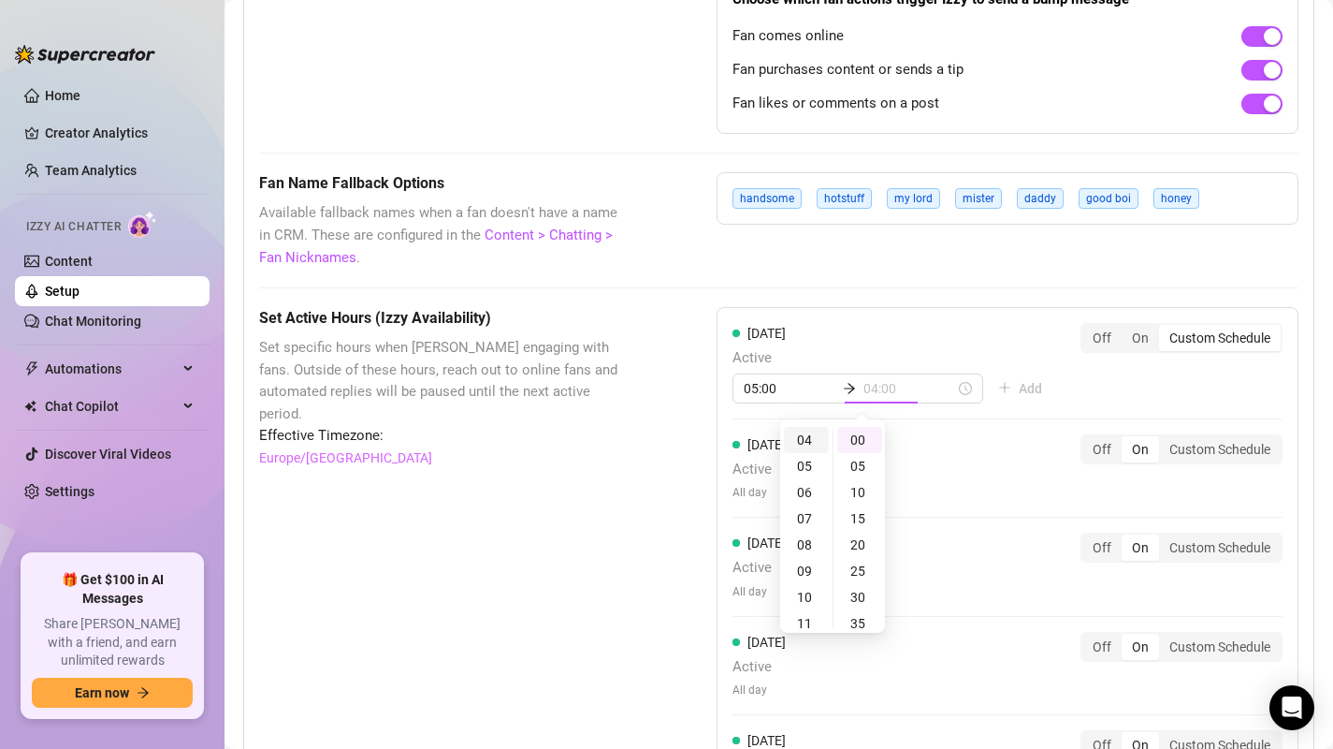
click at [803, 442] on div "04" at bounding box center [806, 440] width 45 height 26
click at [927, 328] on div "[DATE] Active 04:00 05:00 Add Off On Custom Schedule" at bounding box center [1008, 363] width 550 height 80
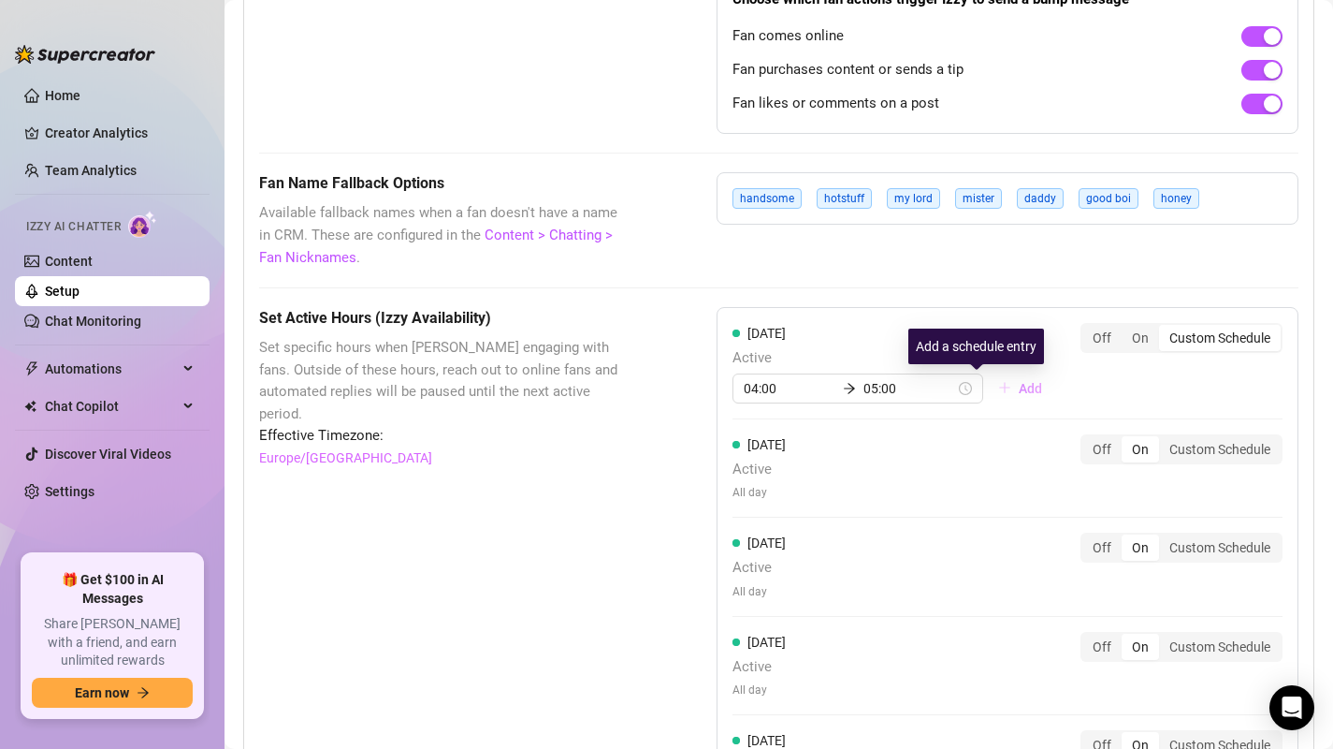
click at [983, 387] on button "Add" at bounding box center [1020, 388] width 74 height 30
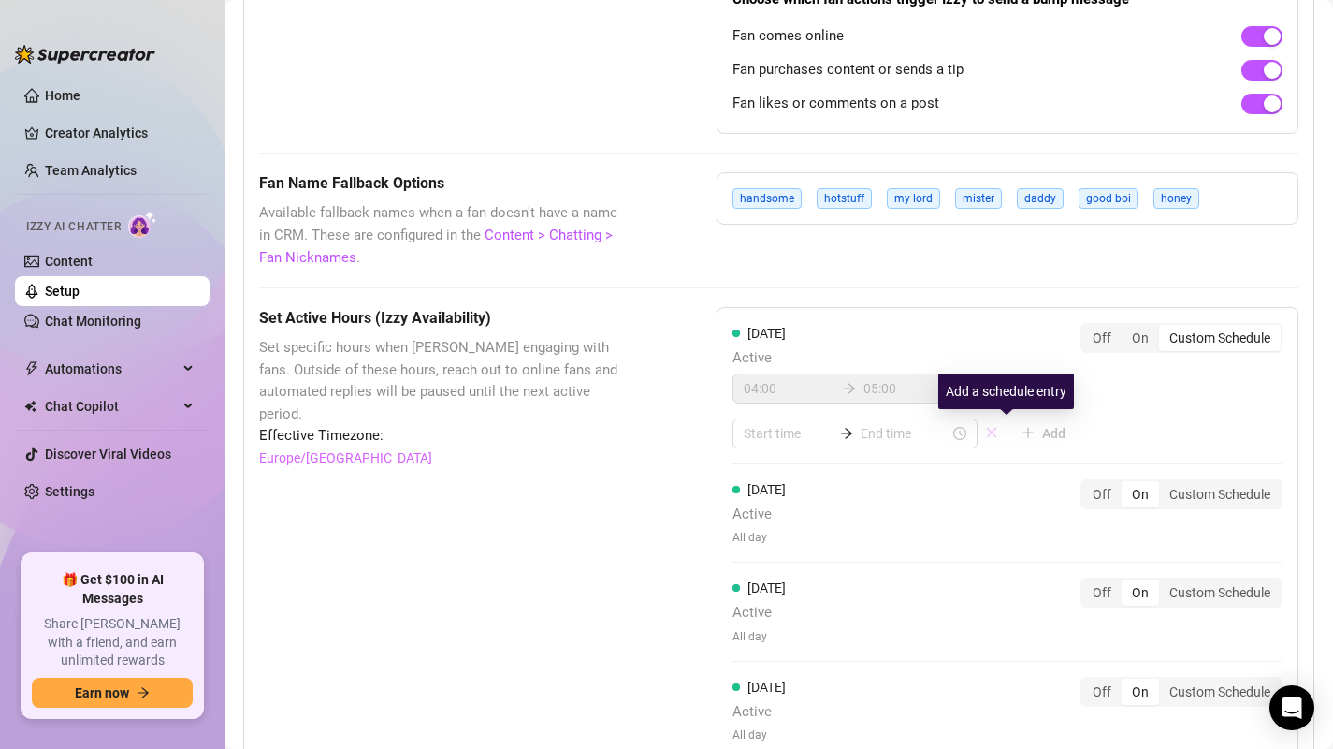
click at [987, 431] on icon "close" at bounding box center [992, 433] width 10 height 10
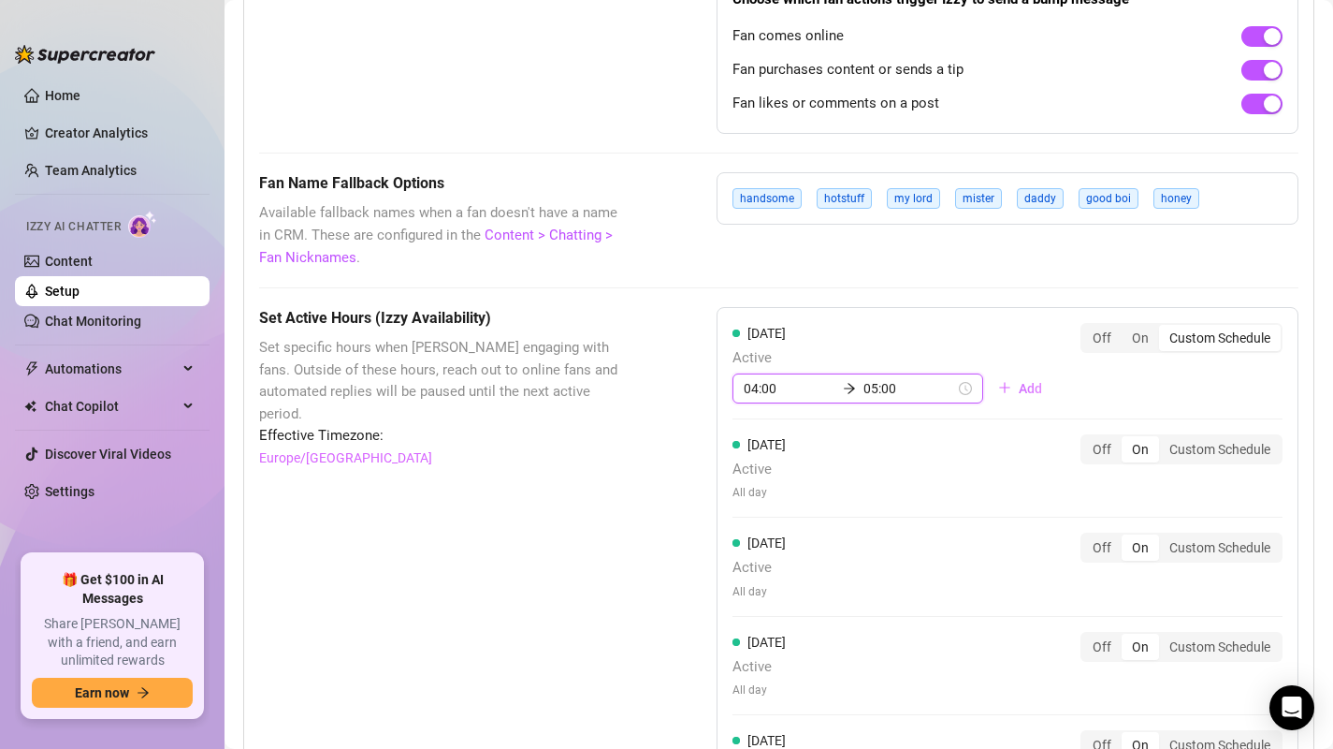
click at [760, 396] on input "04:00" at bounding box center [790, 388] width 92 height 21
click at [762, 471] on div "05" at bounding box center [754, 472] width 45 height 26
click at [880, 391] on input "05:00" at bounding box center [910, 388] width 92 height 21
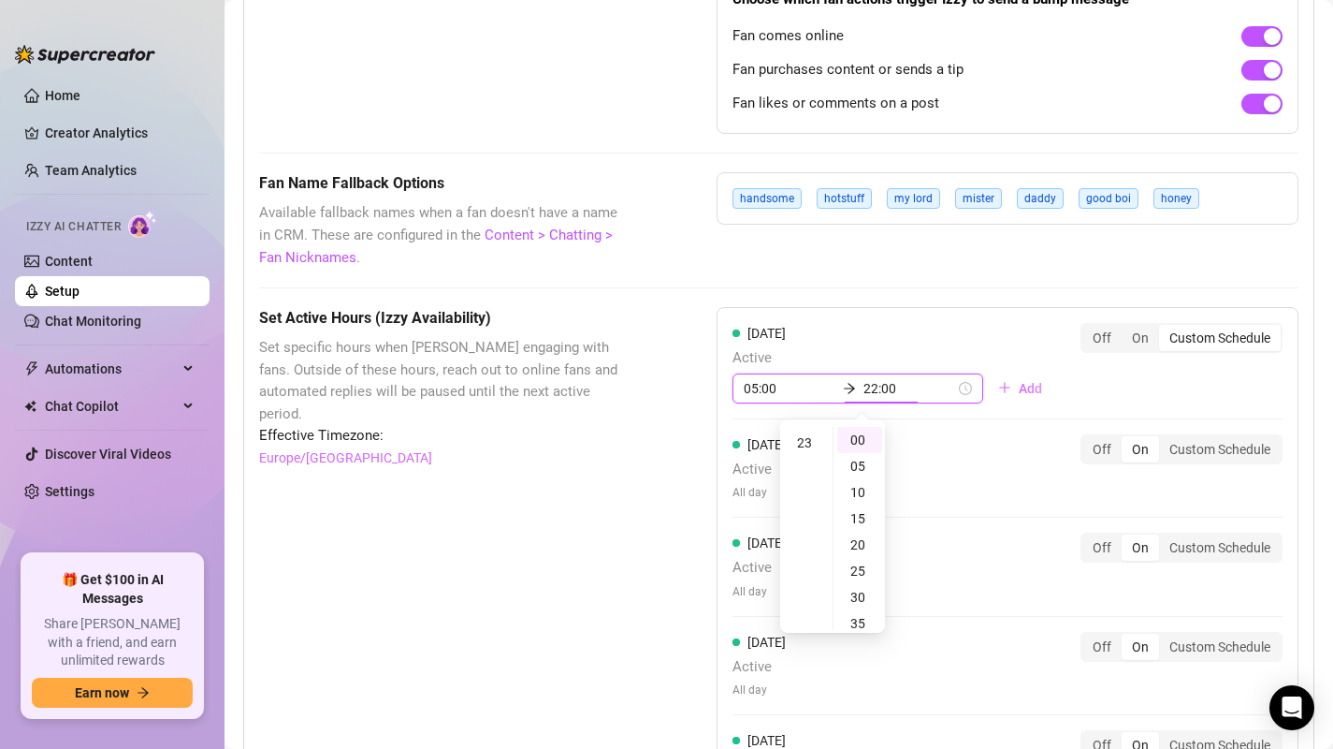
scroll to position [599, 0]
click at [807, 443] on div "23" at bounding box center [806, 443] width 45 height 26
click at [855, 441] on div "55" at bounding box center [859, 440] width 45 height 26
click at [880, 348] on div "[DATE] Active 05:00 23:55 Add Off On Custom Schedule" at bounding box center [1008, 363] width 550 height 80
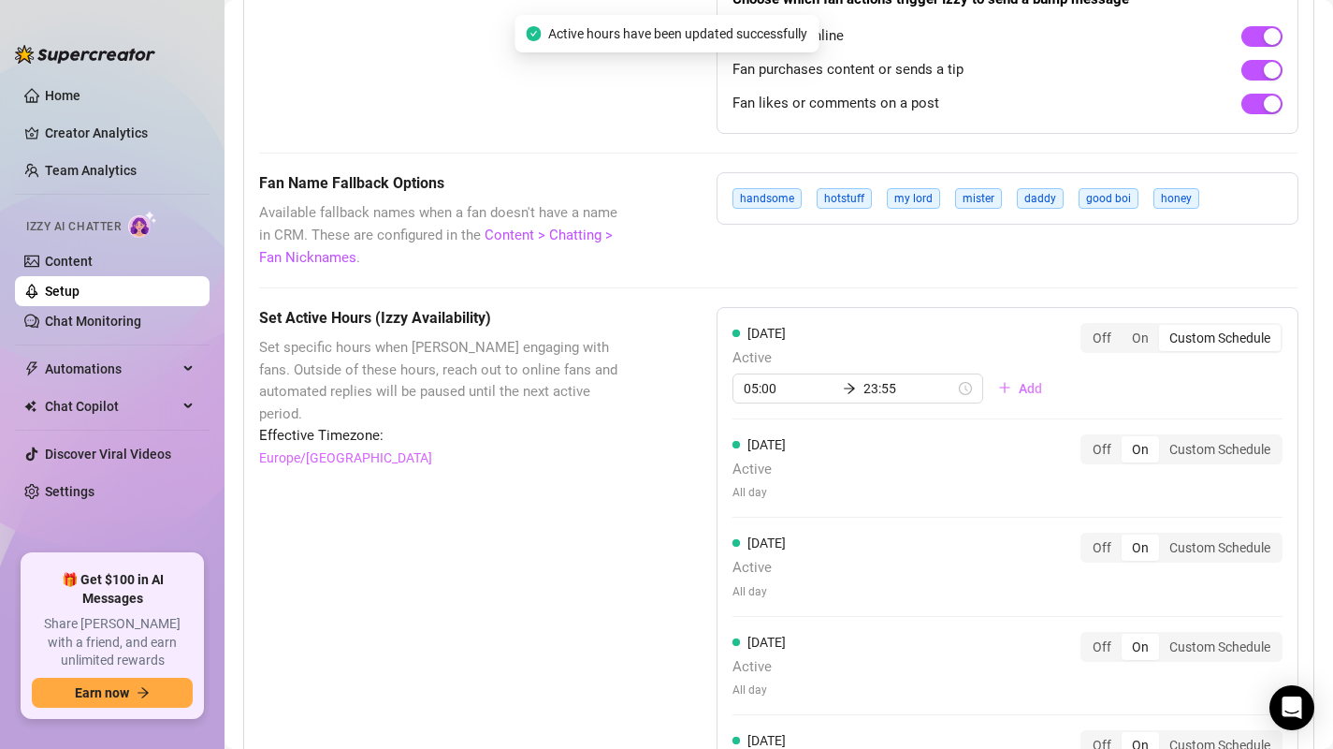
click at [875, 335] on div "[DATE] Active 05:00 23:55 Add" at bounding box center [895, 363] width 325 height 80
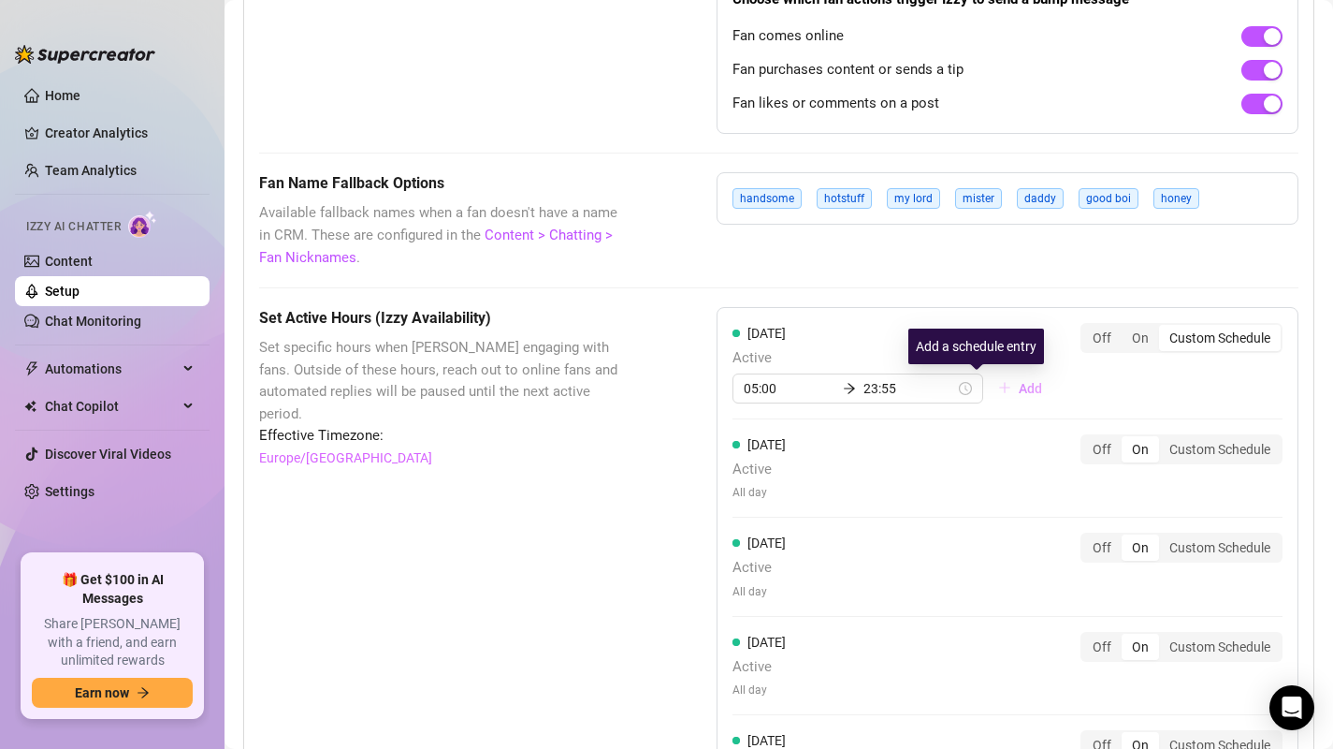
click at [983, 390] on button "Add" at bounding box center [1020, 388] width 74 height 30
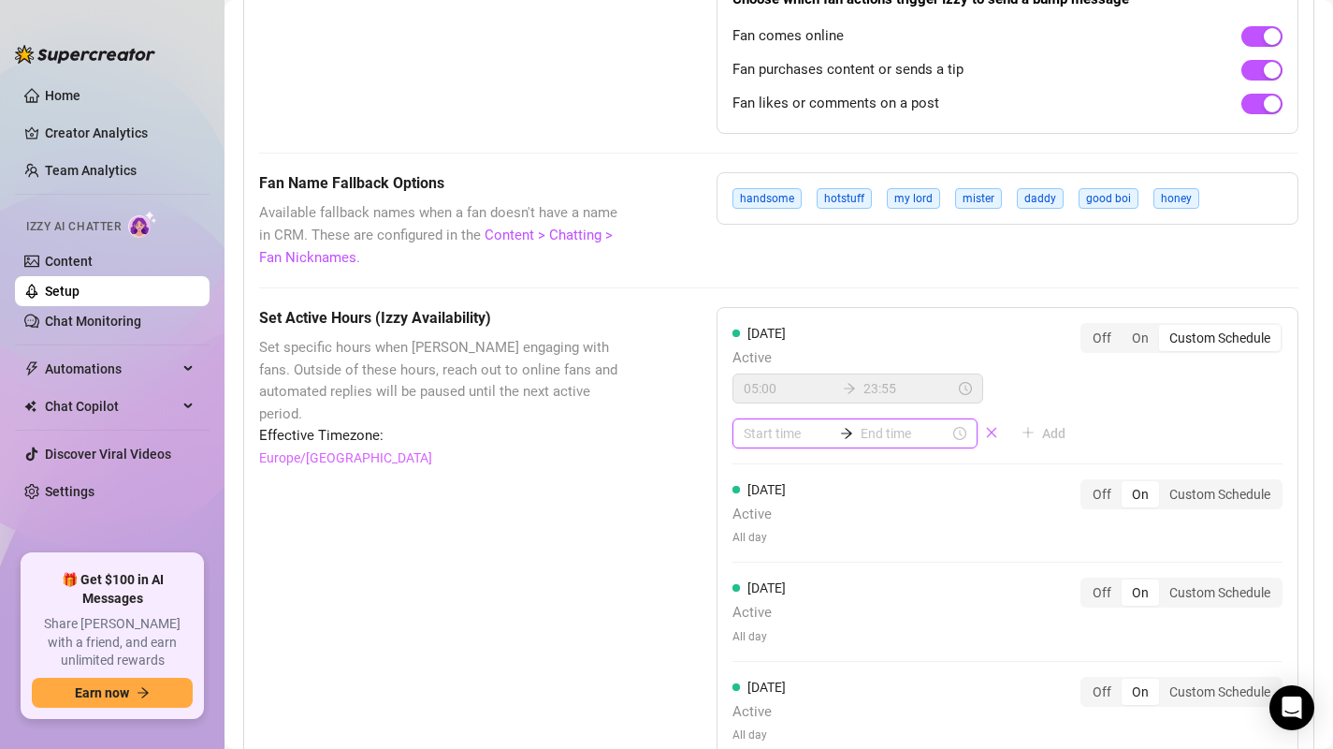
click at [791, 441] on input at bounding box center [788, 433] width 89 height 21
click at [762, 600] on div "17" at bounding box center [754, 589] width 45 height 26
click at [805, 478] on div "55" at bounding box center [807, 485] width 45 height 26
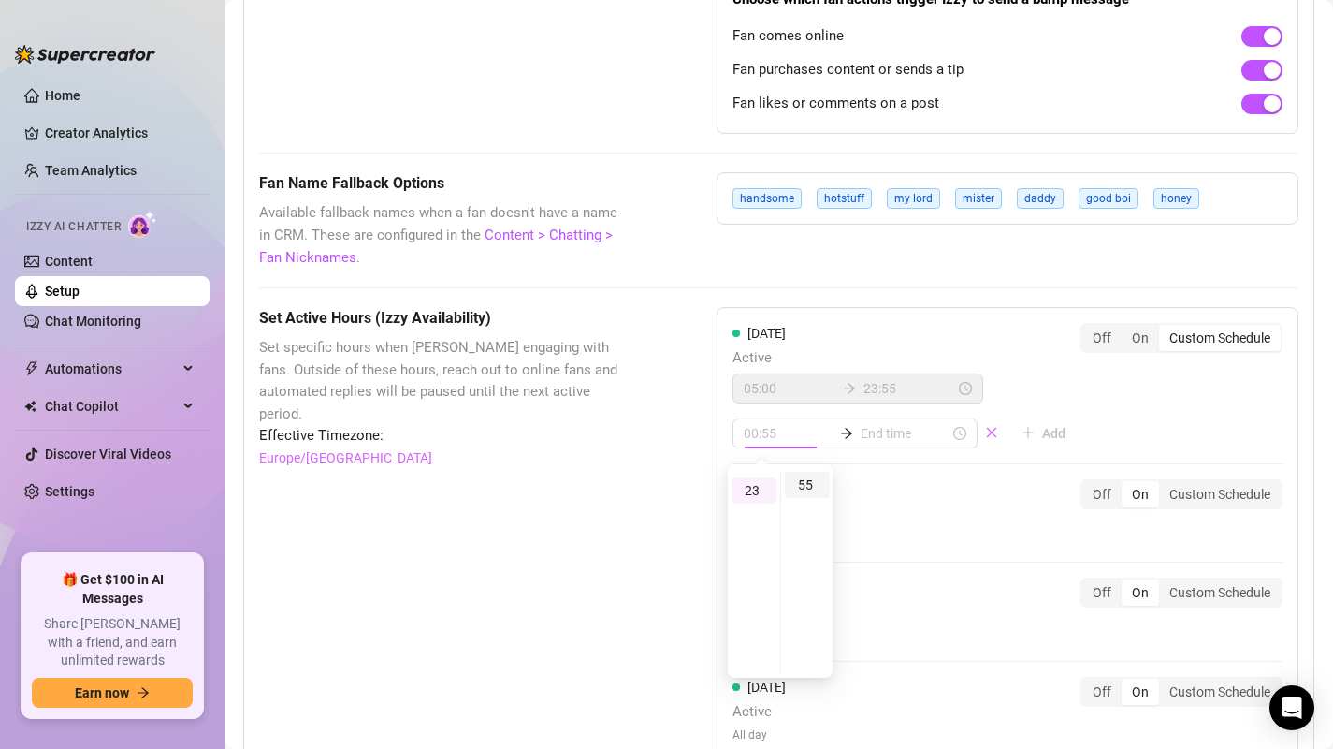
scroll to position [603, 0]
click at [754, 487] on div "23" at bounding box center [754, 485] width 45 height 26
click at [798, 488] on div "55" at bounding box center [807, 485] width 45 height 26
click at [1044, 387] on div "[DATE] Active 05:00 23:55 23:55 Add Off On Custom Schedule" at bounding box center [1008, 385] width 550 height 125
click at [985, 432] on icon "close" at bounding box center [991, 432] width 13 height 13
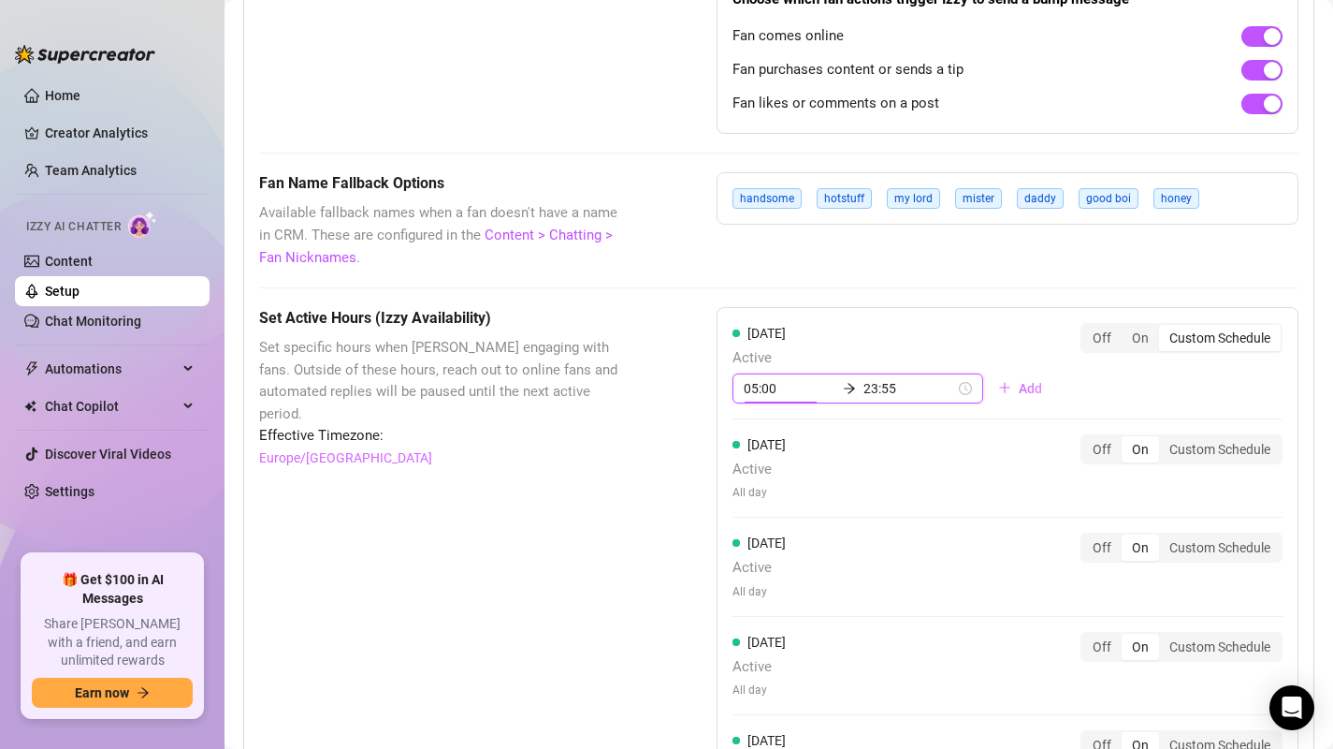
click at [789, 390] on input "05:00" at bounding box center [790, 388] width 92 height 21
click at [750, 438] on div "23" at bounding box center [754, 440] width 45 height 26
click at [757, 443] on div "23" at bounding box center [754, 440] width 45 height 26
click at [757, 440] on div "23" at bounding box center [754, 440] width 45 height 26
click at [864, 397] on input "23:55" at bounding box center [910, 388] width 92 height 21
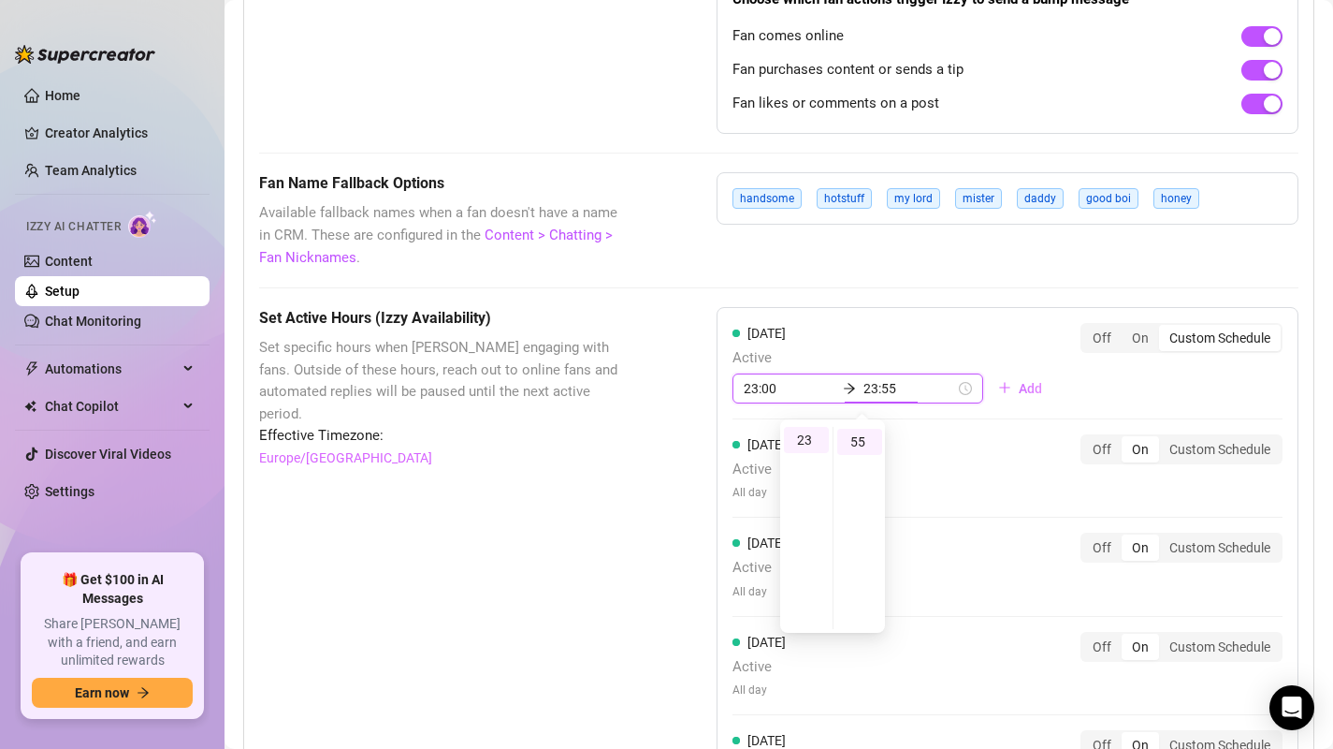
scroll to position [288, 0]
drag, startPoint x: 871, startPoint y: 392, endPoint x: 834, endPoint y: 393, distance: 37.4
click at [834, 393] on div "23:00 23:55" at bounding box center [858, 388] width 251 height 30
click at [849, 342] on div "[DATE] Active 23:00 Add Off On Custom Schedule" at bounding box center [1008, 363] width 550 height 80
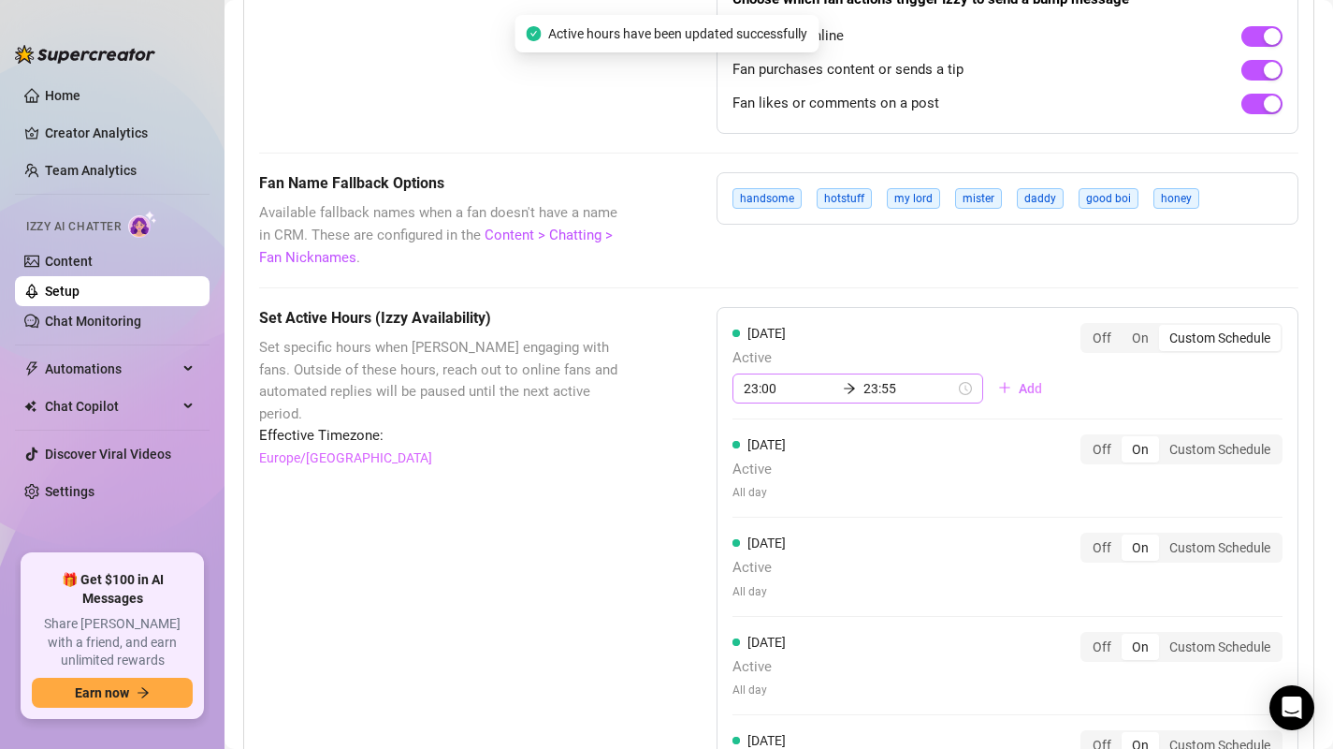
click at [924, 389] on div "23:00 23:55" at bounding box center [858, 388] width 251 height 30
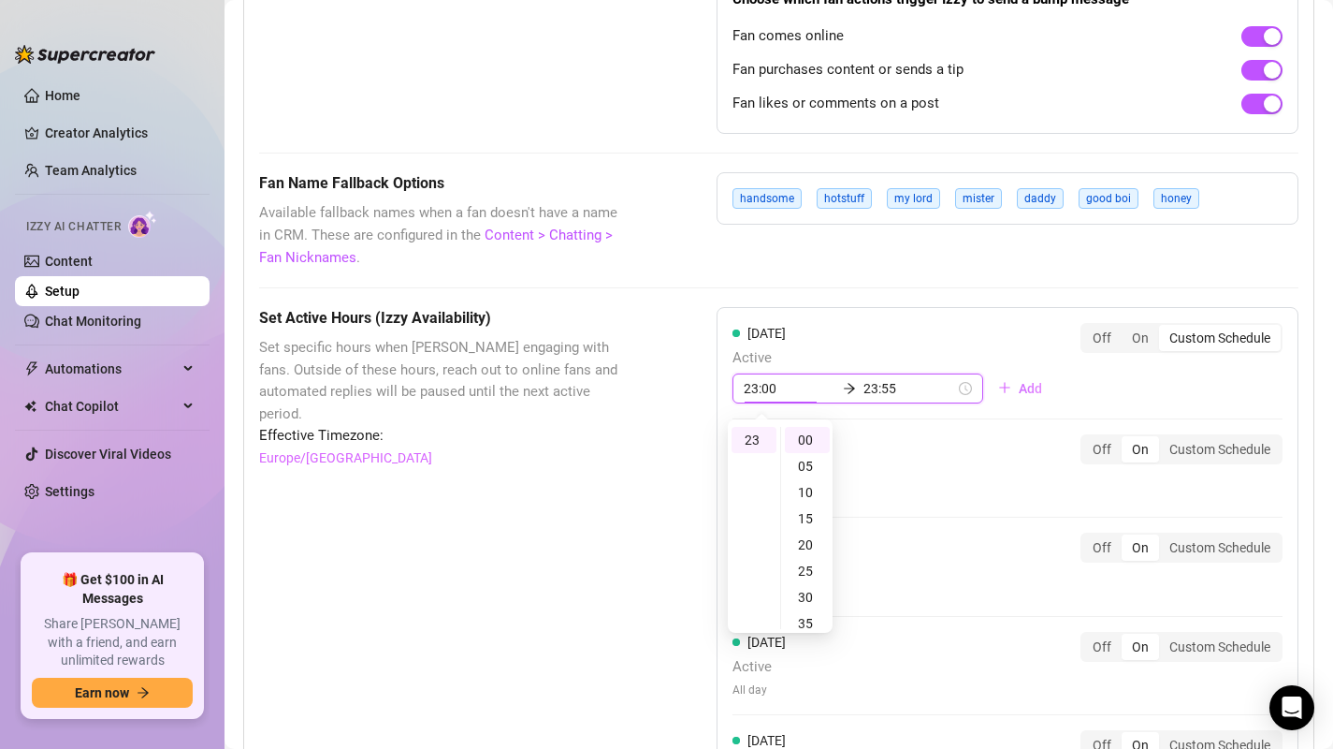
scroll to position [174, 0]
click at [754, 575] on div "12" at bounding box center [754, 580] width 45 height 26
click at [758, 593] on div "18" at bounding box center [754, 597] width 45 height 26
click at [857, 344] on div "[DATE] Active 18:00 23:55 Add" at bounding box center [895, 363] width 325 height 80
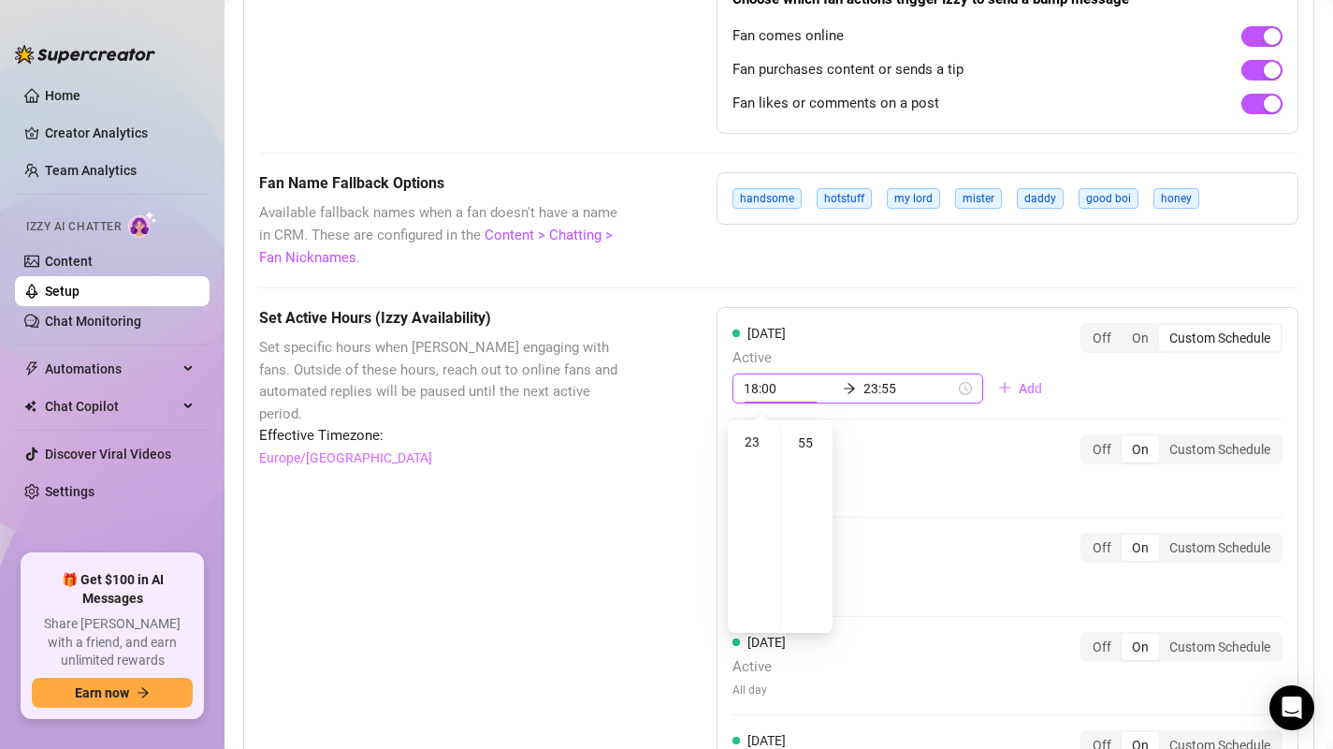
scroll to position [288, 0]
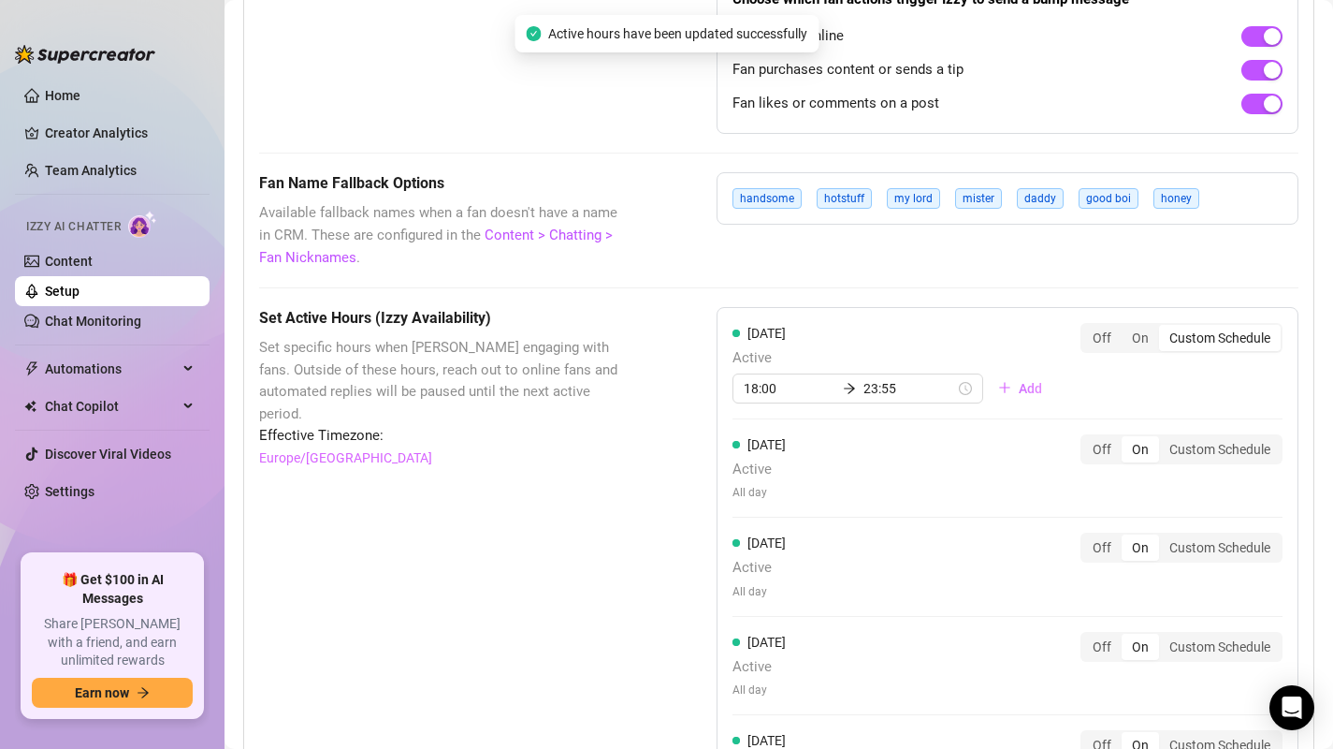
click at [914, 343] on div "[DATE] Active 18:00 23:55 Add" at bounding box center [895, 363] width 325 height 80
click at [882, 389] on input "23:55" at bounding box center [910, 388] width 92 height 21
click at [870, 390] on input "23:55" at bounding box center [910, 388] width 92 height 21
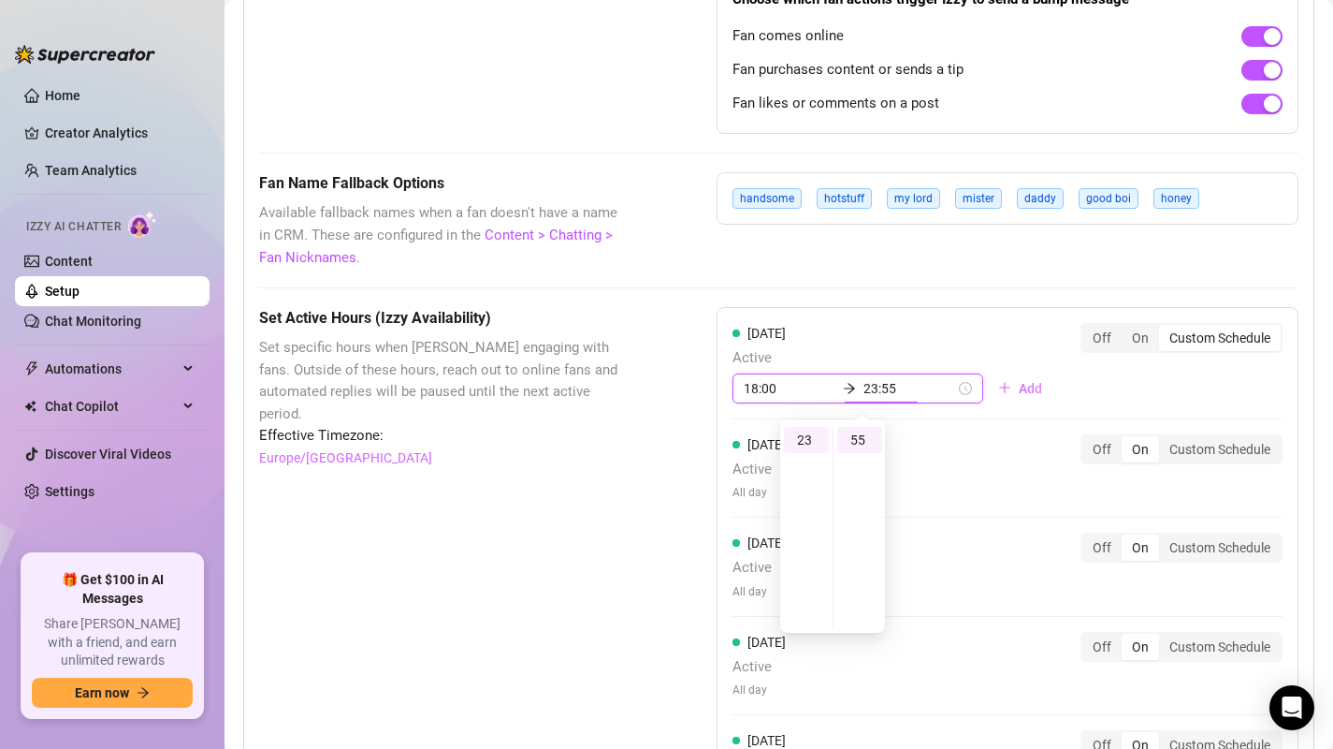
click at [864, 388] on input "23:55" at bounding box center [910, 388] width 92 height 21
click at [864, 393] on input "23:55" at bounding box center [910, 388] width 92 height 21
click at [893, 332] on div "[DATE] Active 05:55 18:00 Add Off On Custom Schedule" at bounding box center [1008, 363] width 550 height 80
click at [1122, 337] on div "On" at bounding box center [1140, 338] width 37 height 26
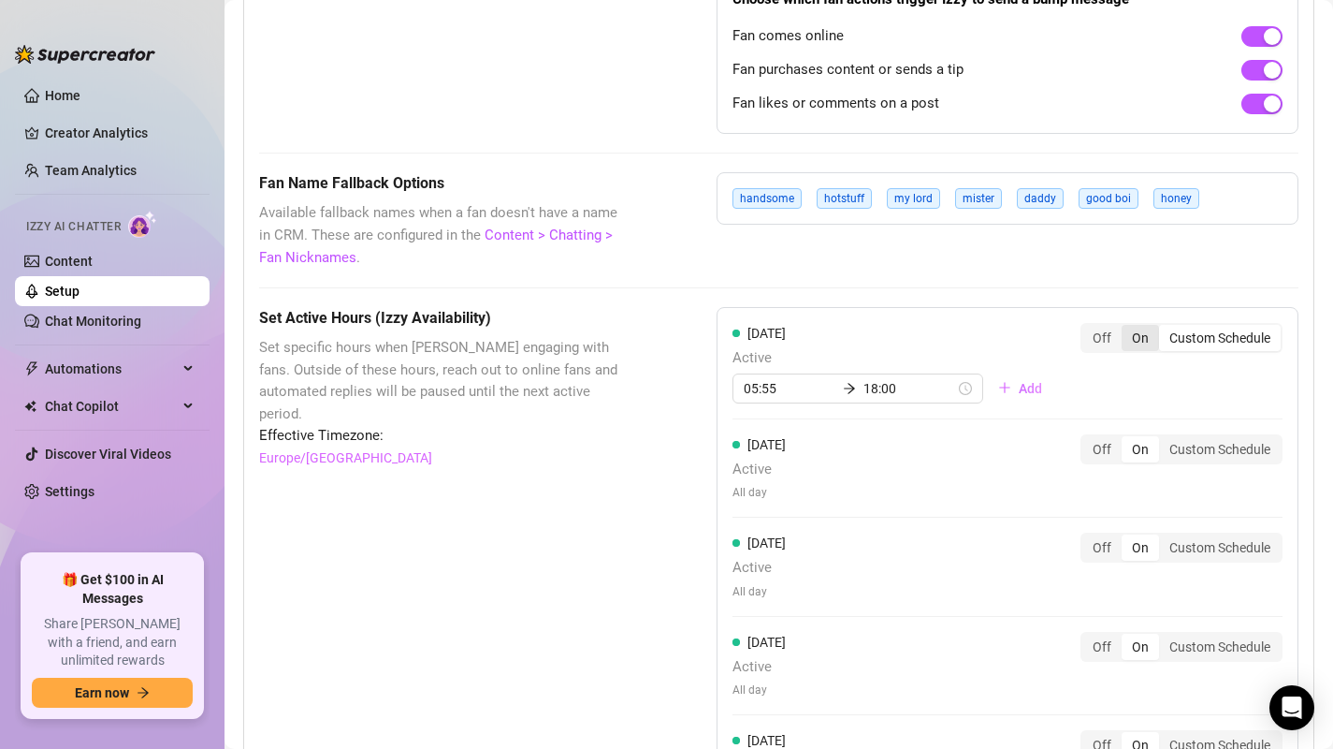
click at [1127, 327] on input "On" at bounding box center [1127, 327] width 0 height 0
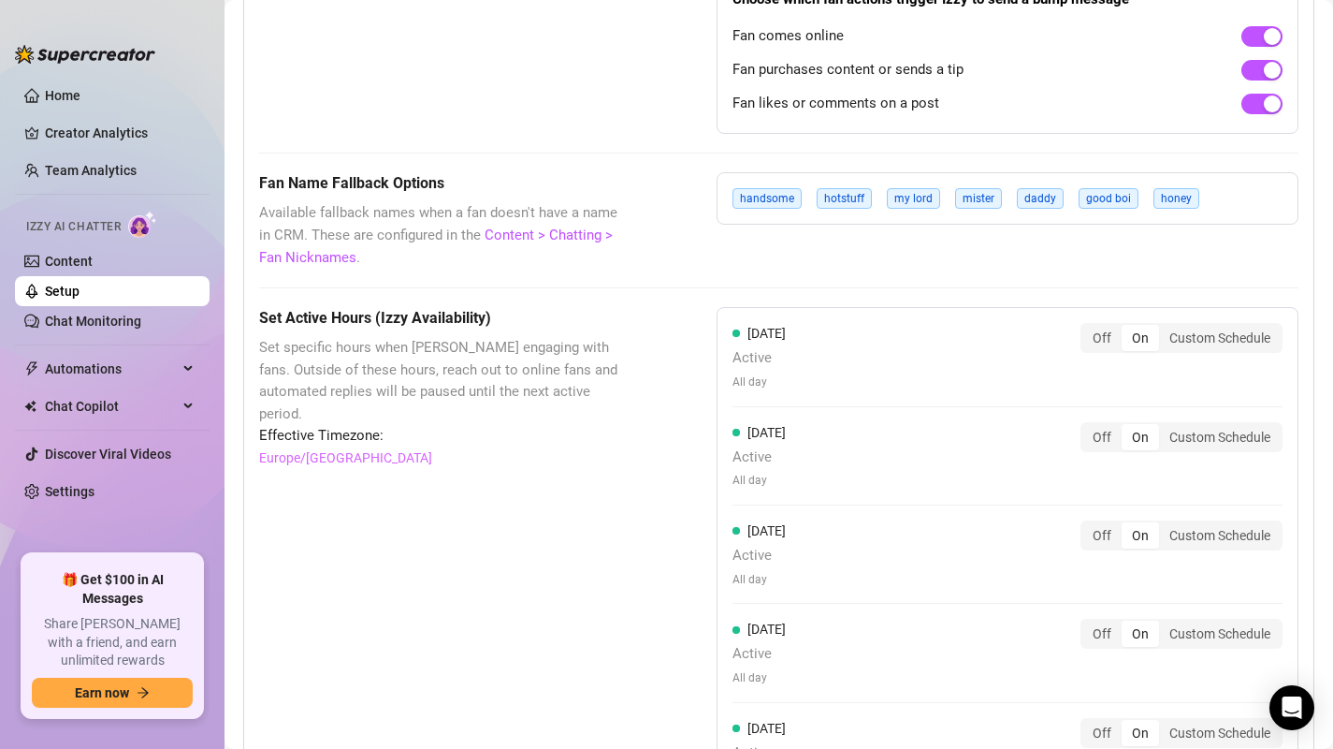
click at [579, 531] on div "Set Active Hours (Izzy Availability) Set specific hours when Izzy engaging with…" at bounding box center [441, 726] width 364 height 839
